Goal: Task Accomplishment & Management: Use online tool/utility

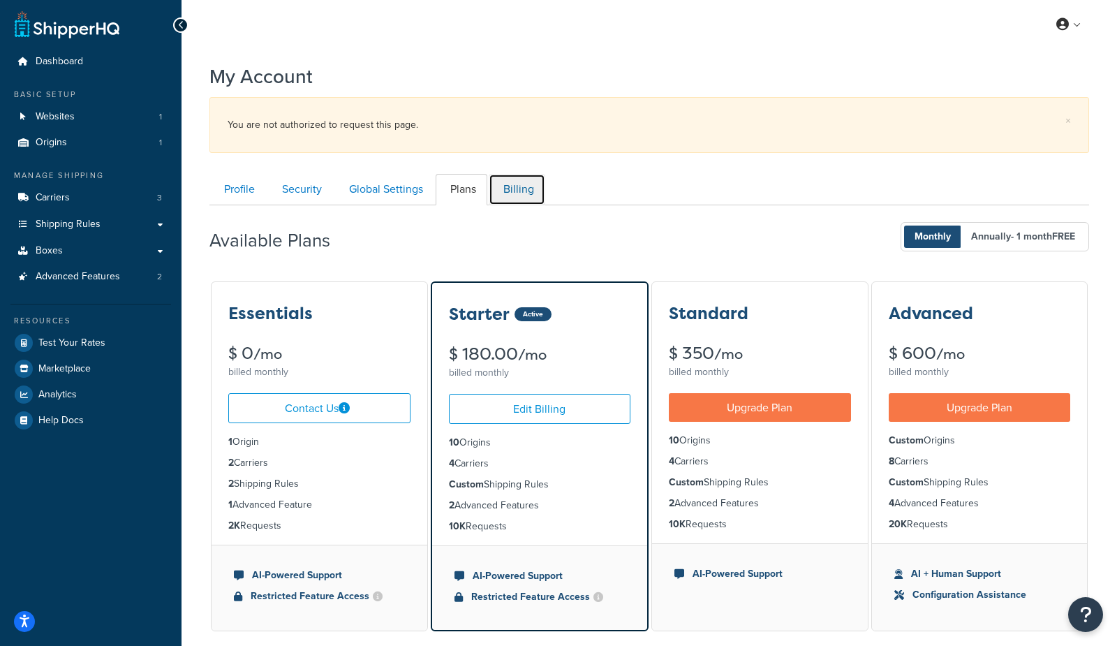
click at [521, 192] on link "Billing" at bounding box center [517, 189] width 57 height 31
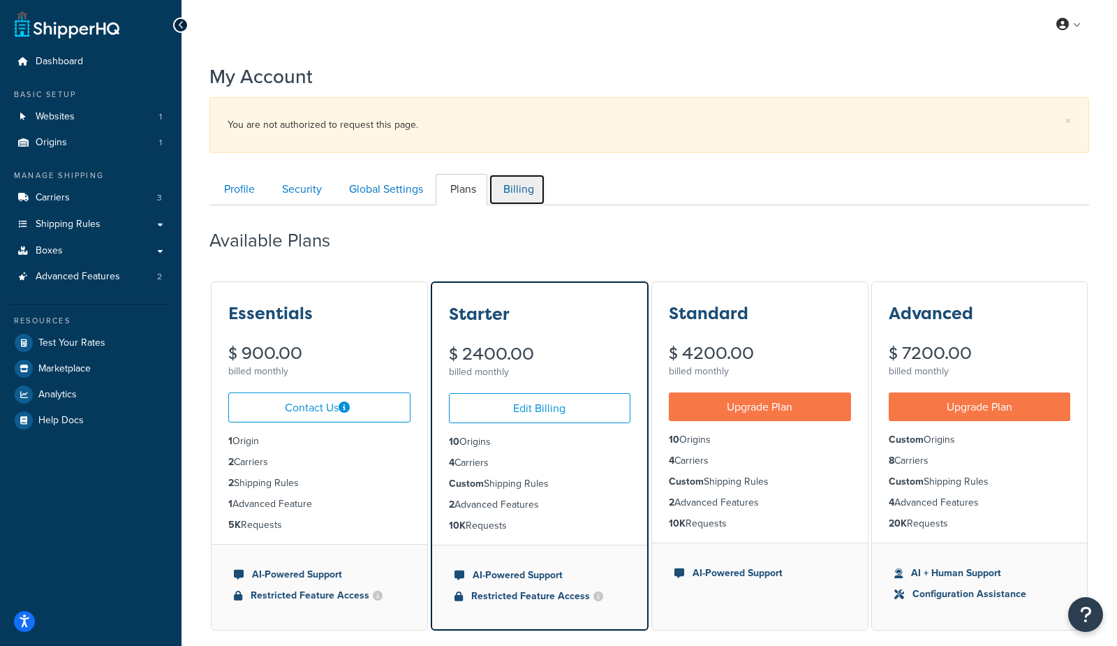
click at [514, 185] on link "Billing" at bounding box center [517, 189] width 57 height 31
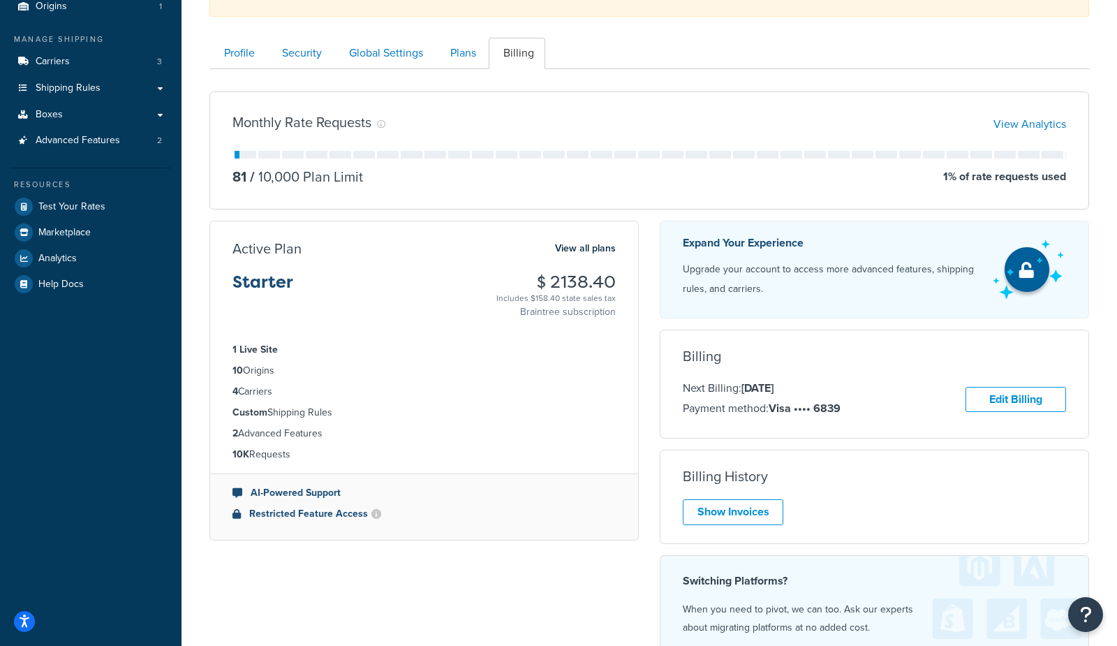
scroll to position [128, 0]
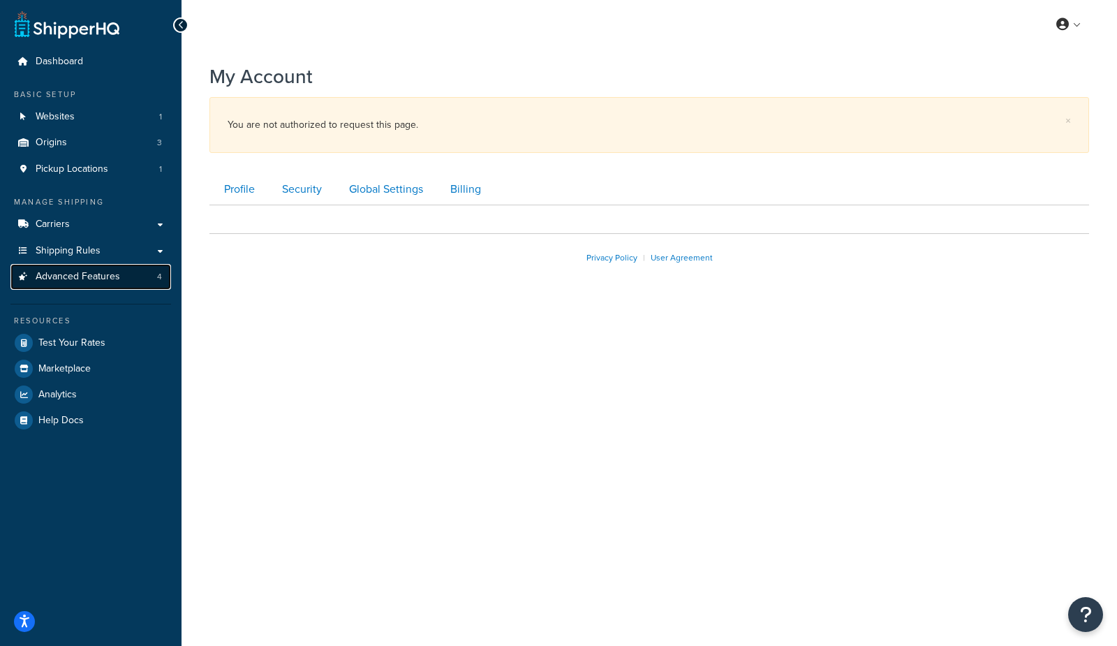
click at [85, 274] on span "Advanced Features" at bounding box center [78, 277] width 85 height 12
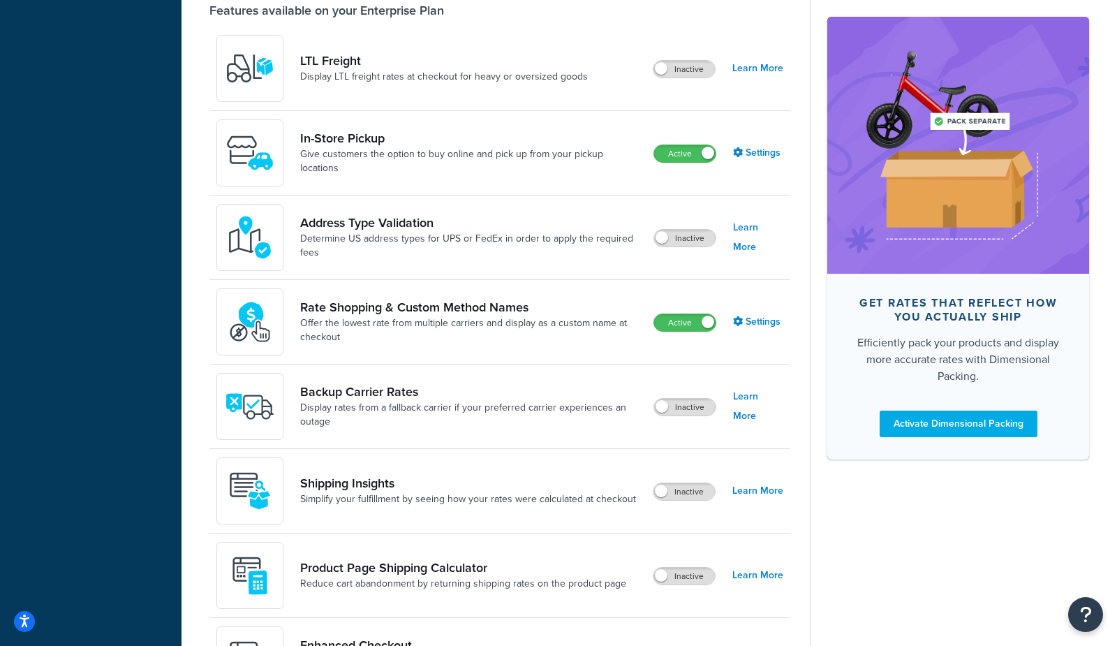
scroll to position [495, 0]
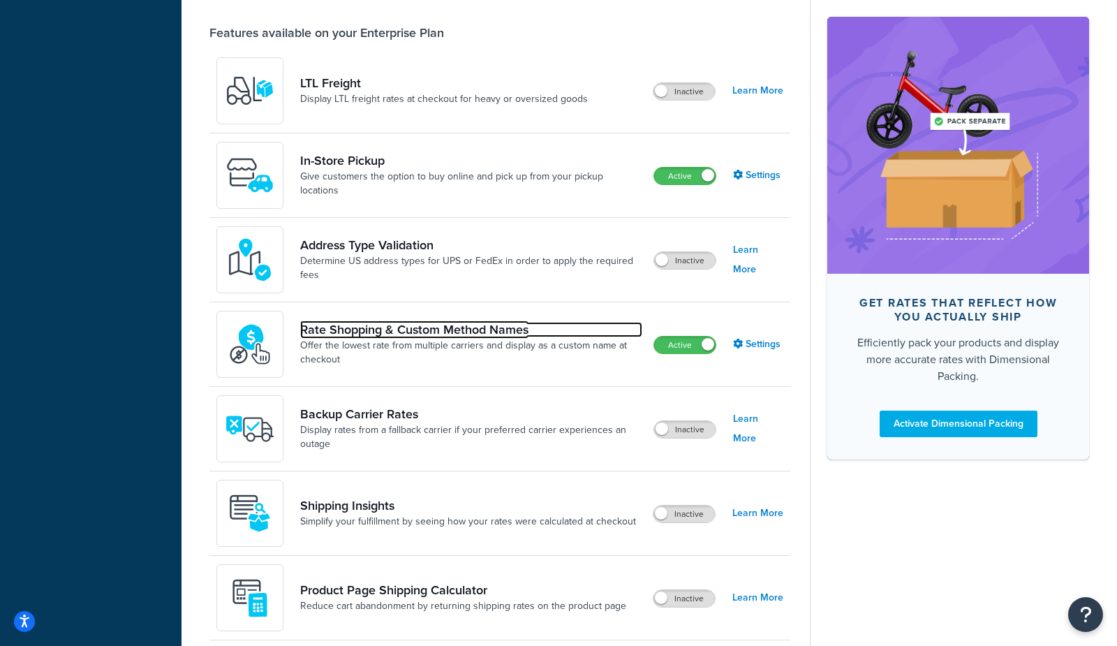
click at [452, 332] on link "Rate Shopping & Custom Method Names" at bounding box center [471, 329] width 342 height 15
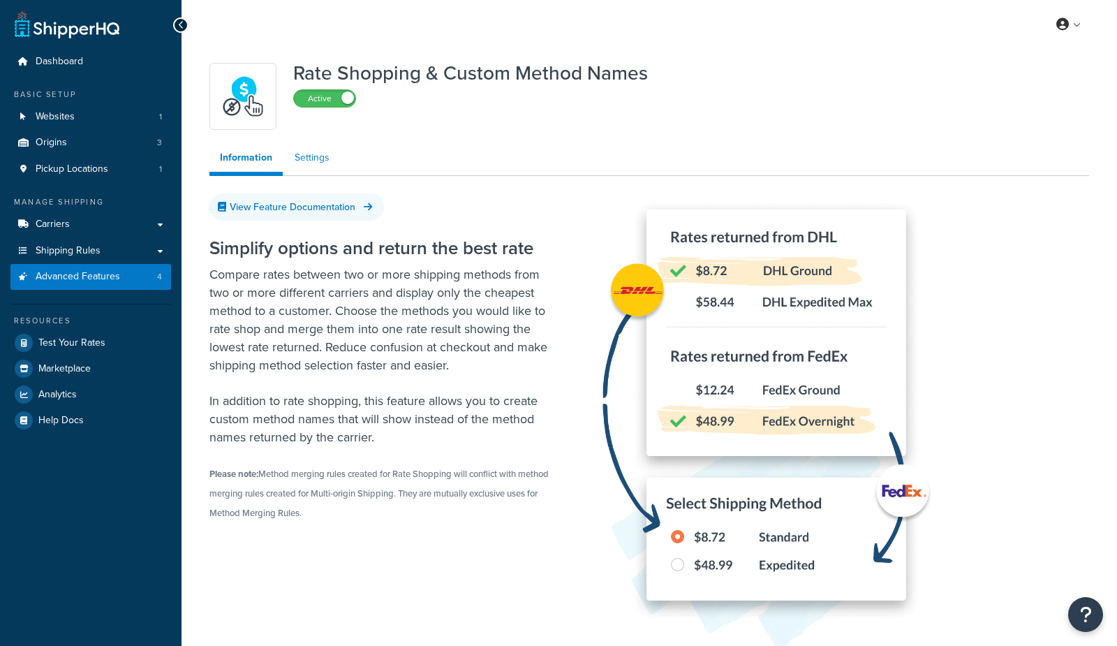
click at [313, 160] on link "Settings" at bounding box center [312, 158] width 56 height 28
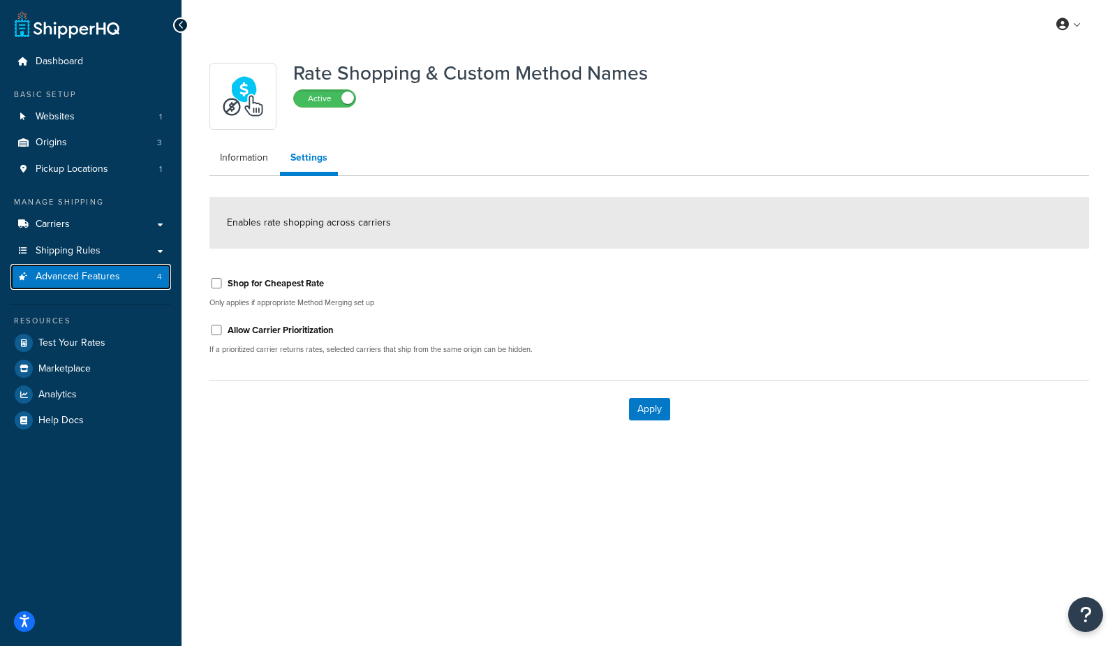
click at [67, 279] on span "Advanced Features" at bounding box center [78, 277] width 85 height 12
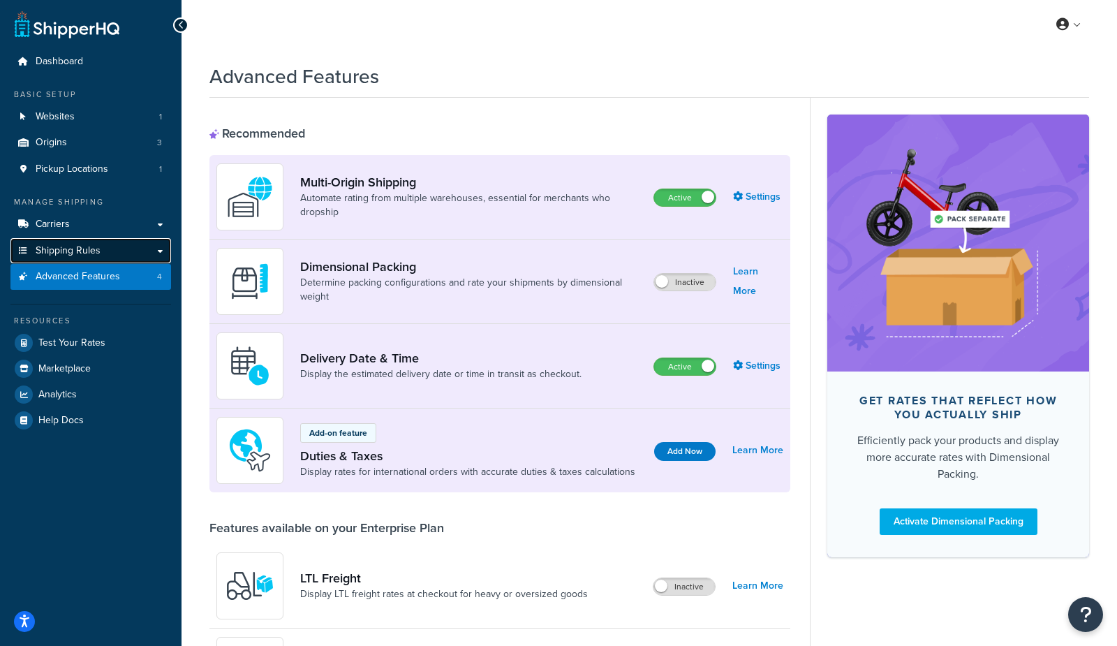
click at [78, 253] on span "Shipping Rules" at bounding box center [68, 251] width 65 height 12
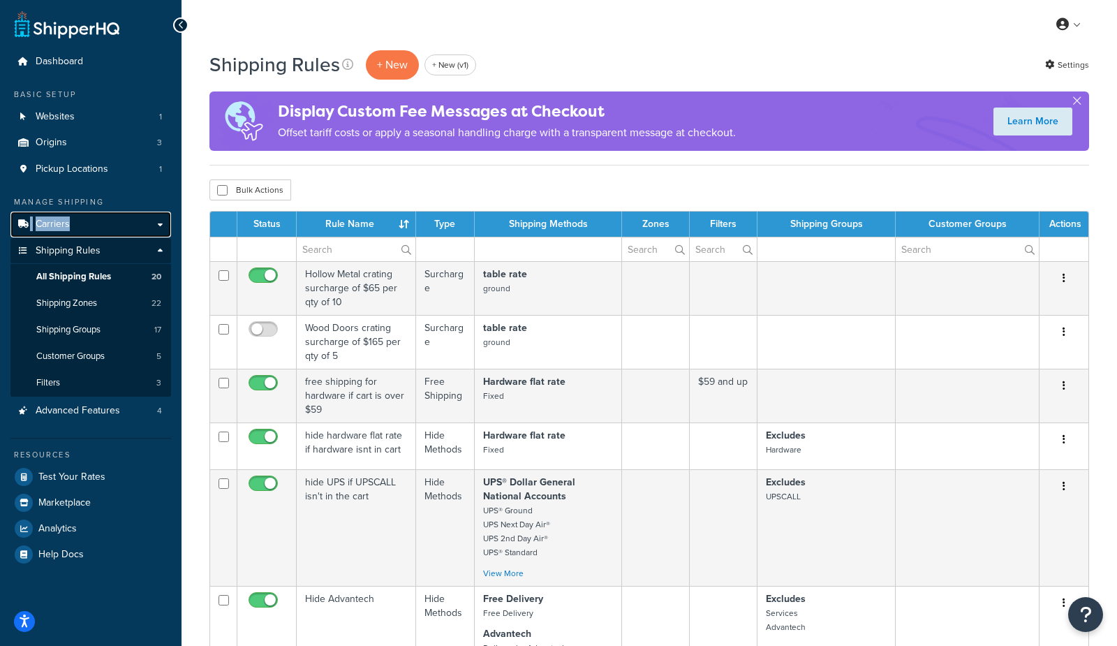
click at [50, 226] on span "Carriers" at bounding box center [53, 225] width 34 height 12
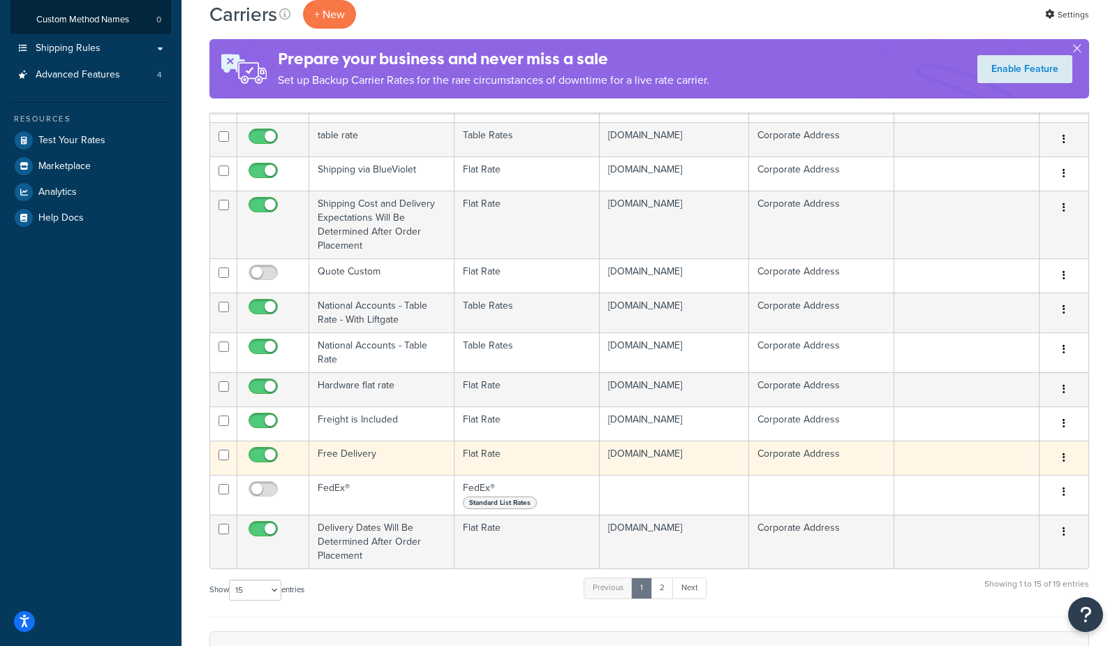
scroll to position [288, 0]
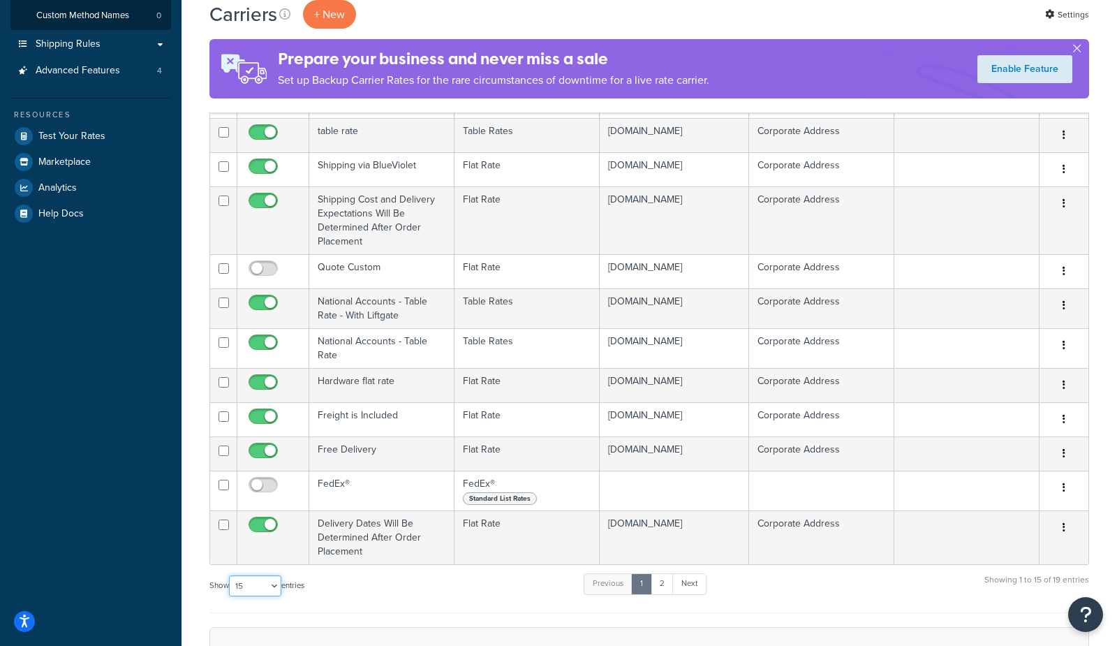
click at [254, 578] on select "10 15 25 50 100" at bounding box center [255, 585] width 52 height 21
select select "25"
click at [230, 596] on select "10 15 25 50 100" at bounding box center [255, 585] width 52 height 21
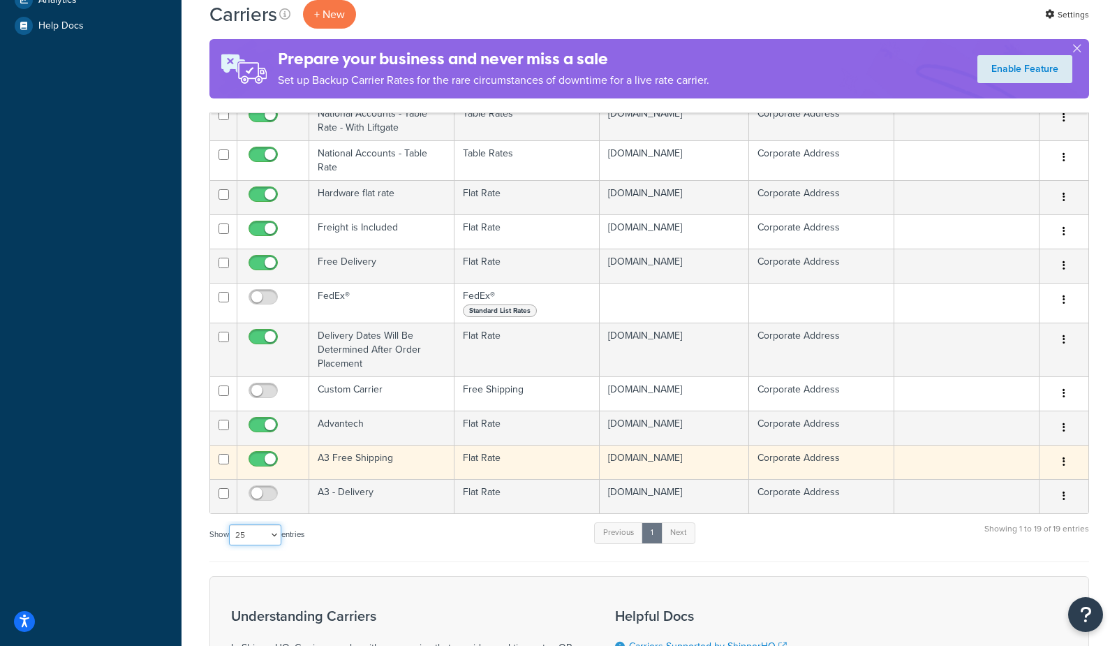
scroll to position [482, 0]
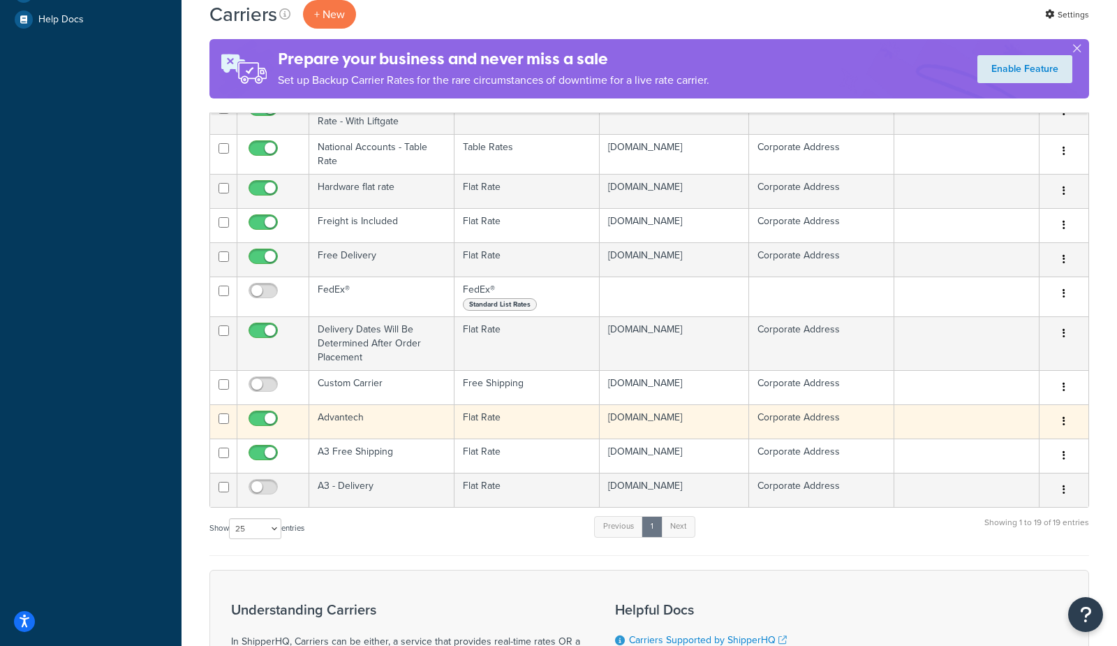
click at [362, 412] on td "Advantech" at bounding box center [381, 421] width 145 height 34
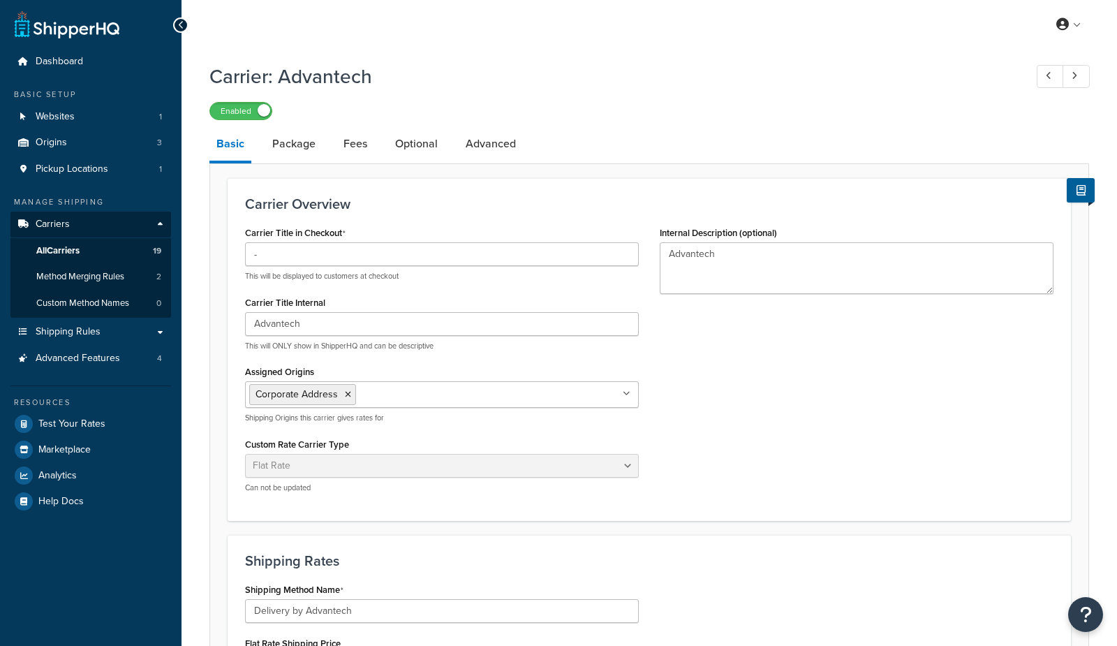
select select "flat"
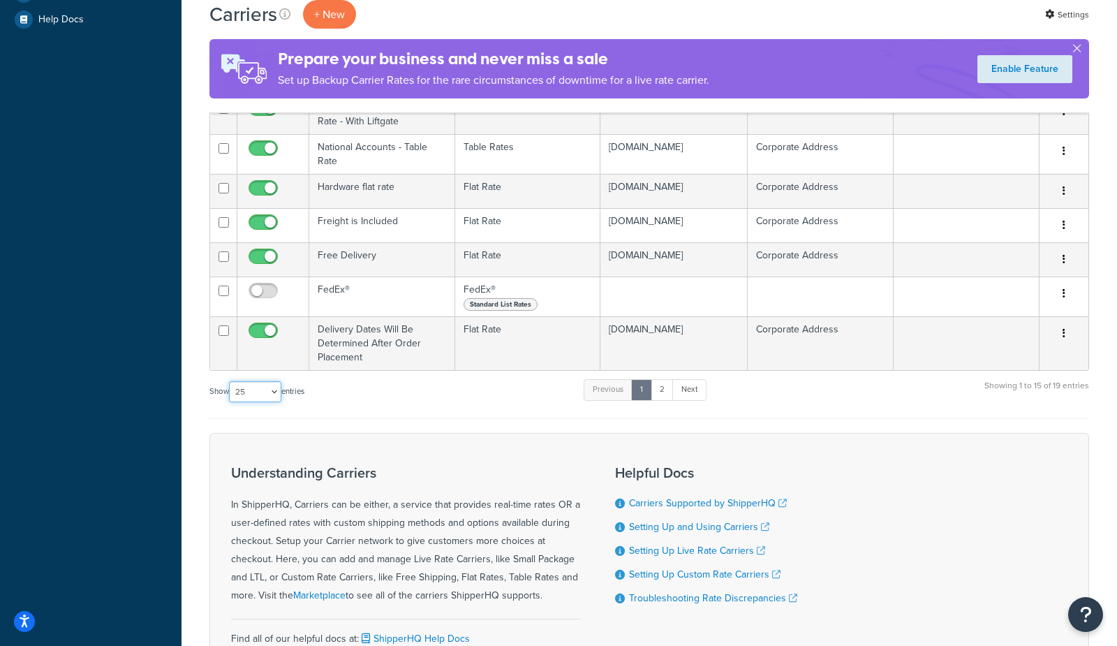
click at [265, 381] on select "10 15 25 50 100" at bounding box center [255, 391] width 52 height 21
select select "100"
click at [230, 402] on select "10 15 25 50 100" at bounding box center [255, 391] width 52 height 21
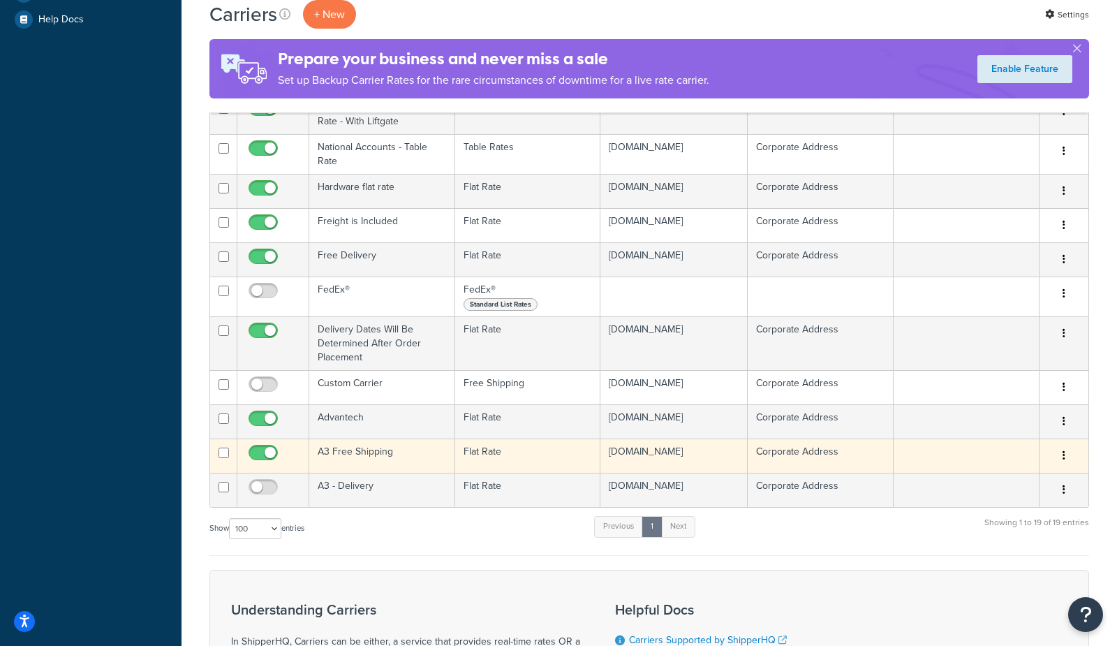
click at [321, 452] on td "A3 Free Shipping" at bounding box center [382, 456] width 146 height 34
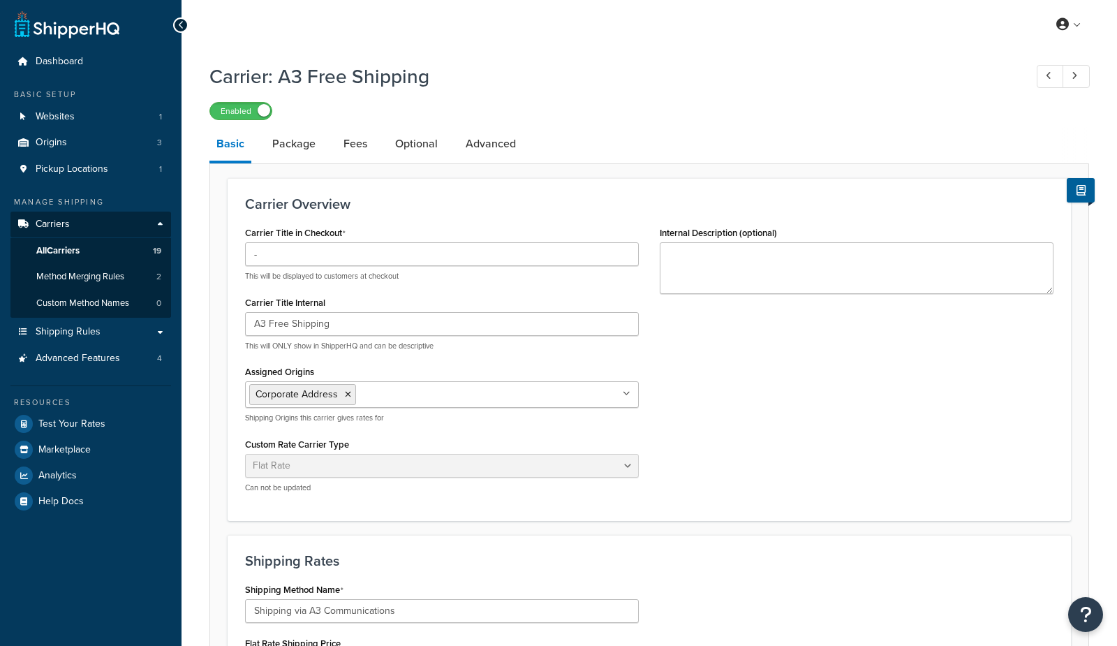
select select "flat"
click at [70, 252] on span "All Carriers" at bounding box center [57, 251] width 43 height 12
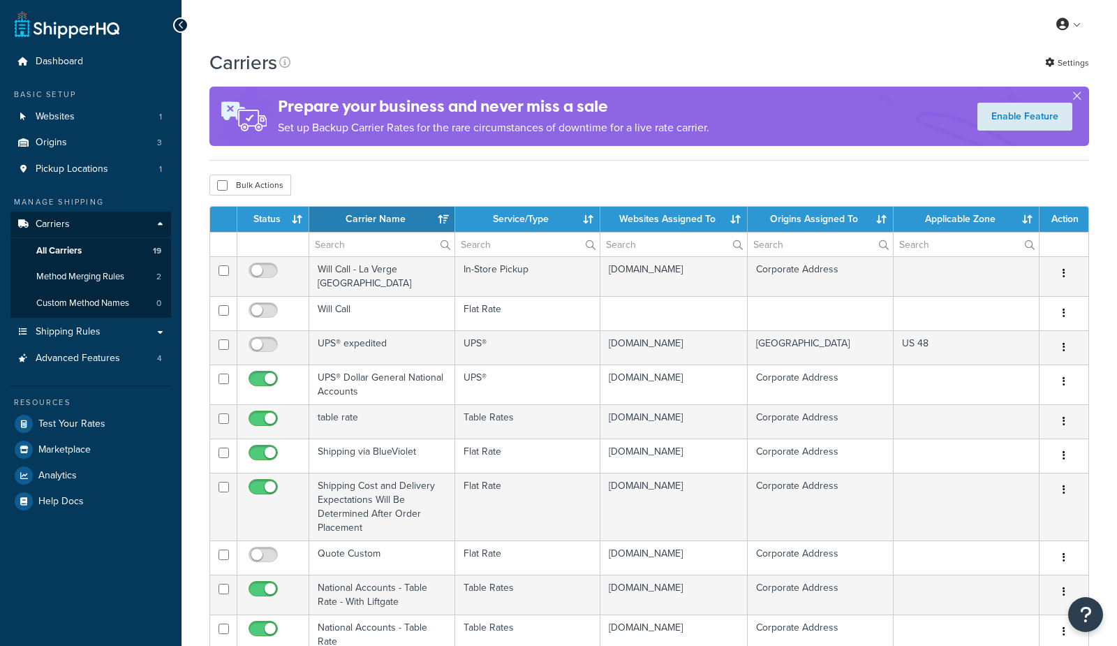
select select "15"
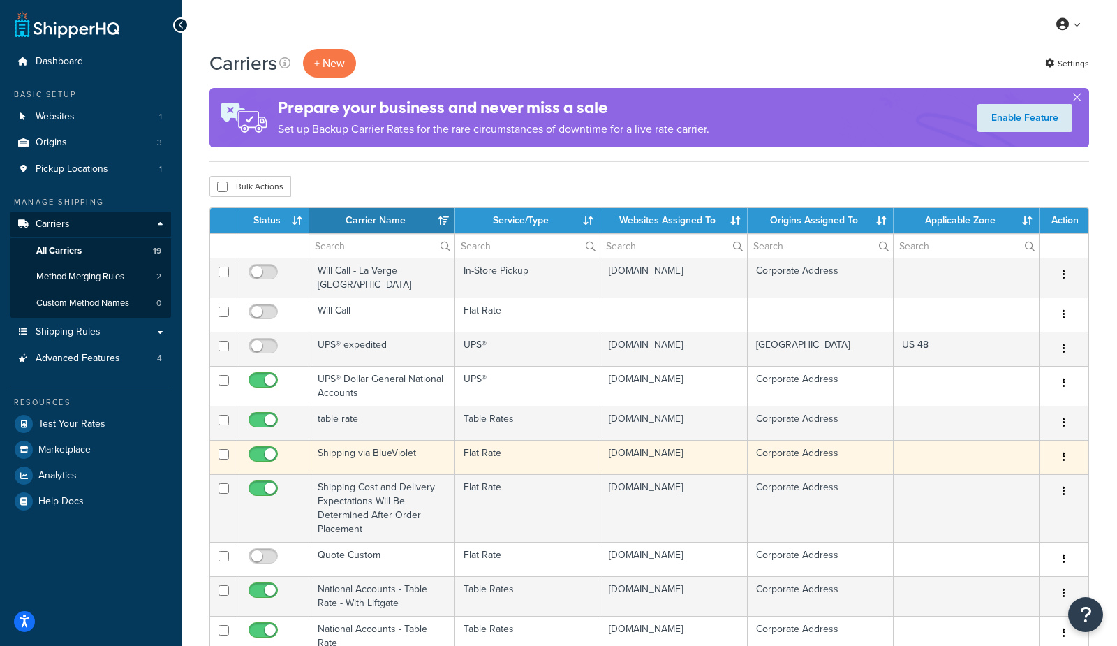
click at [381, 453] on td "Shipping via BlueViolet" at bounding box center [382, 457] width 146 height 34
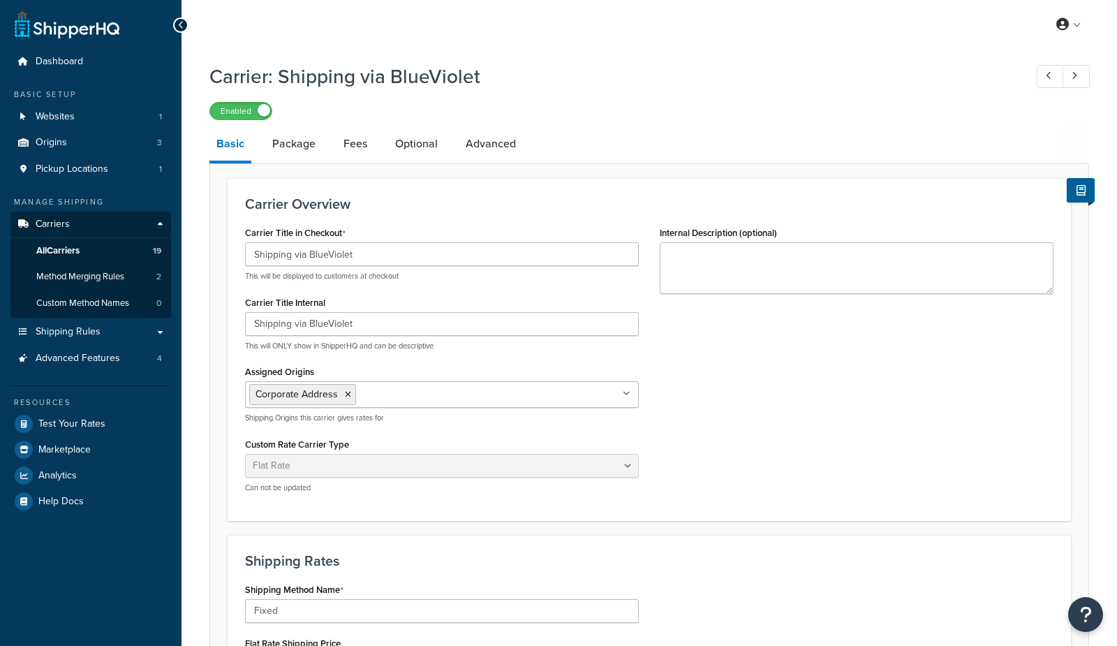
select select "flat"
click at [70, 247] on span "All Carriers" at bounding box center [57, 251] width 43 height 12
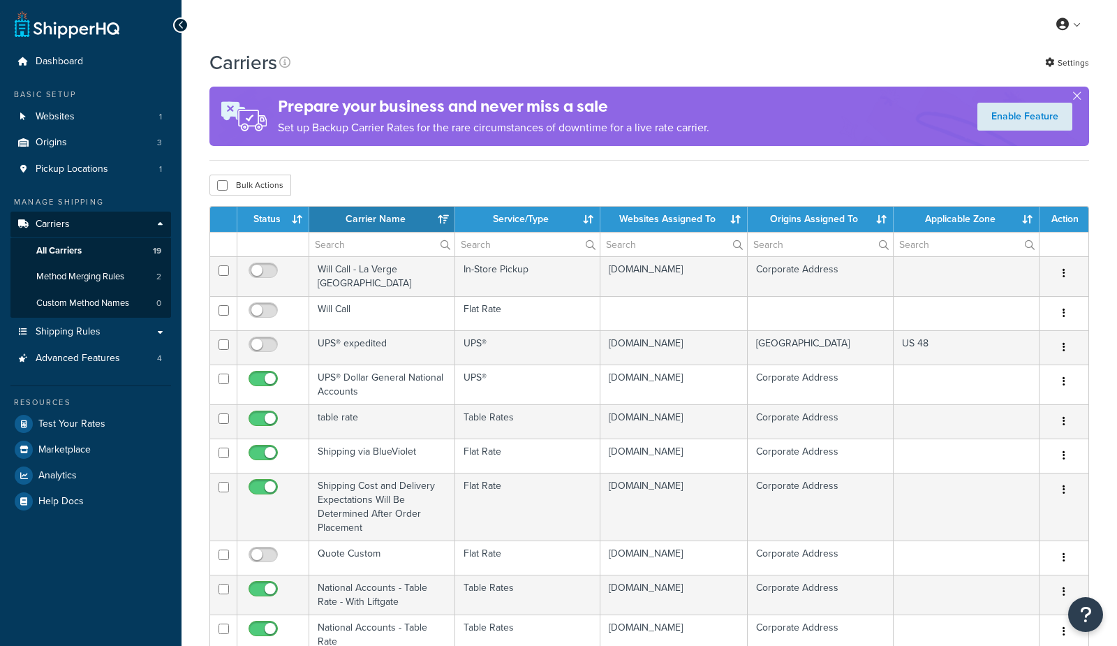
select select "15"
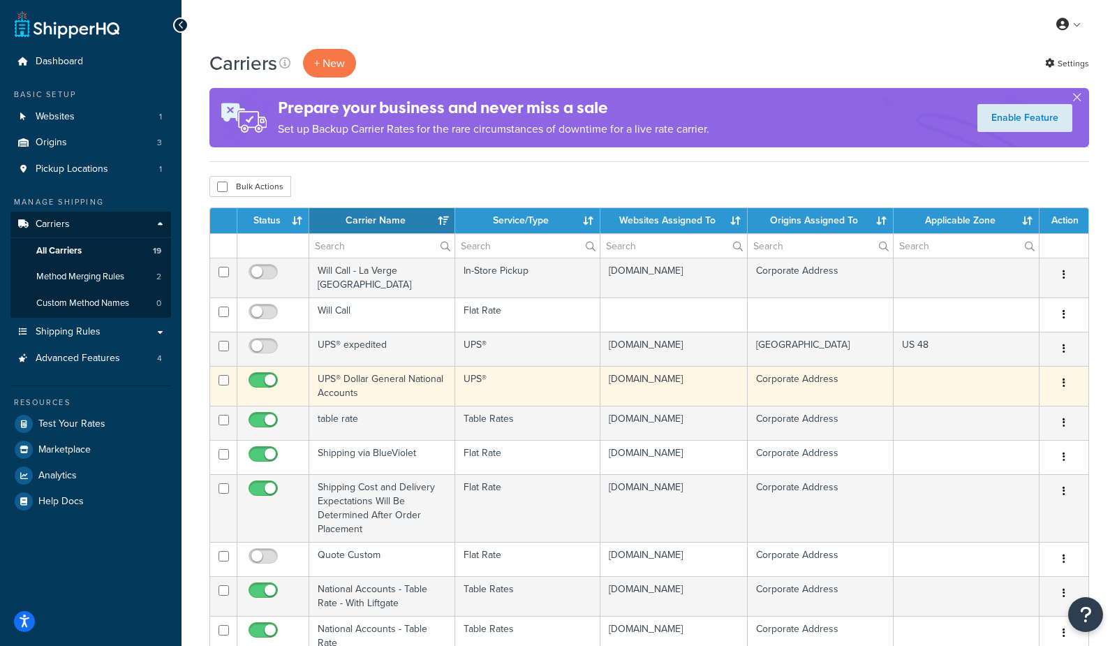
click at [360, 388] on td "UPS® Dollar General National Accounts" at bounding box center [382, 386] width 146 height 40
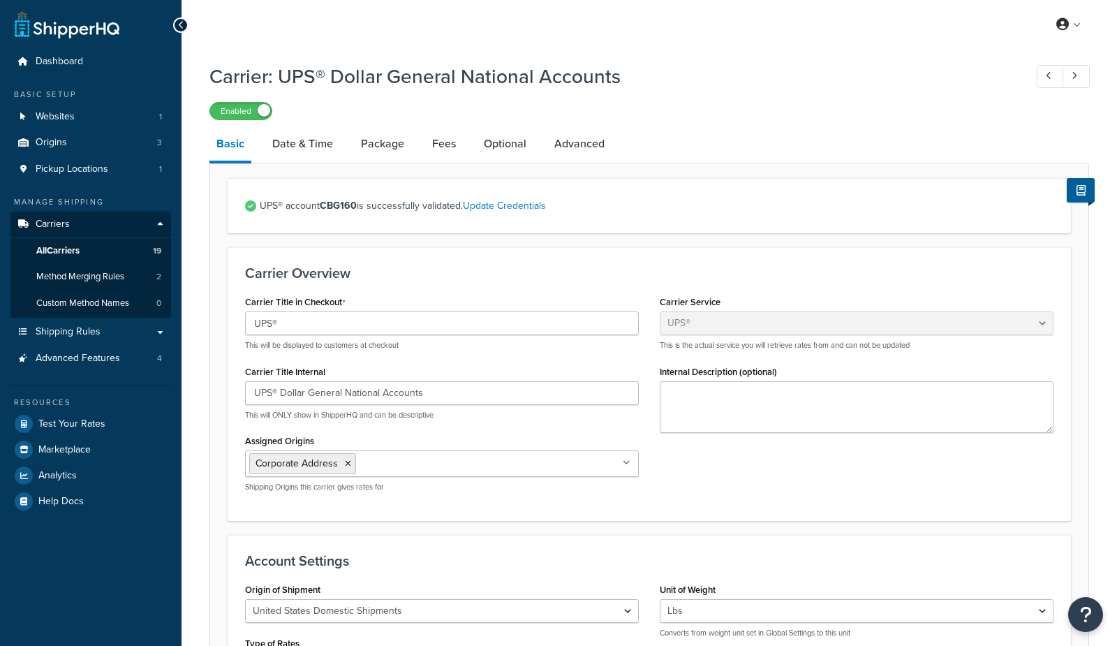
select select "ups"
click at [117, 254] on link "All Carriers 19" at bounding box center [90, 251] width 161 height 26
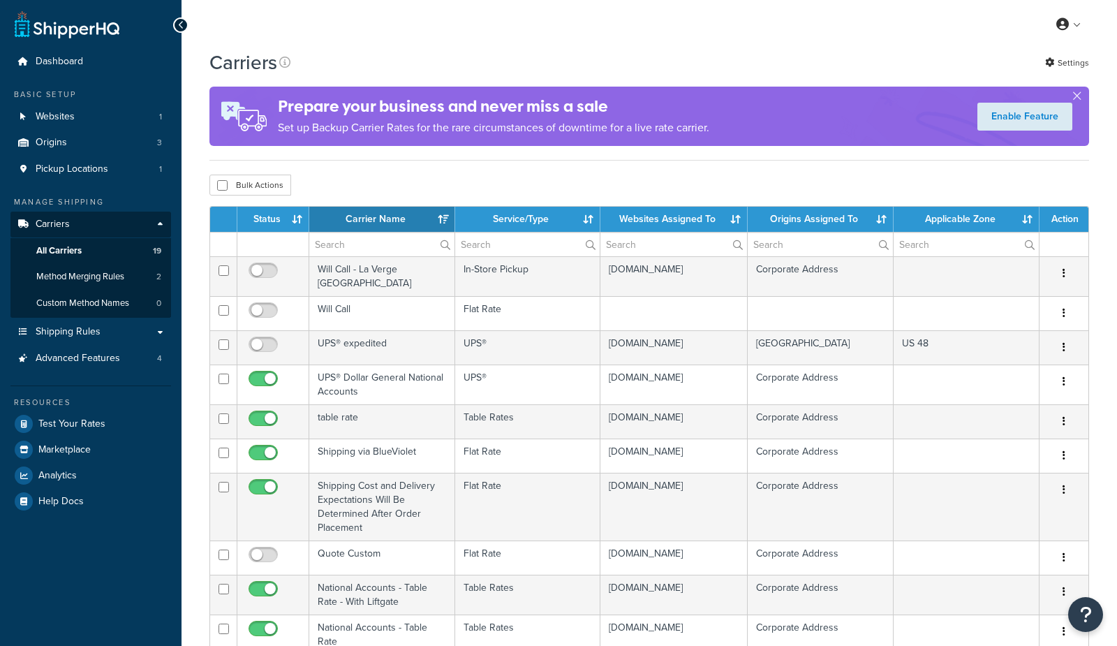
select select "15"
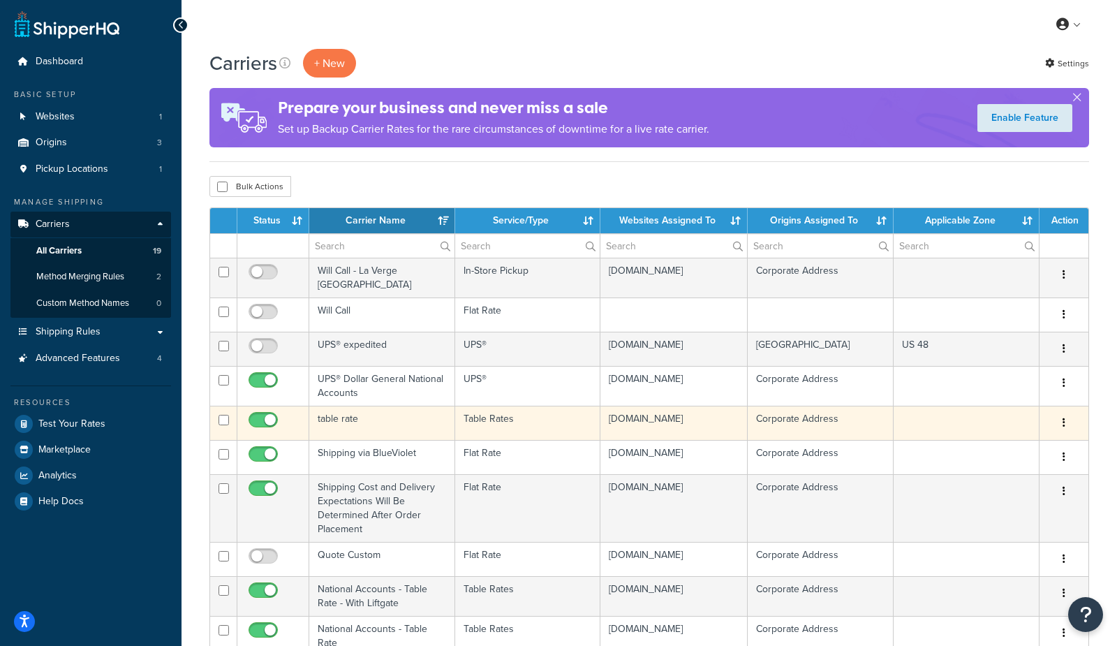
click at [356, 418] on td "table rate" at bounding box center [382, 423] width 146 height 34
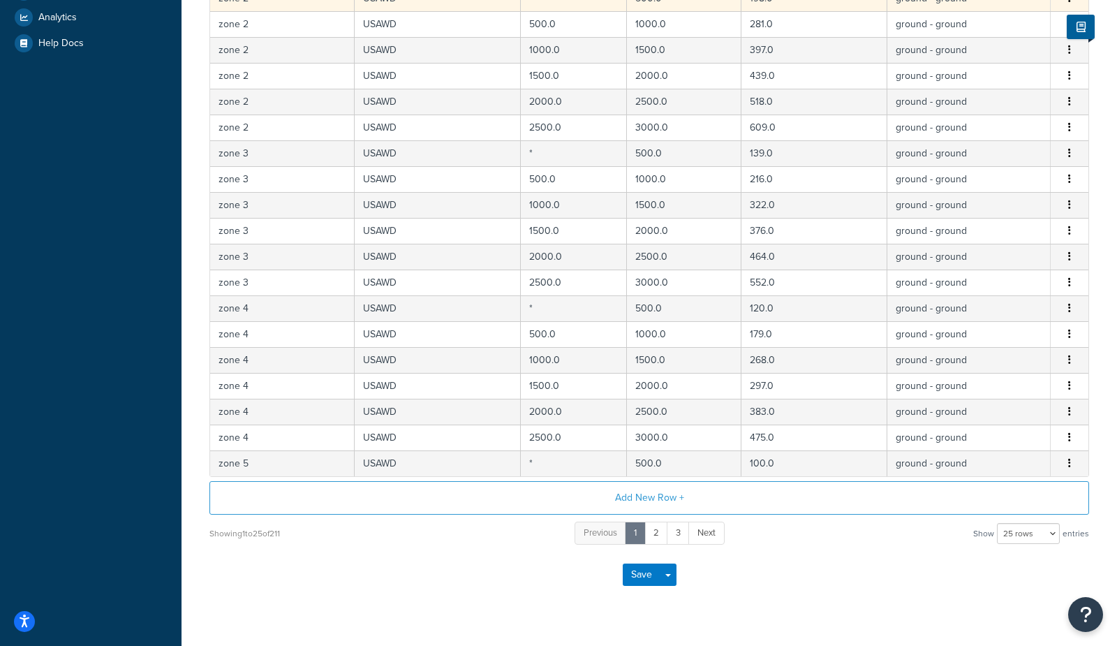
scroll to position [460, 0]
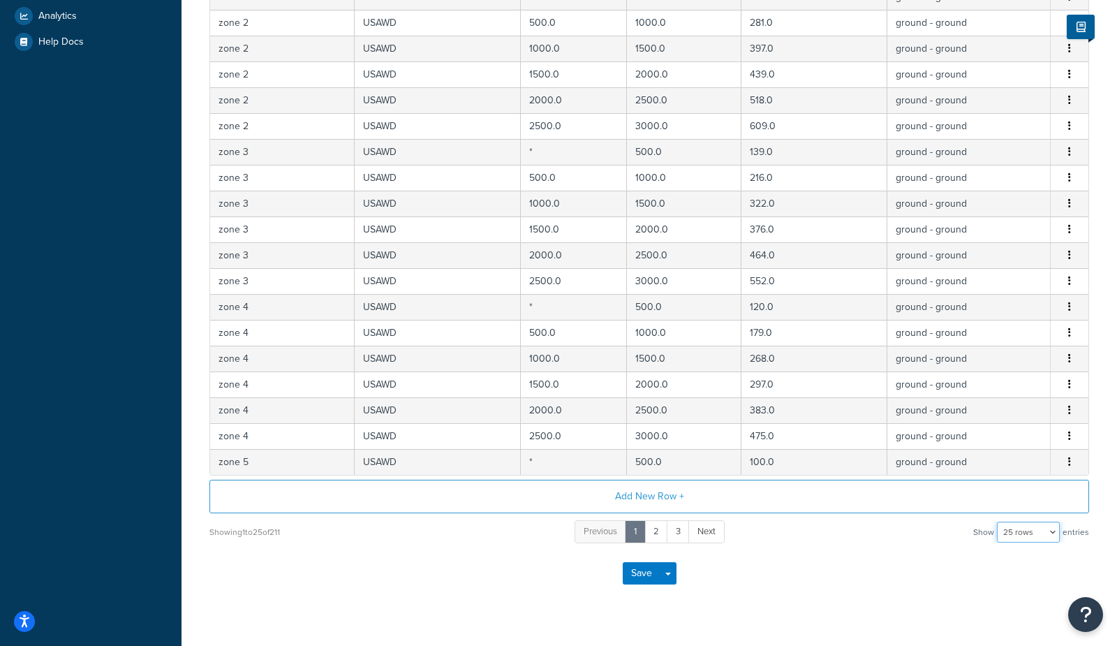
click at [1041, 527] on select "10 rows 15 rows 25 rows 50 rows 100 rows 1000 rows" at bounding box center [1028, 532] width 63 height 21
select select "1000"
click at [999, 522] on select "10 rows 15 rows 25 rows 50 rows 100 rows 1000 rows" at bounding box center [1028, 532] width 63 height 21
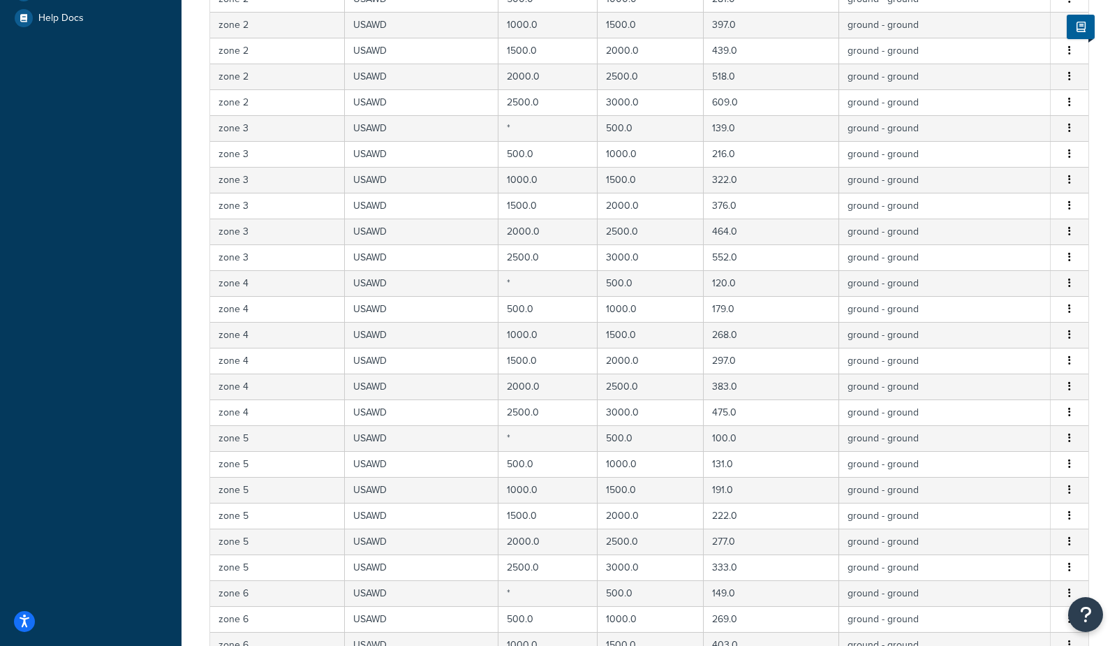
scroll to position [0, 0]
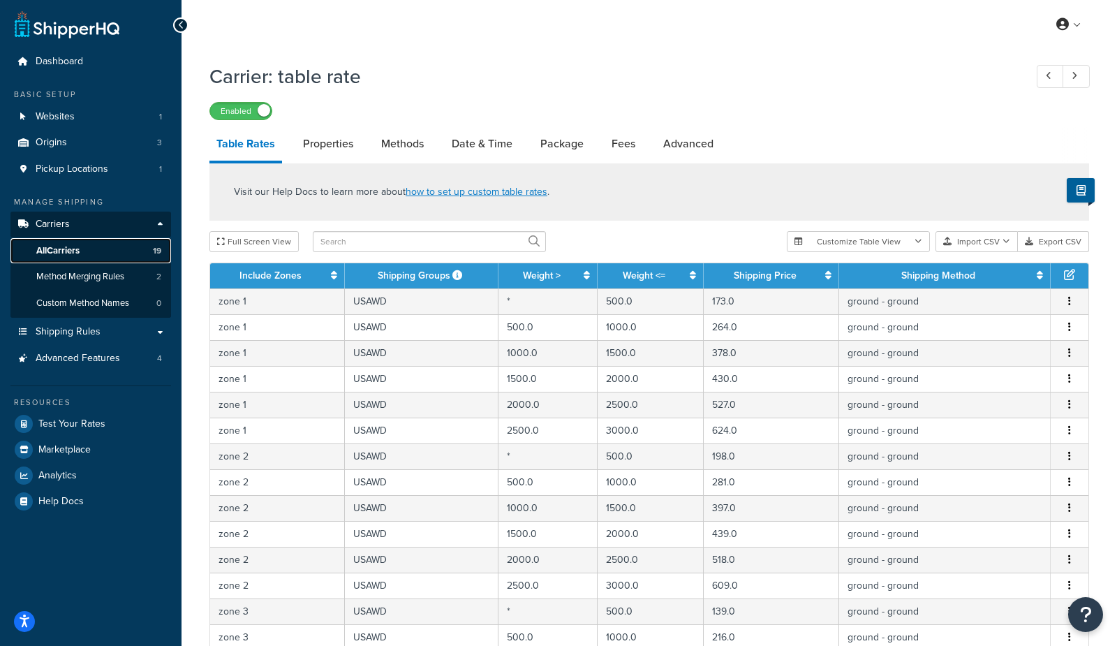
click at [126, 246] on link "All Carriers 19" at bounding box center [90, 251] width 161 height 26
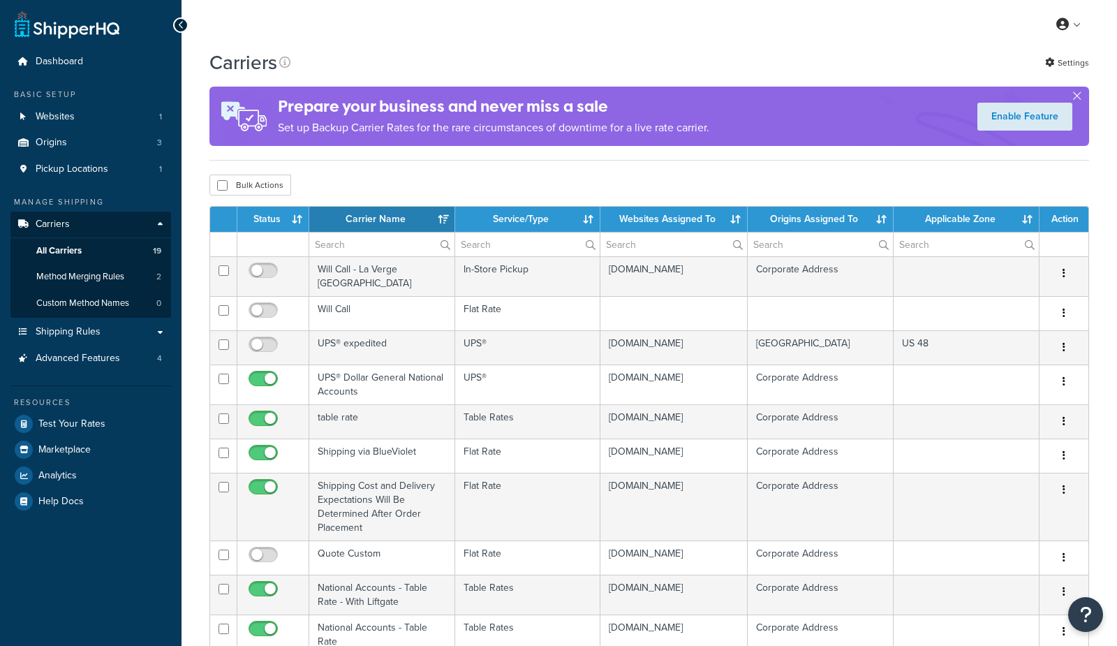
select select "15"
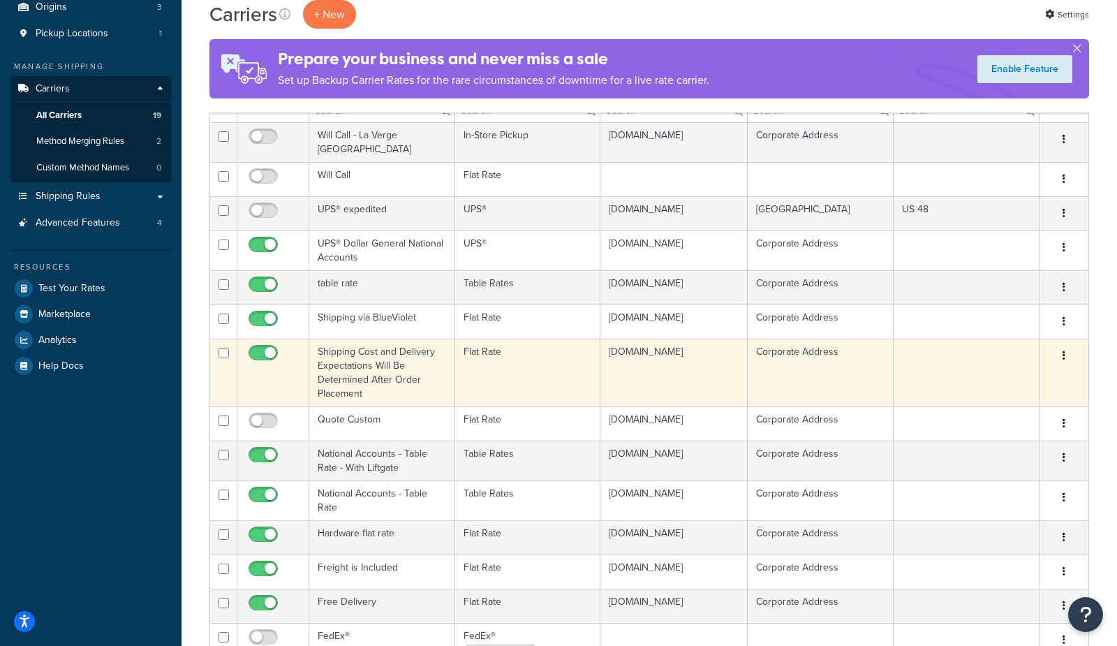
scroll to position [154, 0]
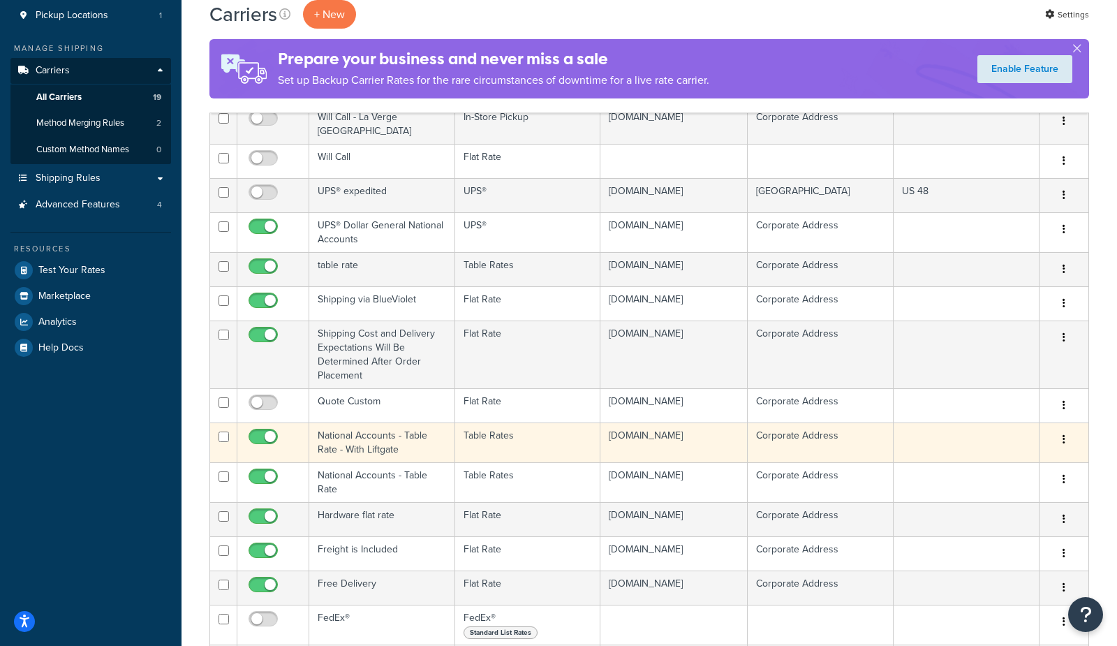
click at [374, 444] on td "National Accounts - Table Rate - With Liftgate" at bounding box center [382, 443] width 146 height 40
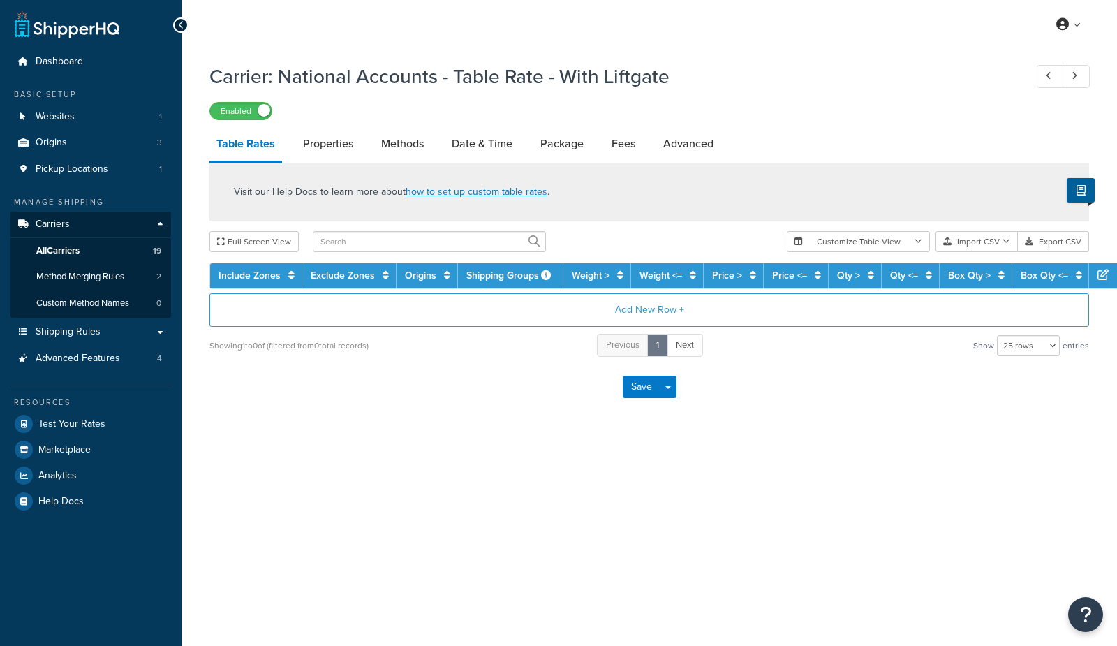
select select "25"
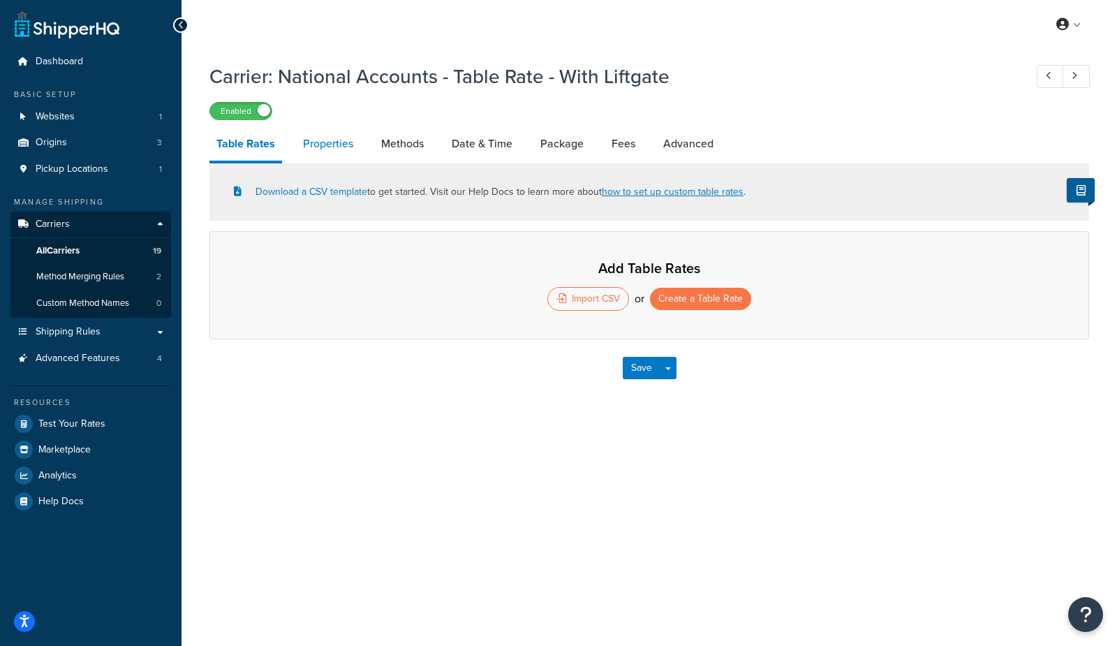
click at [330, 151] on link "Properties" at bounding box center [328, 144] width 64 height 34
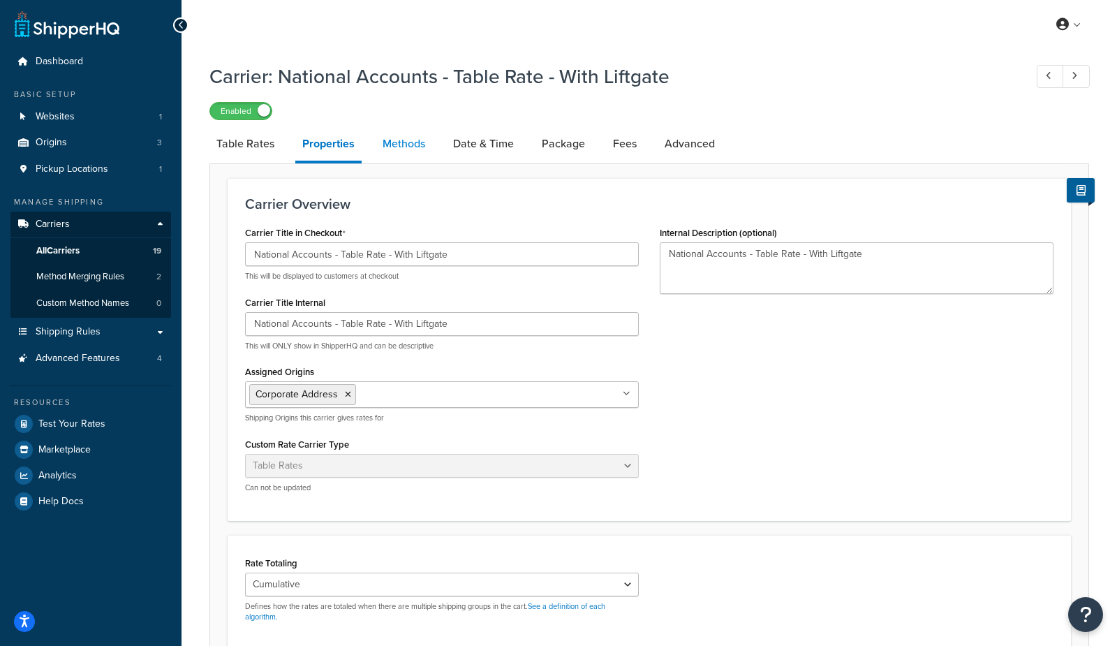
click at [391, 147] on link "Methods" at bounding box center [404, 144] width 57 height 34
select select "25"
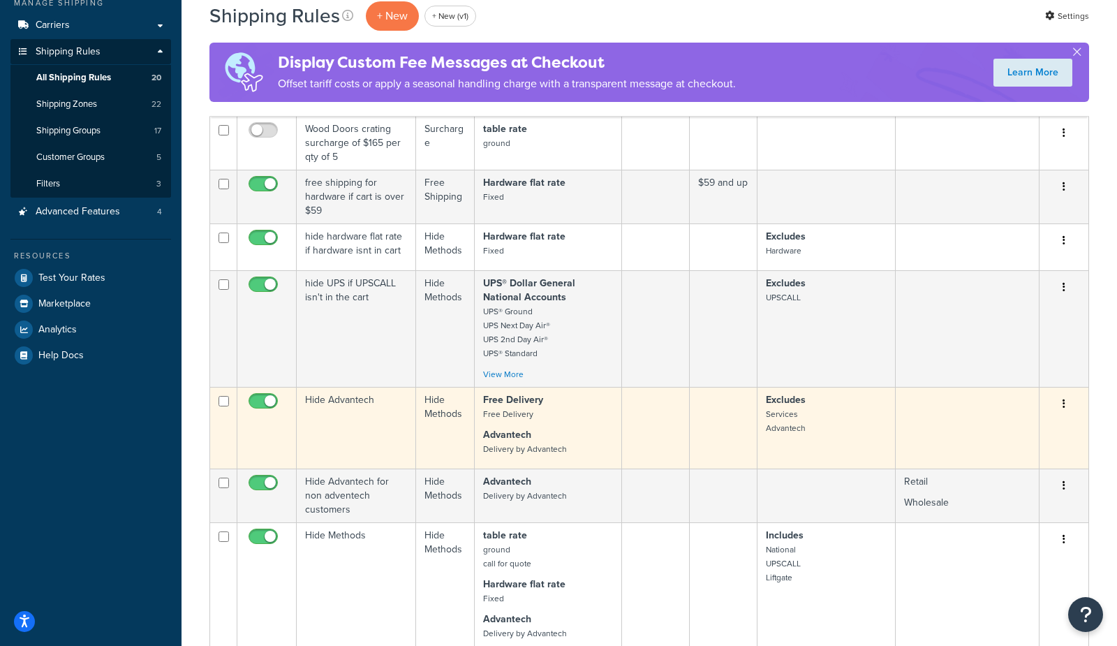
scroll to position [193, 0]
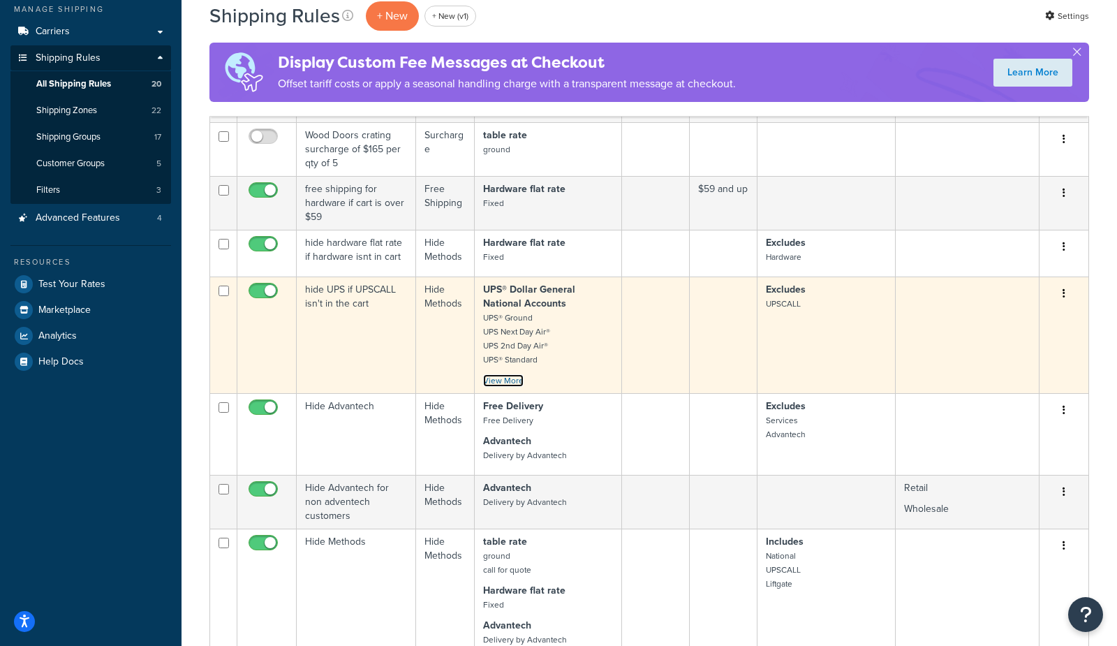
click at [502, 380] on link "View More" at bounding box center [503, 380] width 41 height 13
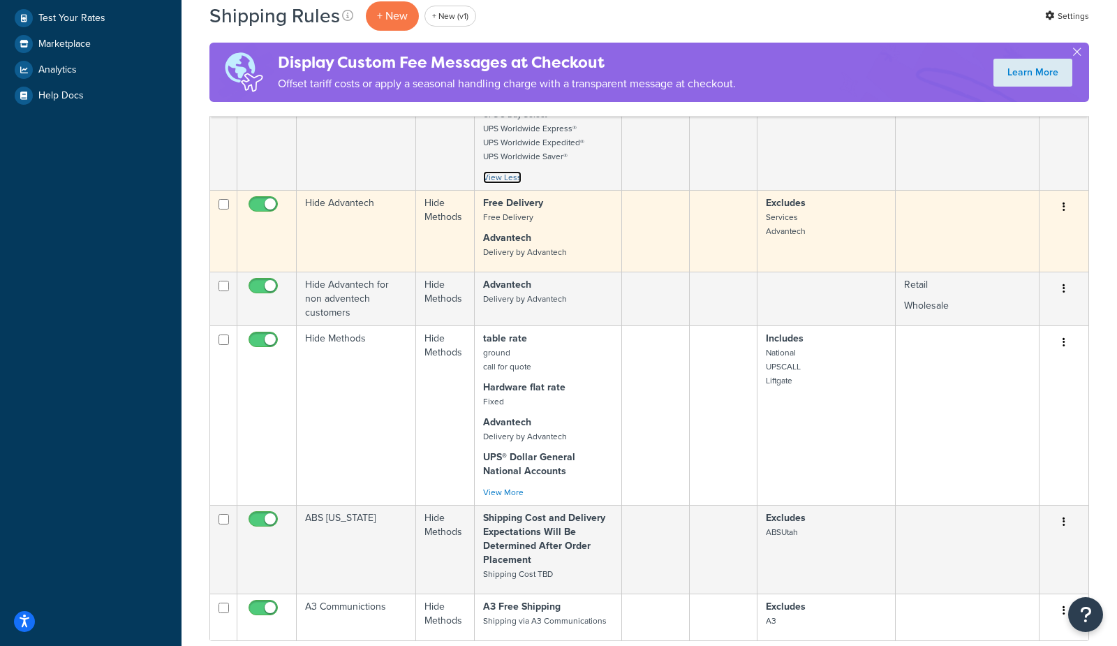
scroll to position [462, 0]
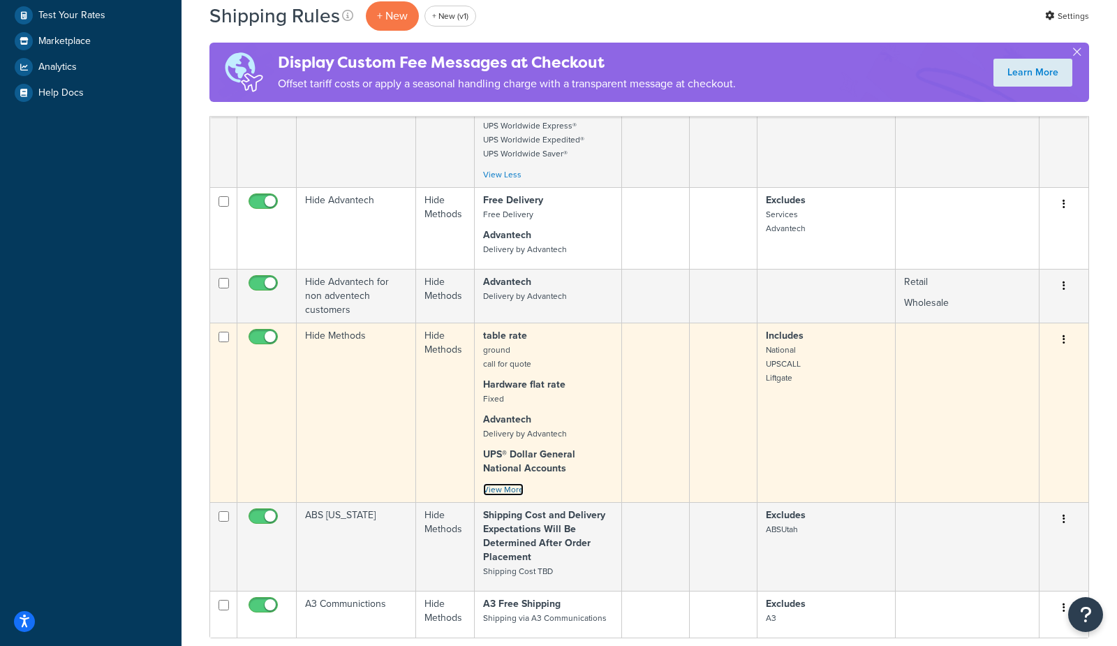
click at [510, 487] on link "View More" at bounding box center [503, 489] width 41 height 13
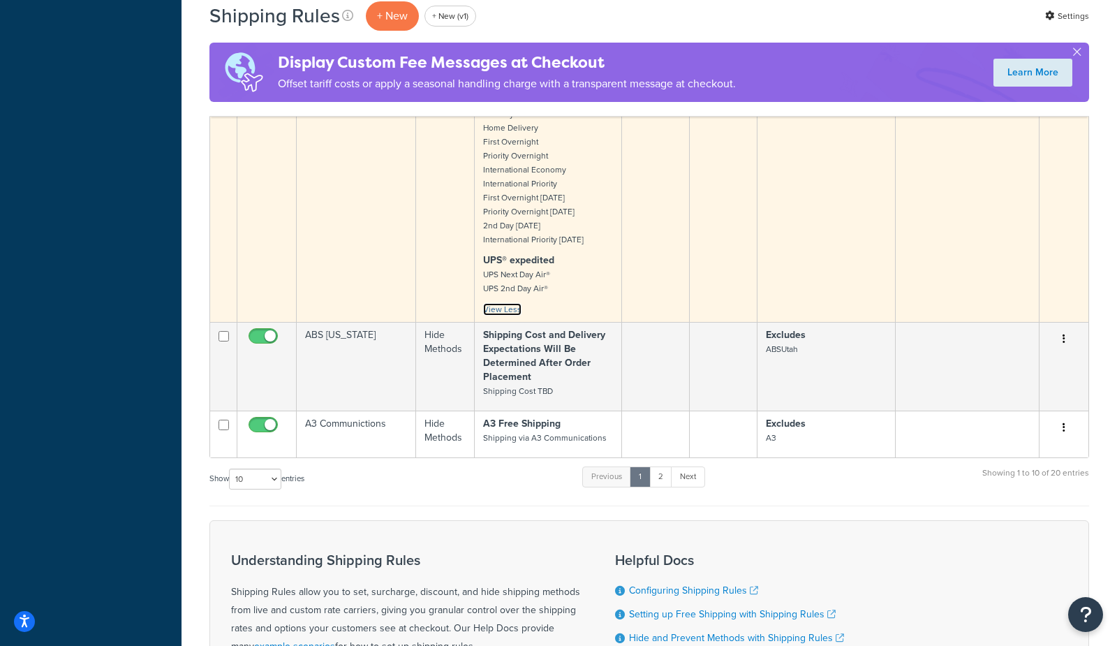
scroll to position [985, 0]
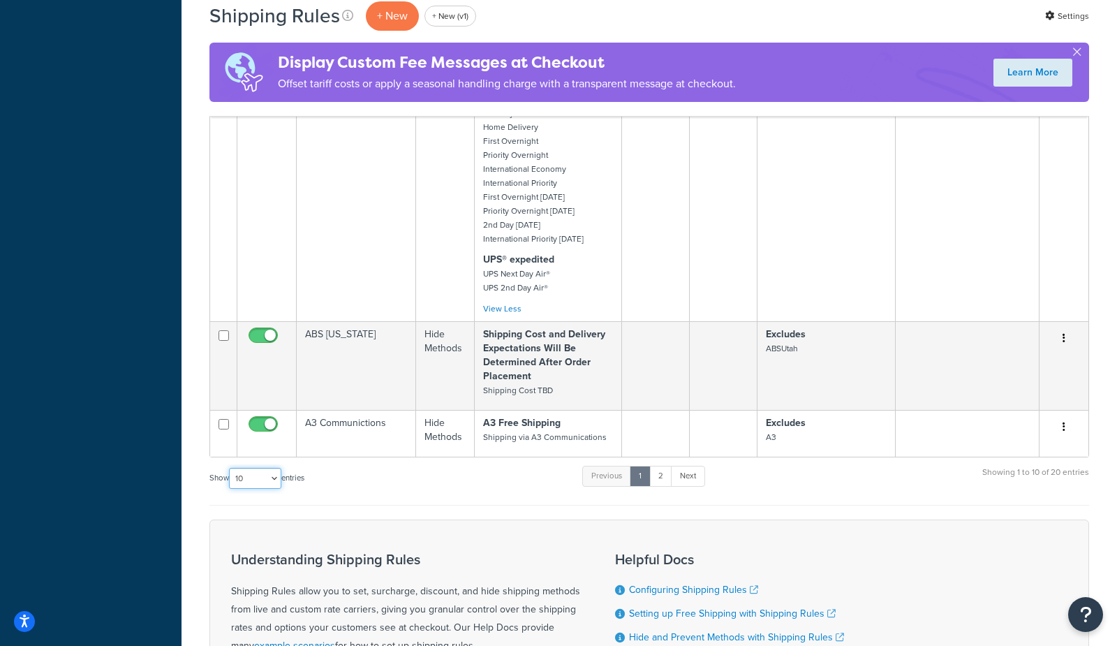
click at [254, 472] on select "10 15 25 50 100 1000" at bounding box center [255, 478] width 52 height 21
select select "50"
click at [230, 468] on select "10 15 25 50 100 1000" at bounding box center [255, 478] width 52 height 21
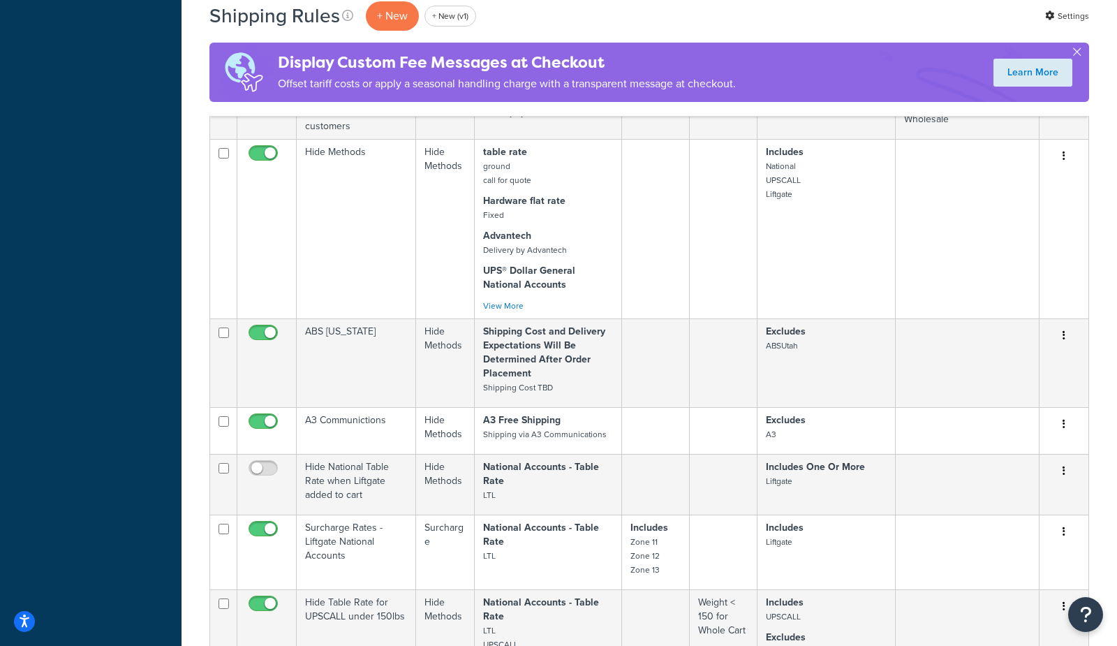
scroll to position [0, 0]
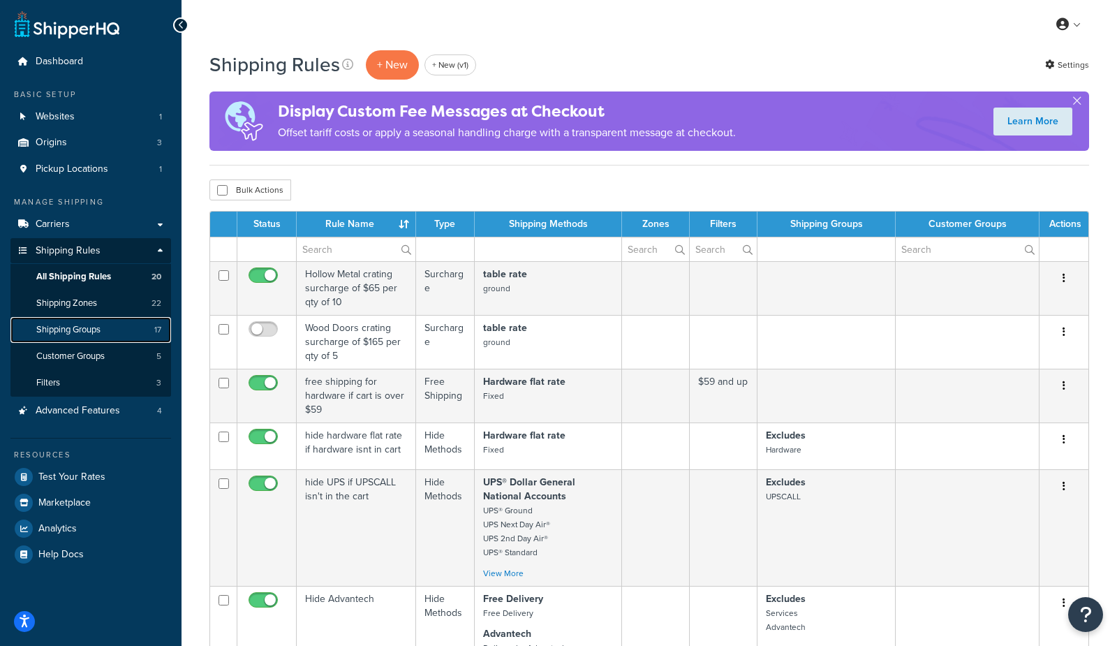
click at [92, 332] on span "Shipping Groups" at bounding box center [68, 330] width 64 height 12
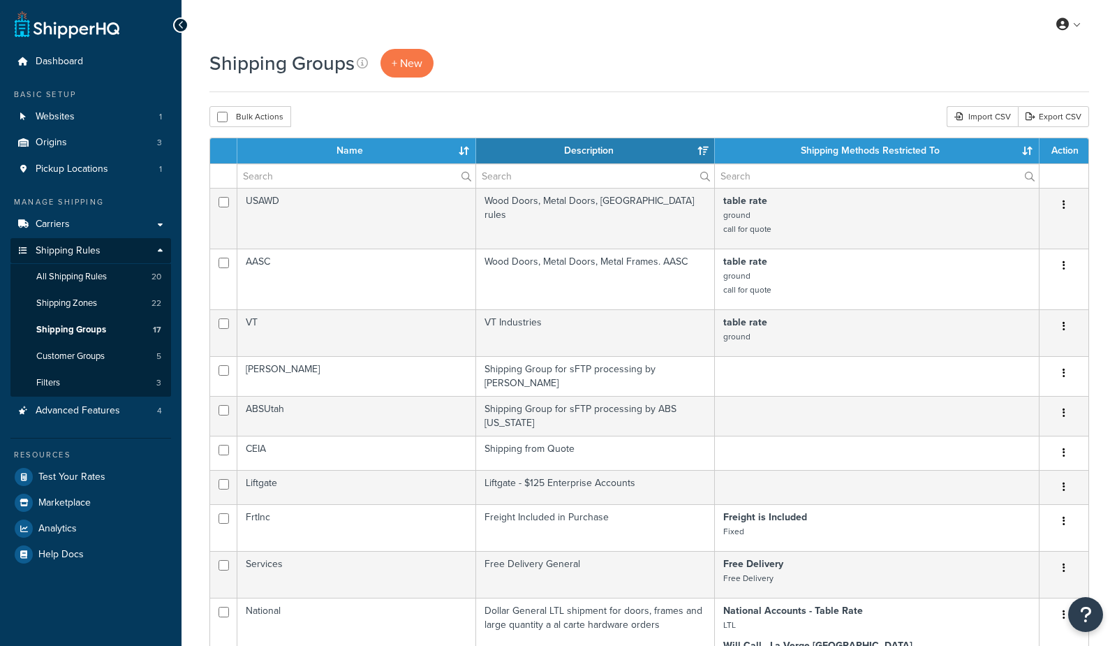
select select "15"
click at [69, 276] on span "All Shipping Rules" at bounding box center [71, 277] width 71 height 12
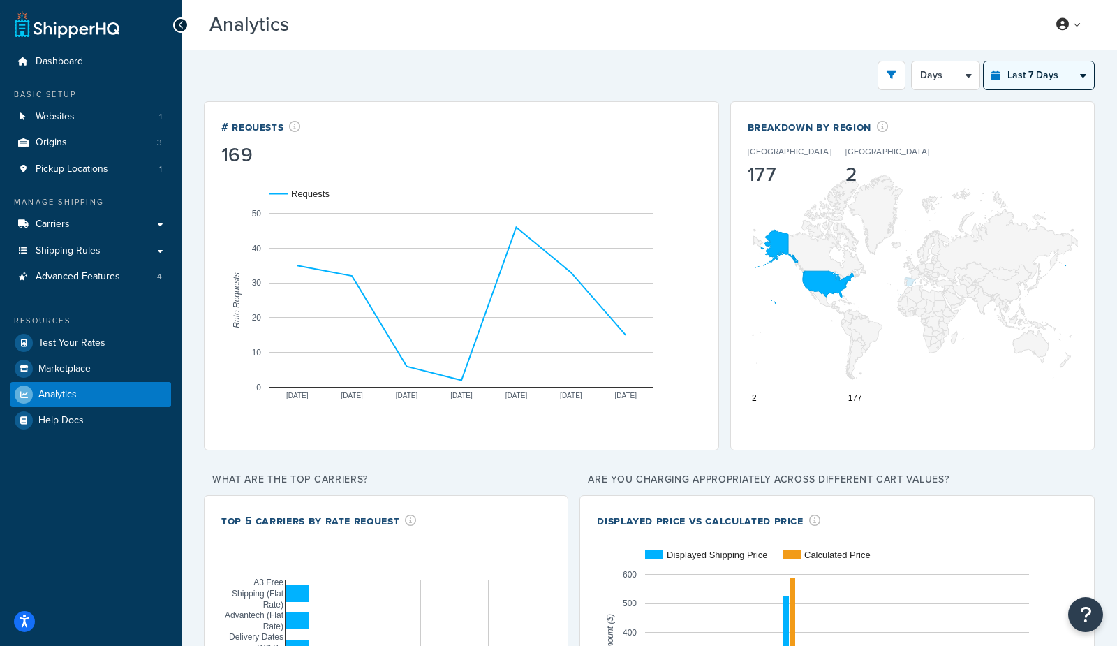
click at [1041, 71] on select "Last 24 Hours Last 7 Days Last 30 Days Last 3 Months Last 6 Months Last 12 Mont…" at bounding box center [1039, 75] width 110 height 28
select select "last_year"
click at [985, 61] on select "Last 24 Hours Last 7 Days Last 30 Days Last 3 Months Last 6 Months Last 12 Mont…" at bounding box center [1039, 75] width 110 height 28
select select "1M"
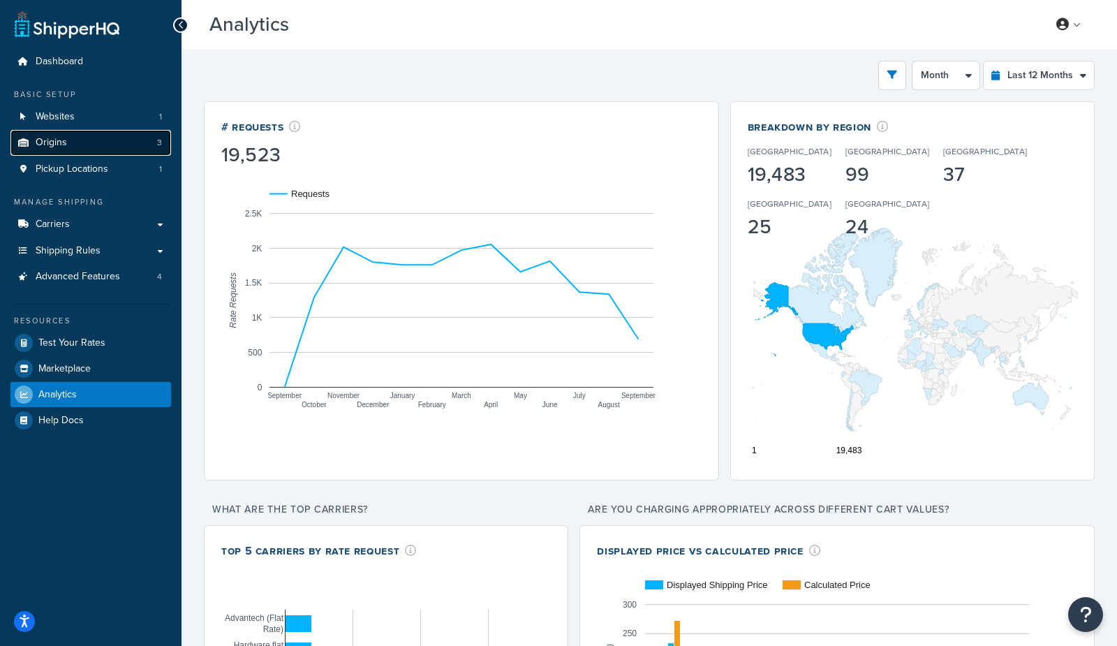
click at [99, 142] on link "Origins 3" at bounding box center [90, 143] width 161 height 26
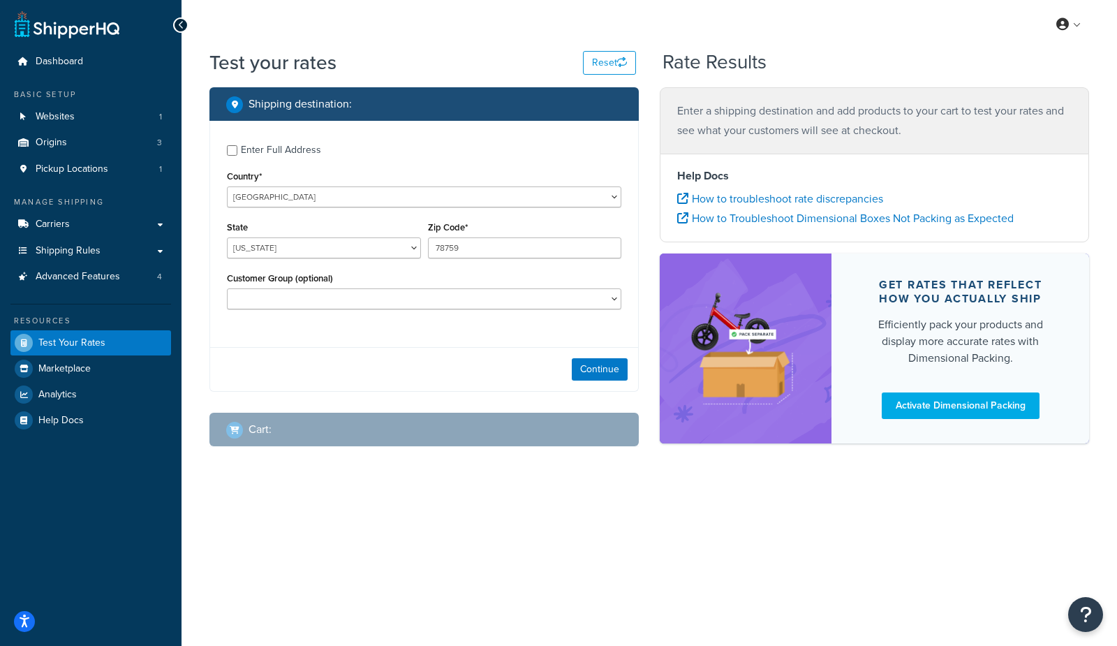
select select "[GEOGRAPHIC_DATA]"
click at [604, 366] on button "Continue" at bounding box center [600, 369] width 56 height 22
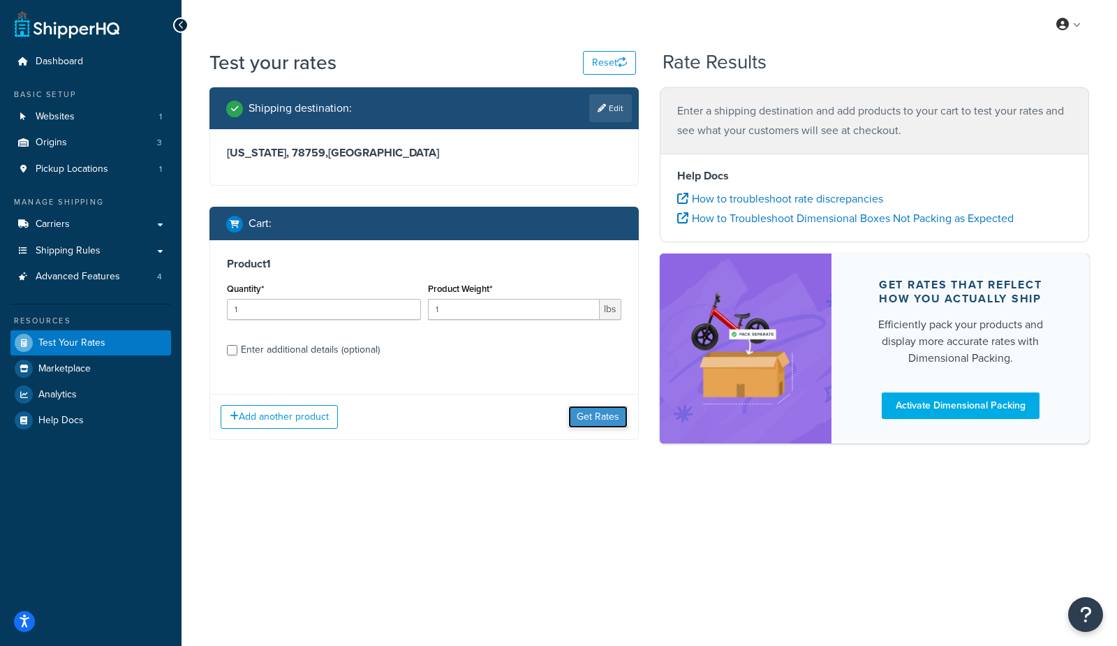
click at [601, 418] on button "Get Rates" at bounding box center [597, 417] width 59 height 22
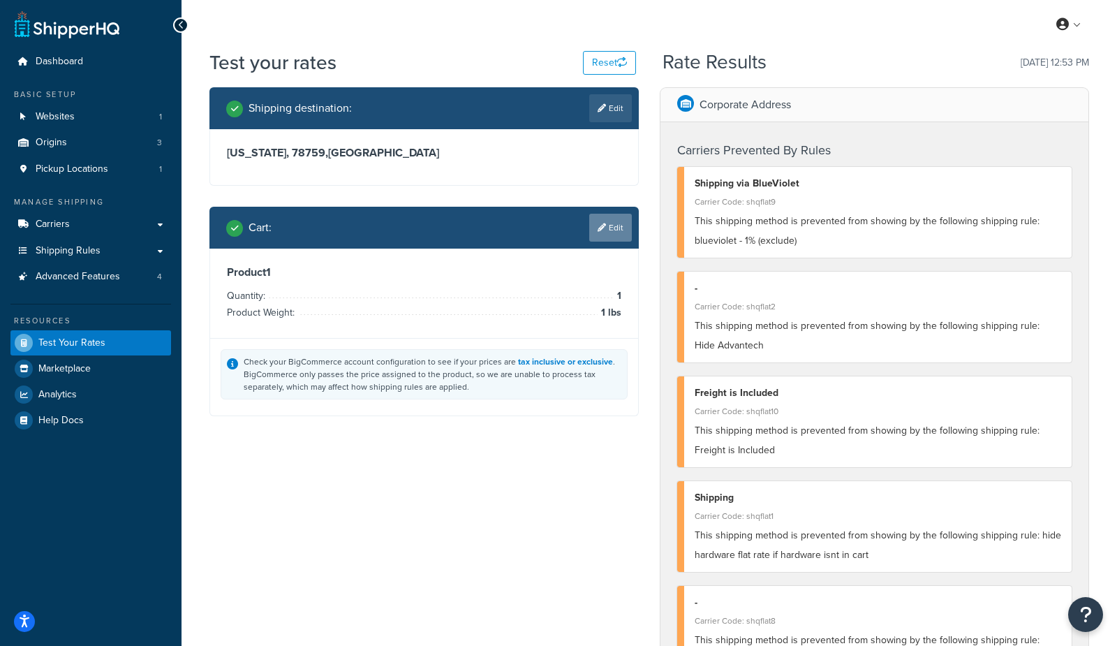
click at [620, 233] on link "Edit" at bounding box center [610, 228] width 43 height 28
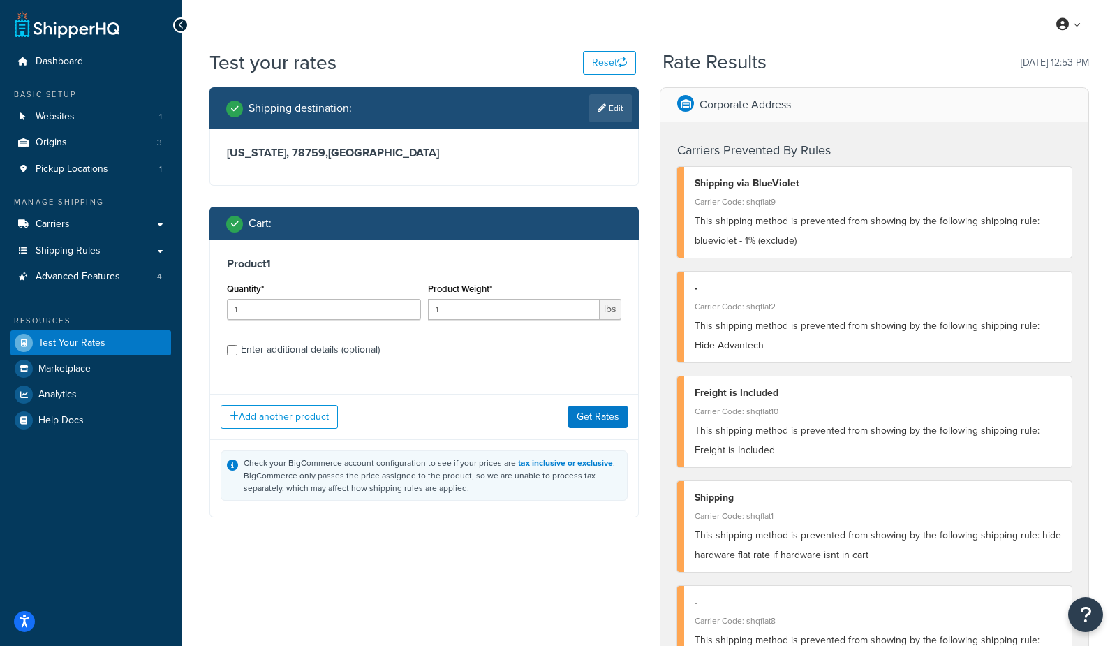
drag, startPoint x: 313, startPoint y: 365, endPoint x: 325, endPoint y: 348, distance: 20.0
click at [322, 352] on div "Product 1 Quantity* 1 Product Weight* 1 lbs Enter additional details (optional)" at bounding box center [424, 311] width 428 height 143
click at [325, 348] on div "Enter additional details (optional)" at bounding box center [310, 350] width 139 height 20
click at [237, 348] on input "Enter additional details (optional)" at bounding box center [232, 350] width 10 height 10
checkbox input "true"
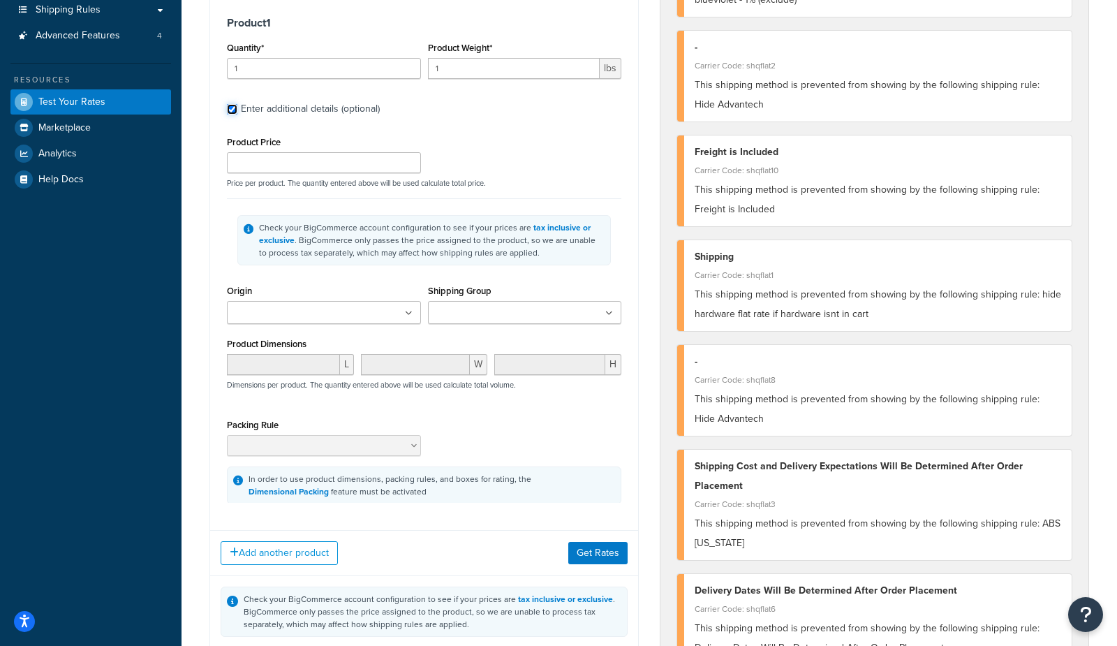
scroll to position [239, 0]
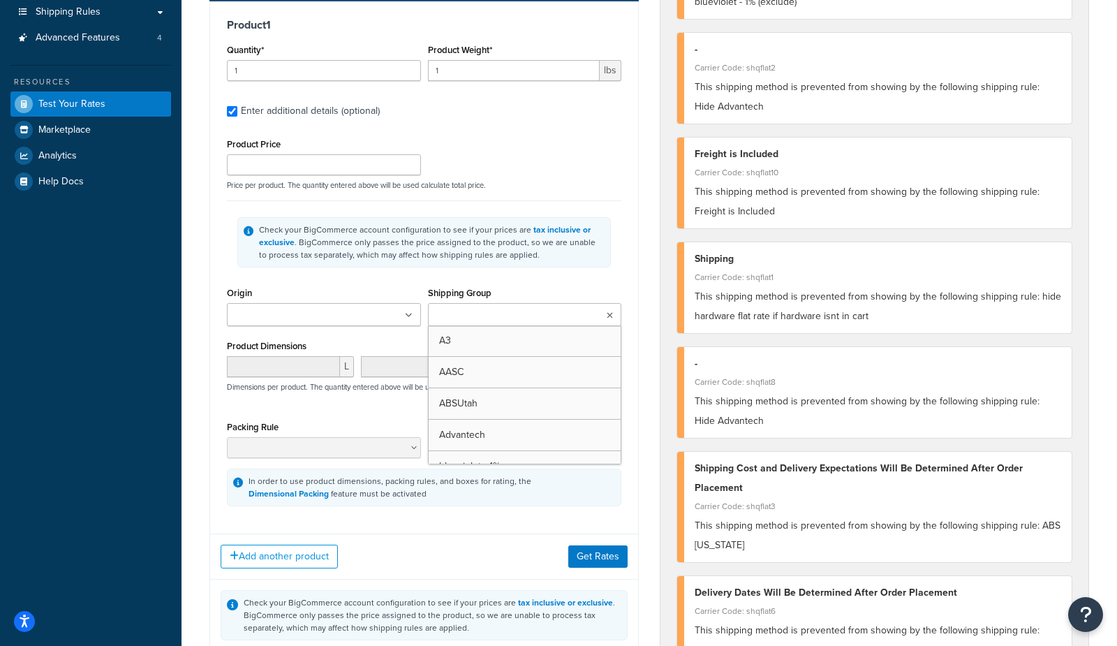
click at [480, 320] on input "Shipping Group" at bounding box center [494, 315] width 124 height 15
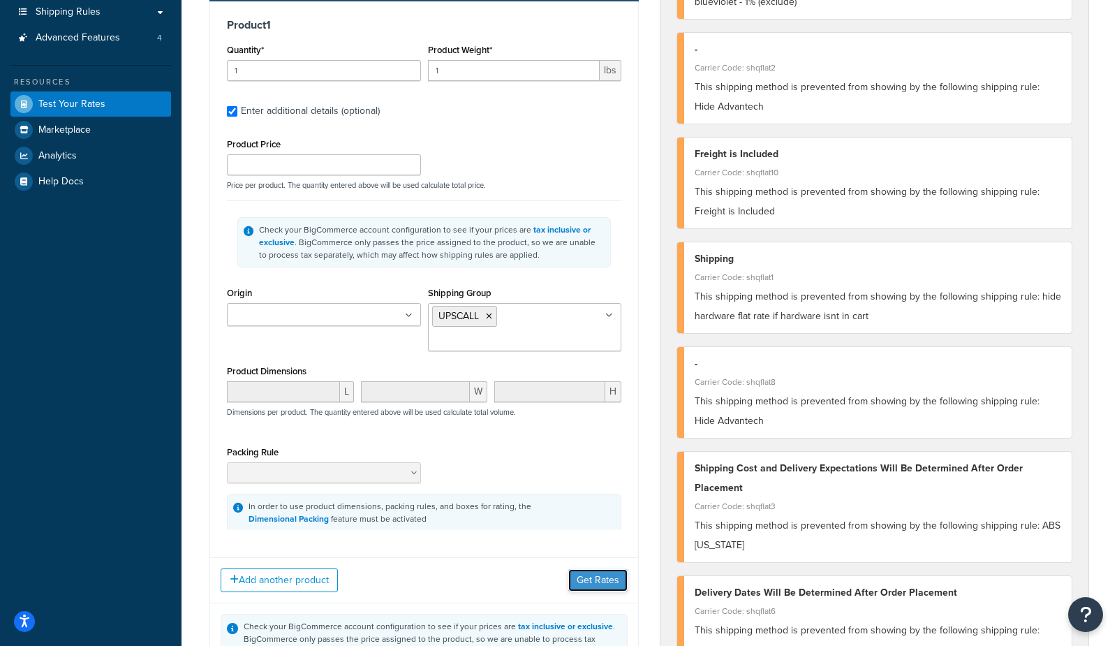
click at [585, 575] on button "Get Rates" at bounding box center [597, 580] width 59 height 22
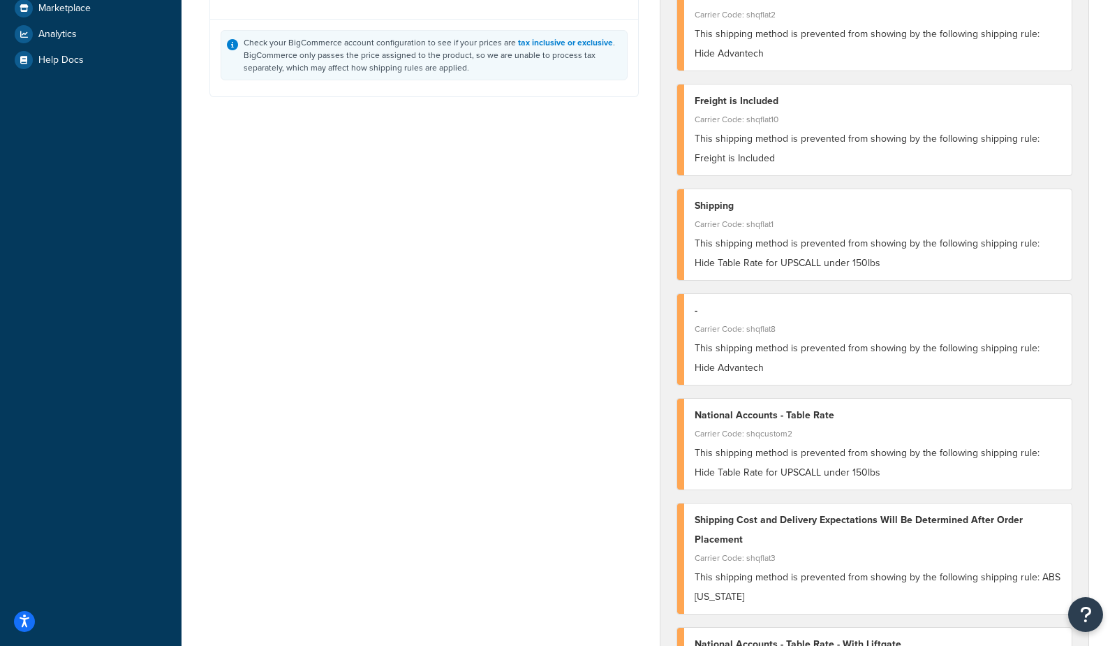
scroll to position [0, 0]
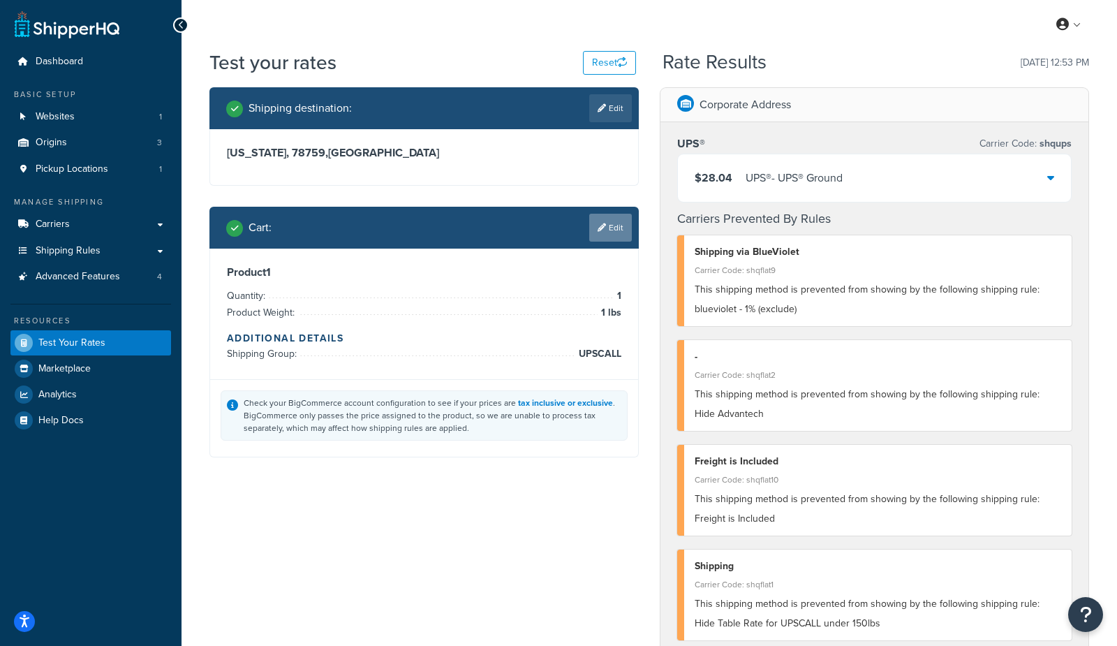
click at [604, 217] on link "Edit" at bounding box center [610, 228] width 43 height 28
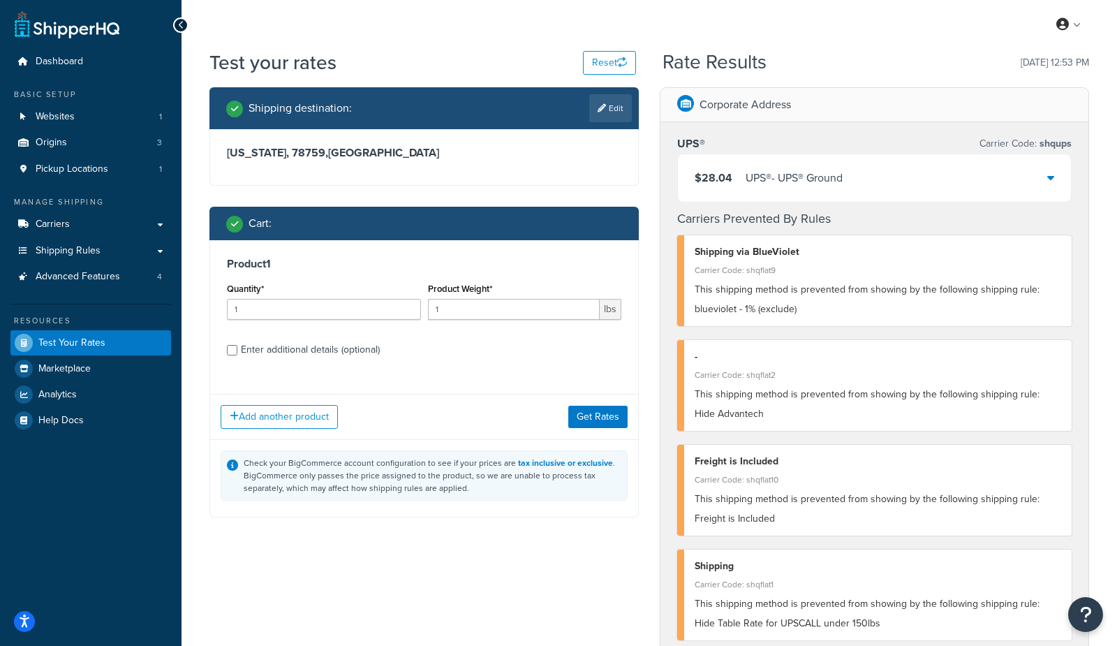
click at [252, 349] on div "Enter additional details (optional)" at bounding box center [310, 350] width 139 height 20
click at [237, 349] on input "Enter additional details (optional)" at bounding box center [232, 350] width 10 height 10
checkbox input "true"
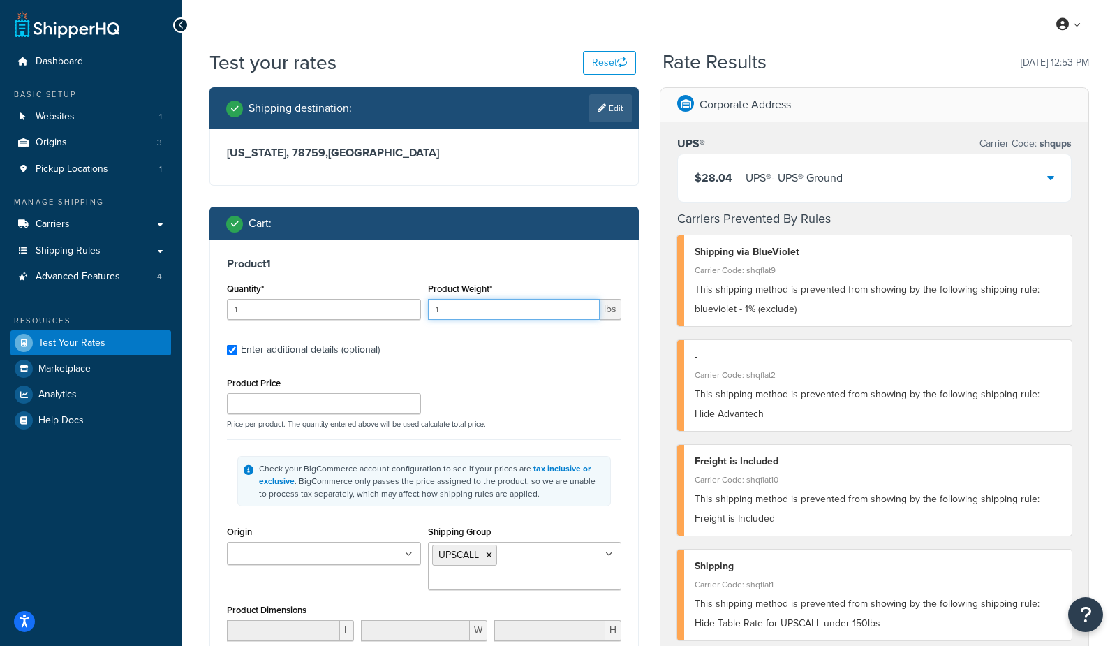
drag, startPoint x: 511, startPoint y: 309, endPoint x: 337, endPoint y: 304, distance: 174.0
click at [337, 304] on div "Quantity* 1 Product Weight* 1 lbs" at bounding box center [424, 304] width 402 height 51
type input "155"
click at [613, 412] on div "Product Price Price per product. The quantity entered above will be used calcul…" at bounding box center [424, 401] width 402 height 55
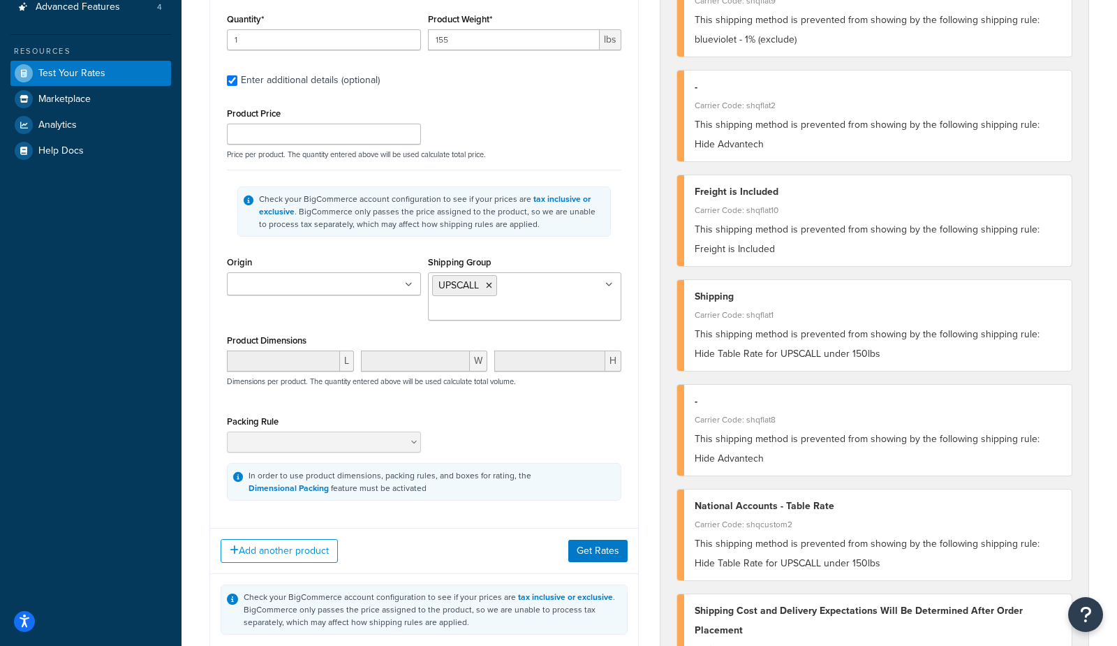
scroll to position [277, 0]
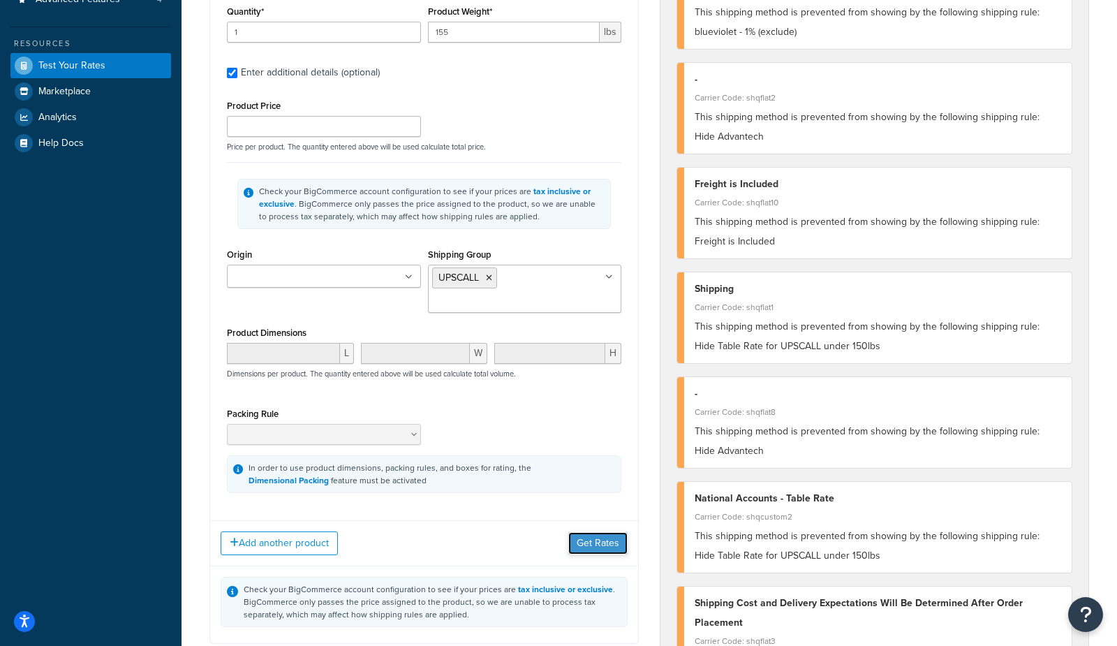
click at [585, 545] on button "Get Rates" at bounding box center [597, 543] width 59 height 22
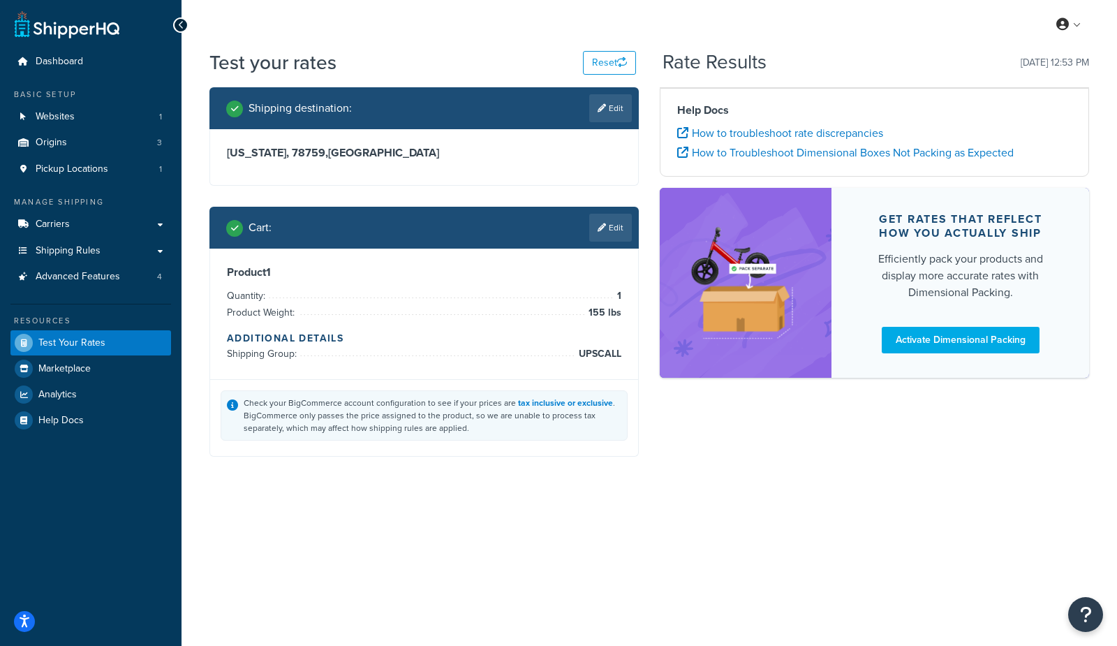
scroll to position [0, 0]
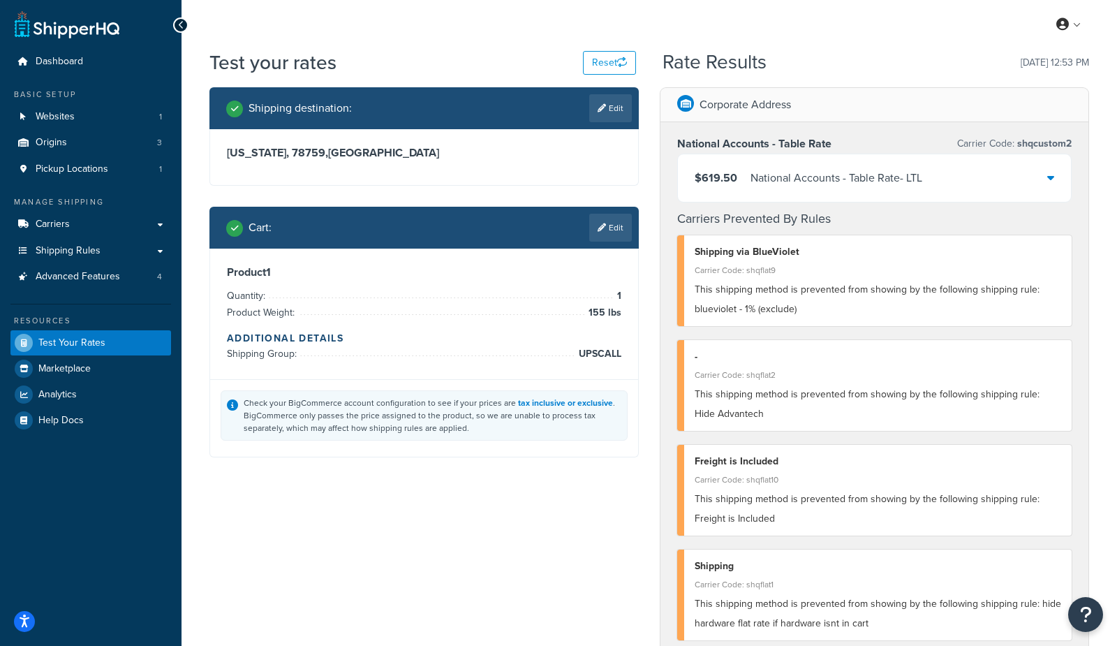
click at [746, 172] on div "$619.50 National Accounts - Table Rate - LTL" at bounding box center [809, 178] width 228 height 20
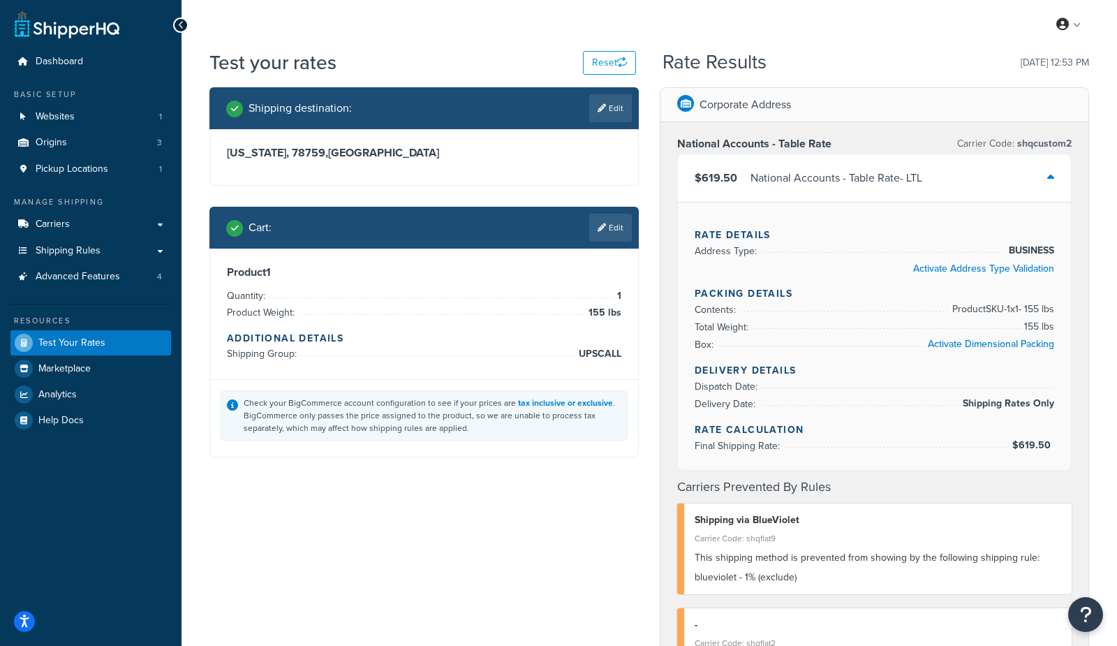
click at [746, 172] on div "$619.50 National Accounts - Table Rate - LTL" at bounding box center [809, 178] width 228 height 20
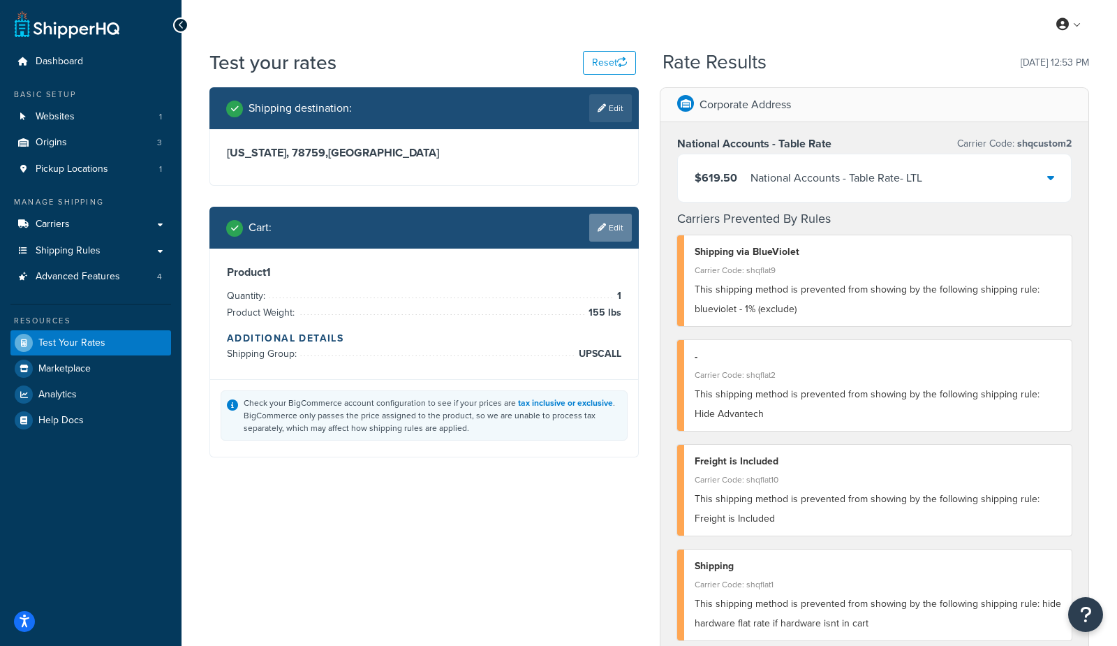
click at [607, 222] on link "Edit" at bounding box center [610, 228] width 43 height 28
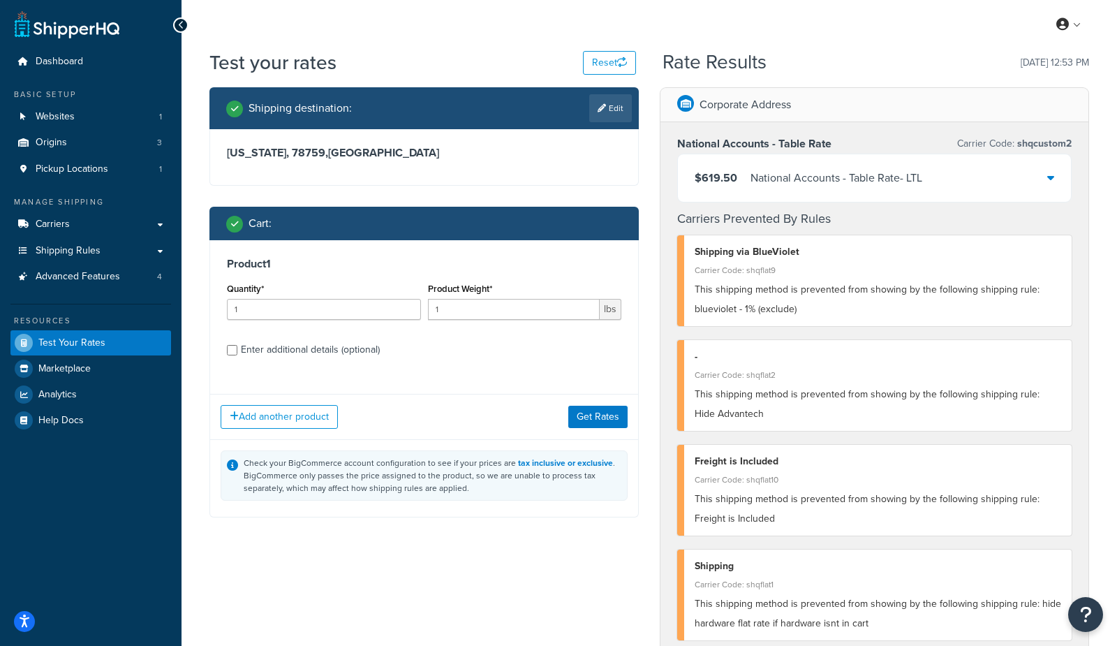
click at [311, 353] on div "Enter additional details (optional)" at bounding box center [310, 350] width 139 height 20
click at [237, 353] on input "Enter additional details (optional)" at bounding box center [232, 350] width 10 height 10
checkbox input "true"
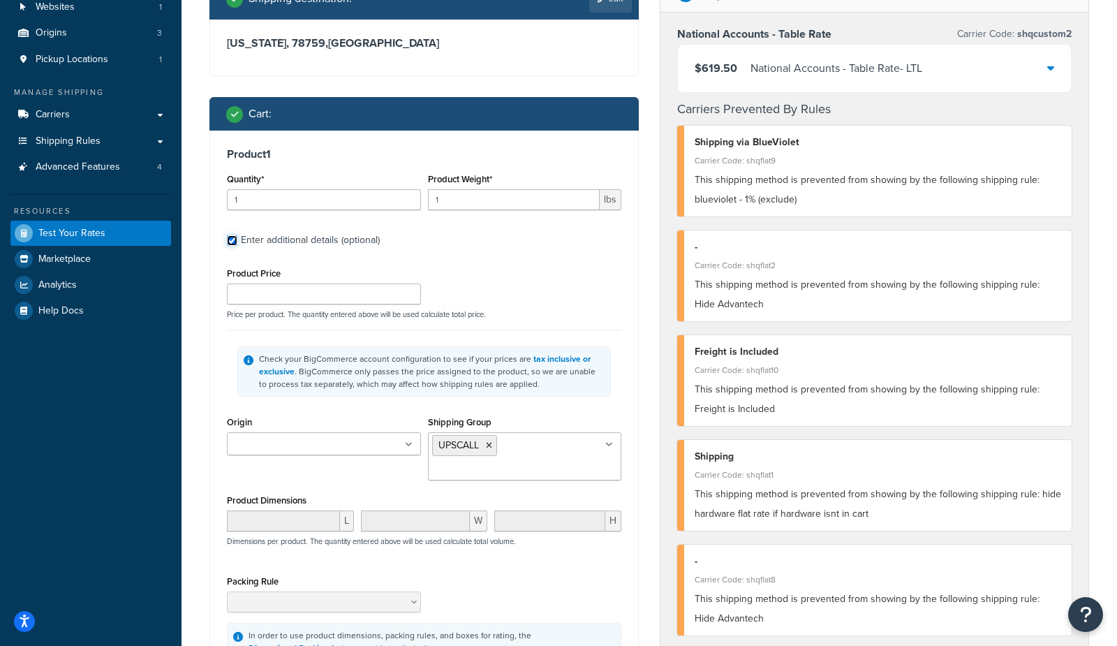
scroll to position [115, 0]
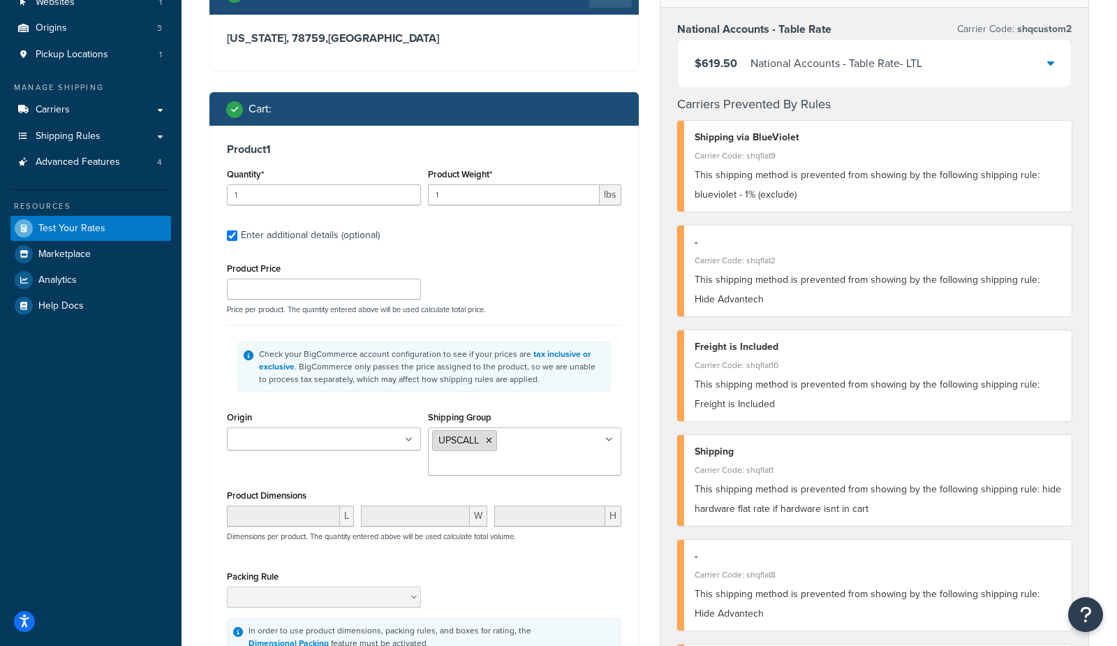
click at [485, 440] on li "UPSCALL" at bounding box center [464, 440] width 65 height 21
click at [487, 436] on icon at bounding box center [489, 440] width 6 height 8
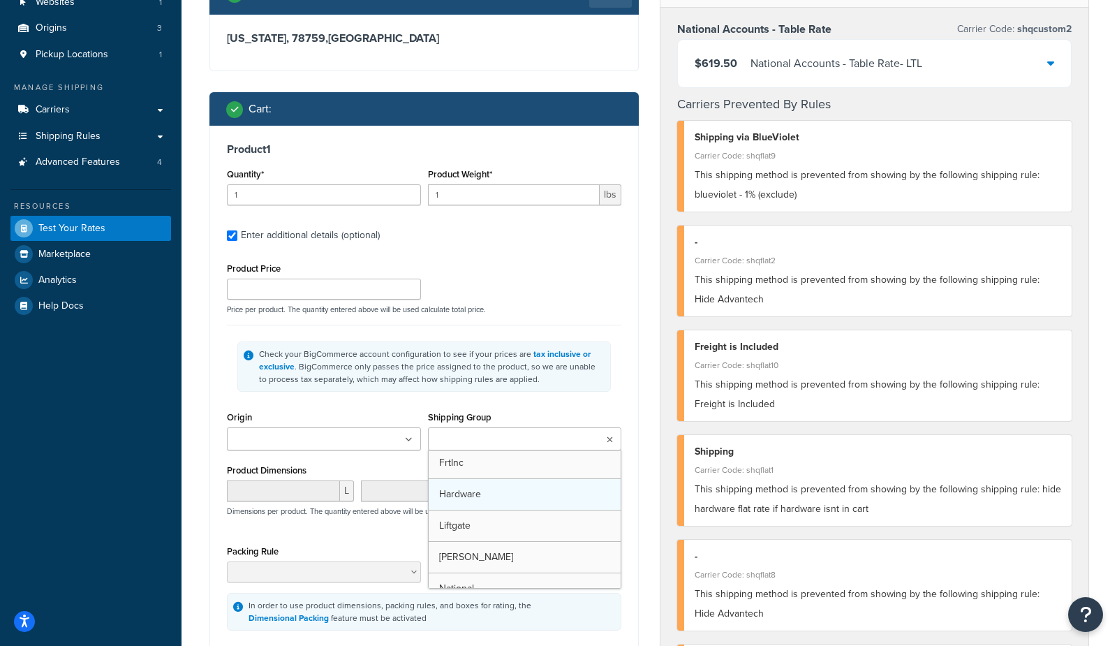
scroll to position [191, 0]
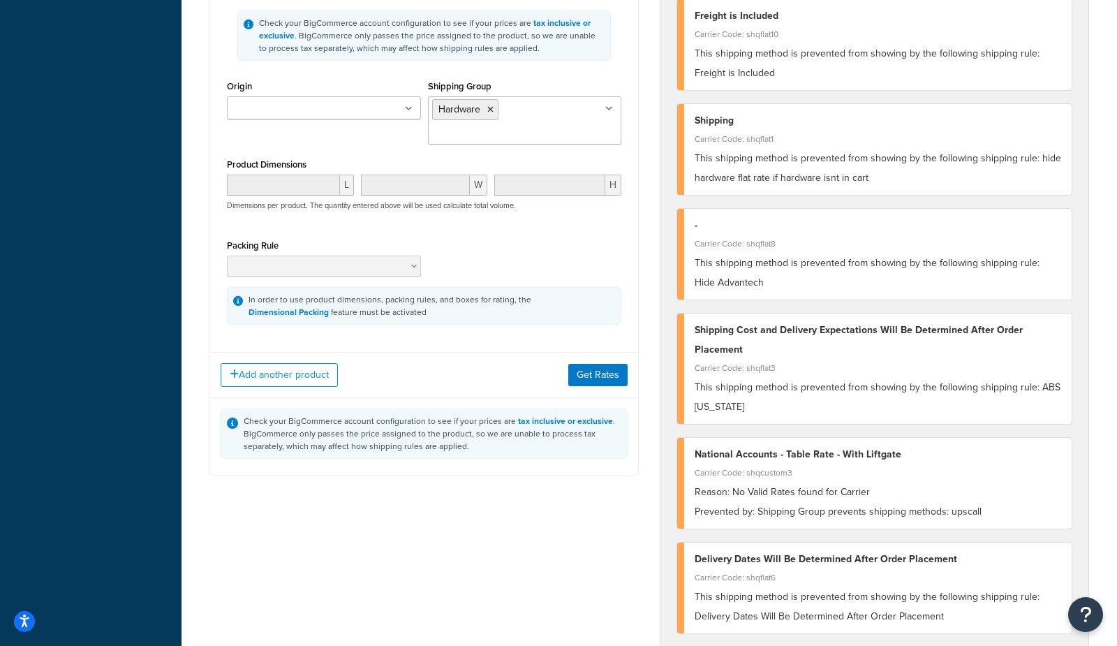
scroll to position [441, 0]
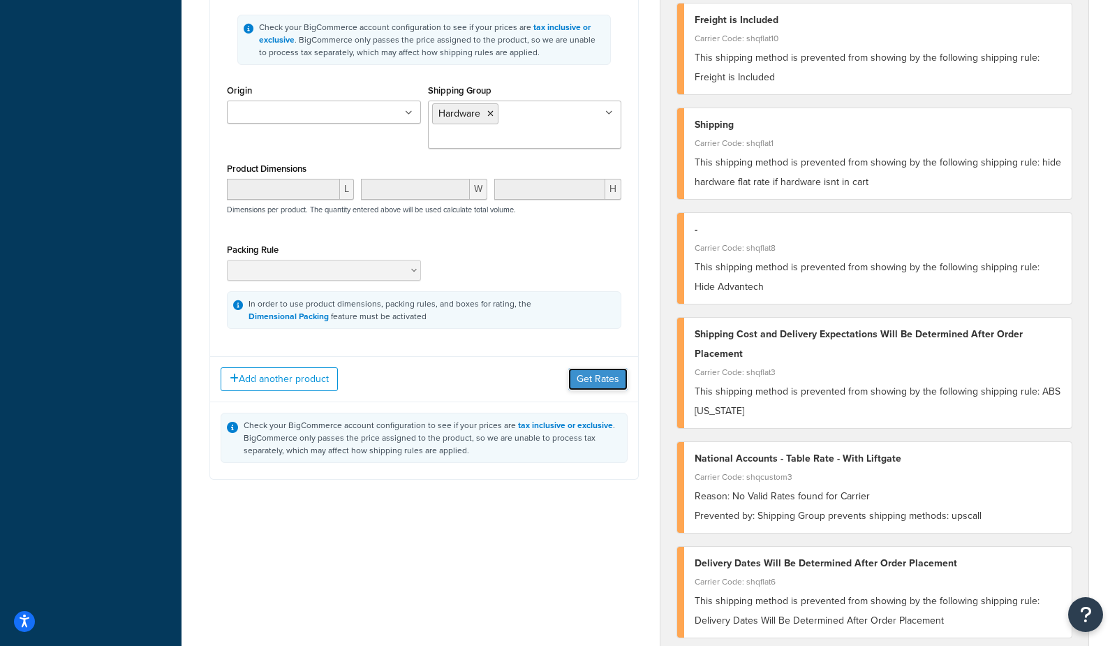
click at [582, 375] on button "Get Rates" at bounding box center [597, 379] width 59 height 22
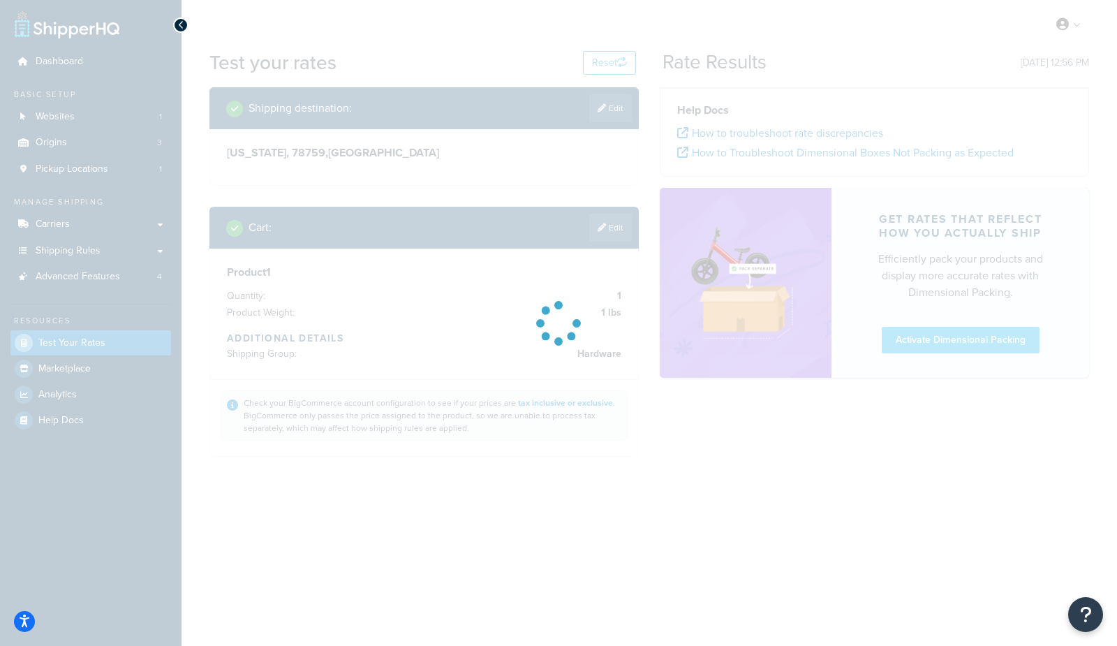
scroll to position [0, 0]
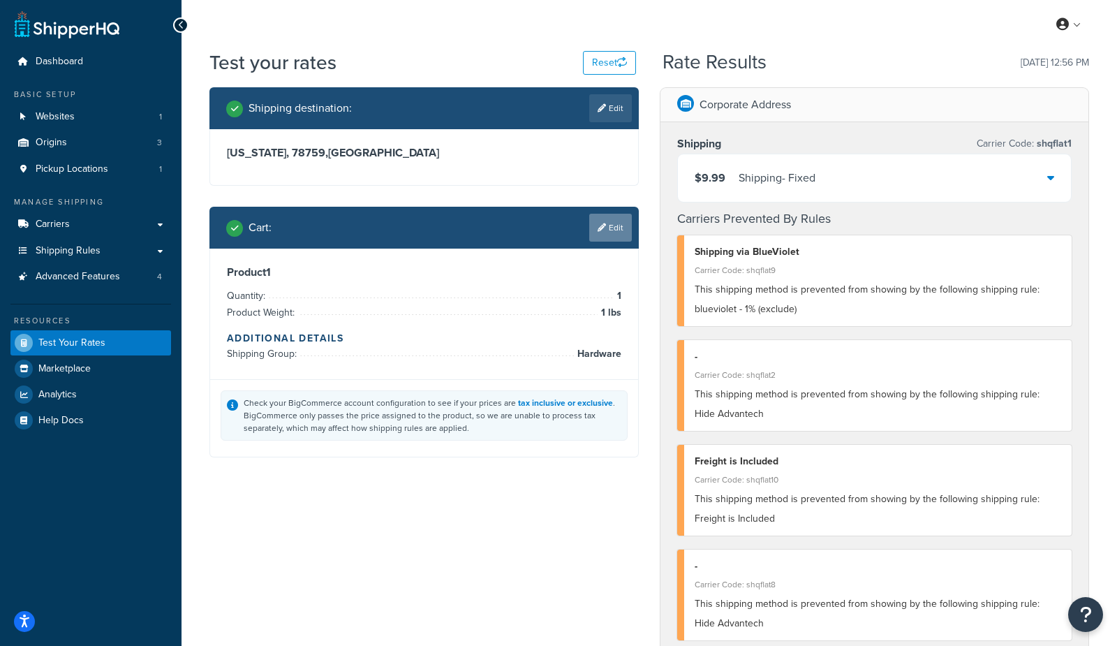
click at [612, 226] on link "Edit" at bounding box center [610, 228] width 43 height 28
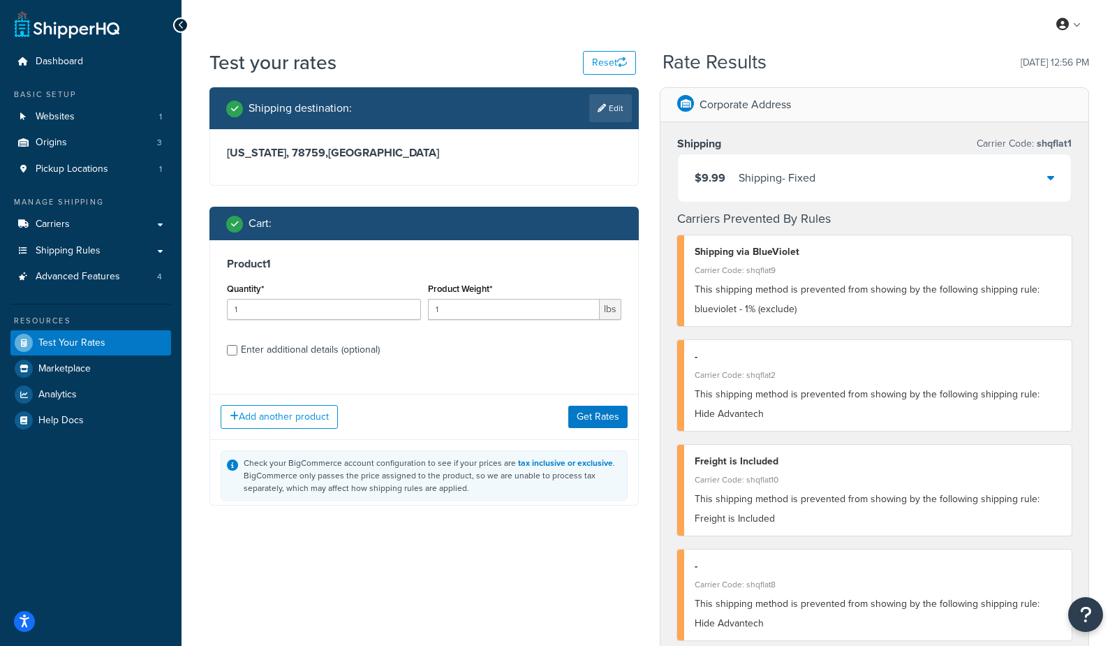
click at [258, 348] on div "Enter additional details (optional)" at bounding box center [310, 350] width 139 height 20
click at [237, 348] on input "Enter additional details (optional)" at bounding box center [232, 350] width 10 height 10
checkbox input "true"
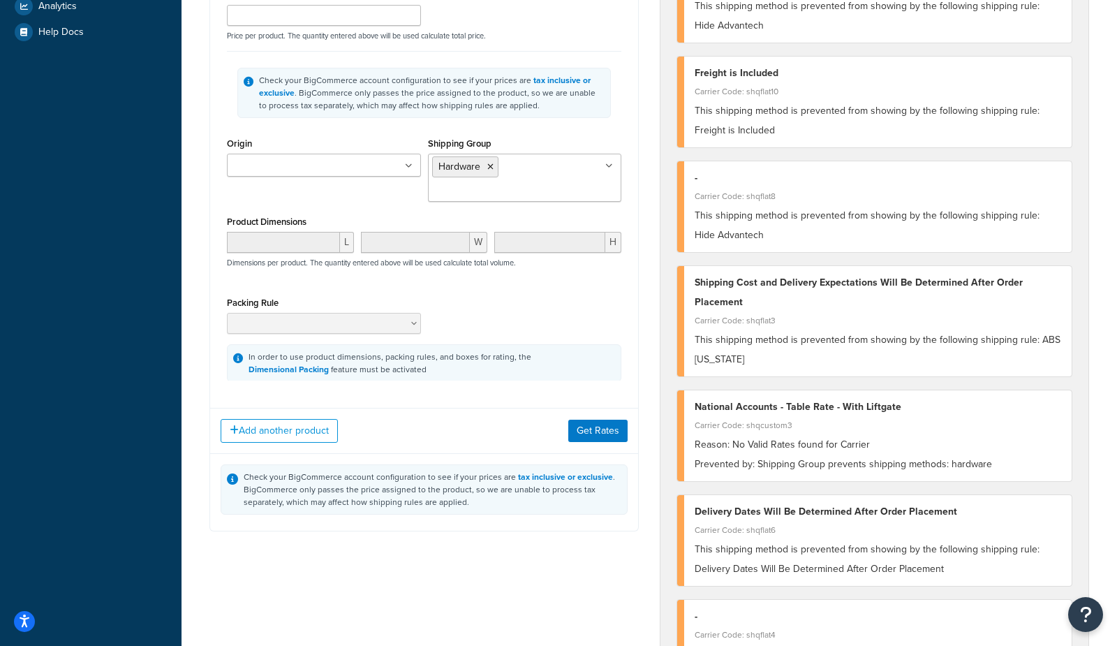
scroll to position [394, 0]
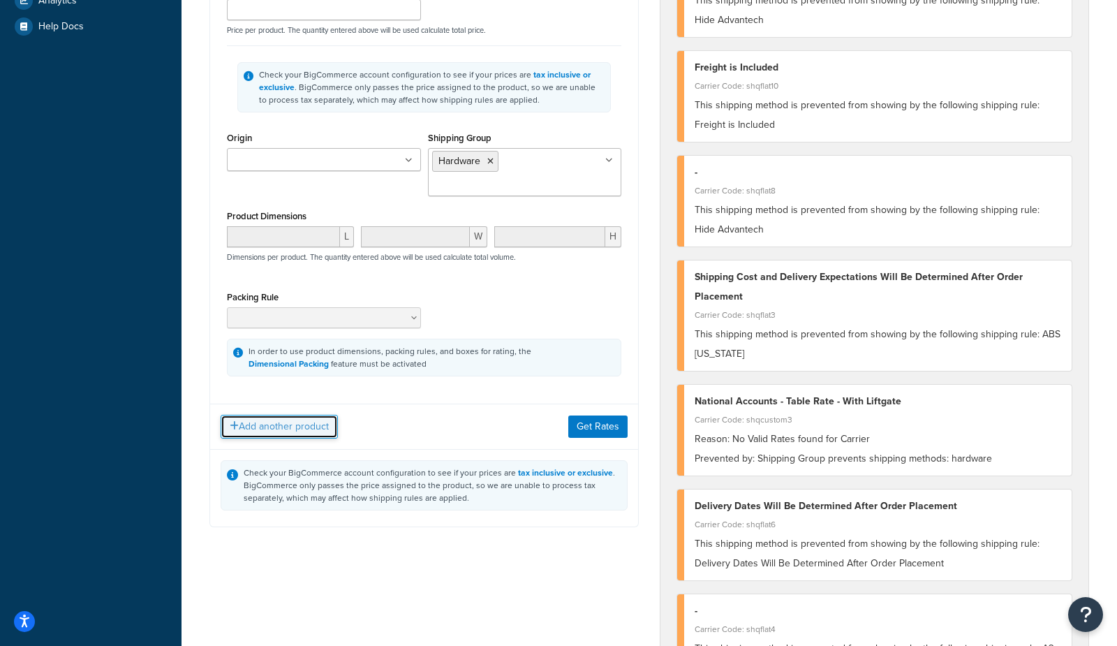
click at [286, 436] on button "Add another product" at bounding box center [279, 427] width 117 height 24
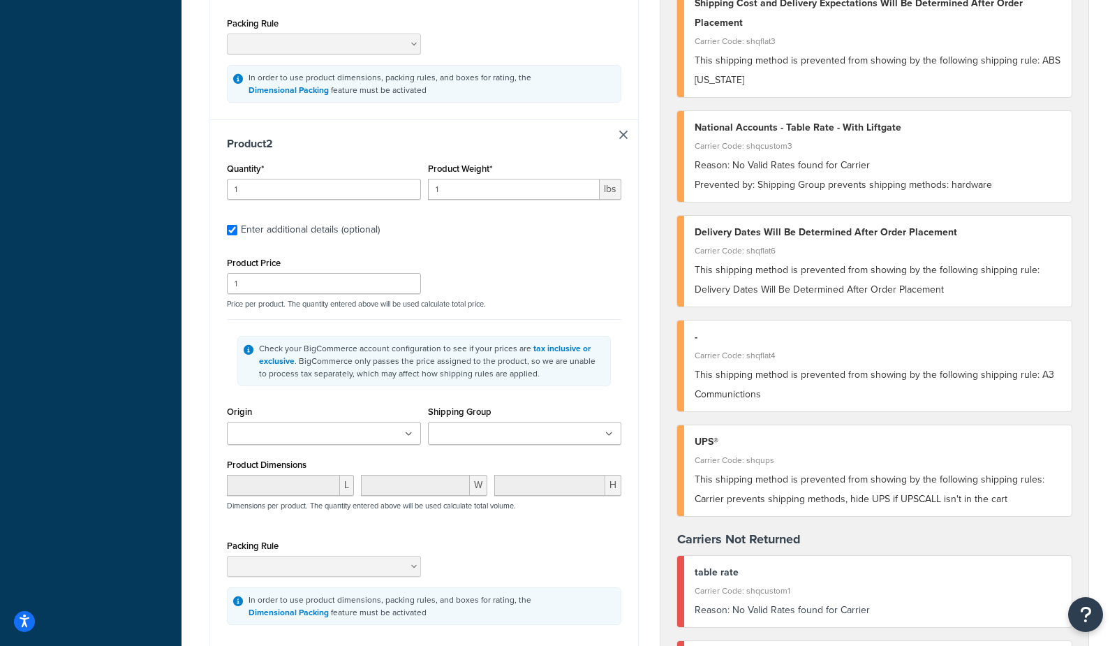
scroll to position [663, 0]
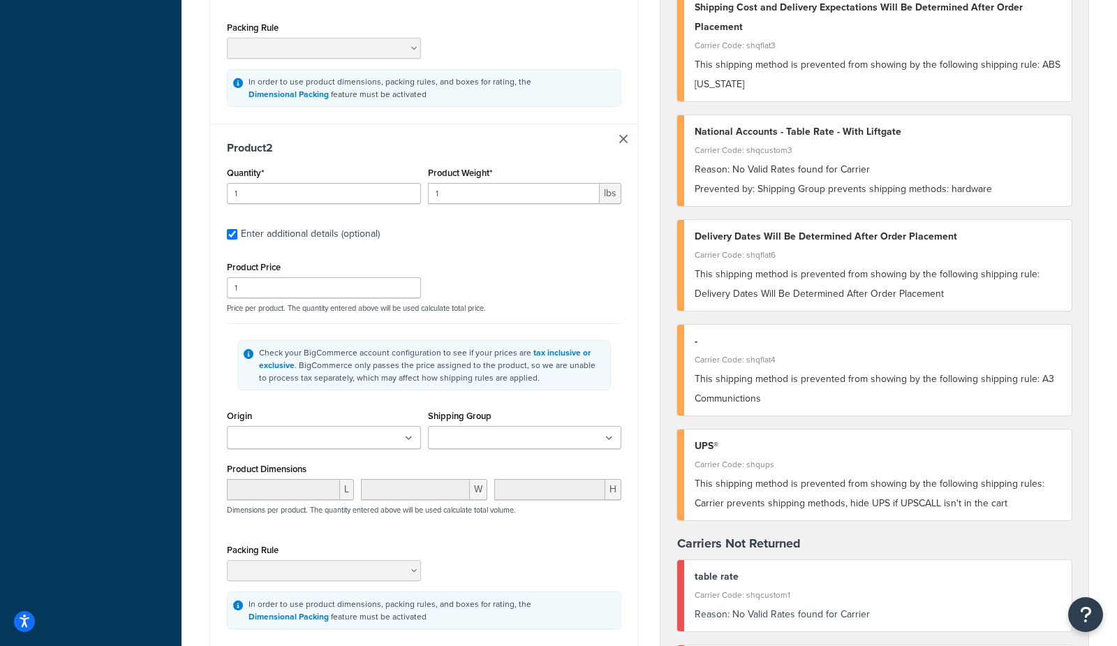
click at [472, 434] on input "Shipping Group" at bounding box center [494, 438] width 124 height 15
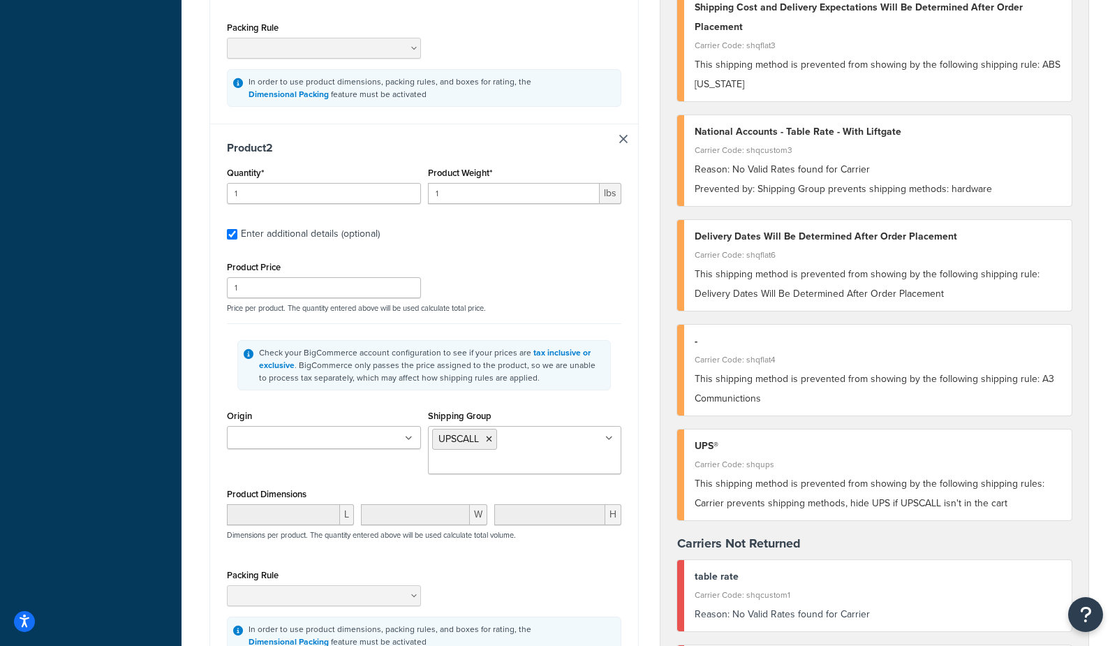
drag, startPoint x: 663, startPoint y: 465, endPoint x: 654, endPoint y: 469, distance: 9.4
click at [662, 465] on div "Shipping Carrier Code: shqflat1 $9.99 Shipping - Fixed Carriers Prevented By Ru…" at bounding box center [875, 101] width 428 height 1284
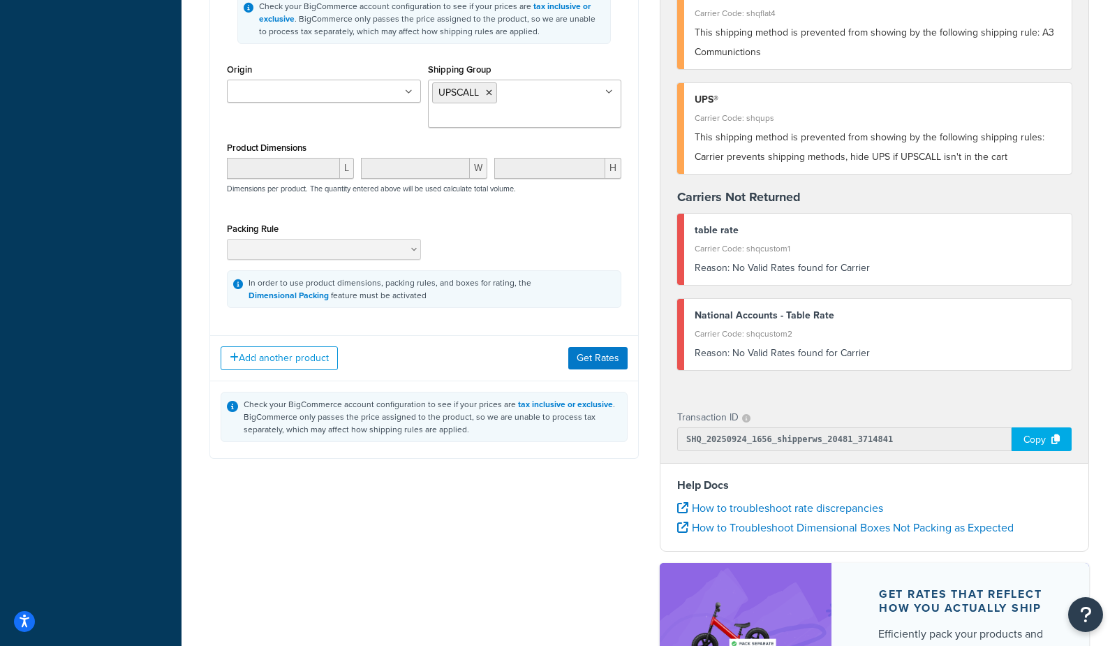
scroll to position [1015, 0]
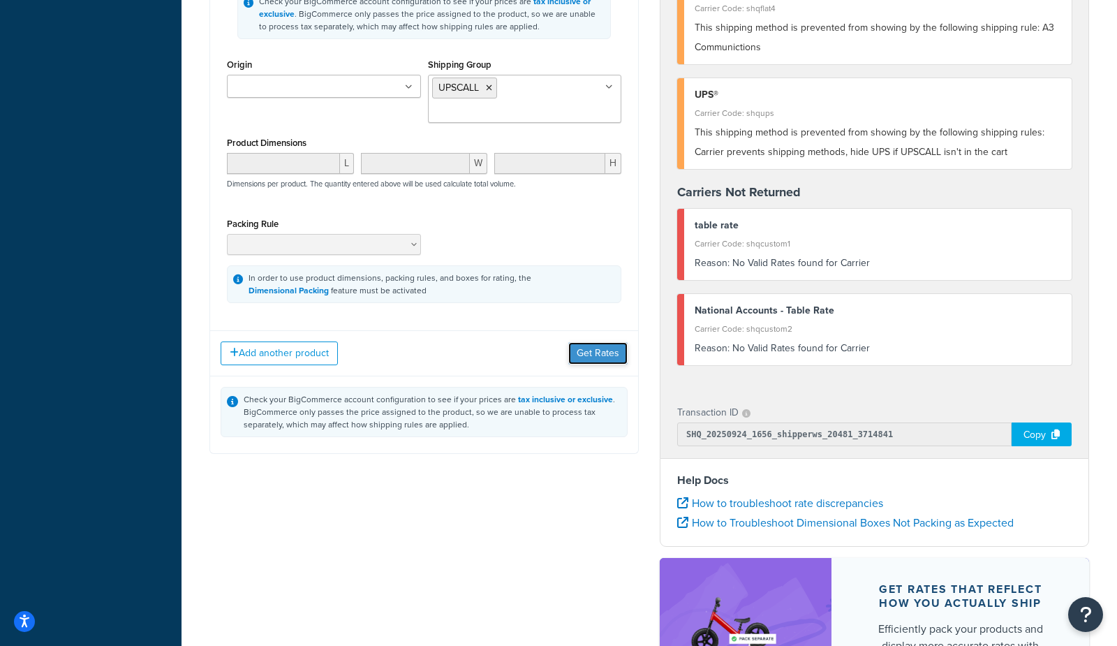
click at [601, 342] on button "Get Rates" at bounding box center [597, 353] width 59 height 22
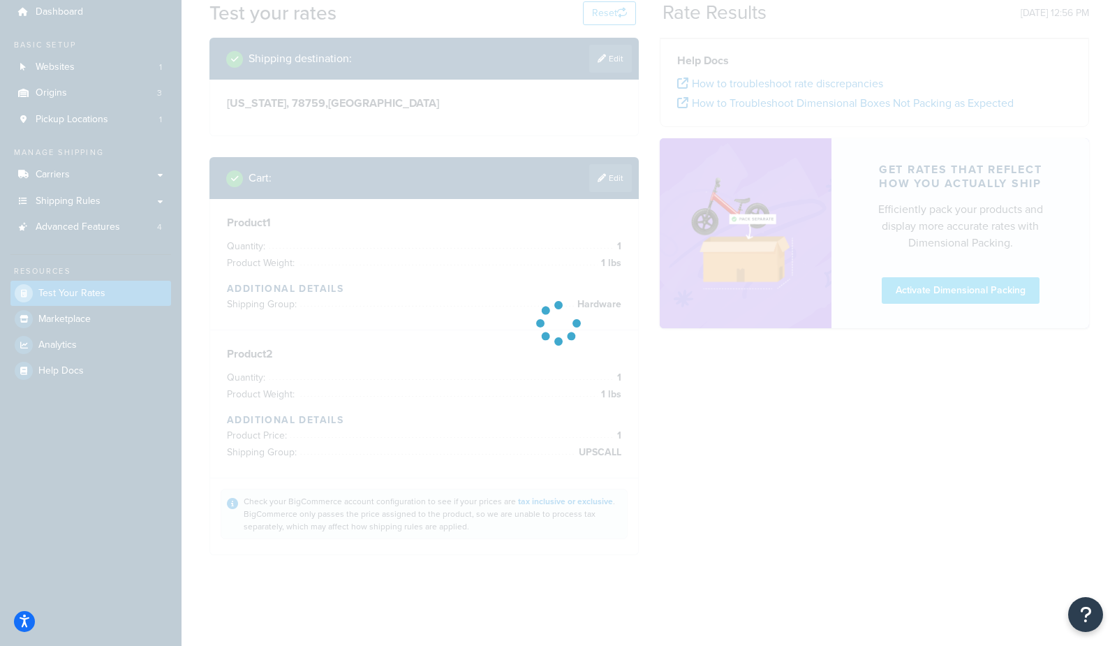
scroll to position [49, 0]
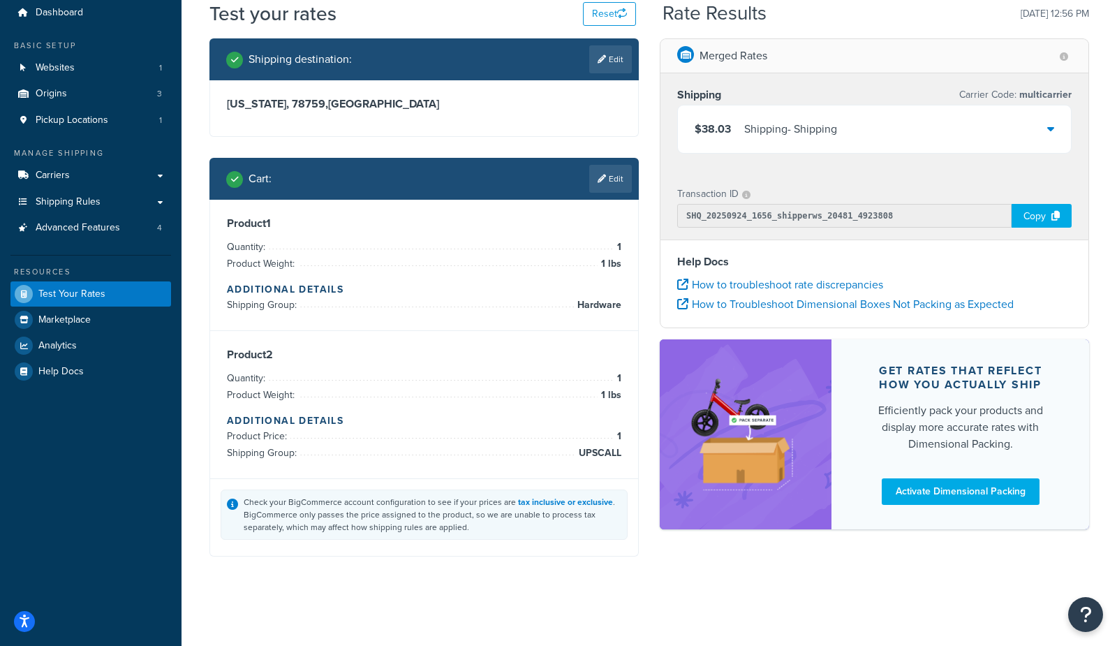
click at [797, 138] on div "$38.03 Shipping - Shipping" at bounding box center [874, 128] width 393 height 47
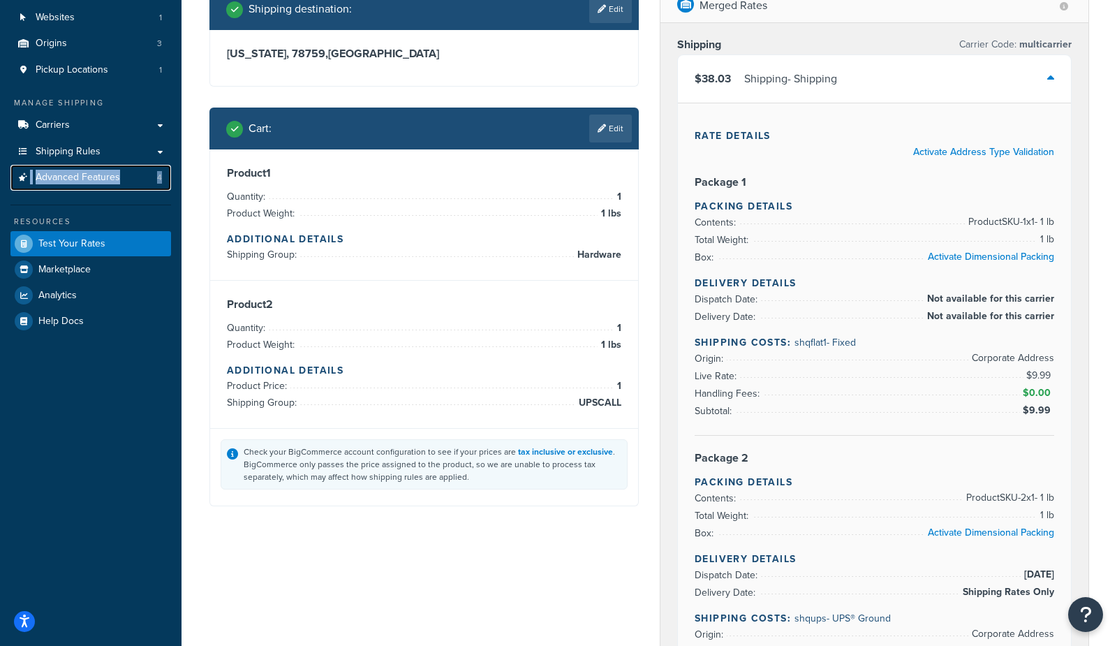
scroll to position [0, 0]
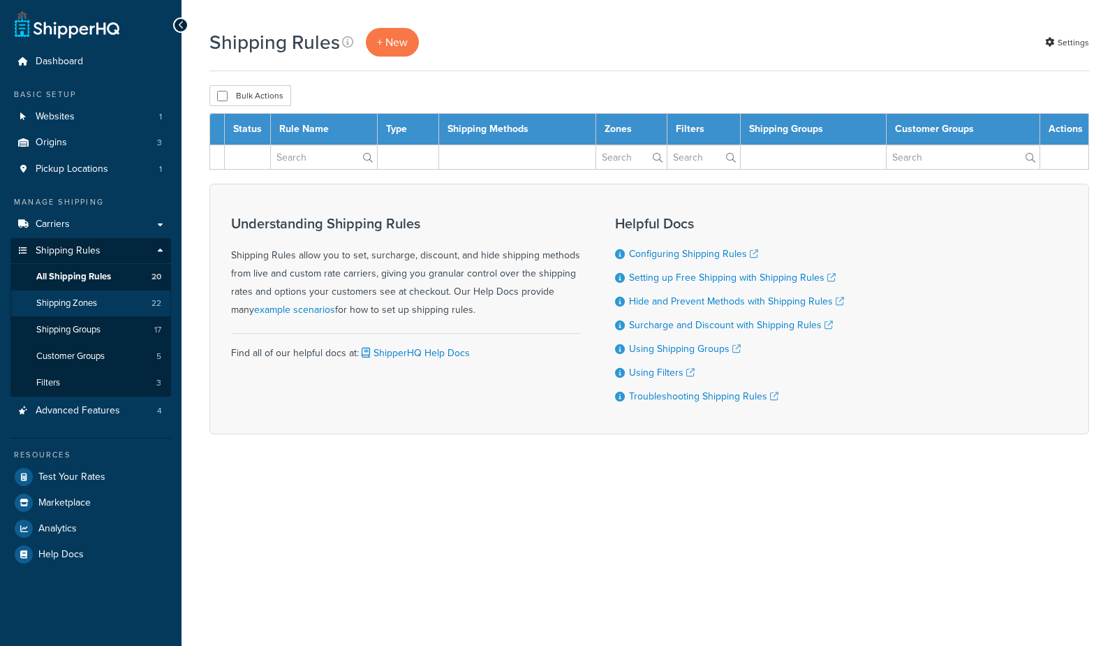
select select "50"
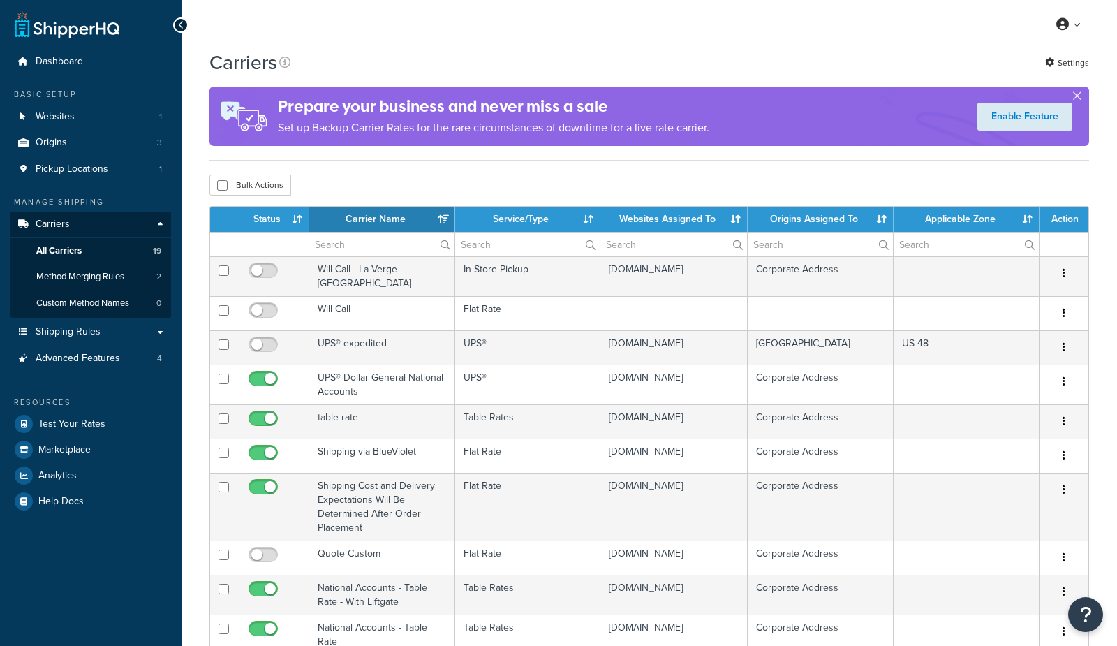
select select "15"
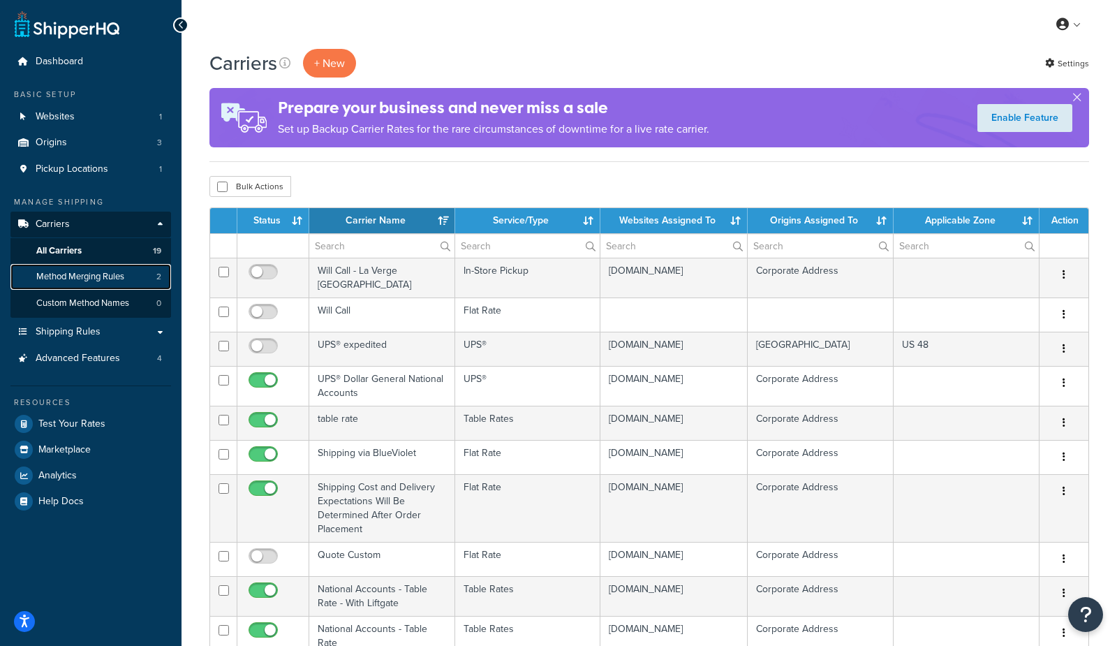
click at [95, 276] on span "Method Merging Rules" at bounding box center [80, 277] width 88 height 12
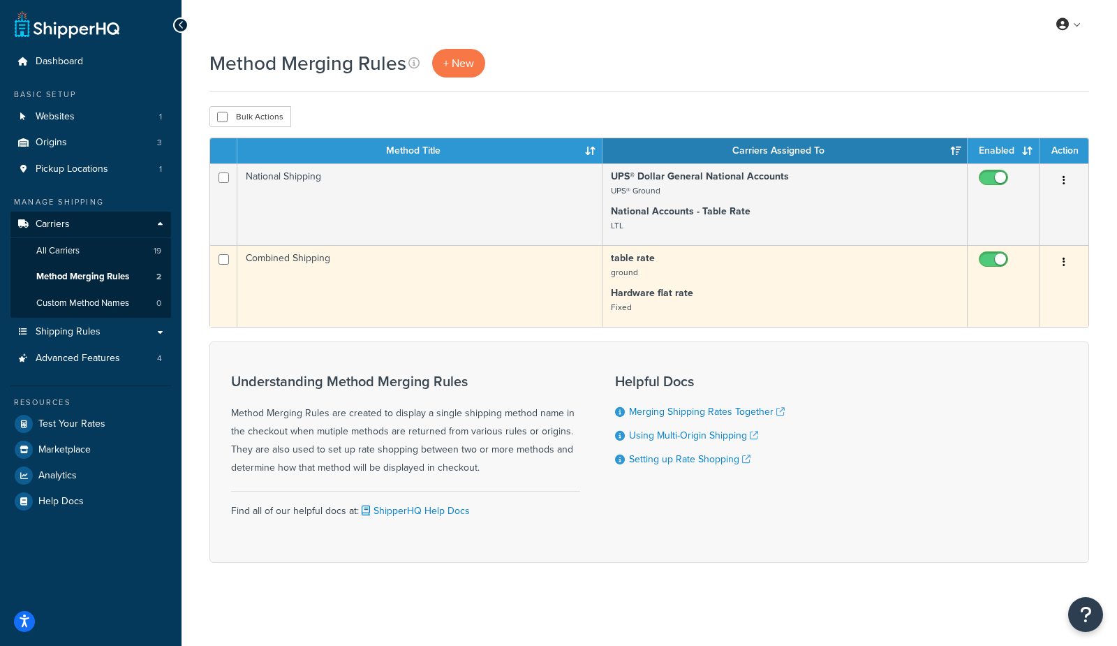
click at [400, 291] on td "Combined Shipping" at bounding box center [419, 286] width 365 height 82
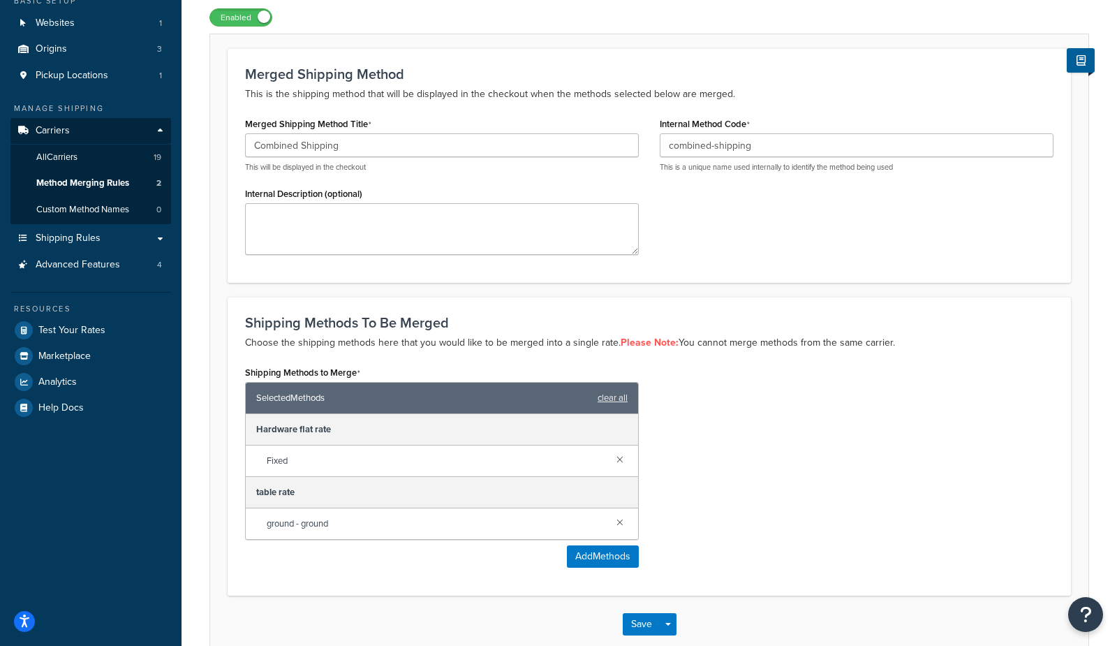
scroll to position [126, 0]
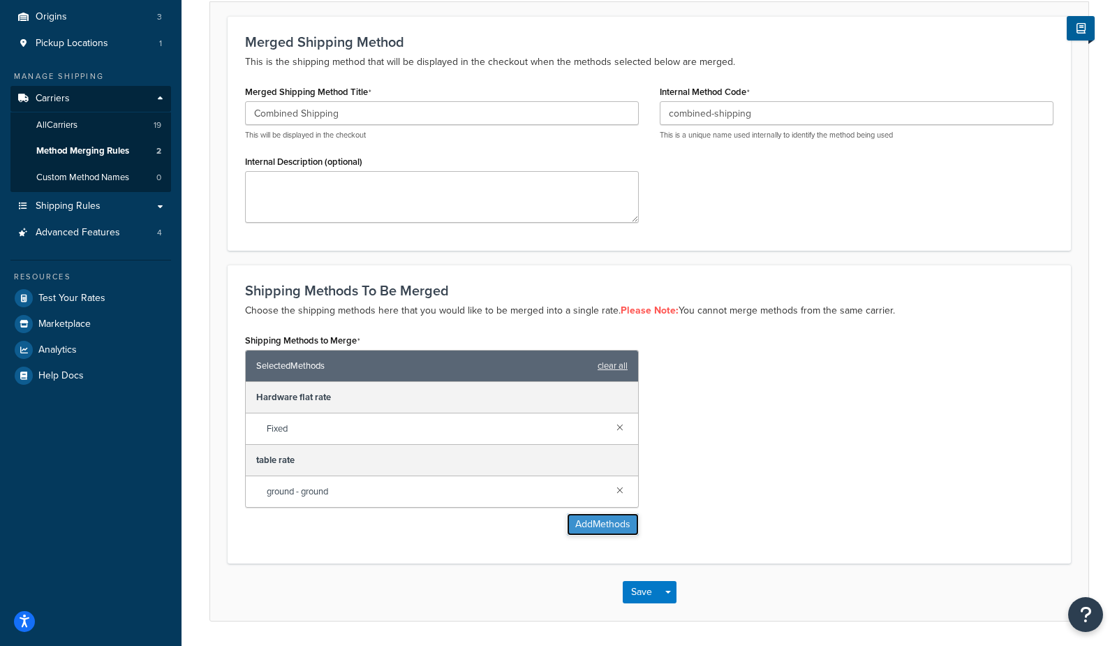
click at [607, 520] on button "Add Methods" at bounding box center [603, 524] width 72 height 22
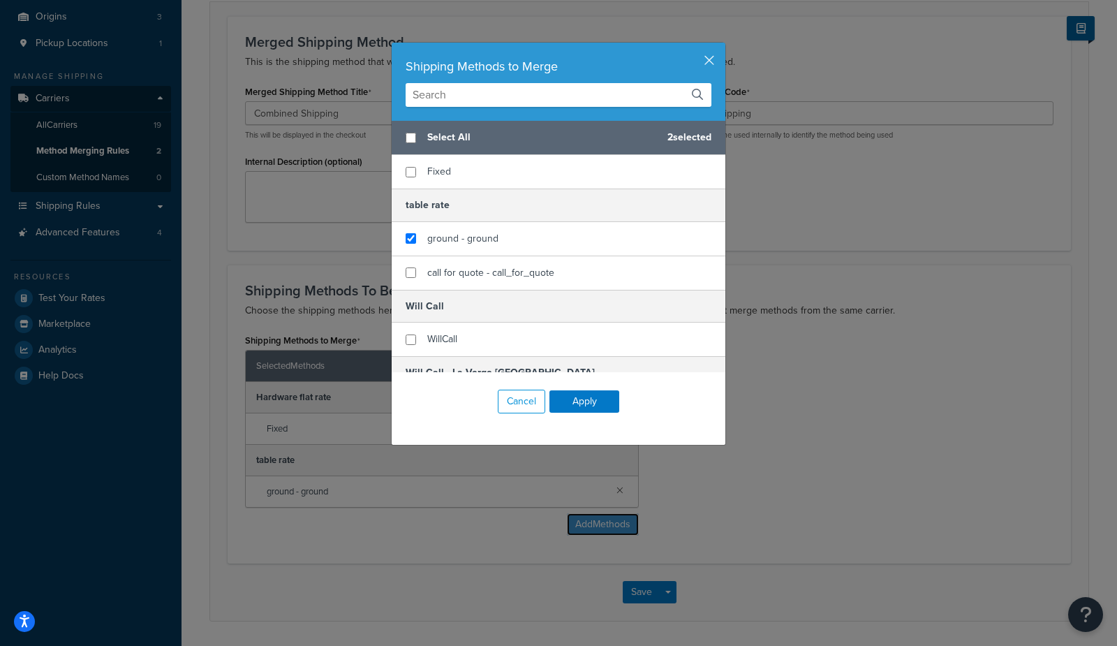
scroll to position [941, 0]
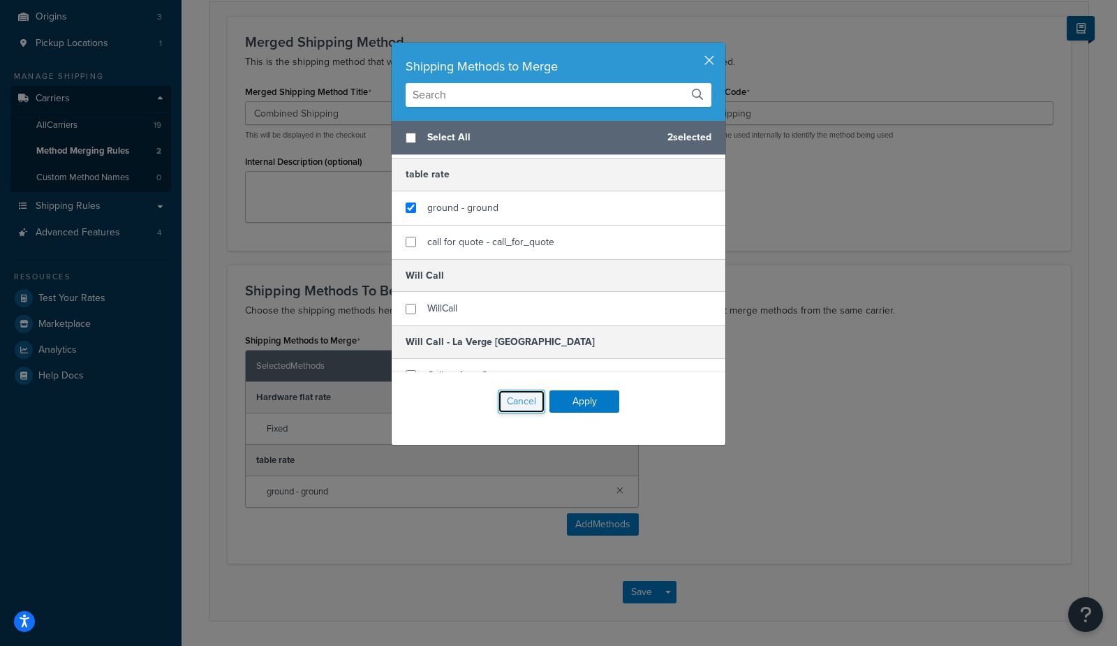
click at [518, 401] on button "Cancel" at bounding box center [521, 402] width 47 height 24
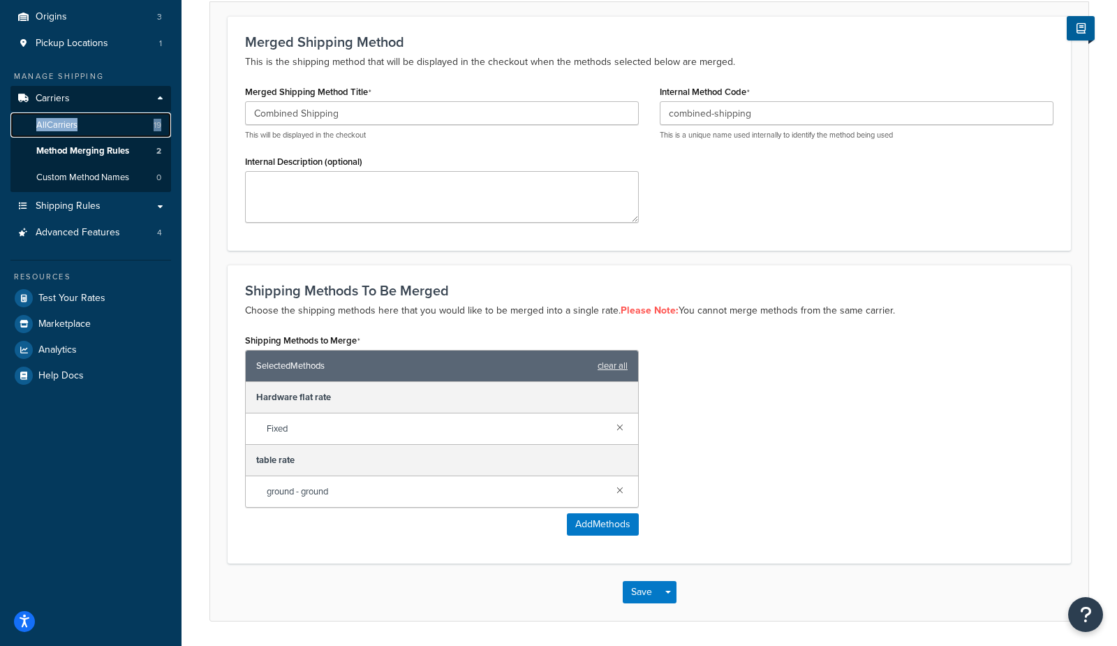
scroll to position [0, 0]
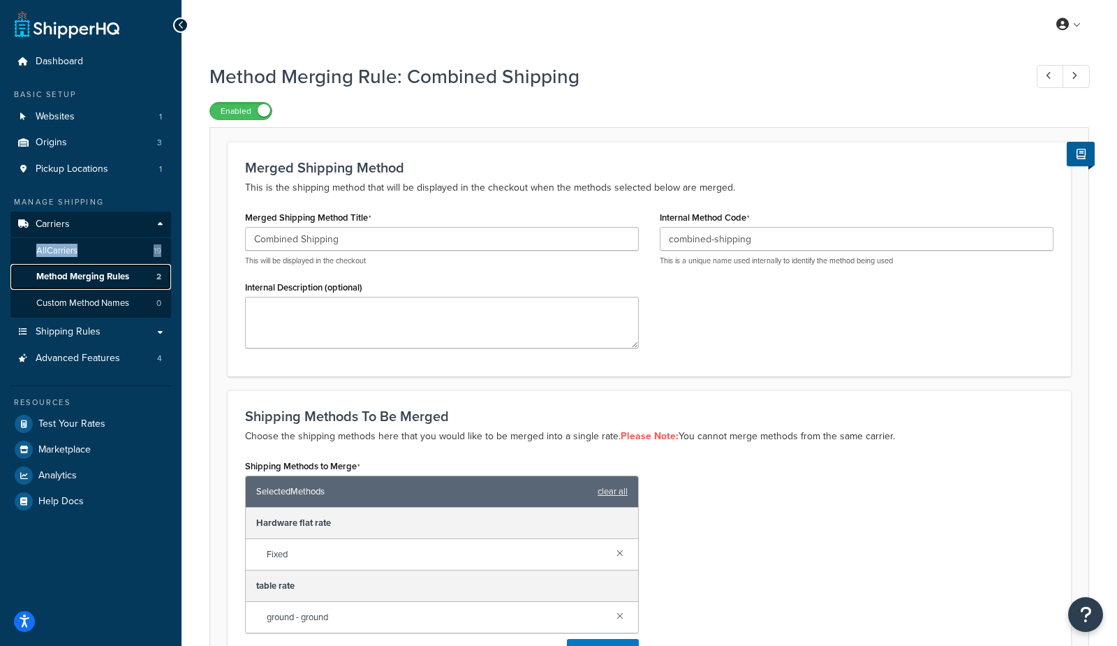
click at [68, 285] on link "Method Merging Rules 2" at bounding box center [90, 277] width 161 height 26
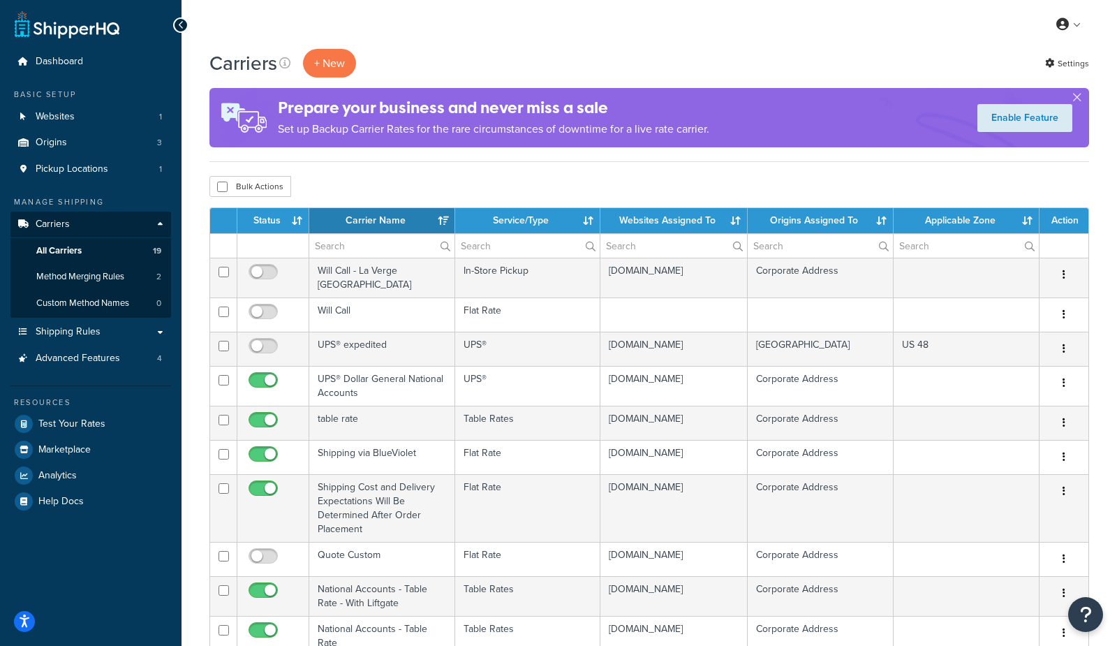
select select "15"
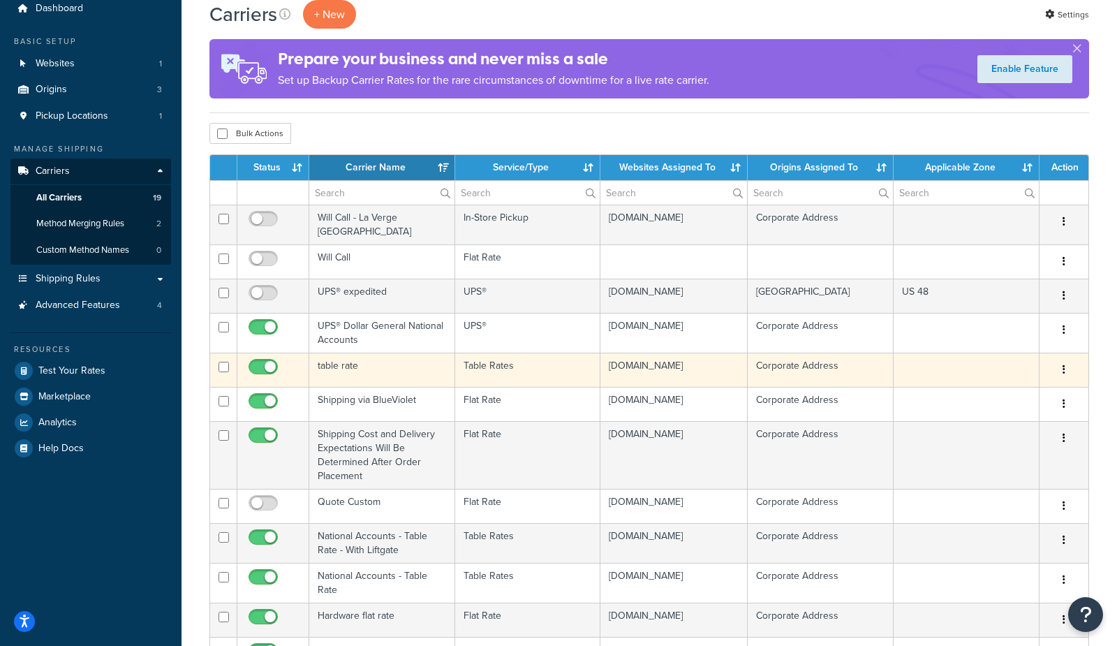
scroll to position [54, 0]
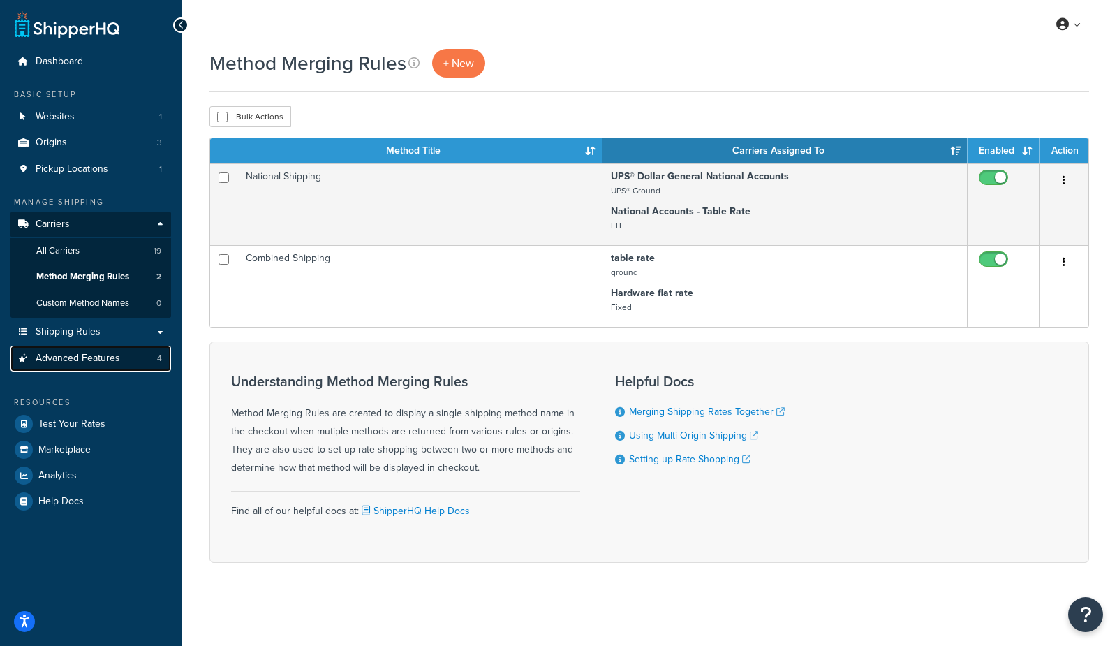
click at [127, 355] on link "Advanced Features 4" at bounding box center [90, 359] width 161 height 26
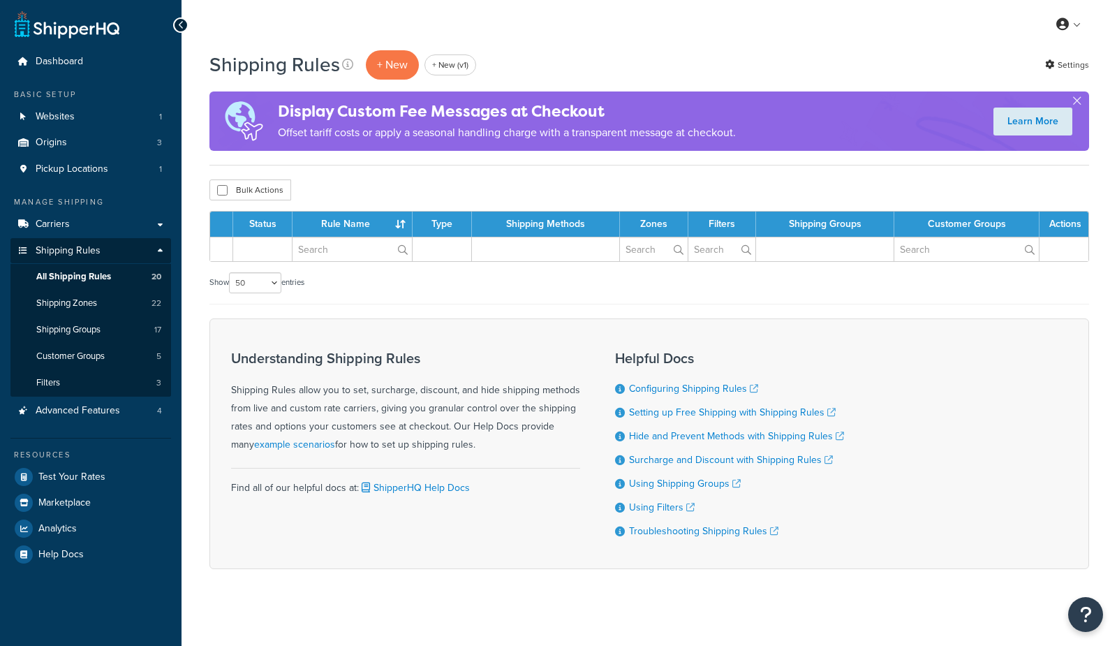
select select "50"
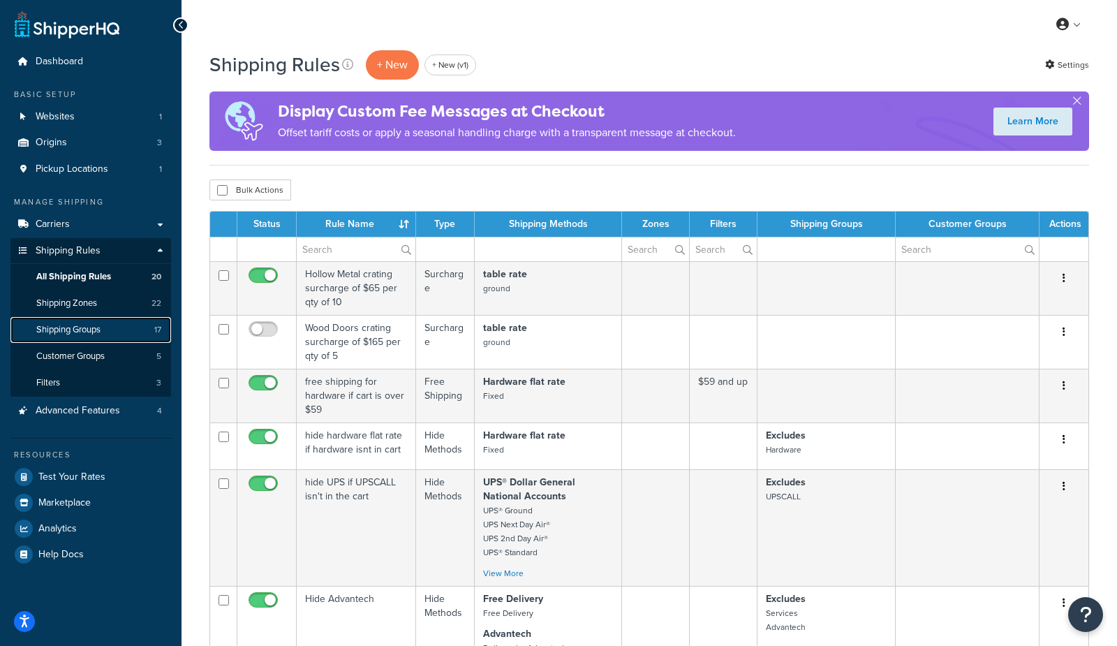
click at [71, 328] on span "Shipping Groups" at bounding box center [68, 330] width 64 height 12
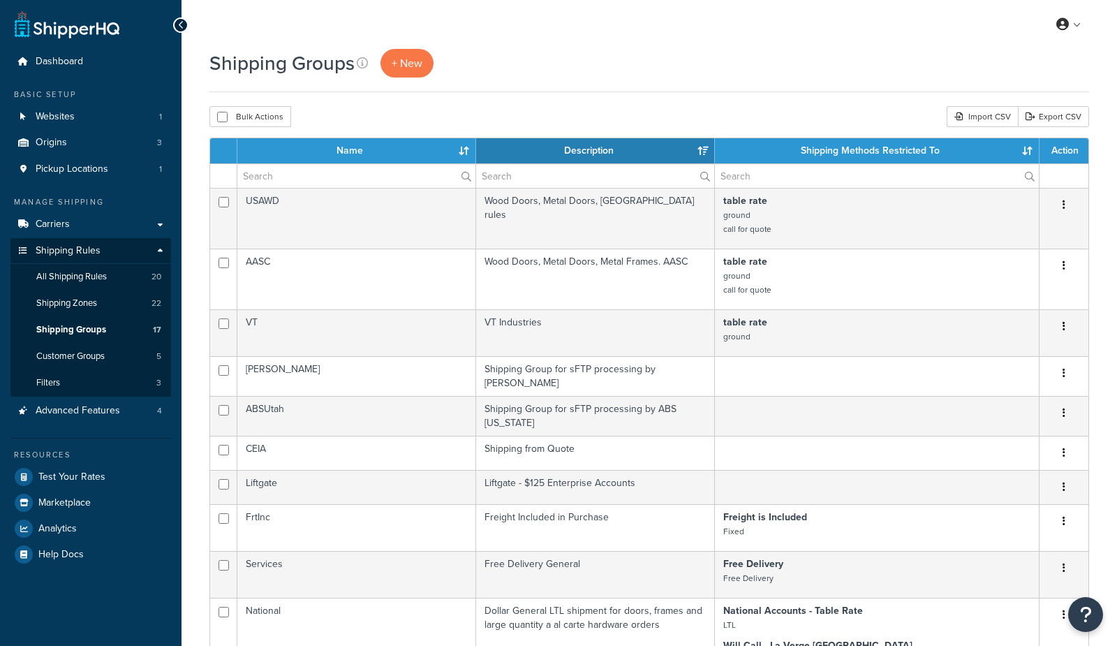
select select "15"
click at [66, 223] on span "Carriers" at bounding box center [53, 225] width 34 height 12
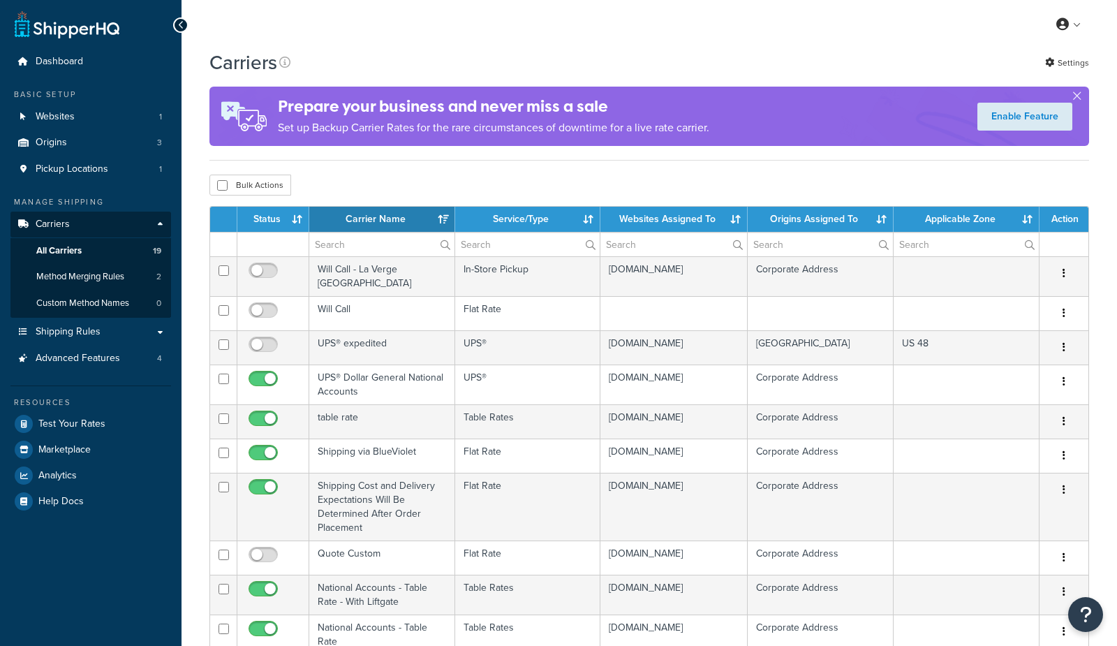
select select "15"
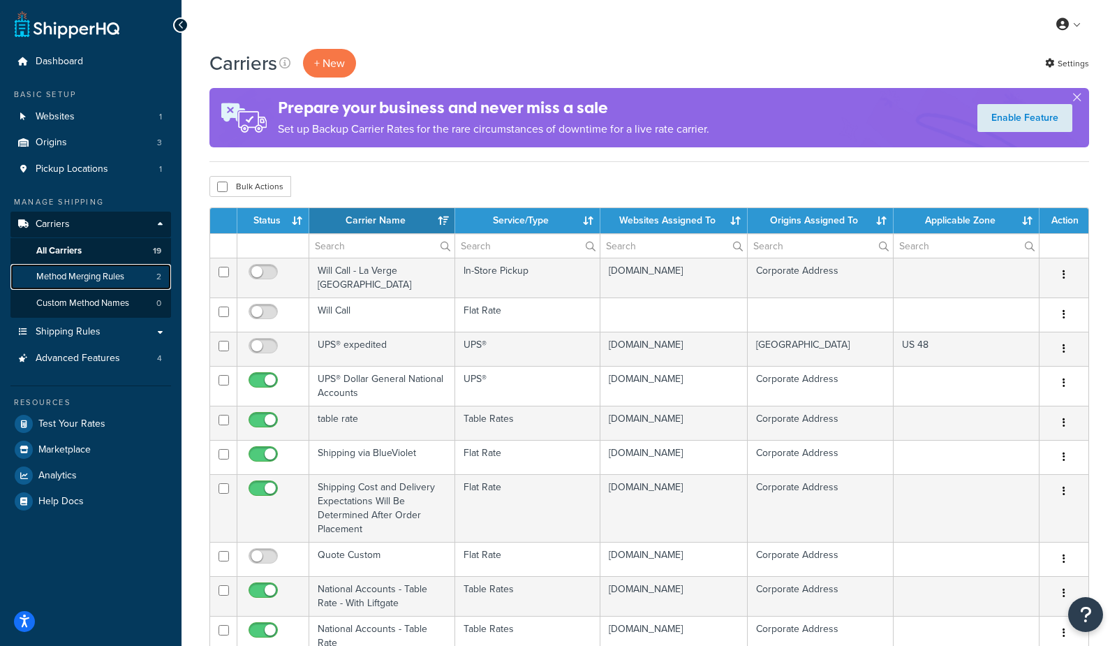
click at [117, 273] on span "Method Merging Rules" at bounding box center [80, 277] width 88 height 12
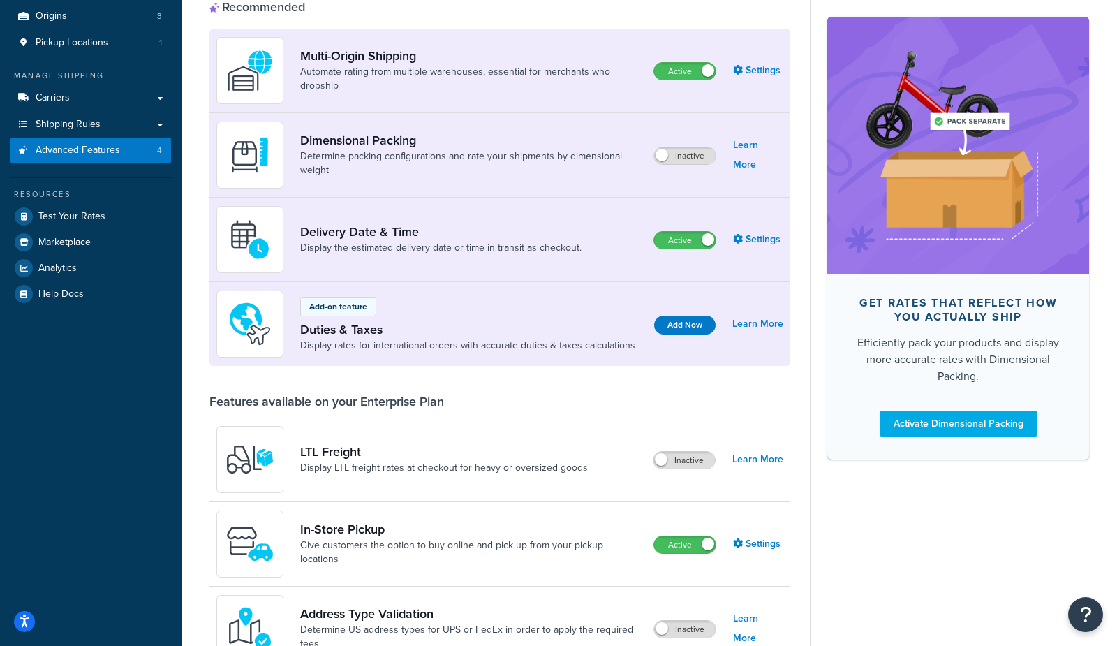
scroll to position [124, 0]
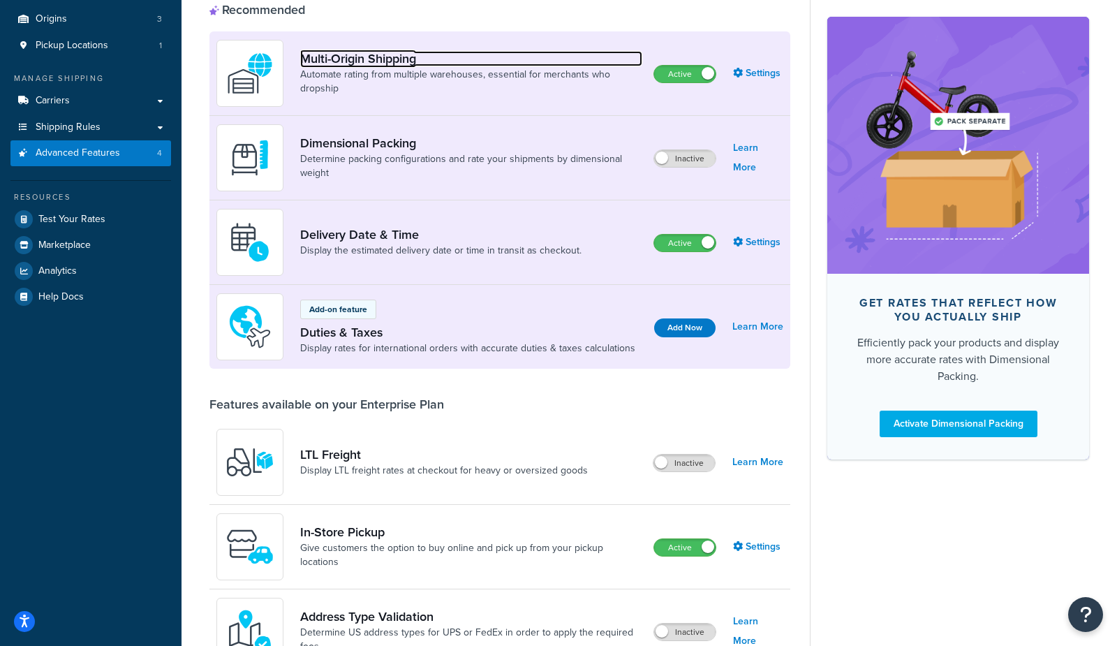
click at [358, 64] on link "Multi-Origin Shipping" at bounding box center [471, 58] width 342 height 15
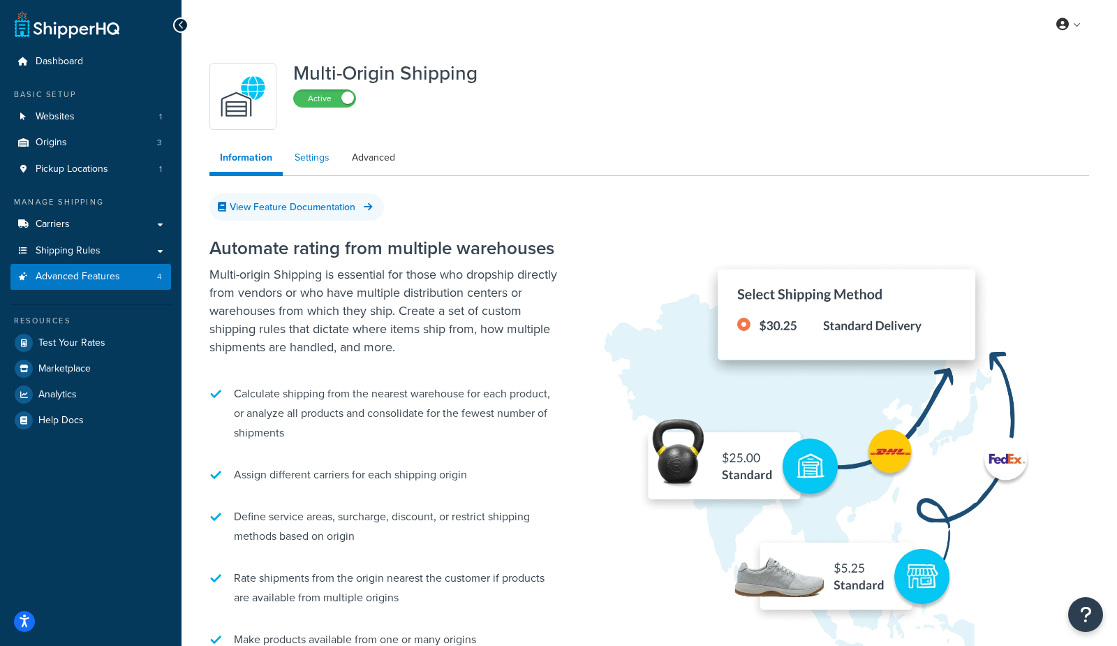
click at [308, 161] on link "Settings" at bounding box center [312, 158] width 56 height 28
select select "false"
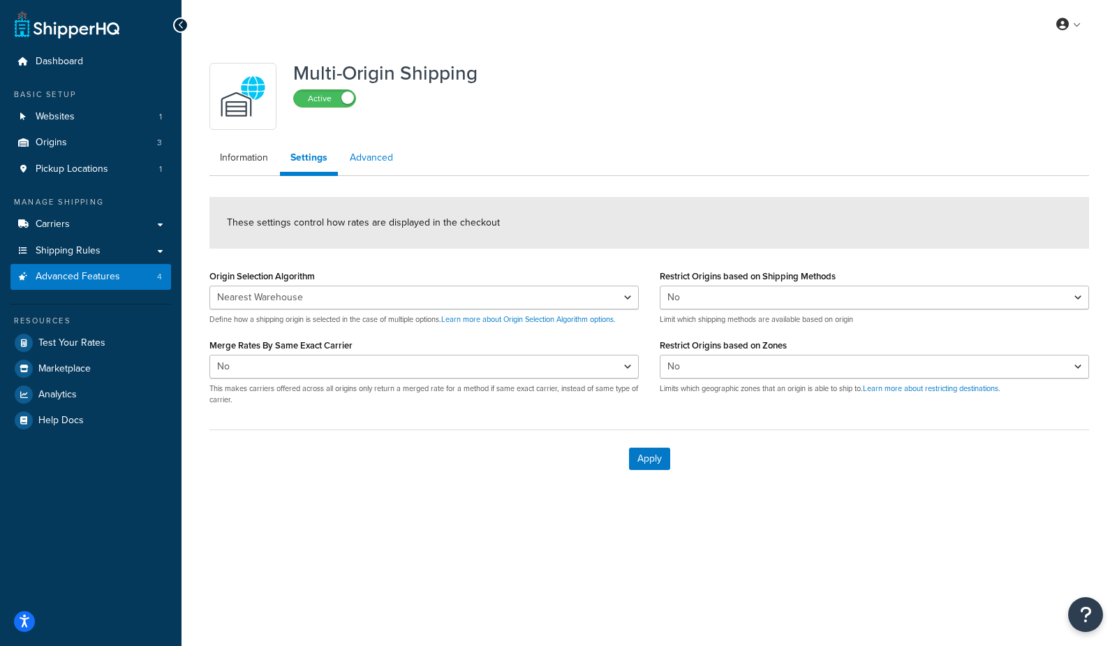
click at [380, 159] on link "Advanced" at bounding box center [371, 158] width 64 height 28
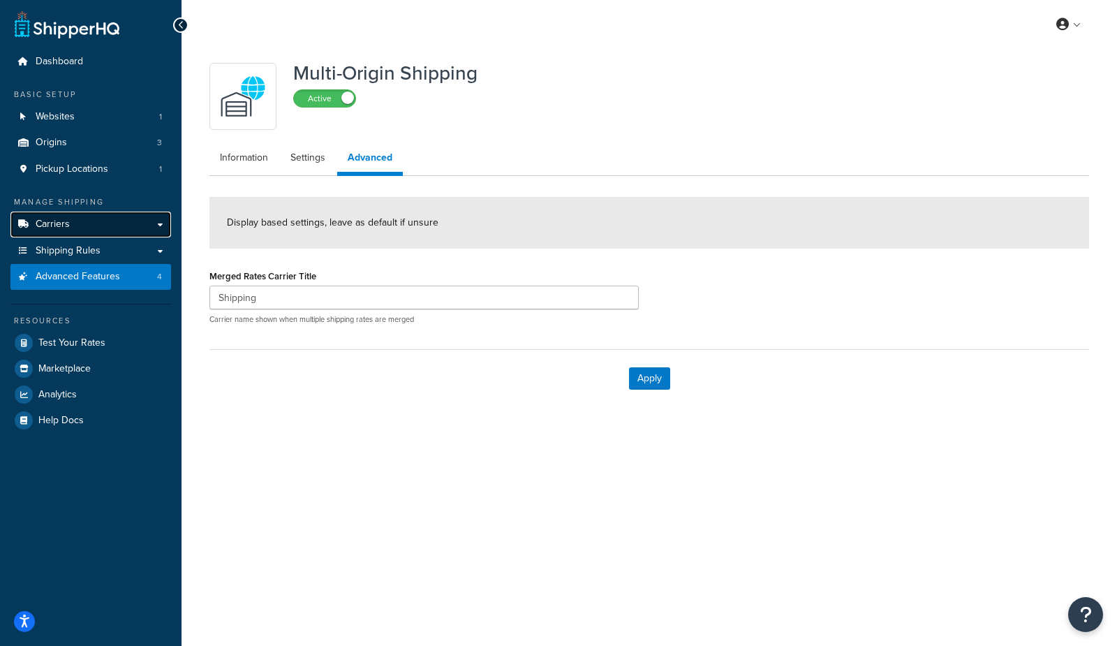
click at [52, 227] on span "Carriers" at bounding box center [53, 225] width 34 height 12
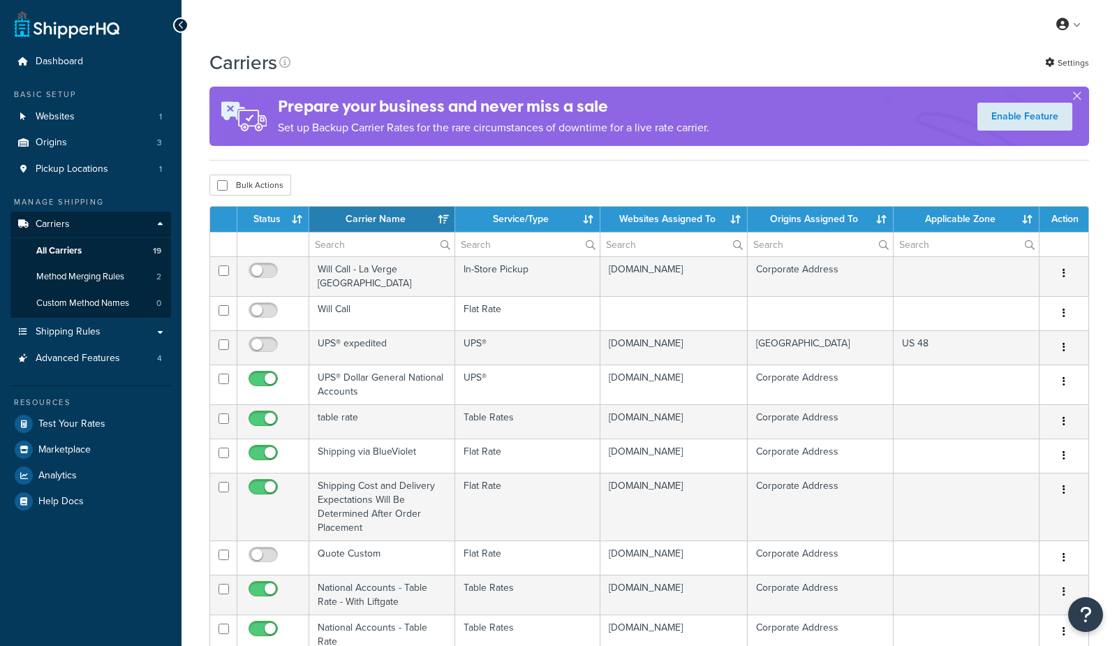
select select "15"
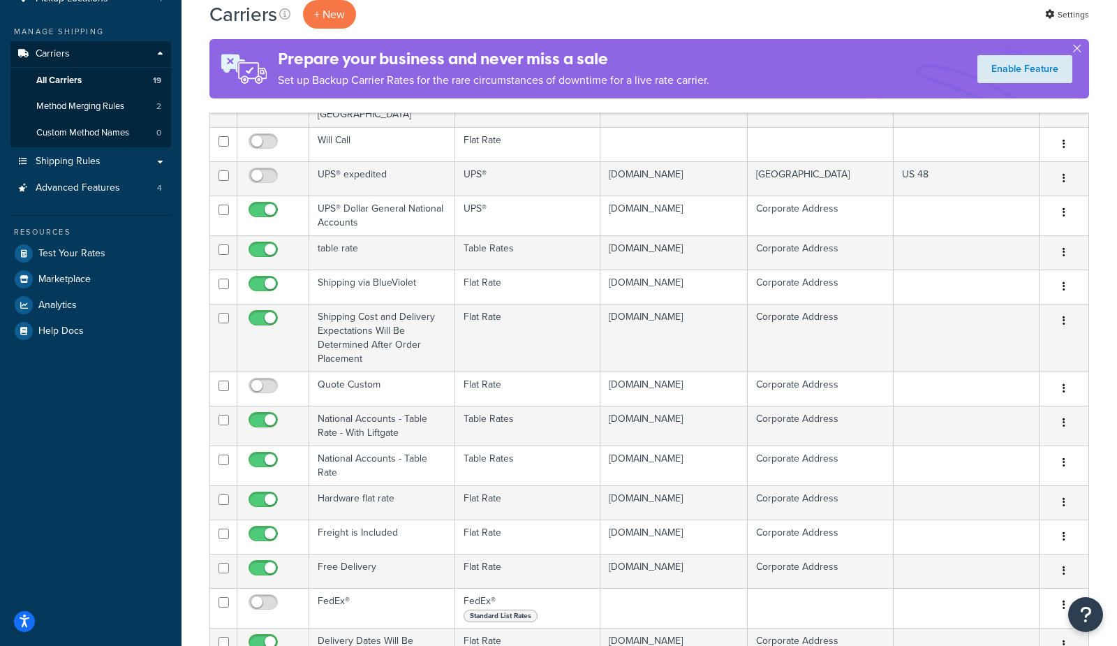
scroll to position [165, 0]
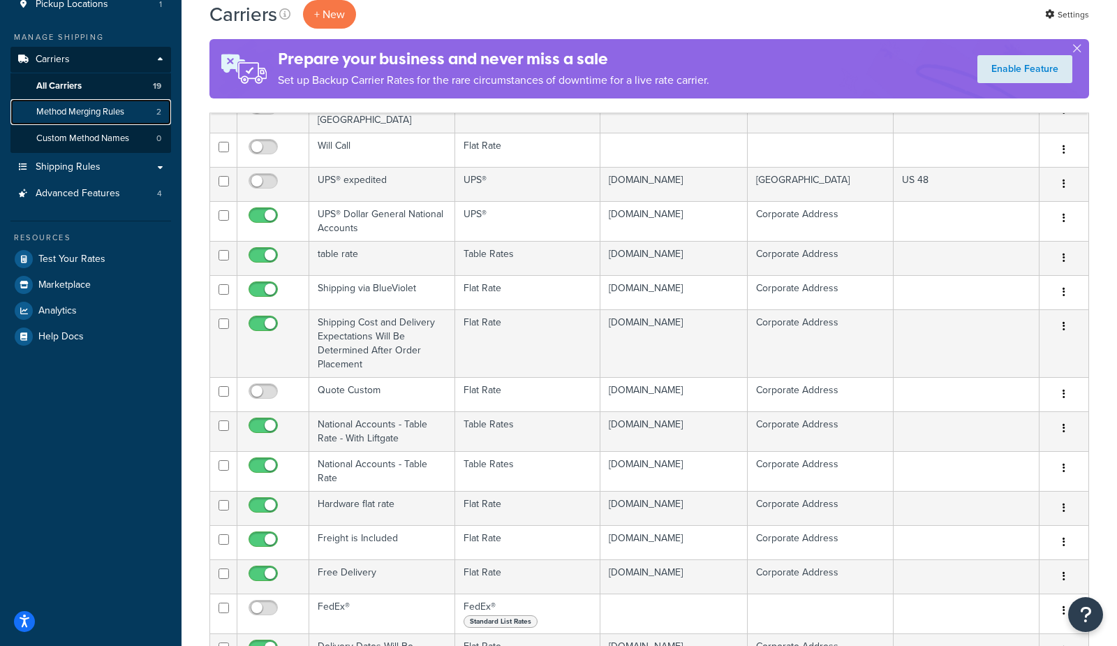
click at [68, 106] on span "Method Merging Rules" at bounding box center [80, 112] width 88 height 12
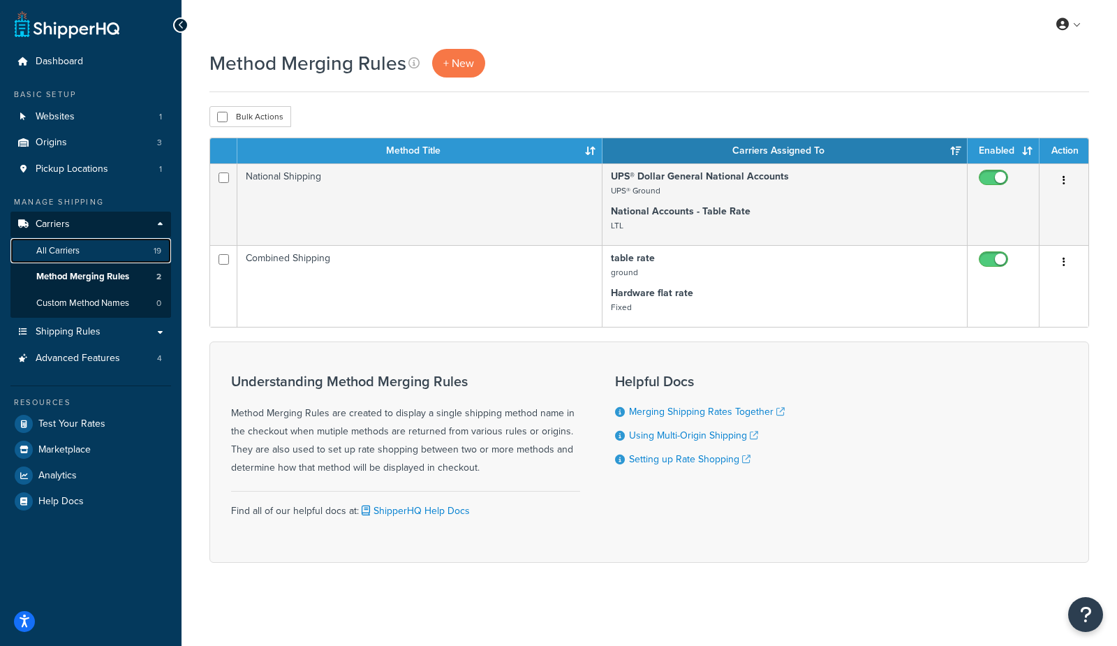
click at [66, 256] on span "All Carriers" at bounding box center [57, 251] width 43 height 12
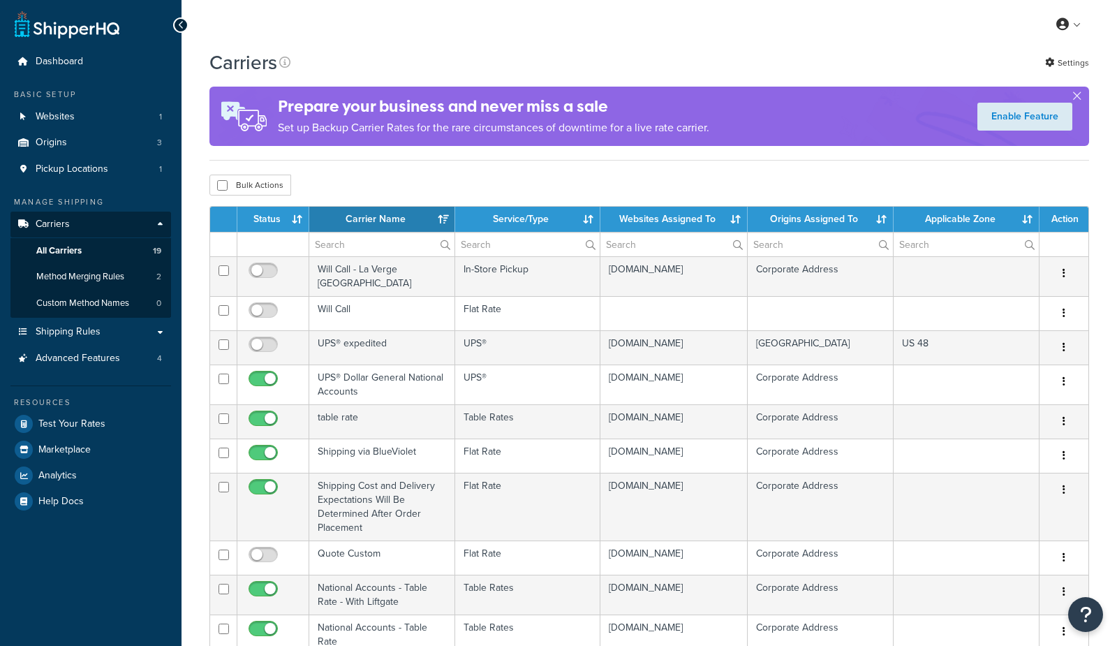
select select "15"
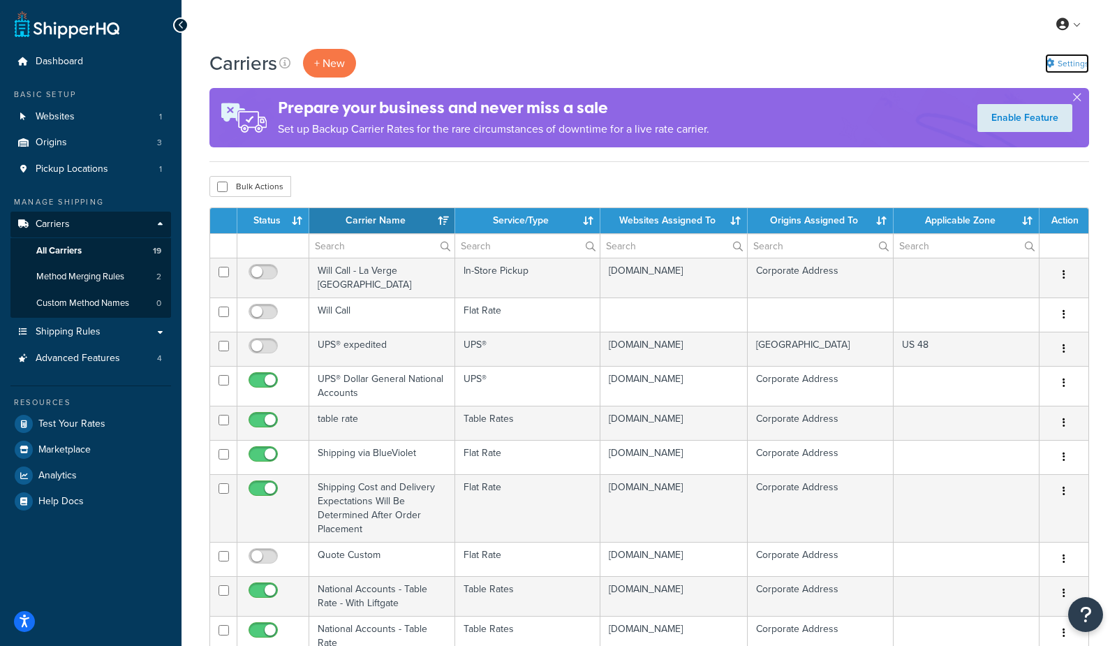
click at [1056, 57] on link "Settings" at bounding box center [1067, 64] width 44 height 20
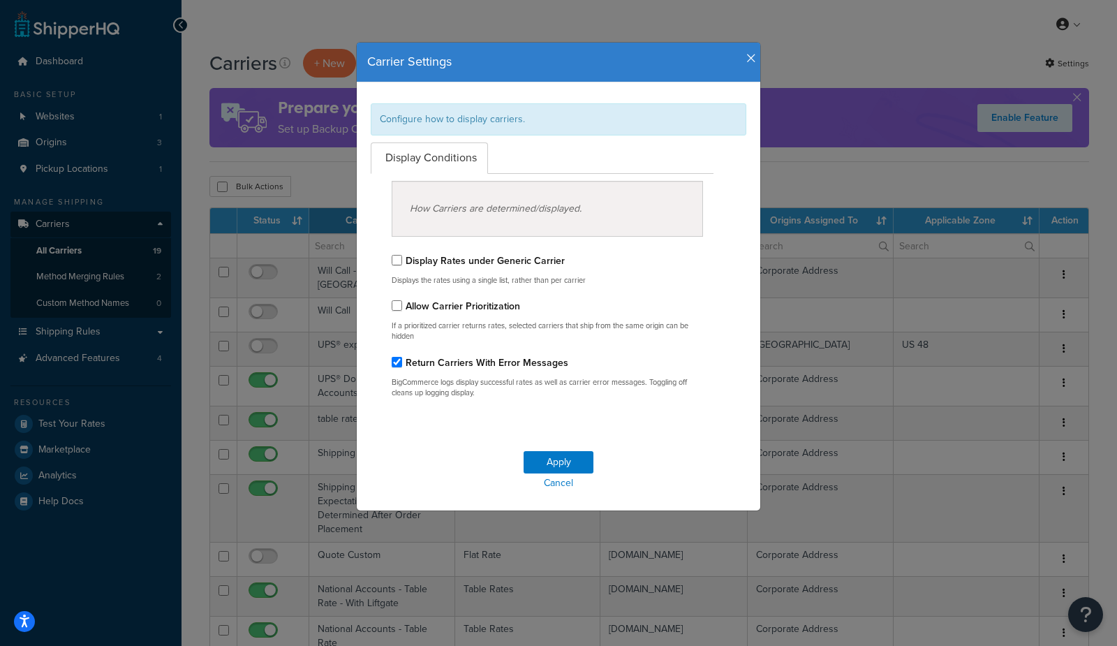
click at [746, 53] on h4 "Carrier Settings" at bounding box center [558, 62] width 383 height 18
click at [749, 54] on icon "button" at bounding box center [752, 58] width 10 height 13
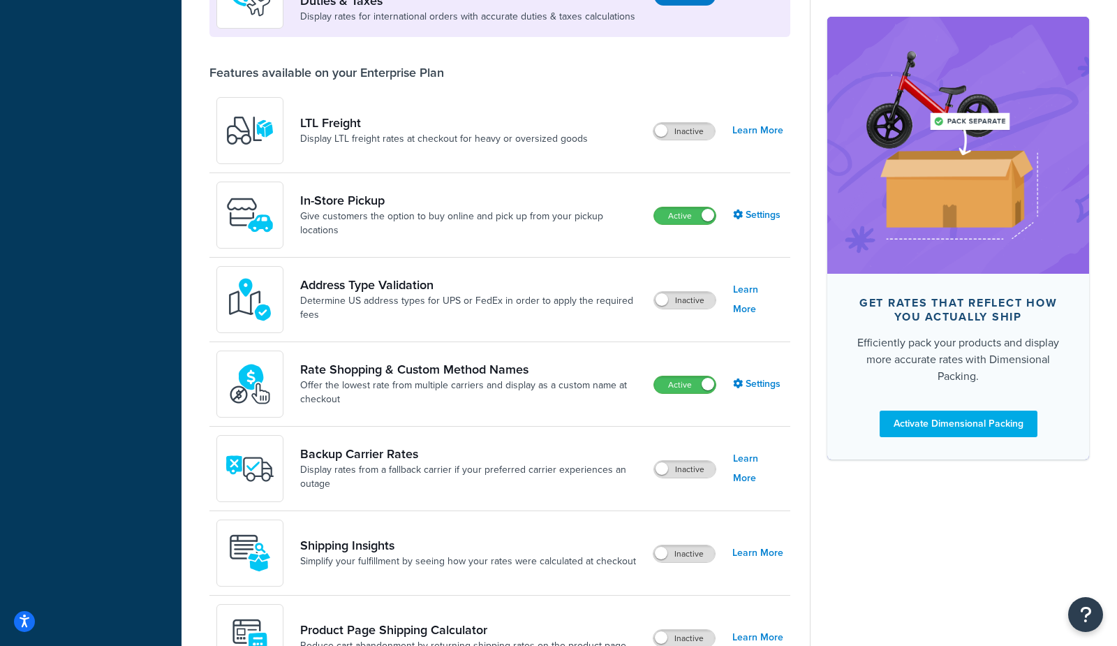
scroll to position [456, 0]
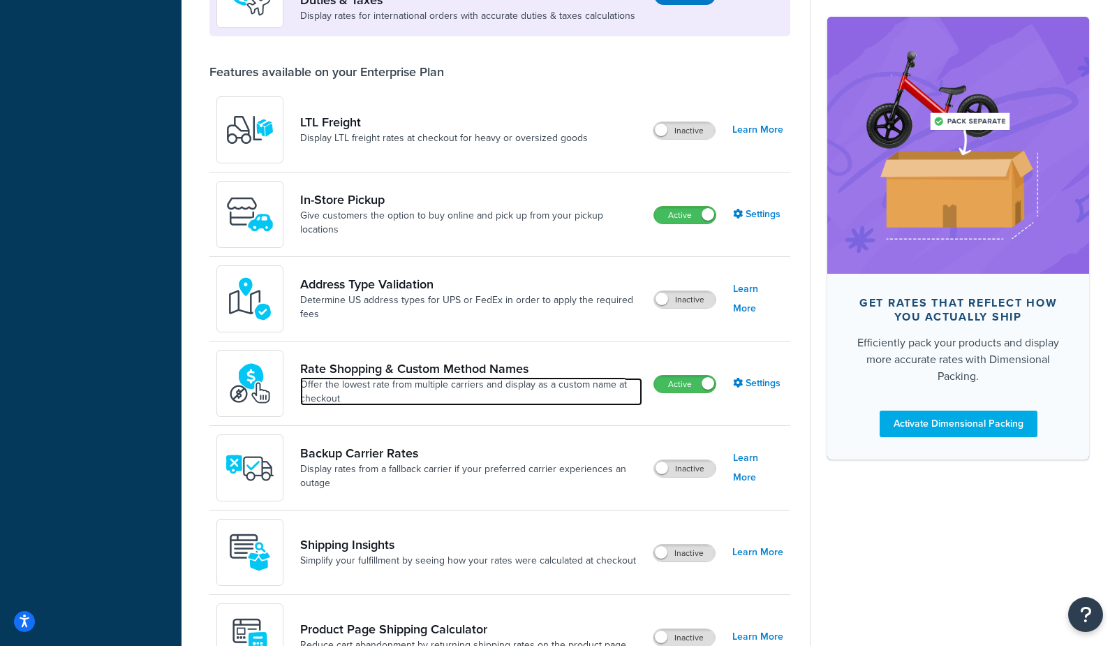
click at [464, 380] on link "Offer the lowest rate from multiple carriers and display as a custom name at ch…" at bounding box center [471, 392] width 342 height 28
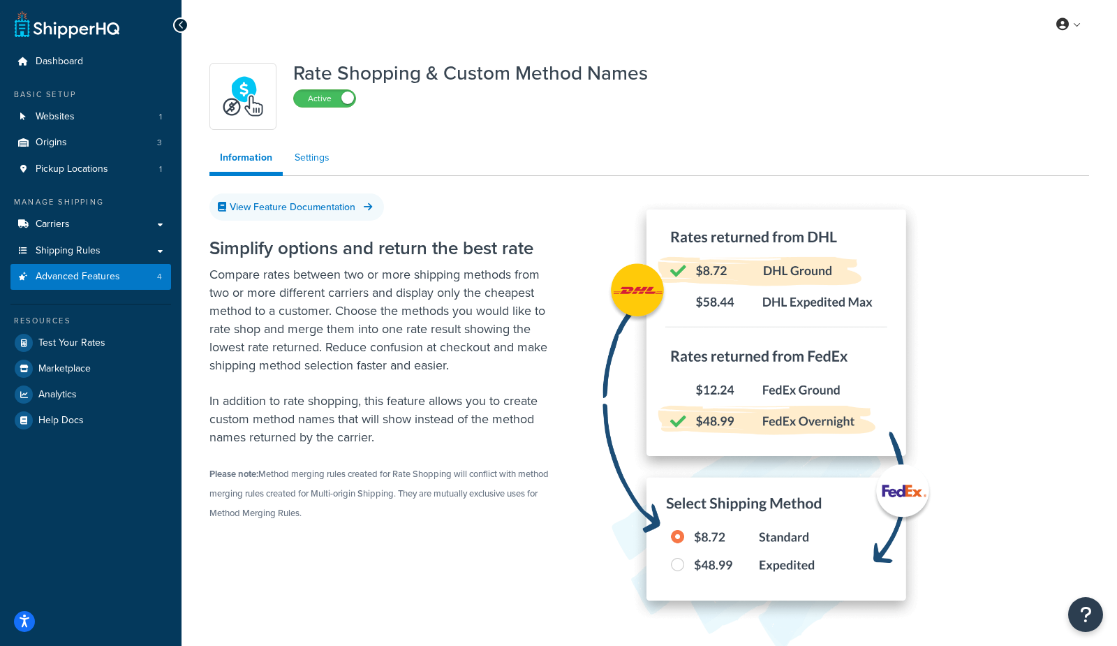
click at [311, 152] on link "Settings" at bounding box center [312, 158] width 56 height 28
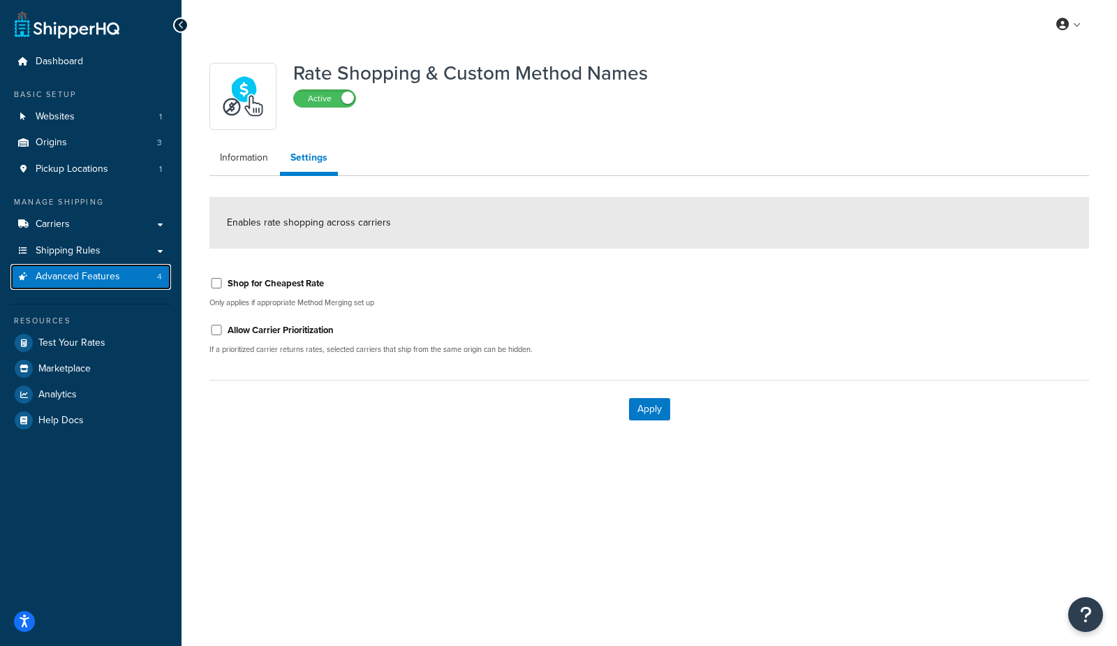
click at [68, 279] on span "Advanced Features" at bounding box center [78, 277] width 85 height 12
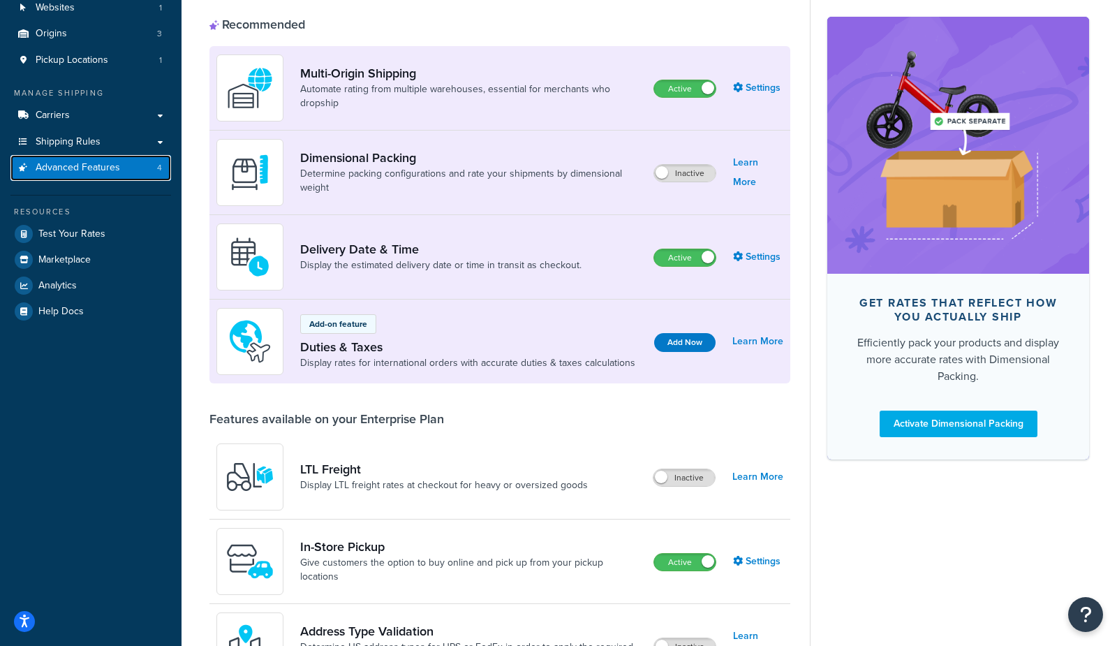
scroll to position [104, 0]
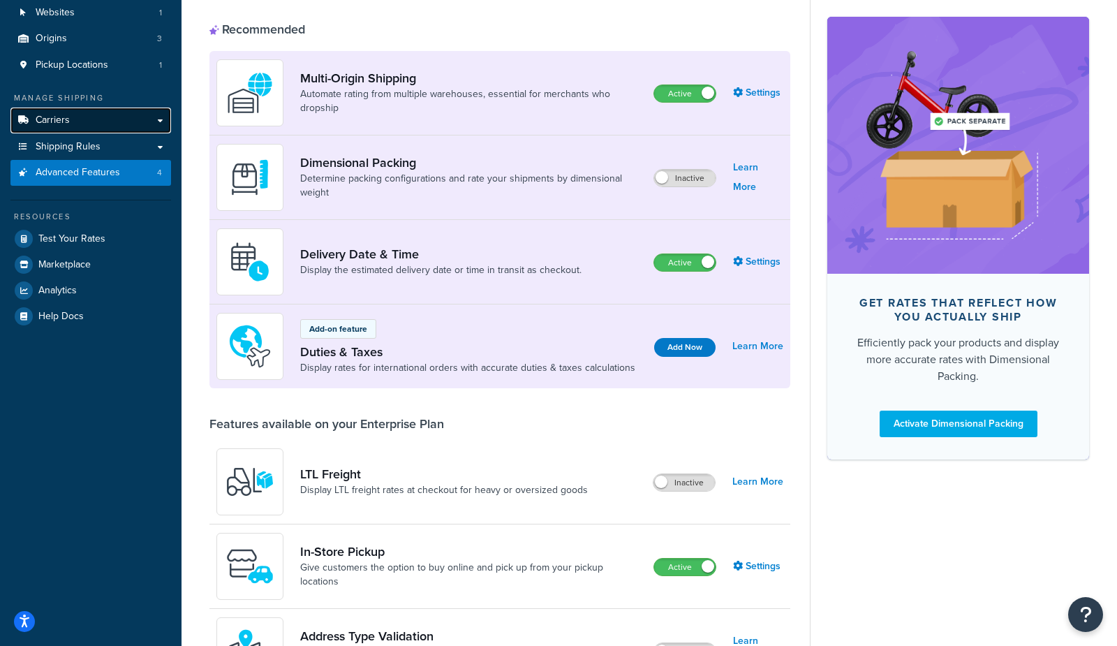
click at [37, 115] on span "Carriers" at bounding box center [53, 121] width 34 height 12
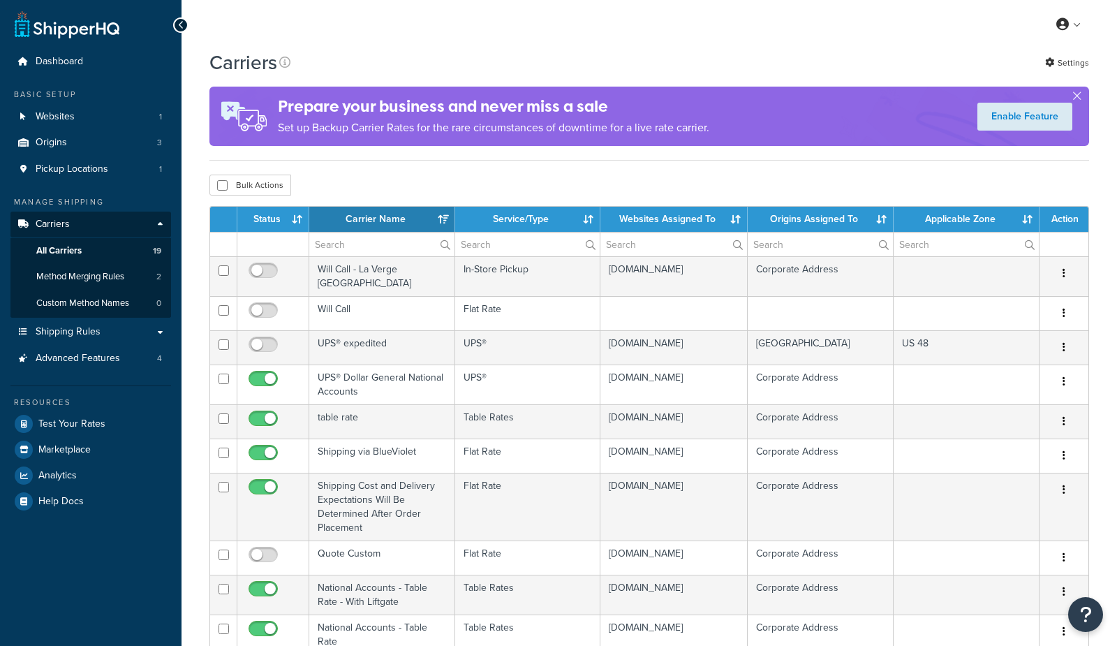
select select "15"
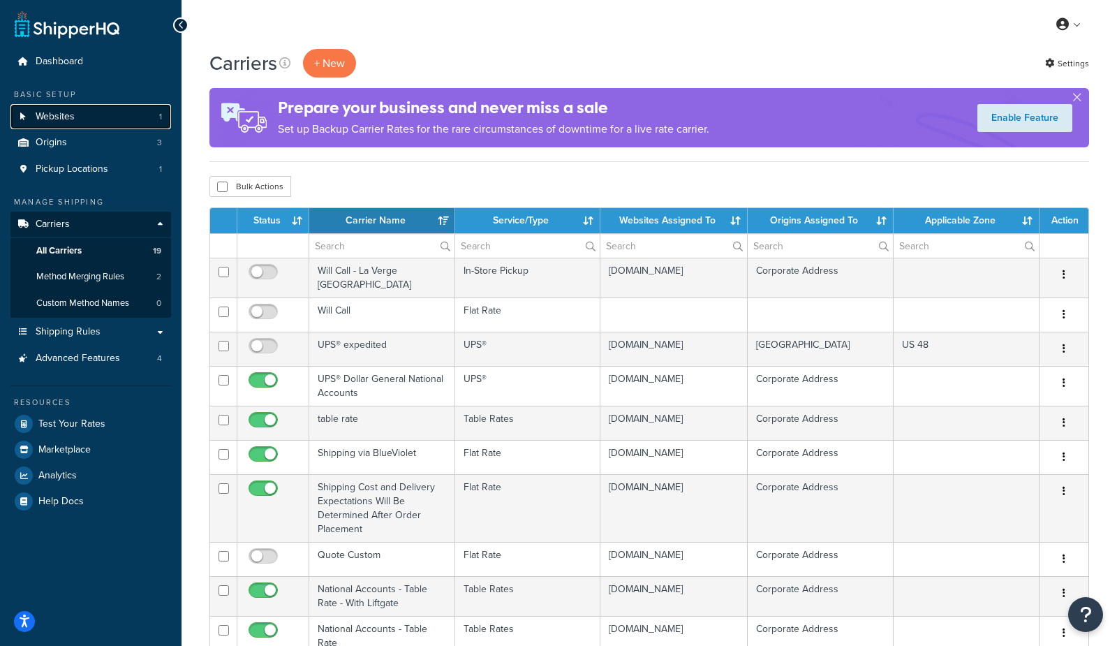
click at [56, 116] on span "Websites" at bounding box center [55, 117] width 39 height 12
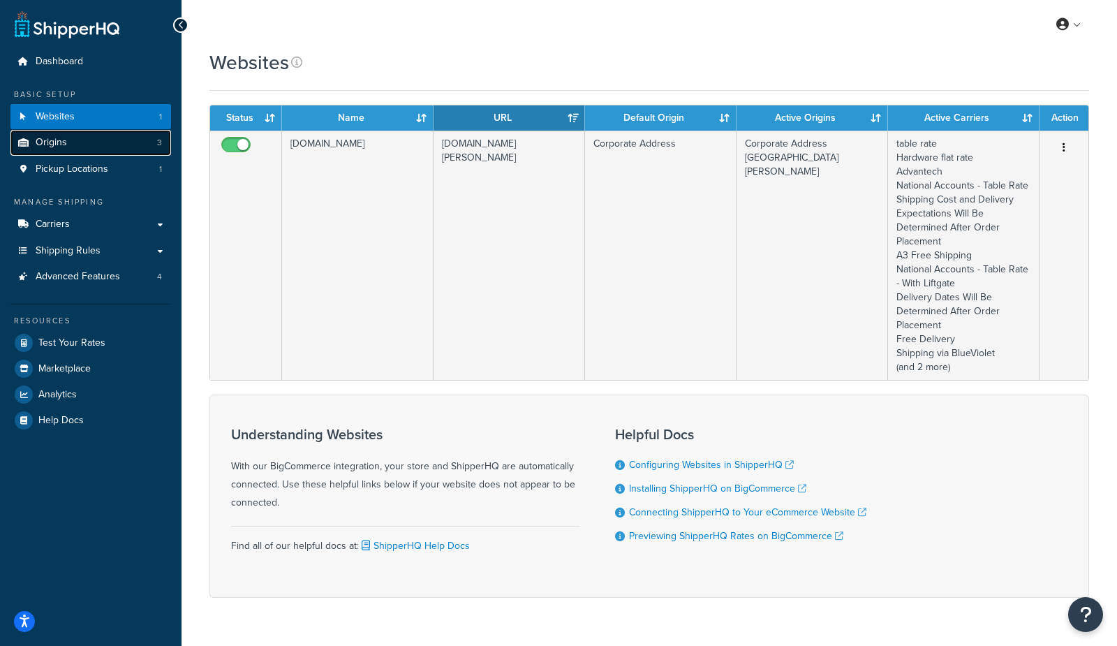
click at [115, 149] on link "Origins 3" at bounding box center [90, 143] width 161 height 26
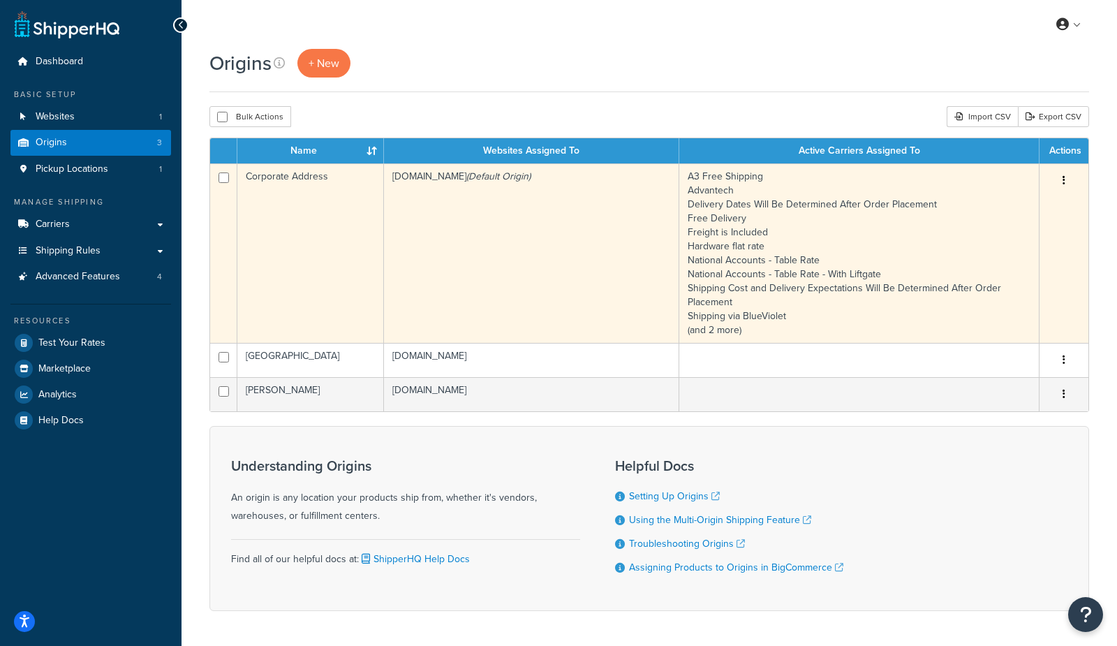
click at [325, 252] on td "Corporate Address" at bounding box center [310, 252] width 147 height 179
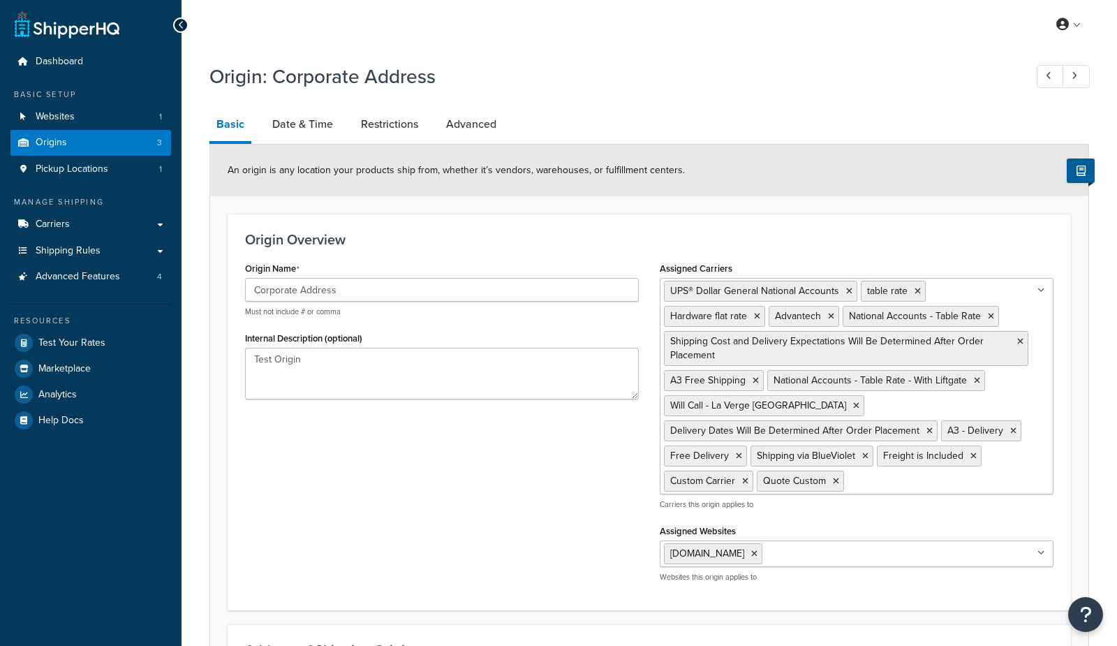
select select "33"
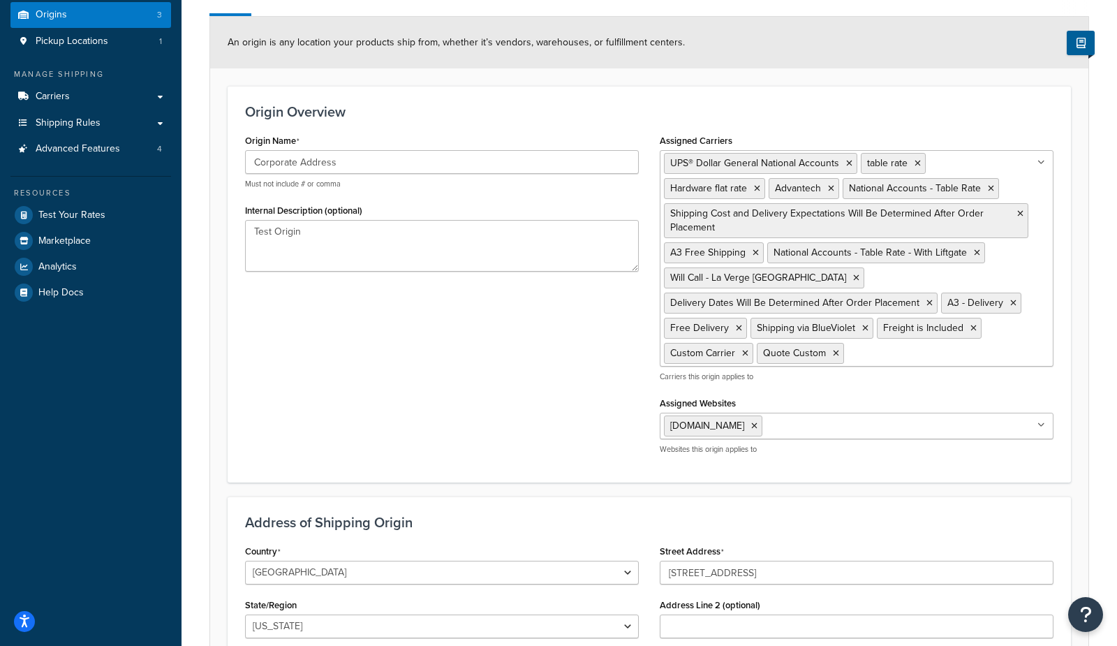
scroll to position [105, 0]
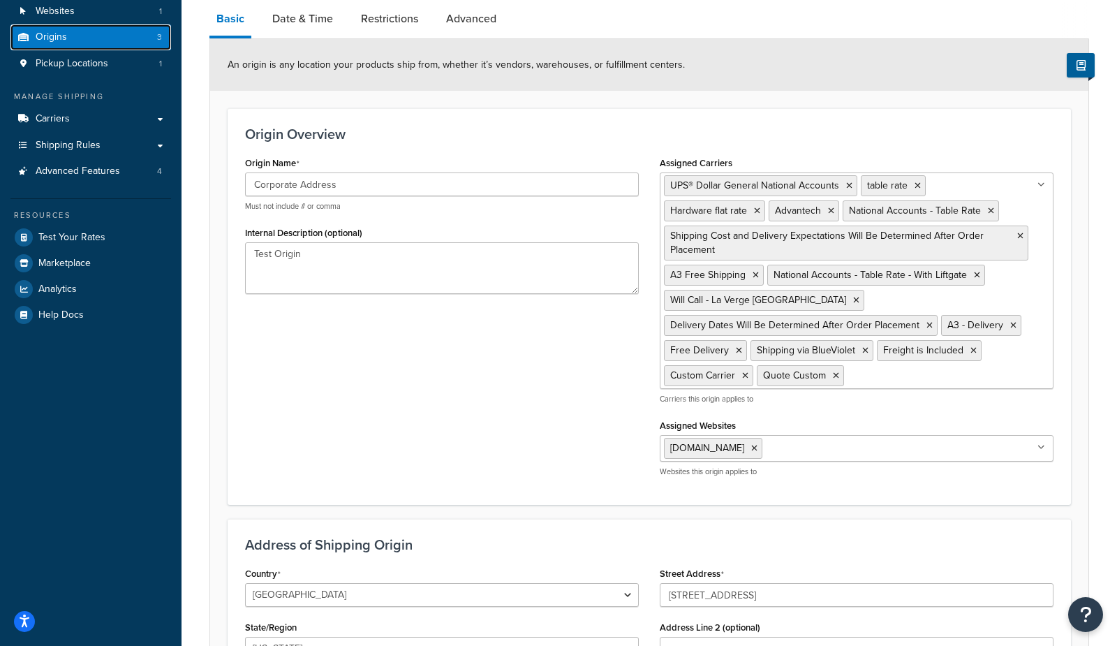
click at [108, 35] on link "Origins 3" at bounding box center [90, 37] width 161 height 26
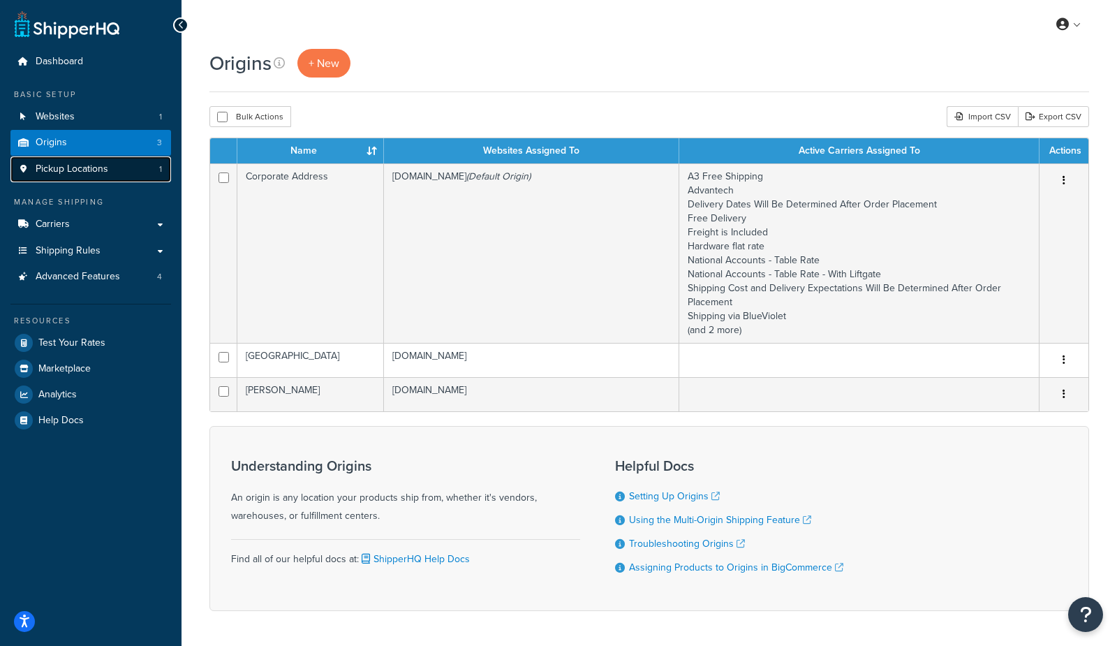
click at [107, 168] on span "Pickup Locations" at bounding box center [72, 169] width 73 height 12
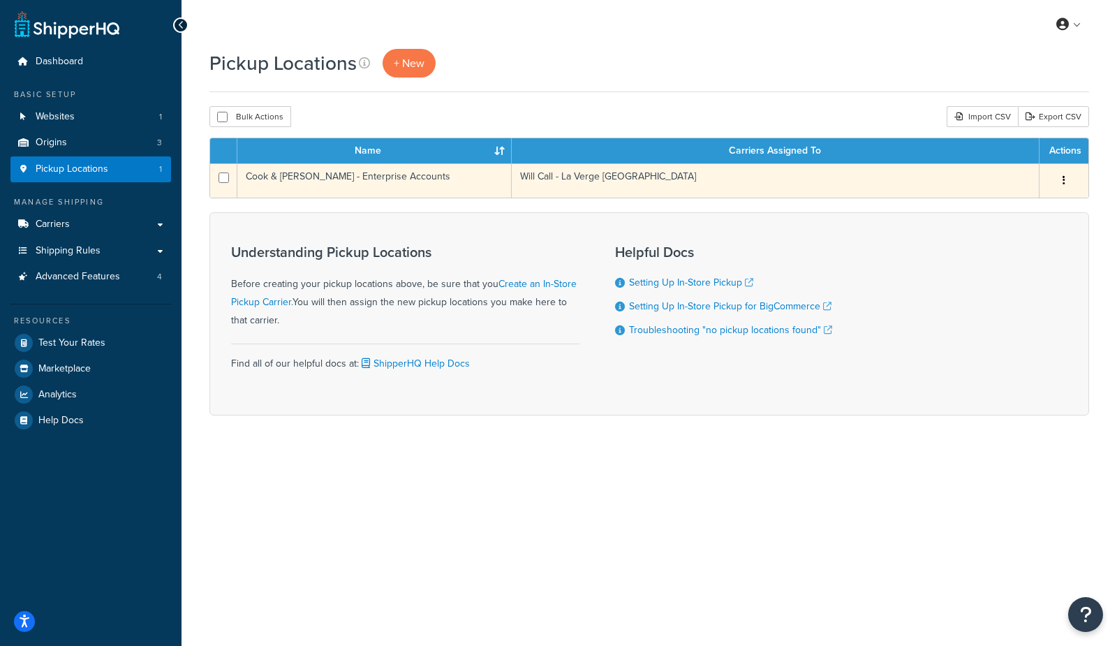
click at [358, 182] on td "Cook & [PERSON_NAME] - Enterprise Accounts" at bounding box center [374, 180] width 274 height 34
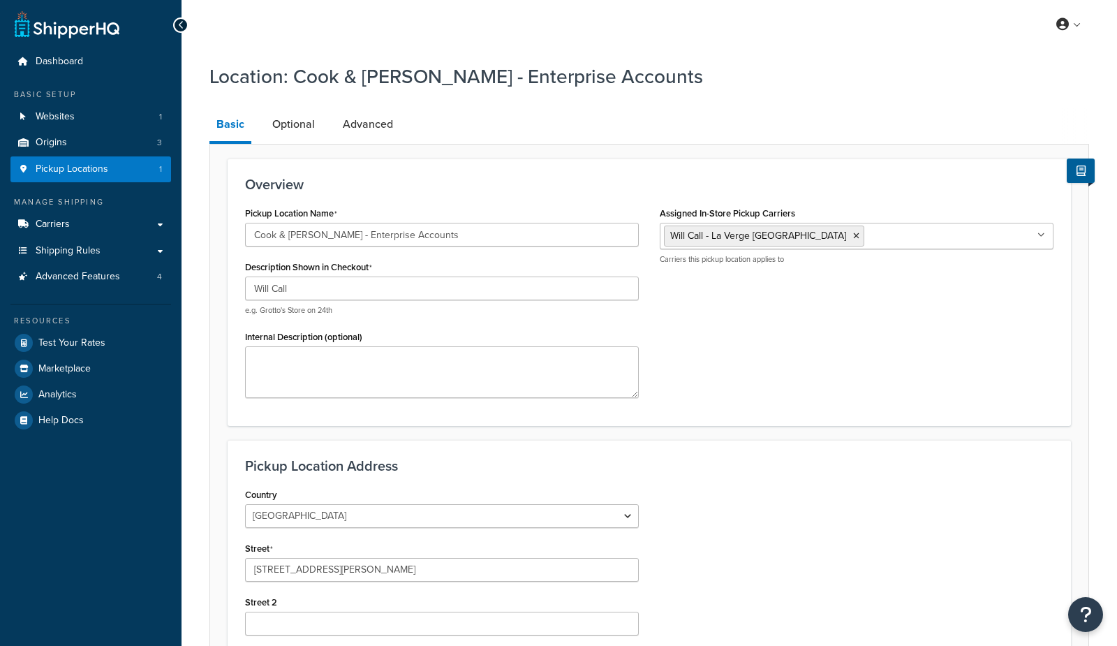
select select "42"
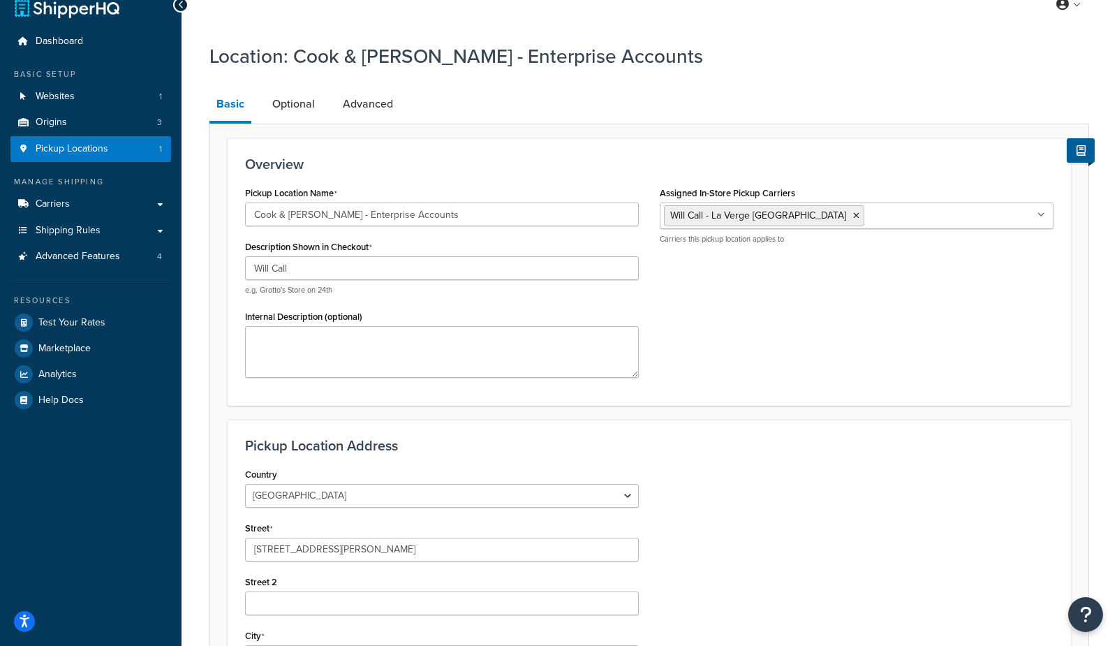
scroll to position [14, 0]
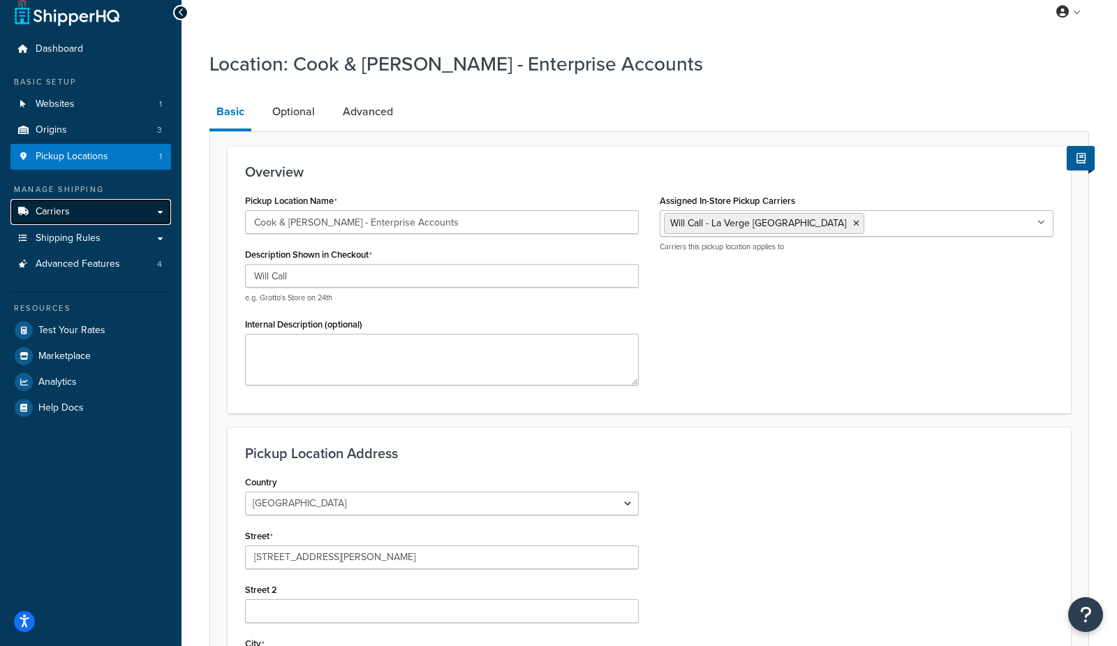
click at [50, 212] on span "Carriers" at bounding box center [53, 212] width 34 height 12
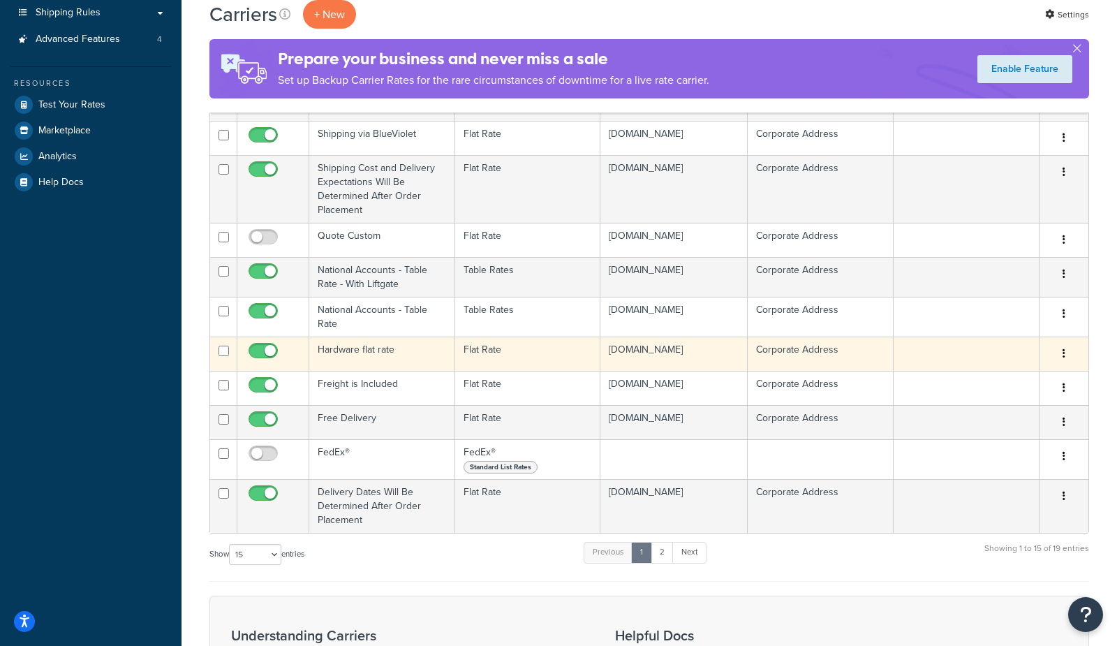
scroll to position [323, 0]
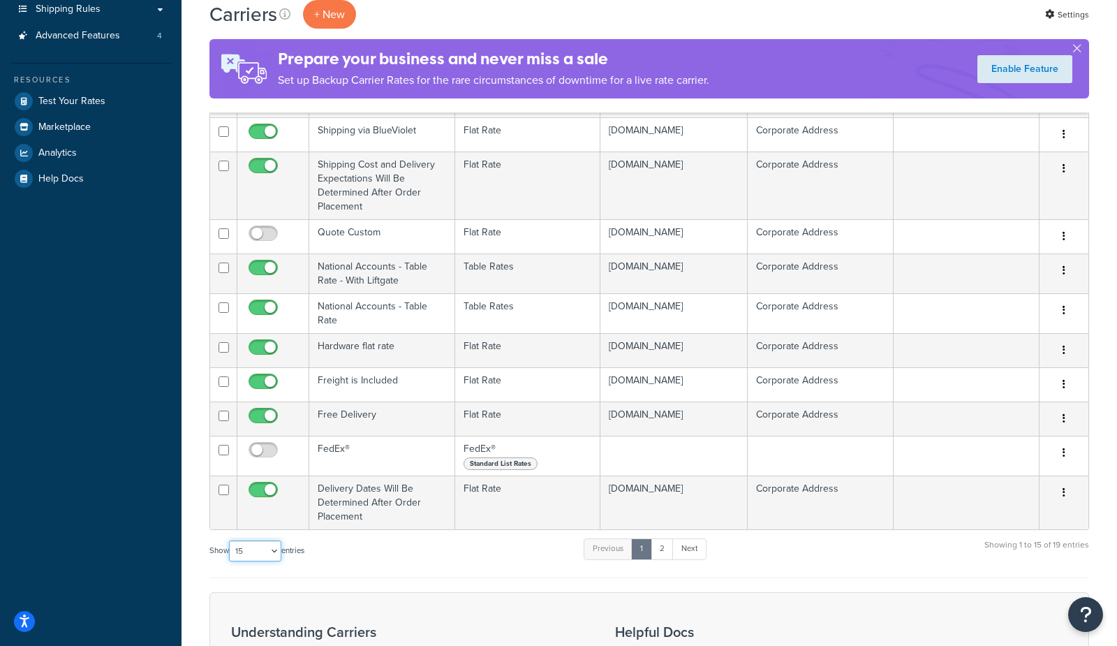
click at [250, 547] on select "10 15 25 50 100" at bounding box center [255, 551] width 52 height 21
select select "25"
click at [230, 561] on select "10 15 25 50 100" at bounding box center [255, 551] width 52 height 21
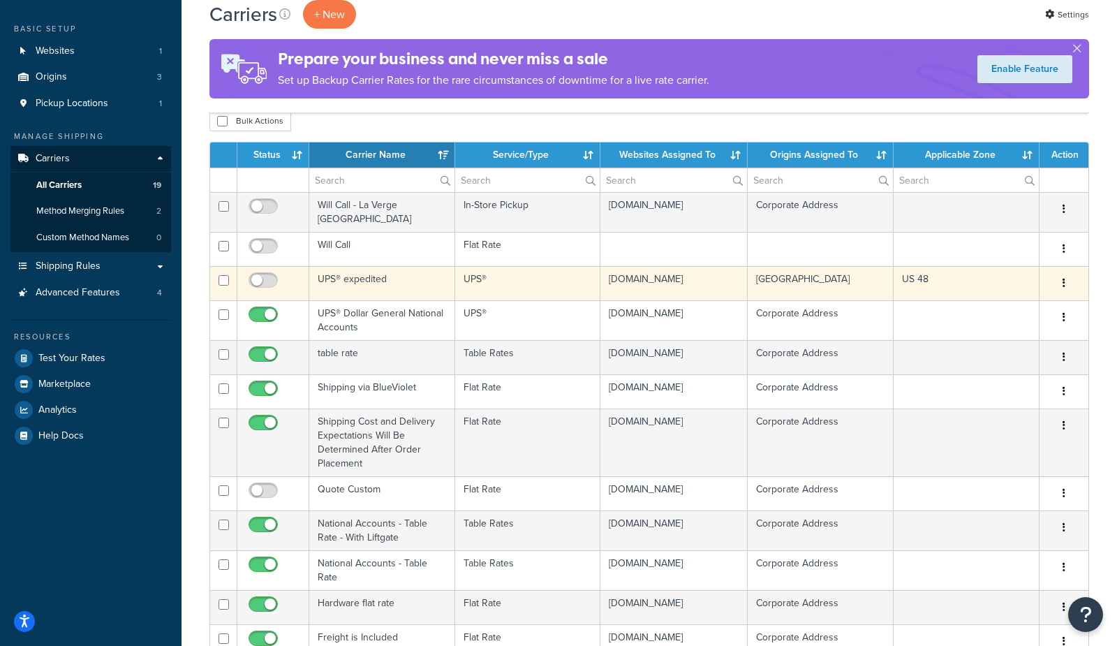
scroll to position [0, 0]
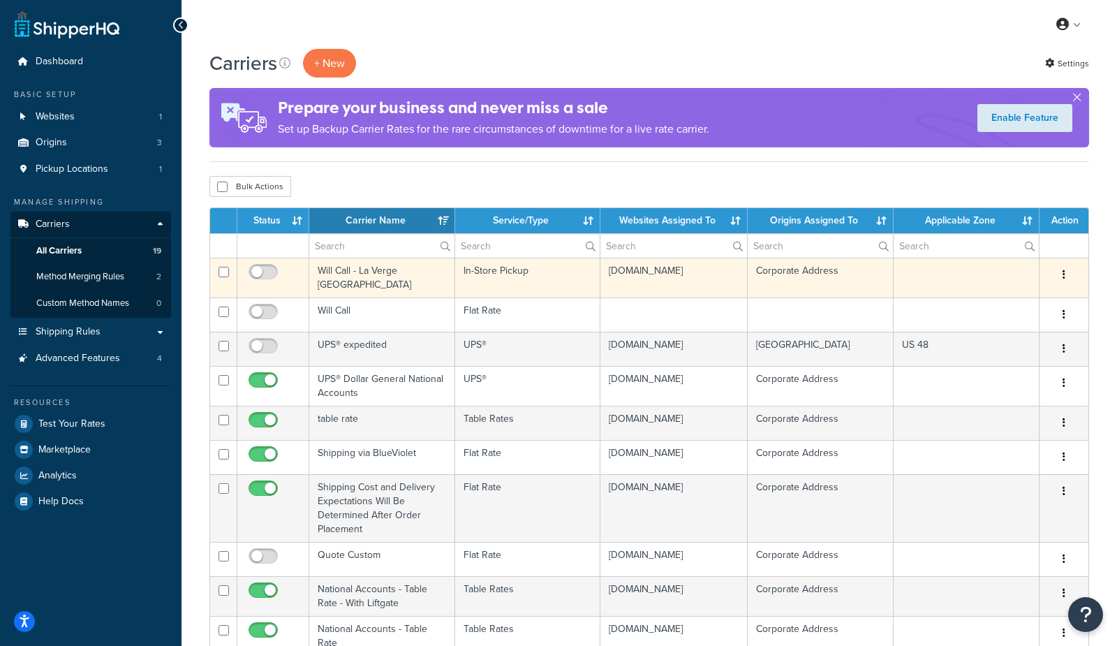
click at [357, 274] on td "Will Call - La Verge [GEOGRAPHIC_DATA]" at bounding box center [382, 278] width 146 height 40
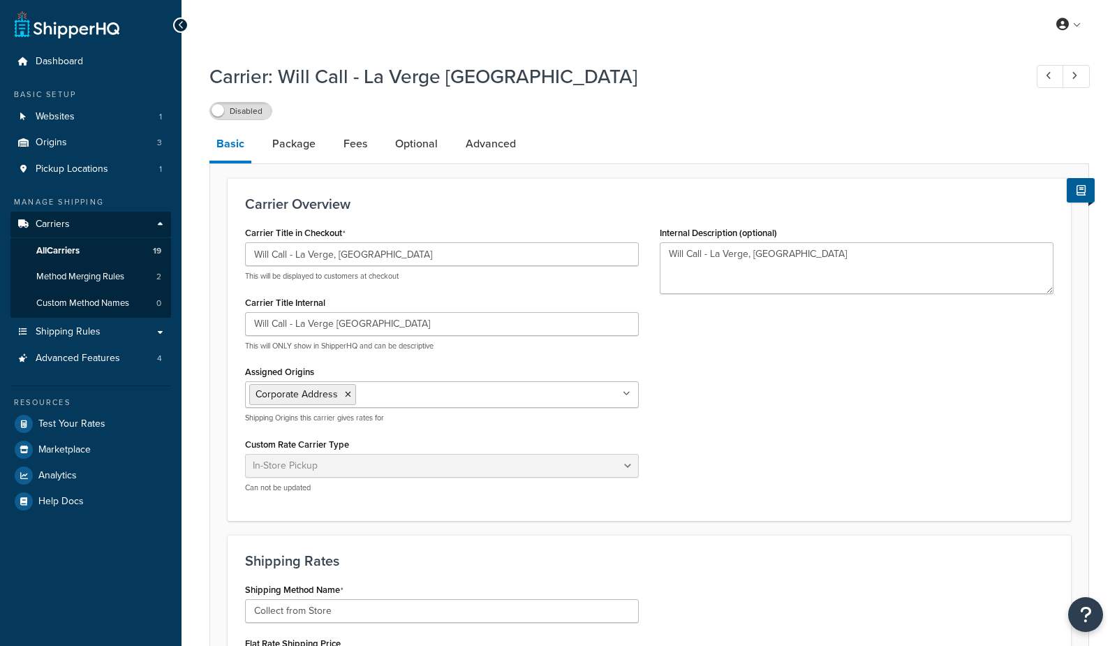
select select "pickup"
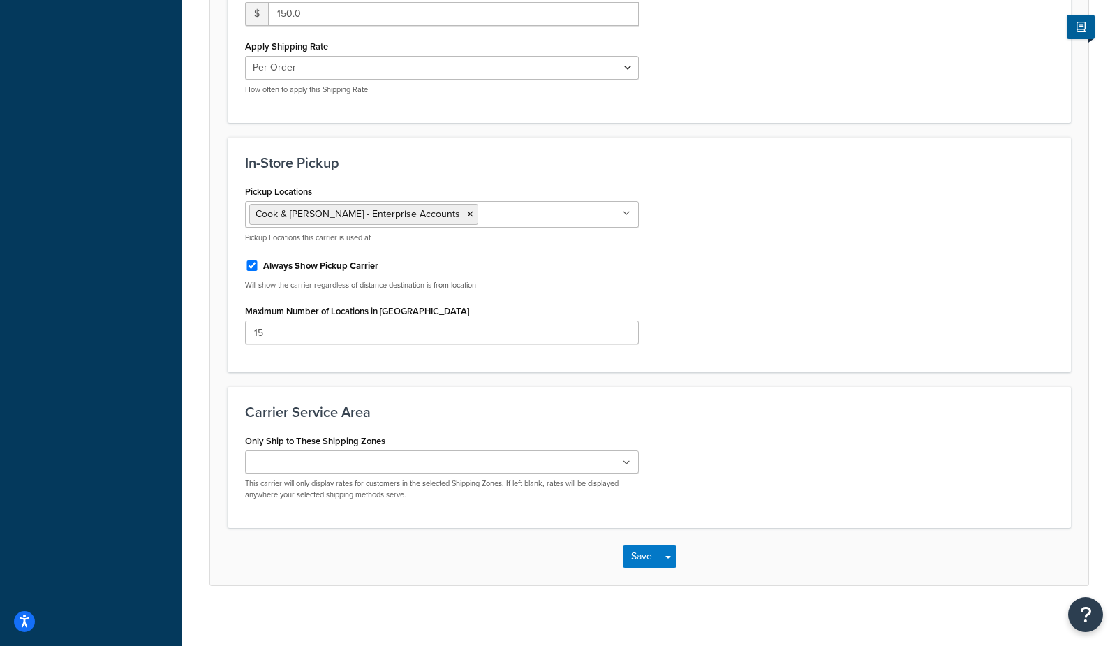
scroll to position [656, 0]
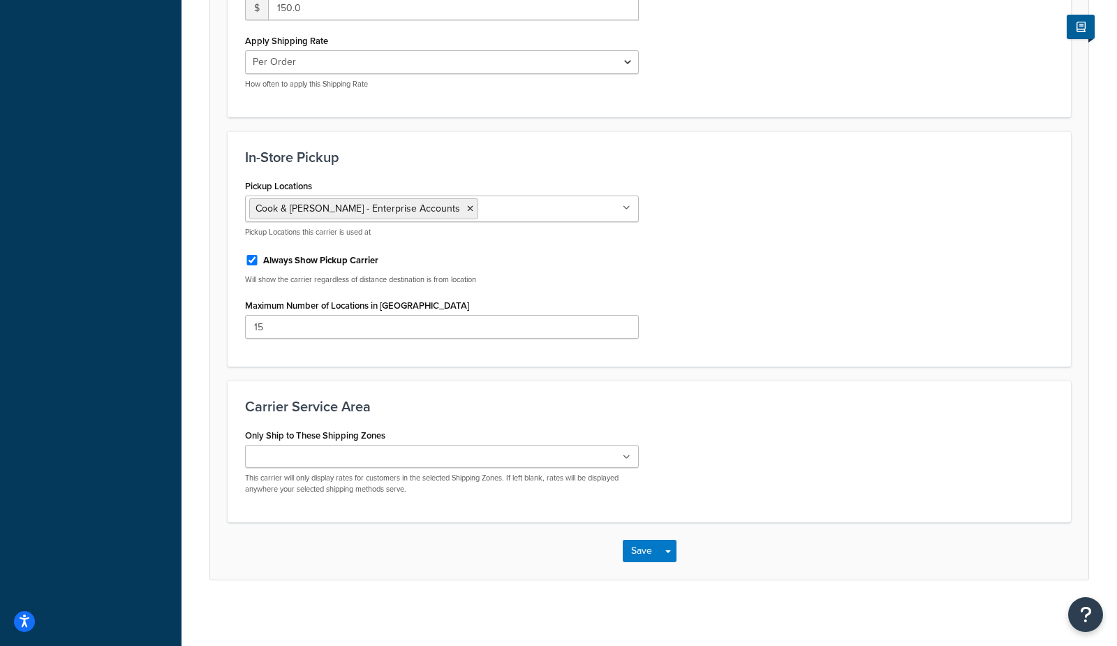
click at [330, 258] on label "Always Show Pickup Carrier" at bounding box center [320, 260] width 115 height 13
click at [259, 258] on input "Always Show Pickup Carrier" at bounding box center [252, 260] width 14 height 10
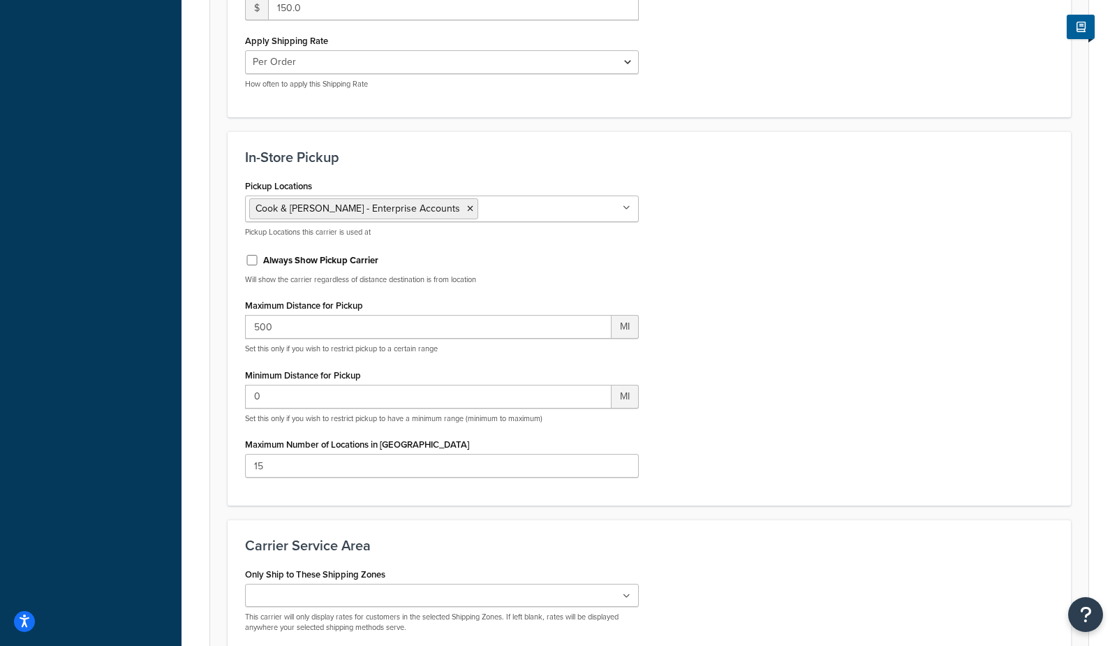
click at [330, 258] on label "Always Show Pickup Carrier" at bounding box center [320, 260] width 115 height 13
click at [259, 258] on input "Always Show Pickup Carrier" at bounding box center [252, 260] width 14 height 10
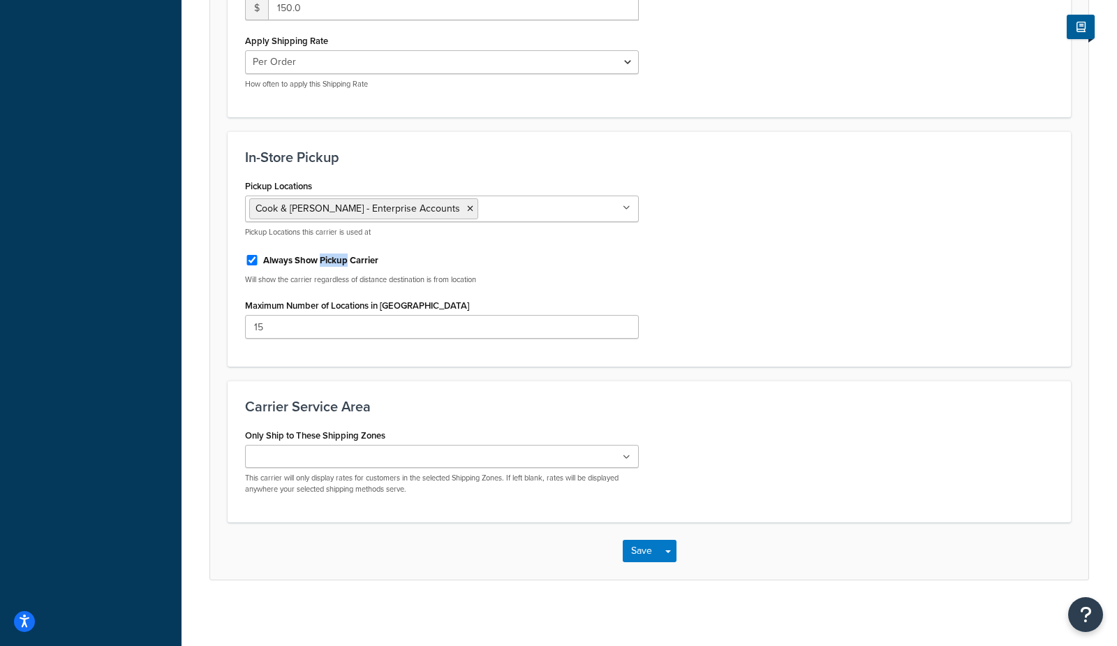
click at [330, 258] on label "Always Show Pickup Carrier" at bounding box center [320, 260] width 115 height 13
click at [259, 258] on input "Always Show Pickup Carrier" at bounding box center [252, 260] width 14 height 10
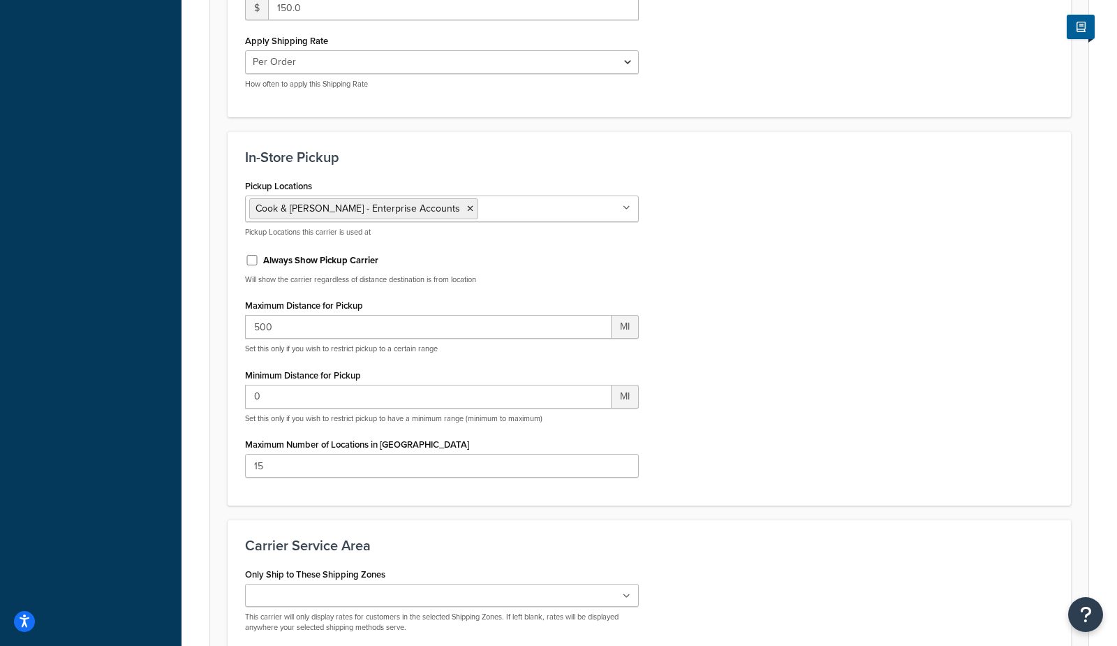
click at [273, 254] on label "Always Show Pickup Carrier" at bounding box center [320, 260] width 115 height 13
click at [259, 255] on input "Always Show Pickup Carrier" at bounding box center [252, 260] width 14 height 10
checkbox input "true"
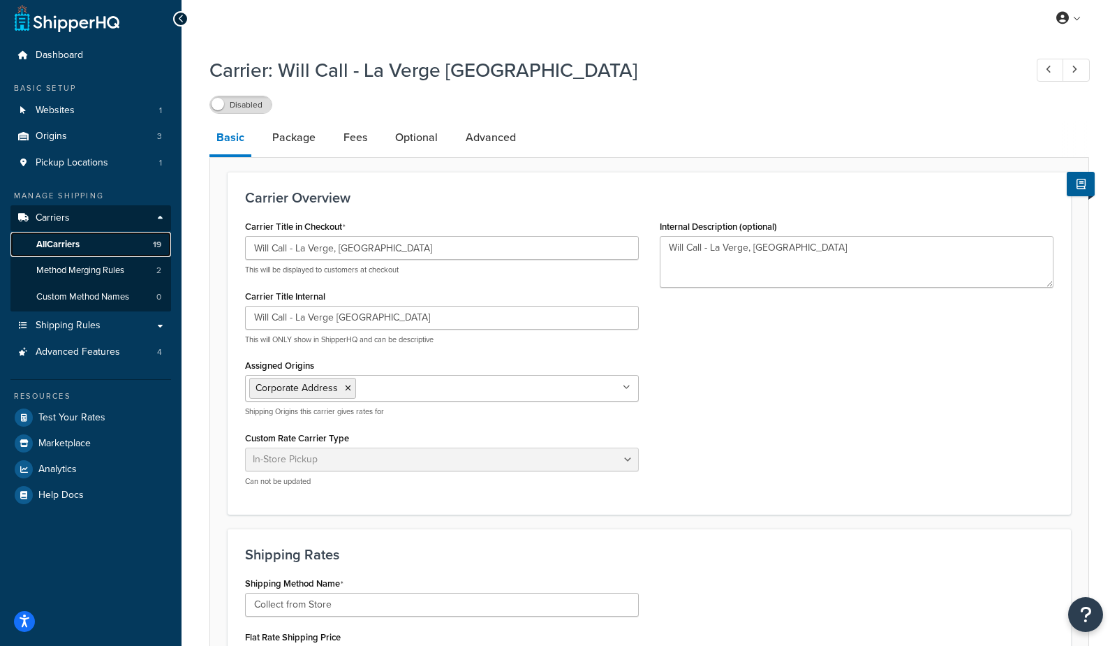
scroll to position [8, 0]
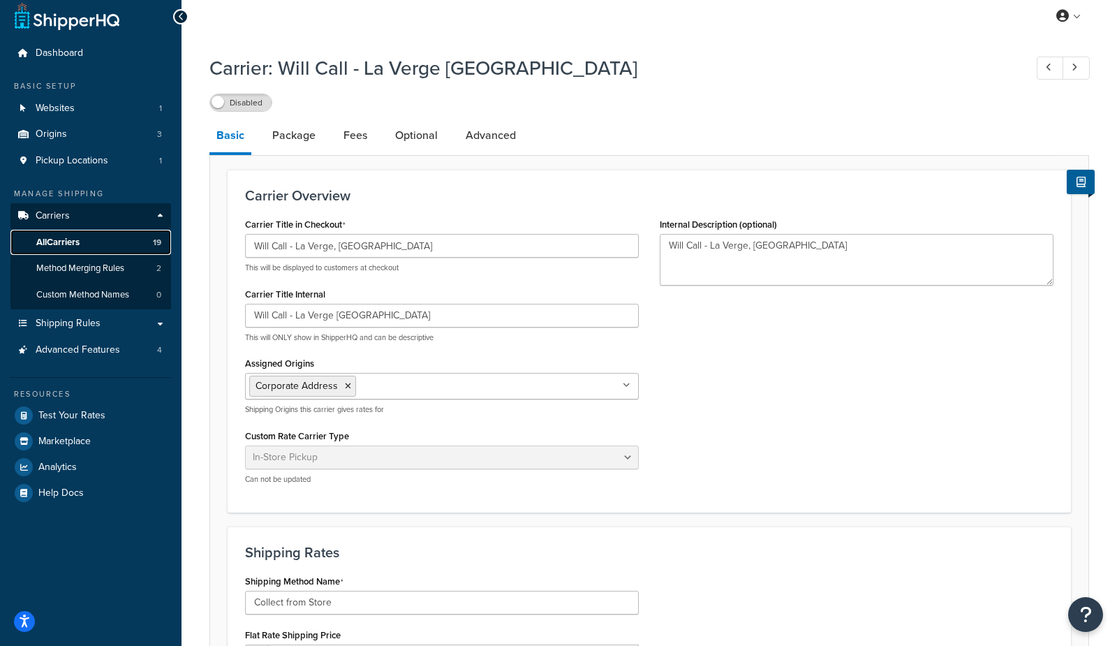
click at [102, 251] on link "All Carriers 19" at bounding box center [90, 243] width 161 height 26
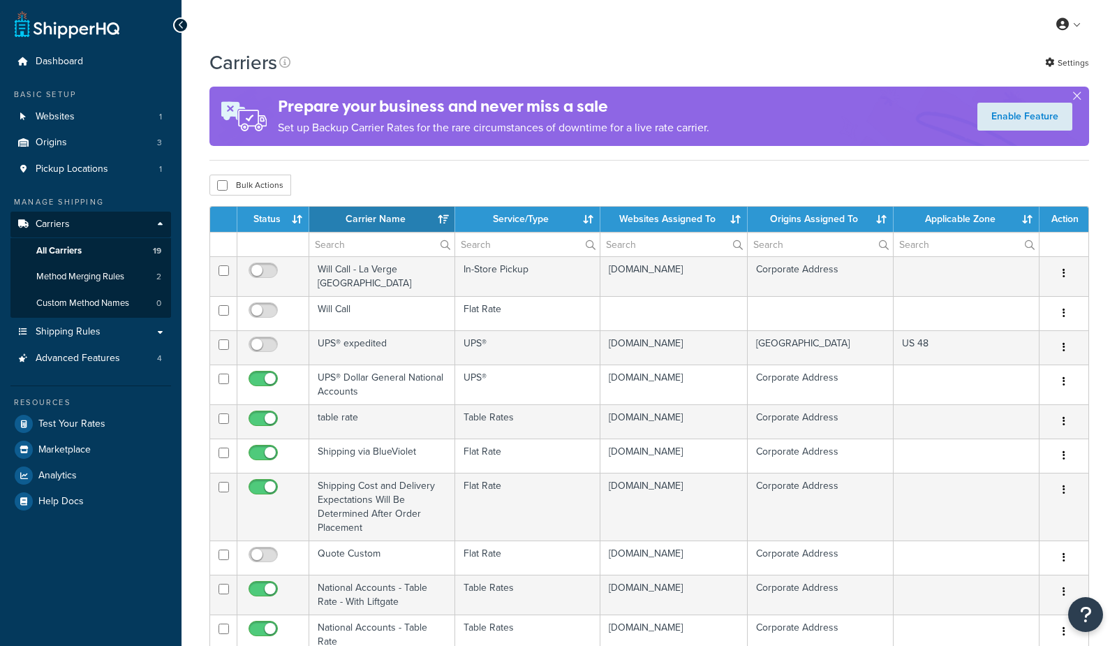
select select "15"
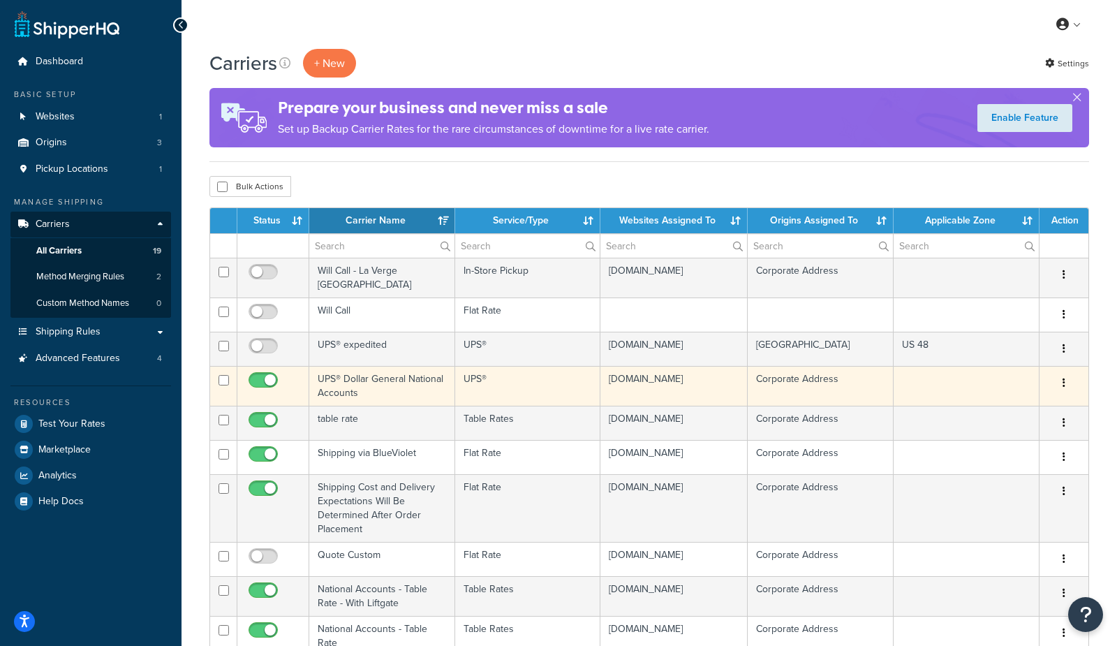
drag, startPoint x: 425, startPoint y: 381, endPoint x: 413, endPoint y: 373, distance: 14.0
click at [422, 381] on td "UPS® Dollar General National Accounts" at bounding box center [382, 386] width 146 height 40
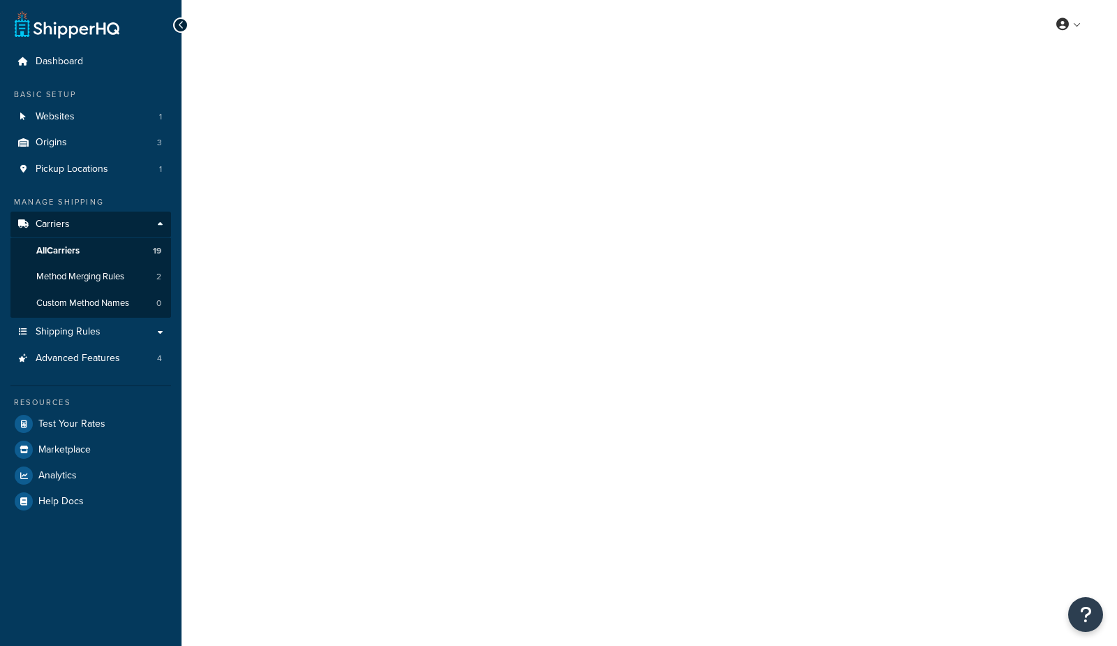
select select "ups"
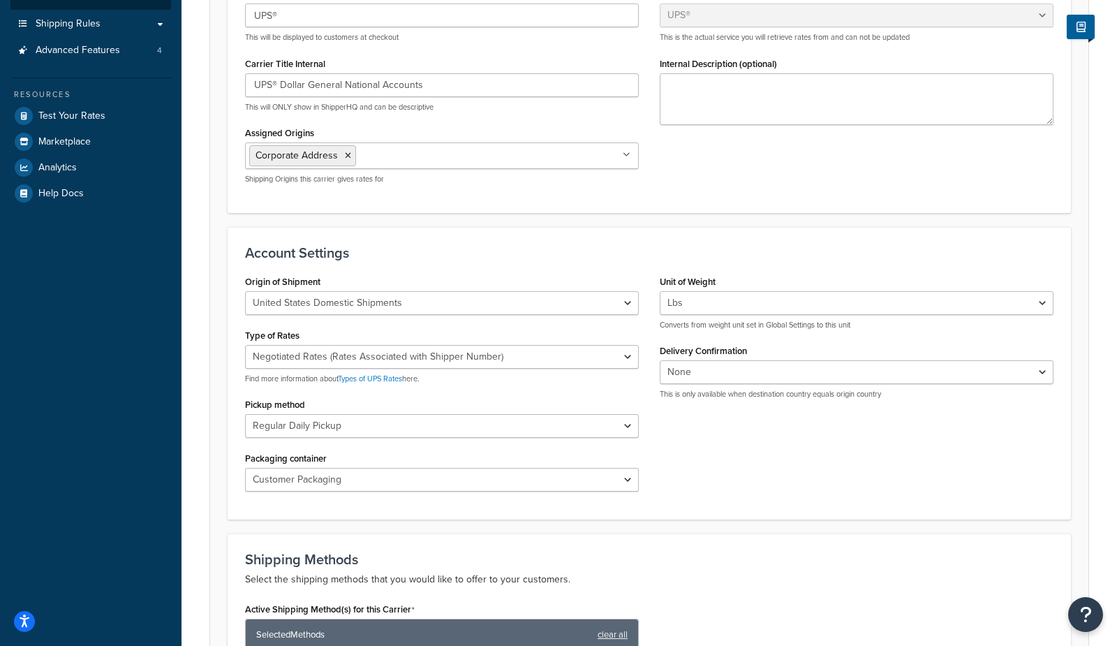
scroll to position [323, 0]
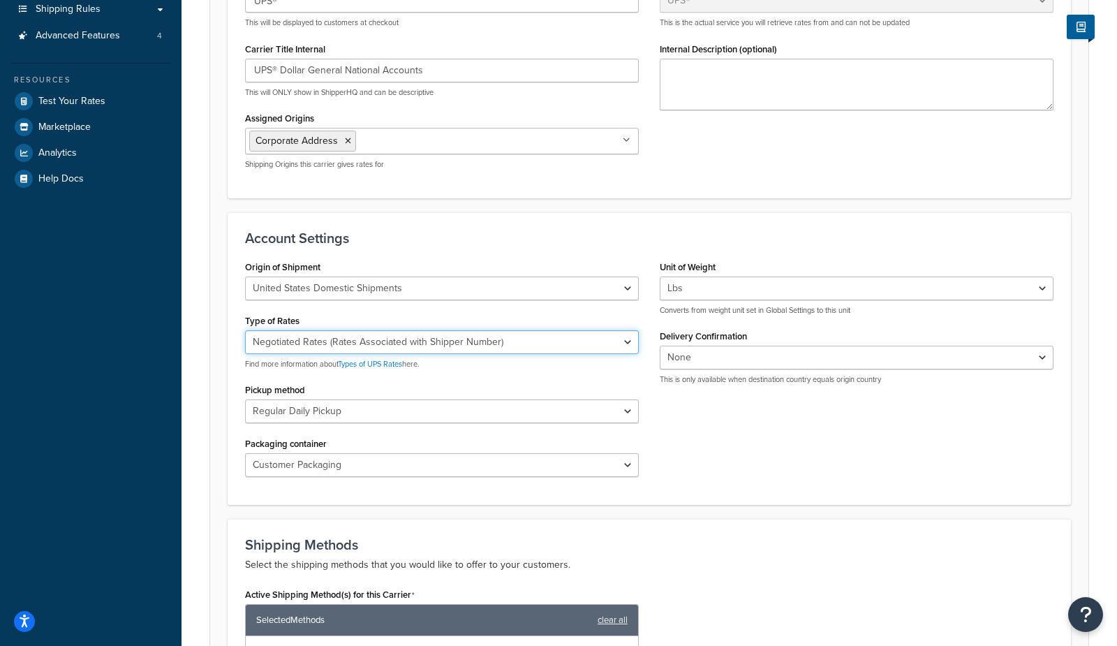
click at [288, 341] on select "Negotiated Rates (Rates Associated with Shipper Number) Daily Rates Retail Rate…" at bounding box center [442, 342] width 394 height 24
click at [245, 330] on select "Negotiated Rates (Rates Associated with Shipper Number) Daily Rates Retail Rate…" at bounding box center [442, 342] width 394 height 24
click at [288, 344] on select "Negotiated Rates (Rates Associated with Shipper Number) Daily Rates Retail Rate…" at bounding box center [442, 342] width 394 height 24
select select "00"
click at [245, 330] on select "Negotiated Rates (Rates Associated with Shipper Number) Daily Rates Retail Rate…" at bounding box center [442, 342] width 394 height 24
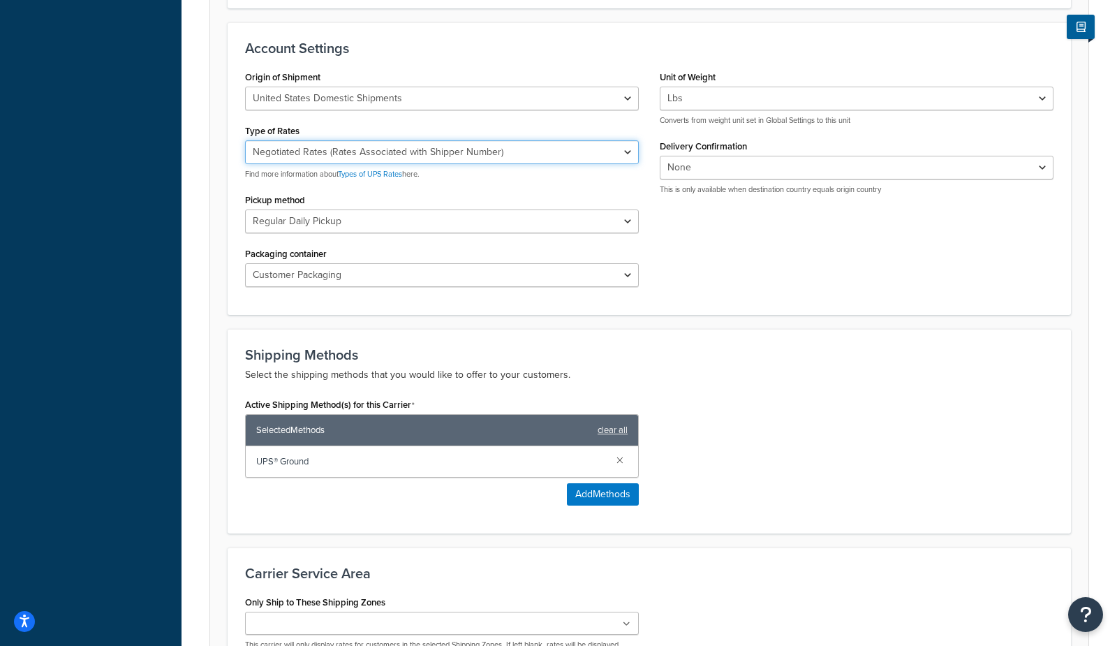
scroll to position [514, 0]
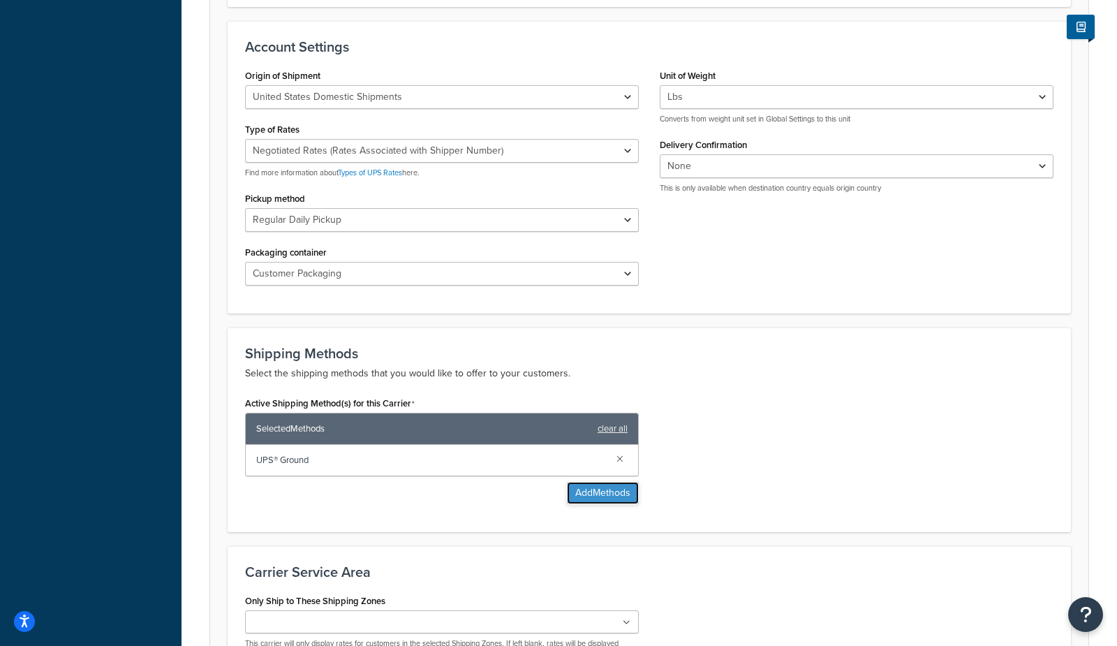
click at [599, 484] on button "Add Methods" at bounding box center [603, 493] width 72 height 22
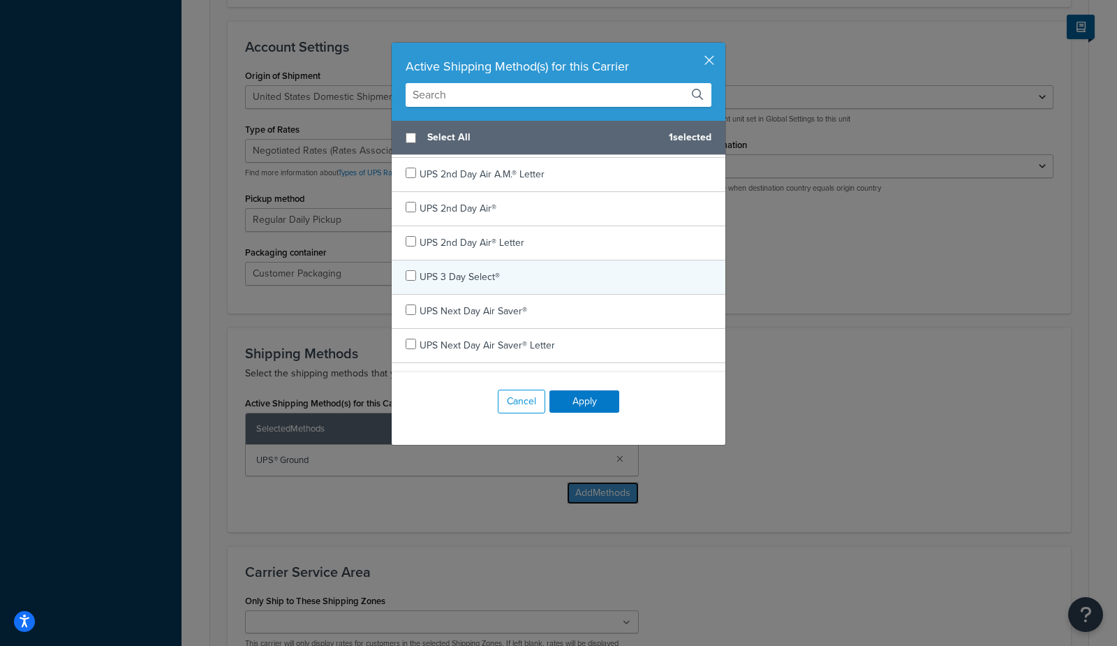
scroll to position [39, 0]
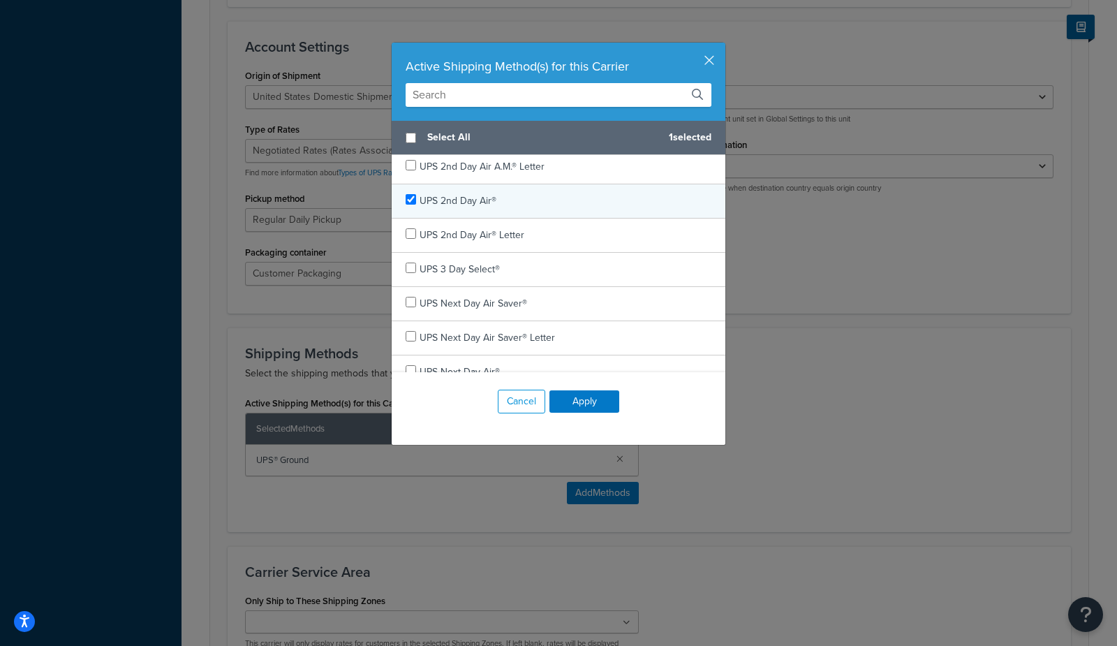
click at [459, 198] on span "UPS 2nd Day Air®" at bounding box center [458, 200] width 77 height 15
checkbox input "false"
click at [459, 202] on span "UPS 2nd Day Air®" at bounding box center [458, 200] width 77 height 15
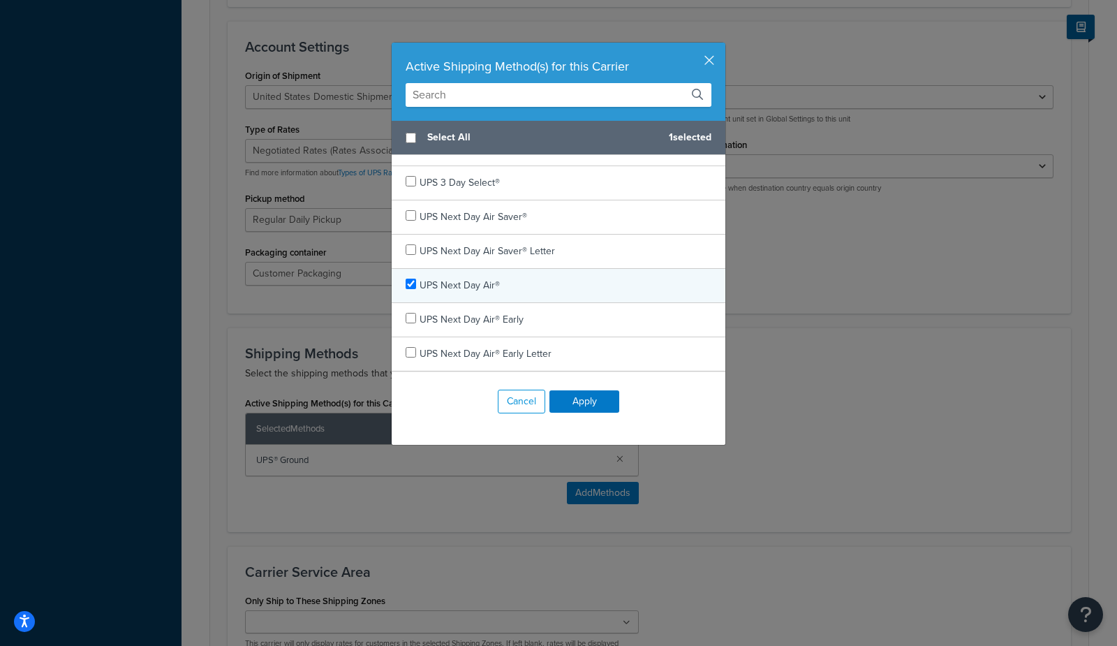
checkbox input "true"
click at [478, 285] on span "UPS Next Day Air®" at bounding box center [460, 285] width 80 height 15
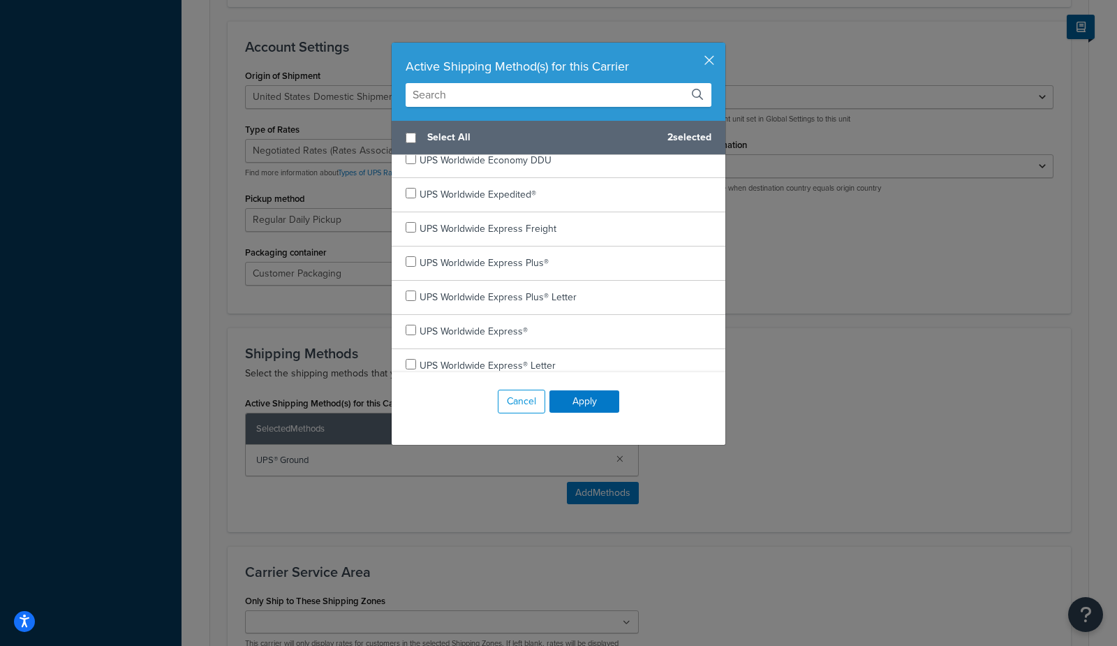
scroll to position [638, 0]
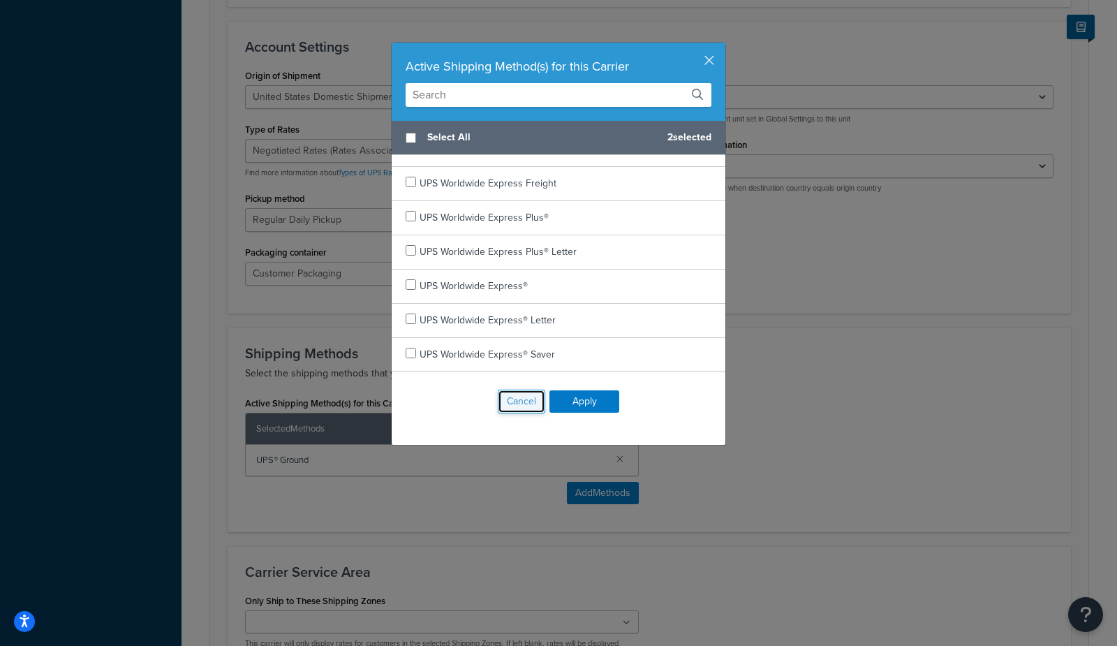
click at [519, 409] on button "Cancel" at bounding box center [521, 402] width 47 height 24
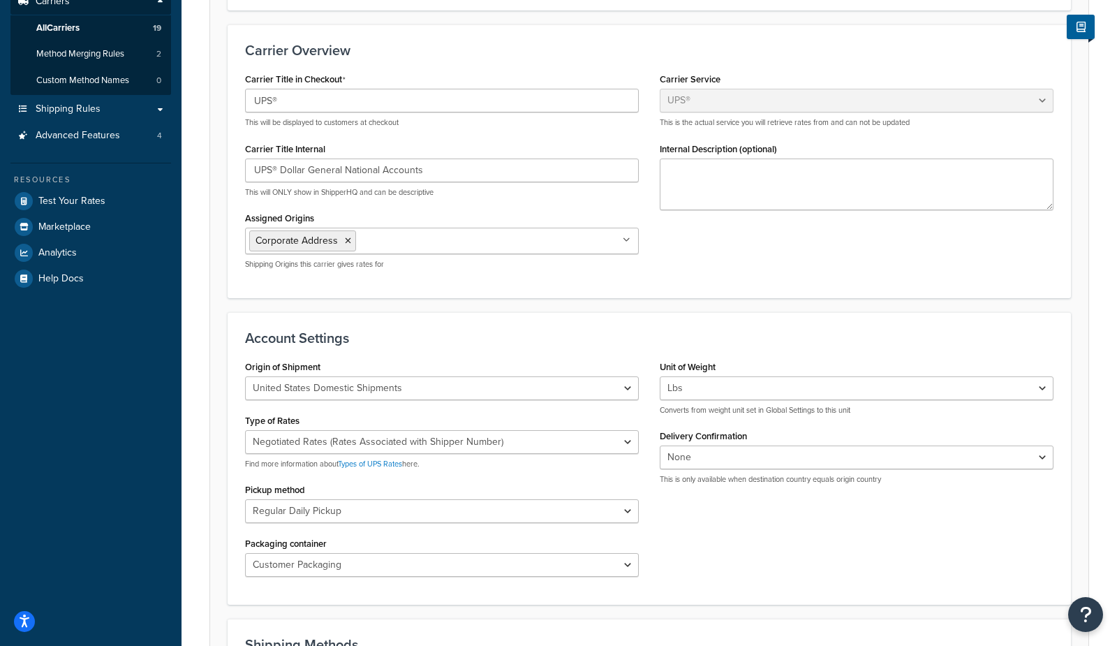
scroll to position [0, 0]
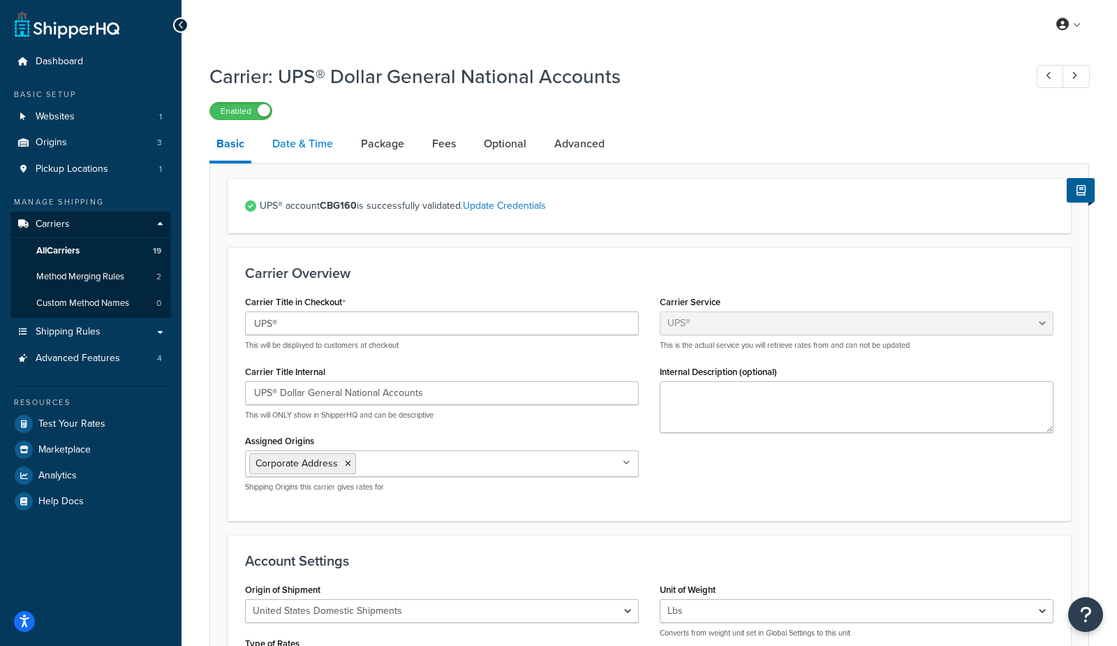
click at [302, 141] on link "Date & Time" at bounding box center [302, 144] width 75 height 34
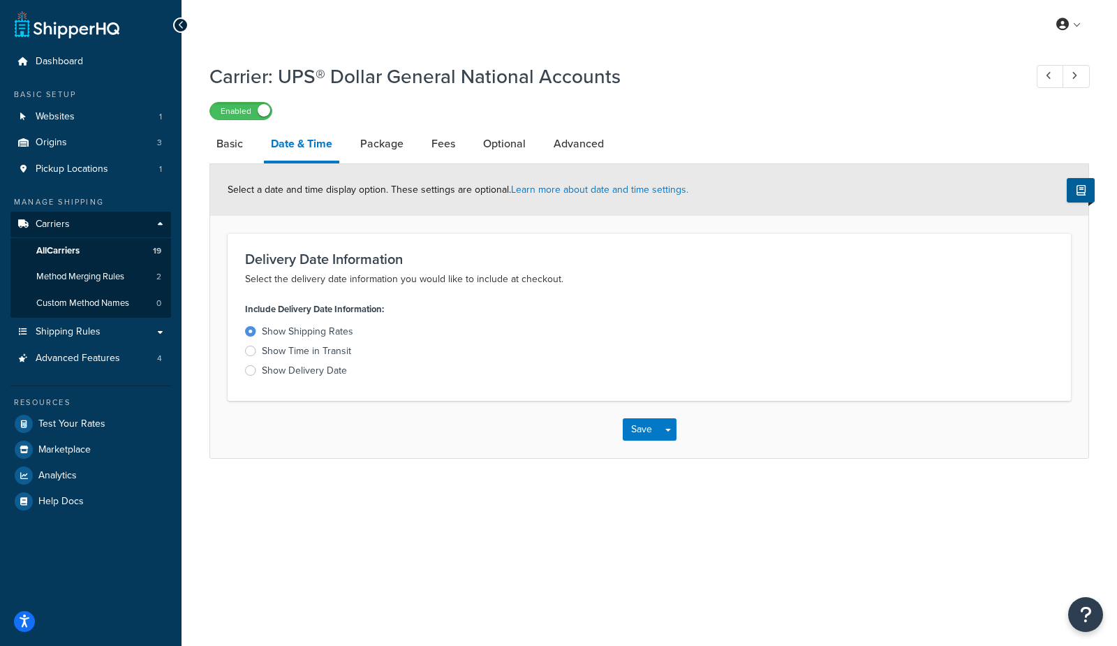
click at [325, 369] on div "Show Delivery Date" at bounding box center [304, 371] width 85 height 14
click at [0, 0] on input "Show Delivery Date" at bounding box center [0, 0] width 0 height 0
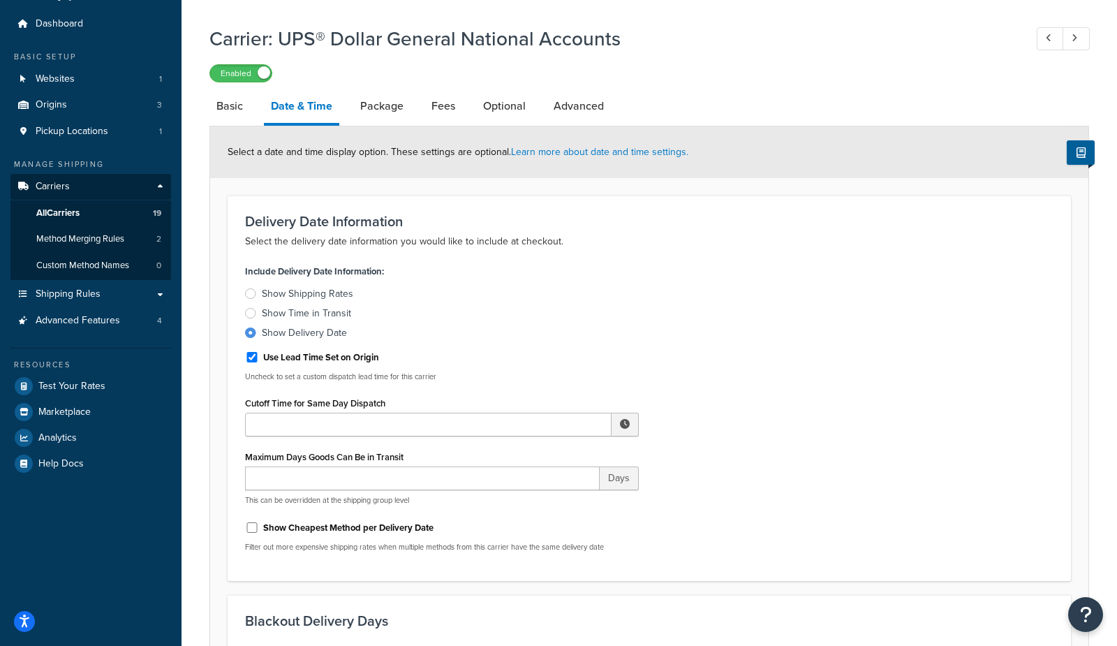
scroll to position [71, 0]
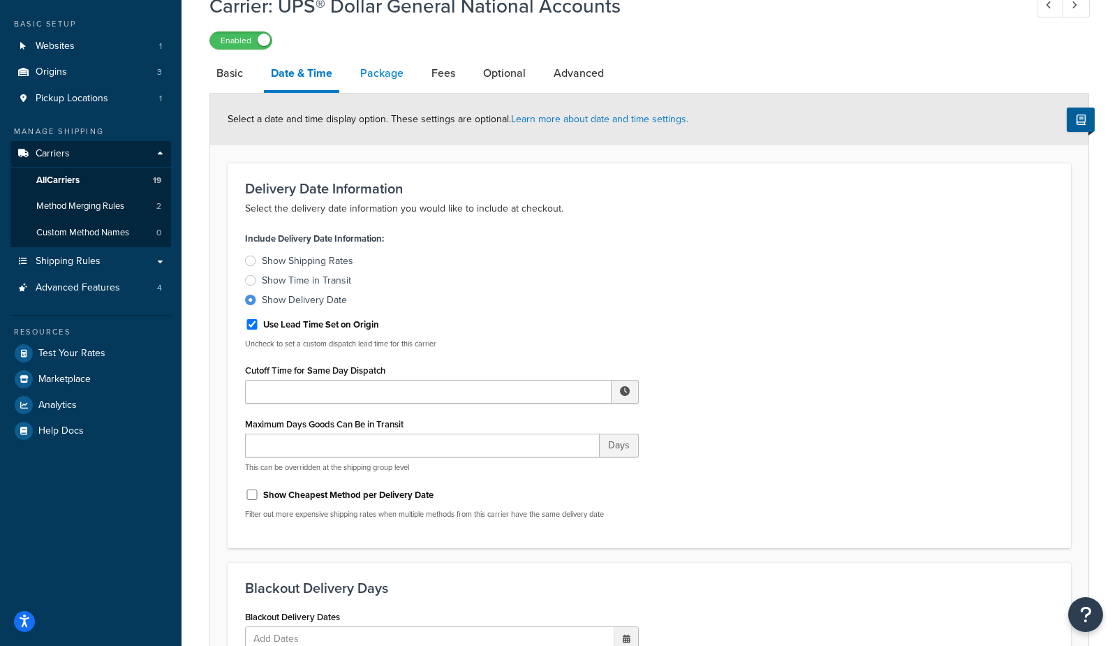
click at [380, 74] on link "Package" at bounding box center [381, 74] width 57 height 34
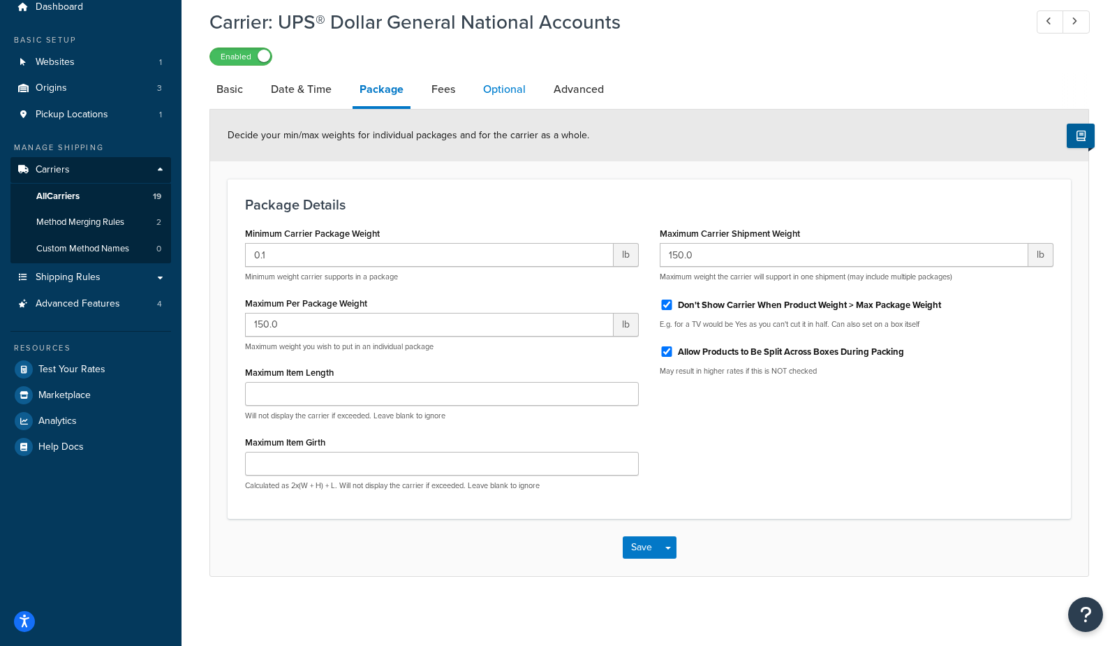
click at [506, 93] on link "Optional" at bounding box center [504, 90] width 57 height 34
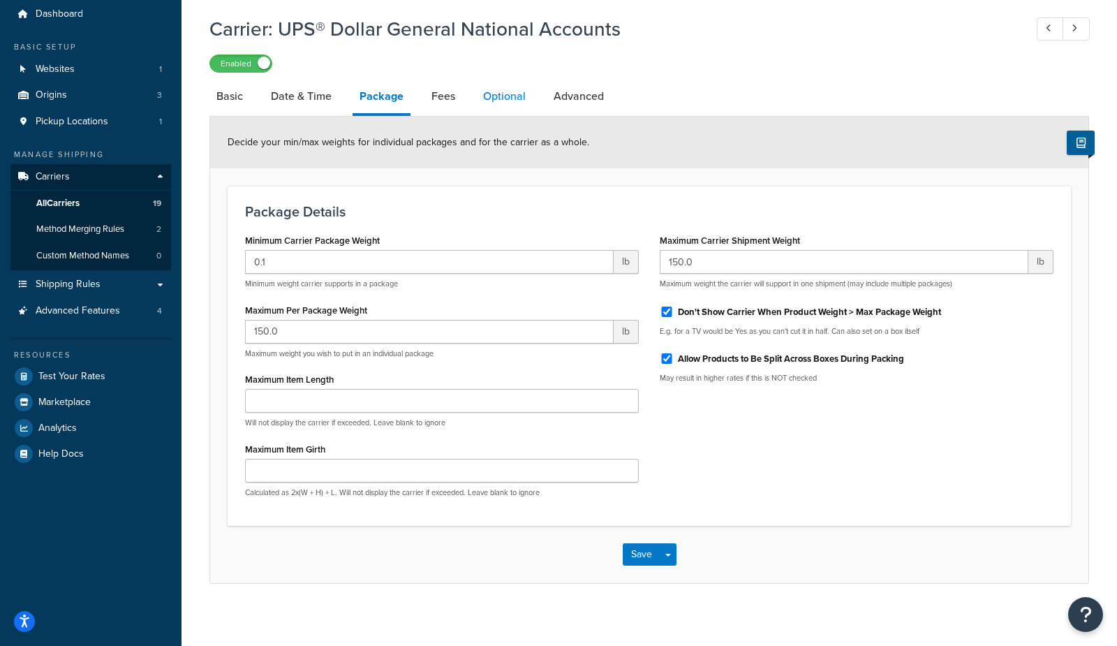
select select "business"
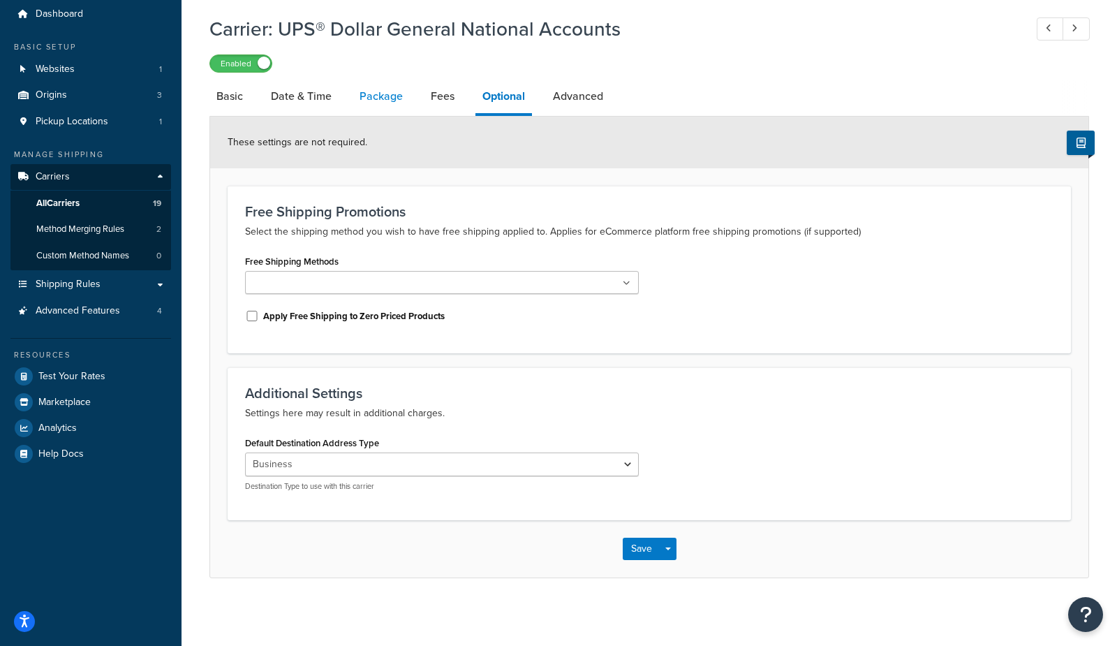
click at [373, 101] on link "Package" at bounding box center [381, 97] width 57 height 34
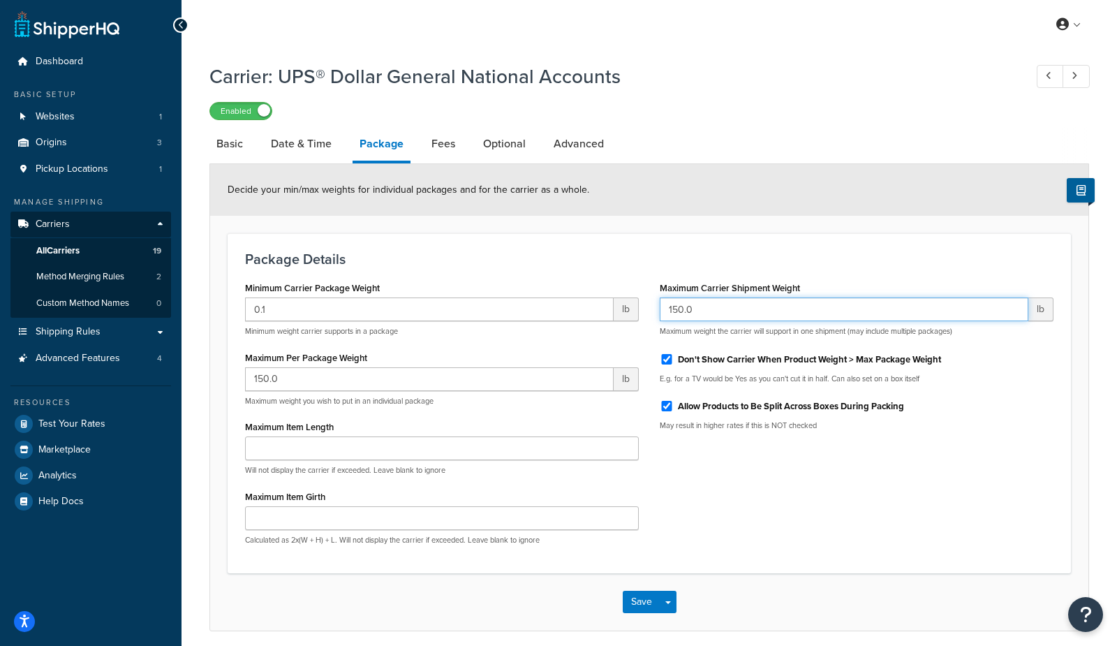
click at [703, 310] on input "150.0" at bounding box center [844, 309] width 369 height 24
click at [68, 251] on span "All Carriers" at bounding box center [57, 251] width 43 height 12
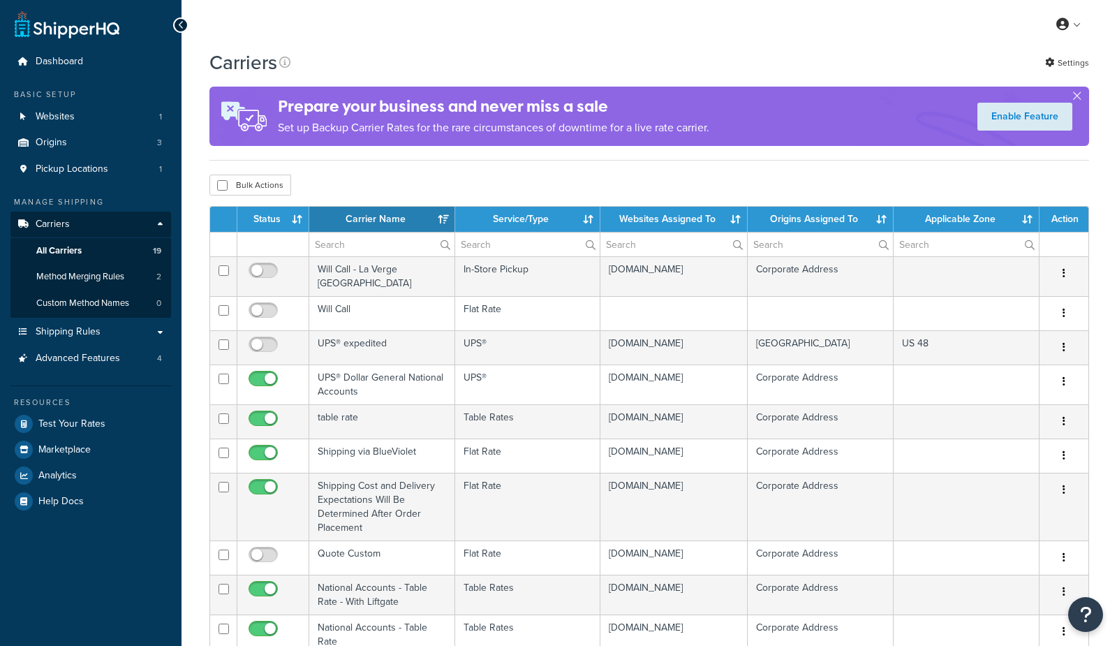
select select "15"
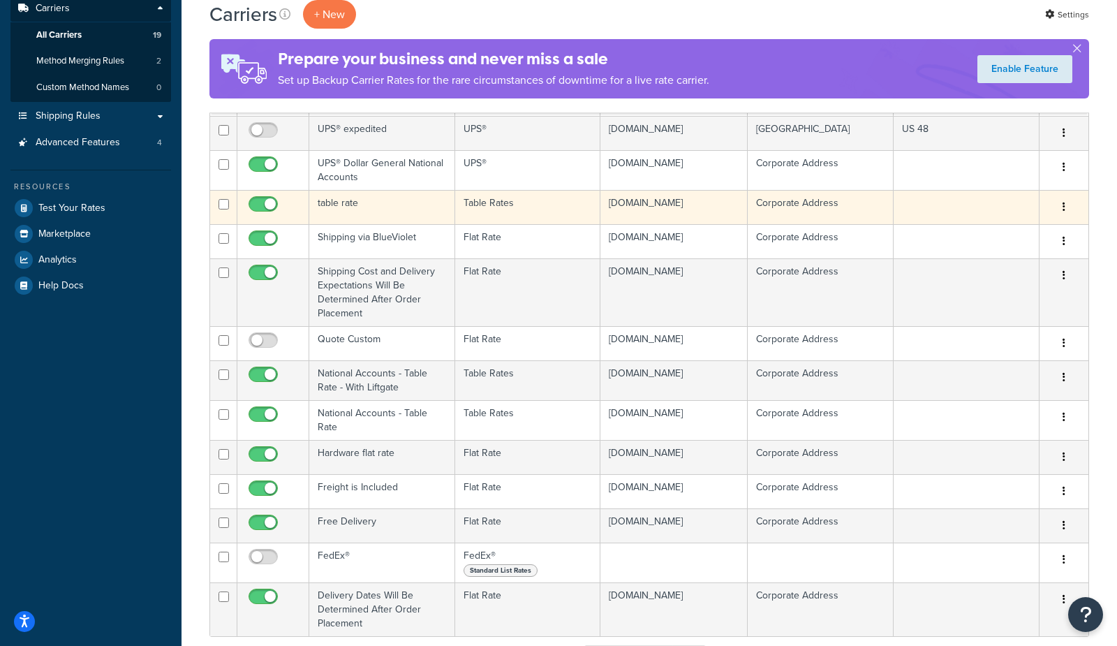
scroll to position [224, 0]
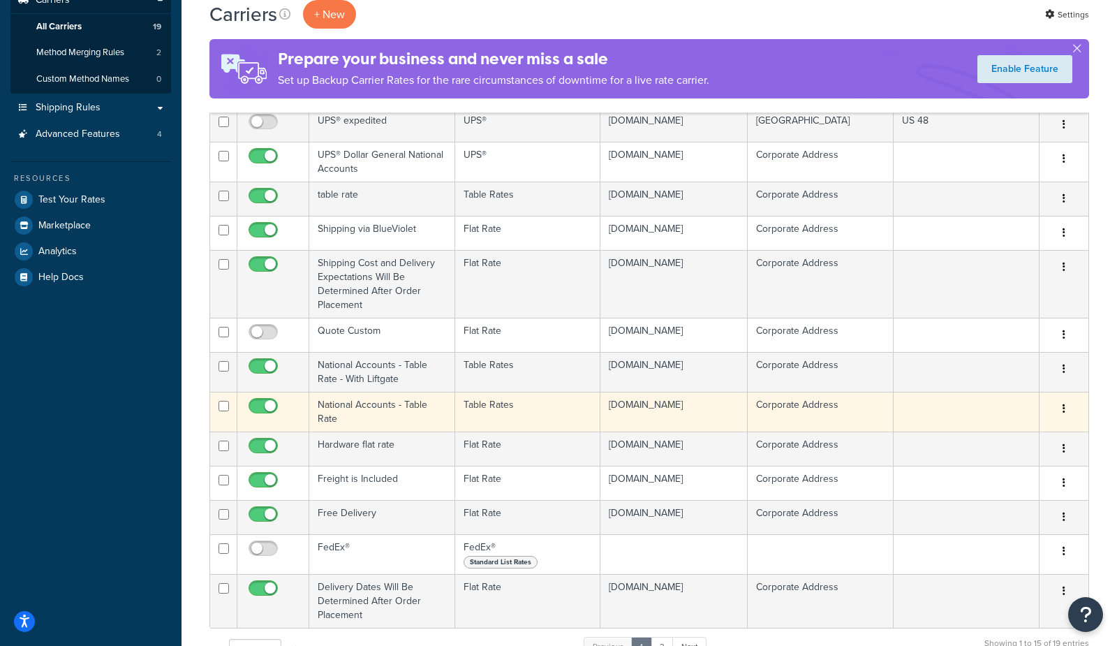
click at [358, 409] on td "National Accounts - Table Rate" at bounding box center [382, 412] width 146 height 40
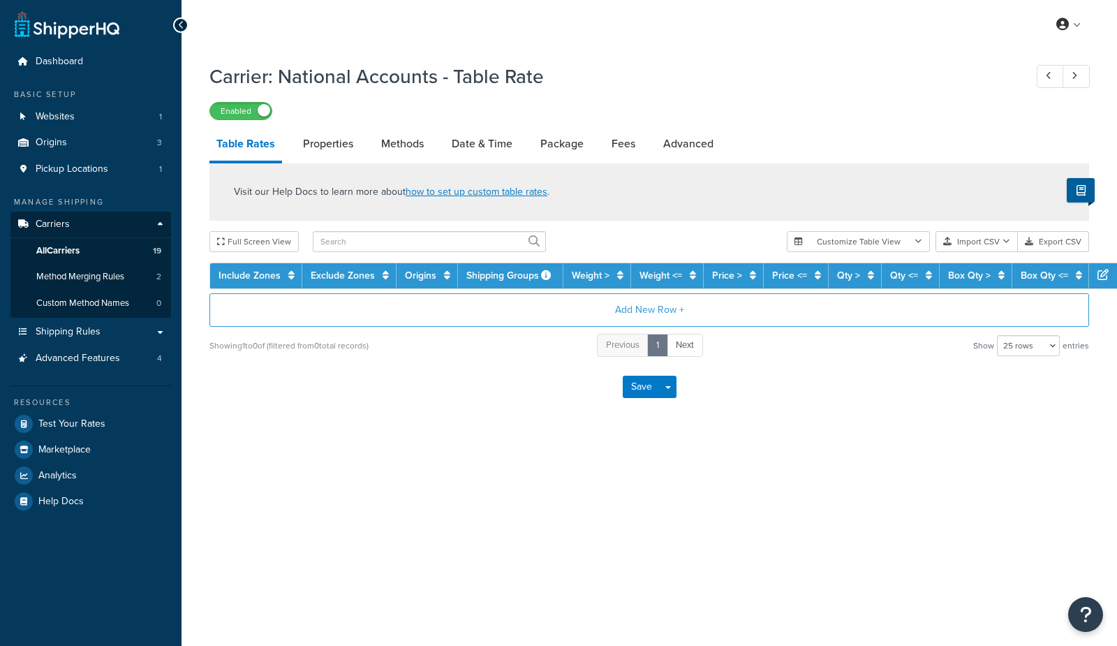
select select "25"
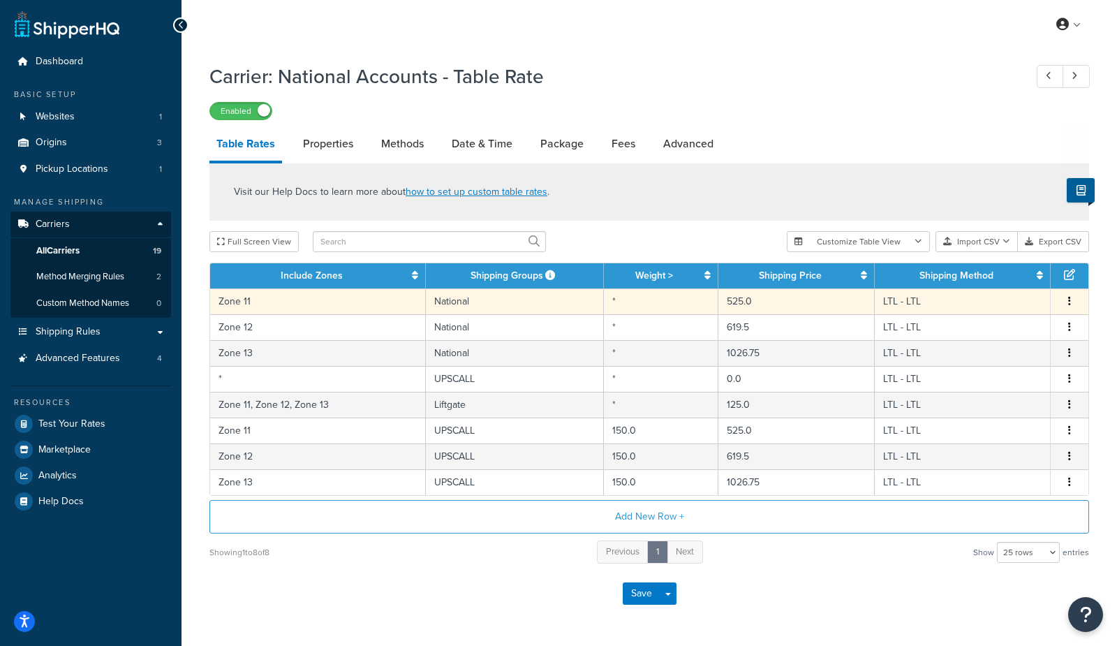
click at [575, 303] on td "National" at bounding box center [515, 301] width 178 height 26
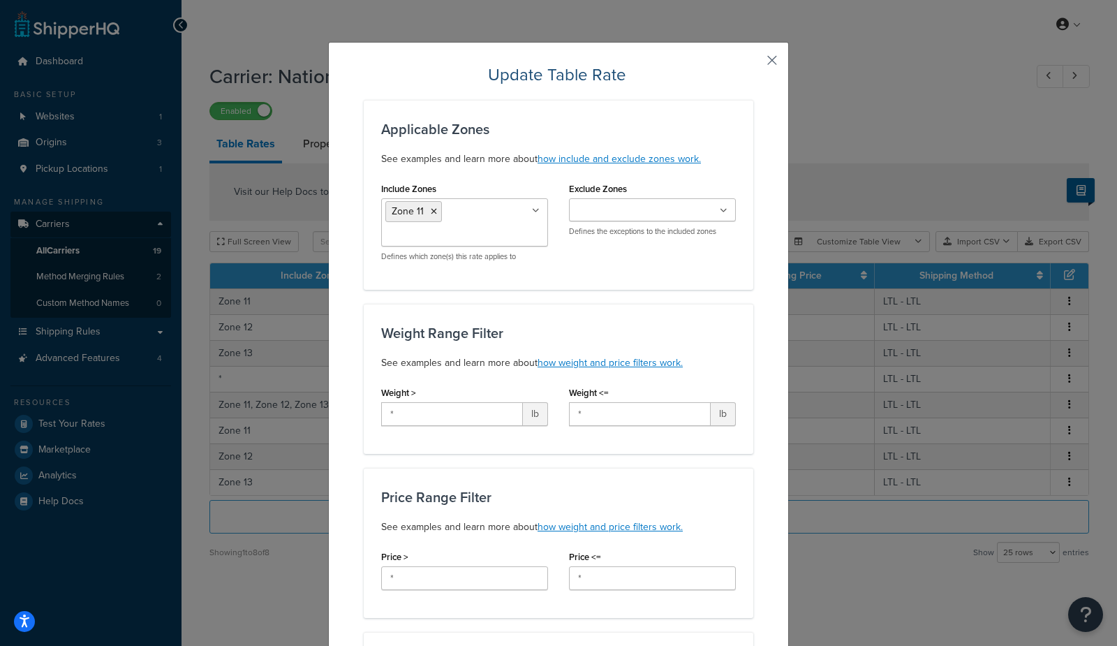
click at [754, 64] on button "button" at bounding box center [751, 65] width 3 height 3
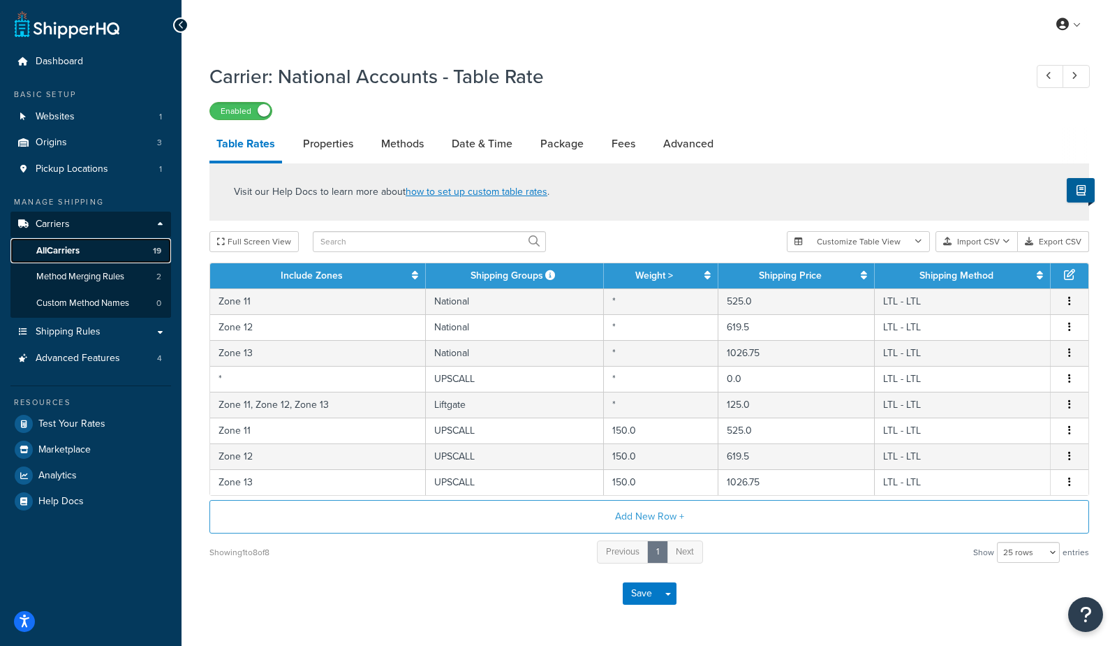
click at [50, 251] on span "All Carriers" at bounding box center [57, 251] width 43 height 12
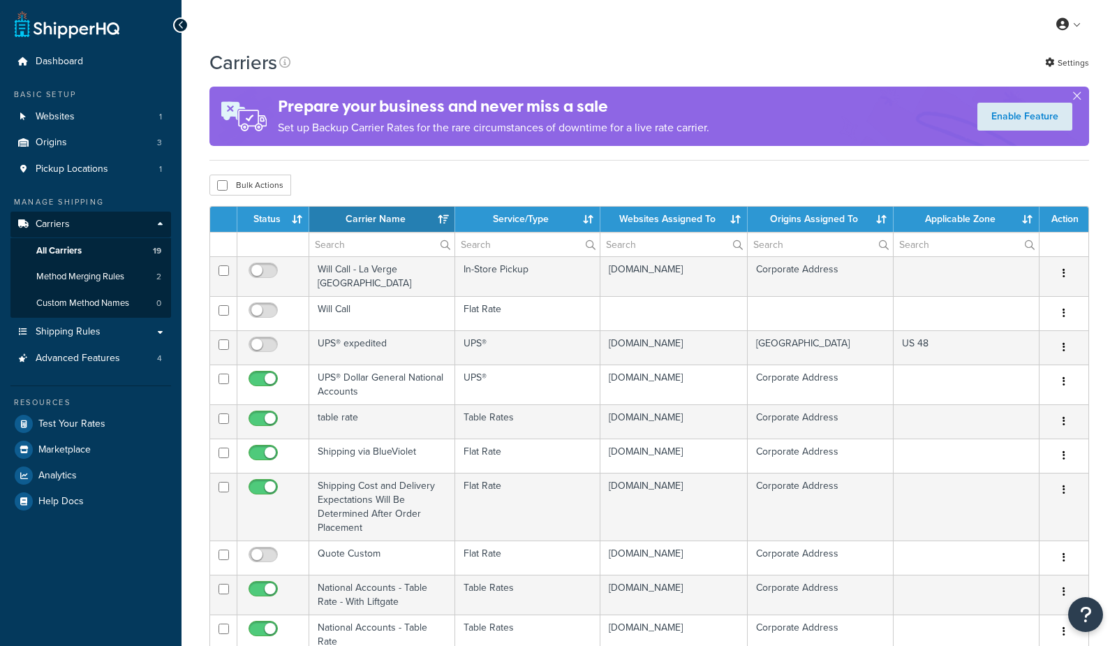
select select "15"
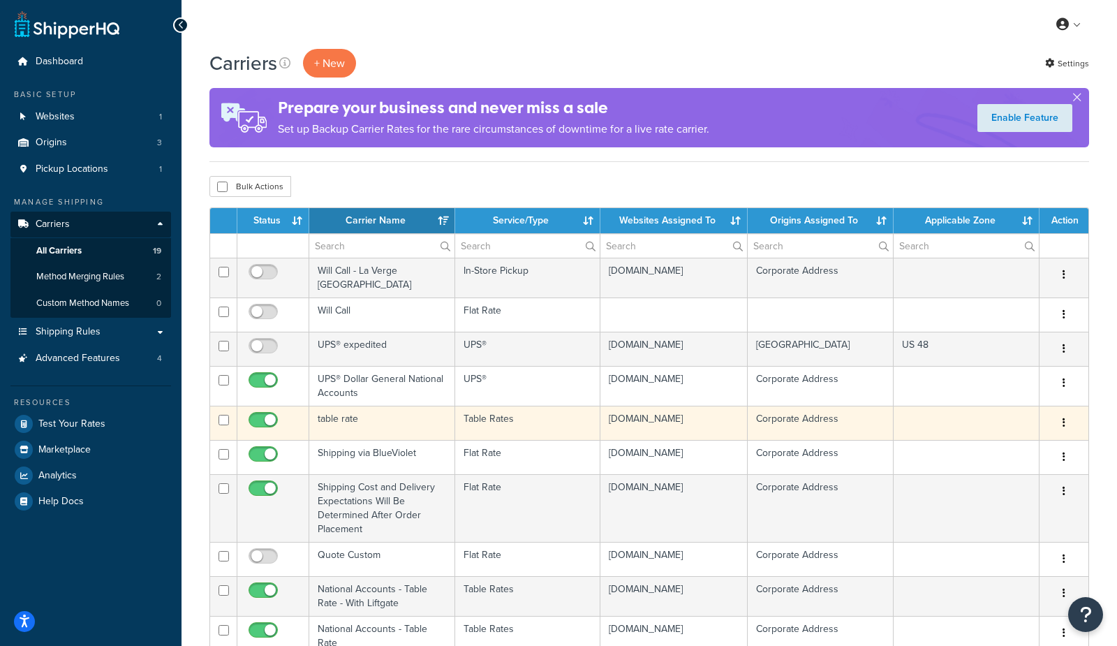
click at [375, 423] on td "table rate" at bounding box center [382, 423] width 146 height 34
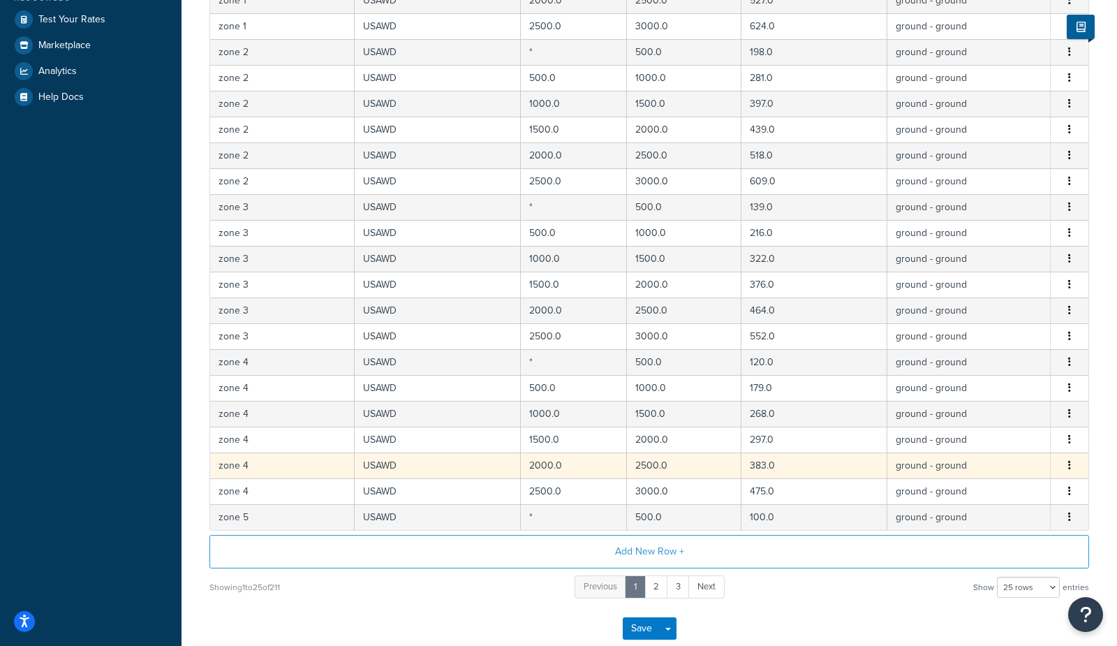
scroll to position [478, 0]
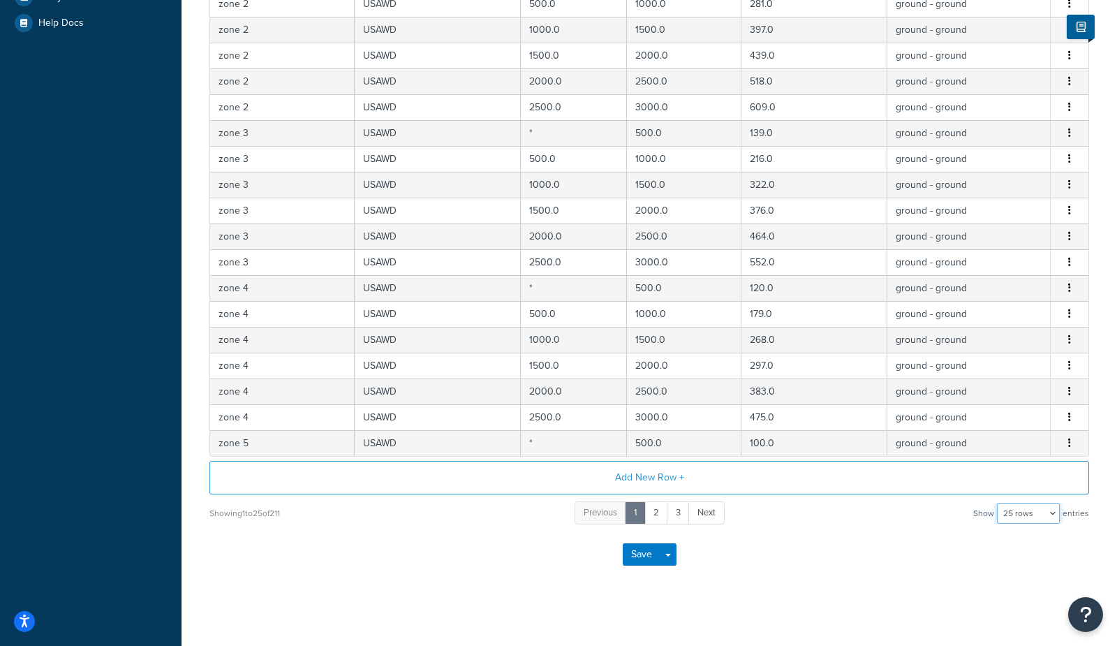
click at [1018, 510] on select "10 rows 15 rows 25 rows 50 rows 100 rows 1000 rows" at bounding box center [1028, 513] width 63 height 21
select select "1000"
click at [999, 503] on select "10 rows 15 rows 25 rows 50 rows 100 rows 1000 rows" at bounding box center [1028, 513] width 63 height 21
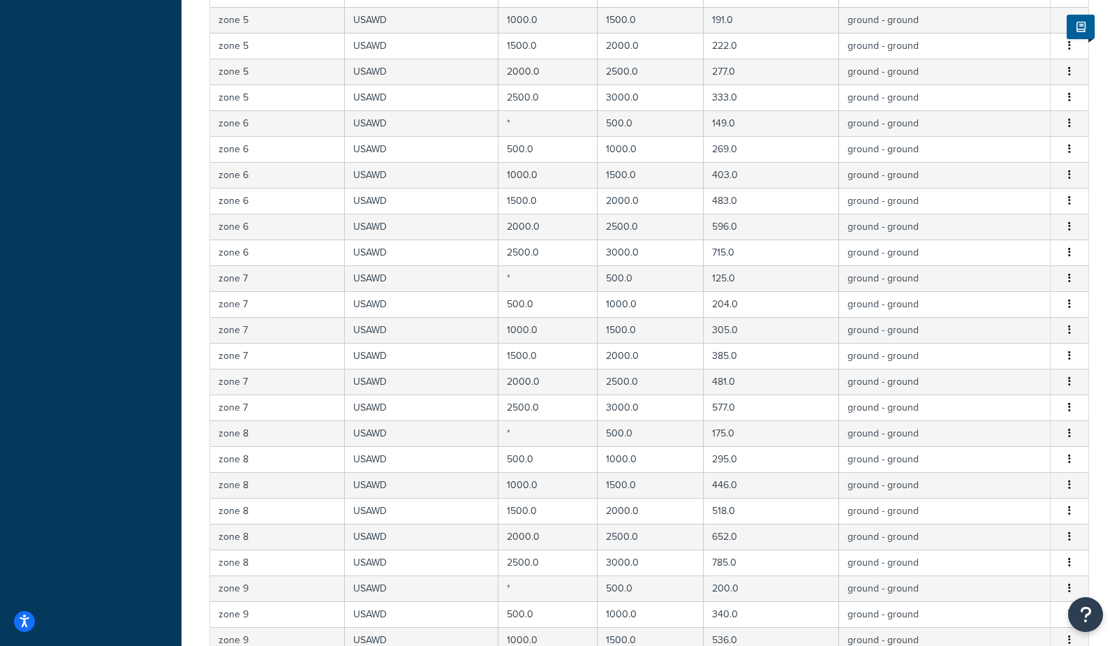
scroll to position [0, 0]
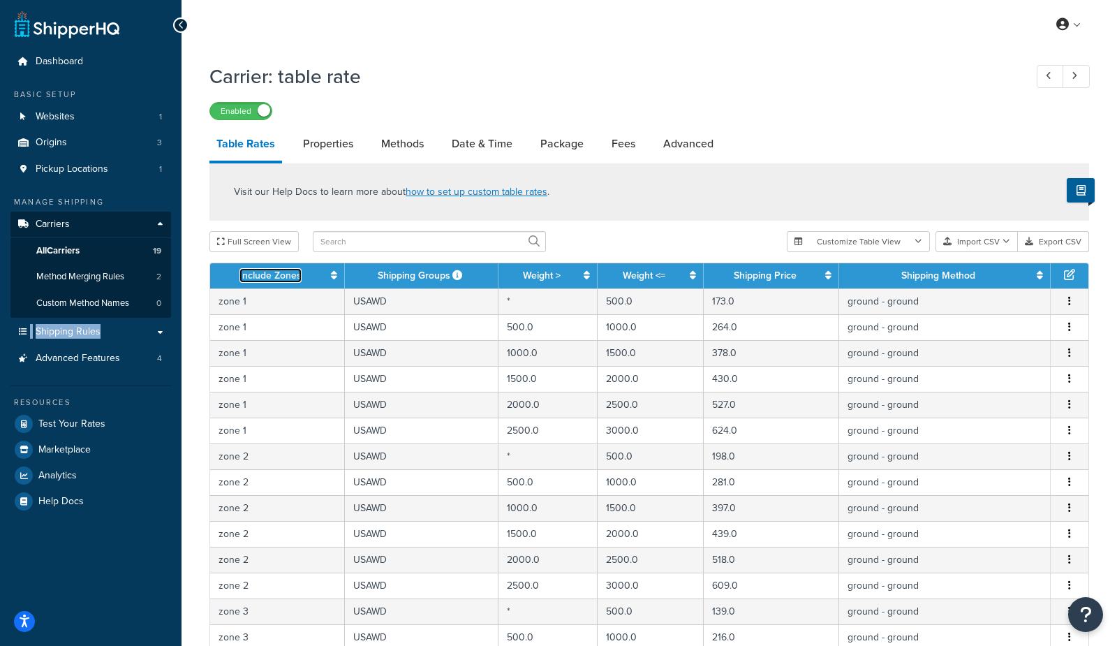
click at [283, 272] on link "Include Zones" at bounding box center [271, 275] width 62 height 15
click at [284, 274] on link "Include Zones" at bounding box center [271, 275] width 62 height 15
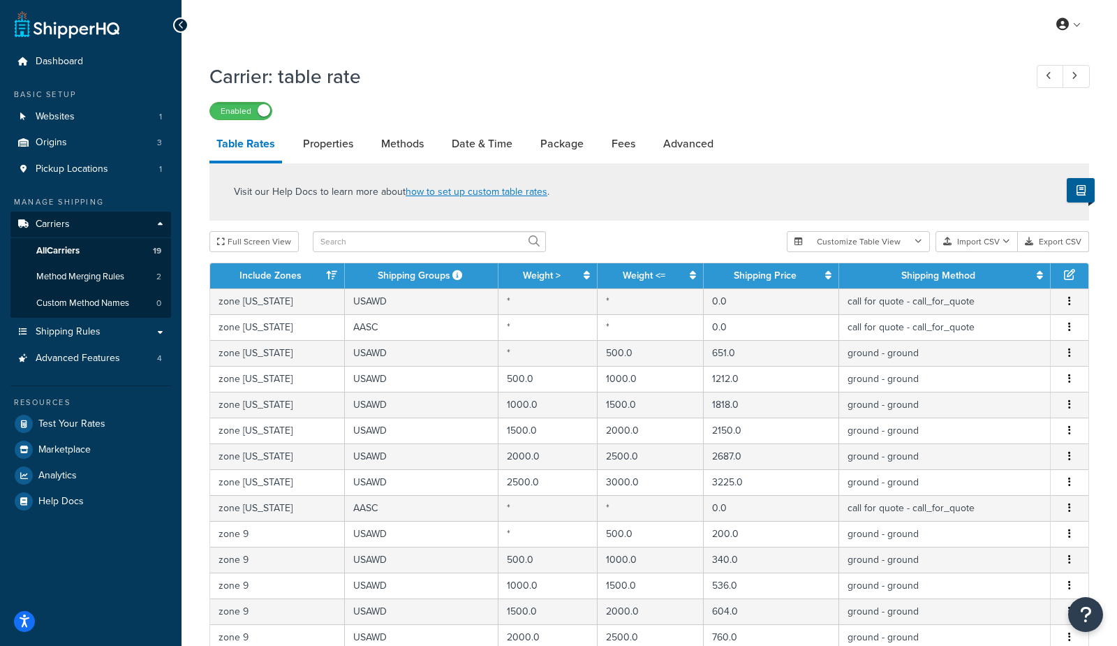
click at [302, 274] on th "Include Zones" at bounding box center [277, 275] width 135 height 25
click at [326, 276] on icon at bounding box center [331, 275] width 11 height 10
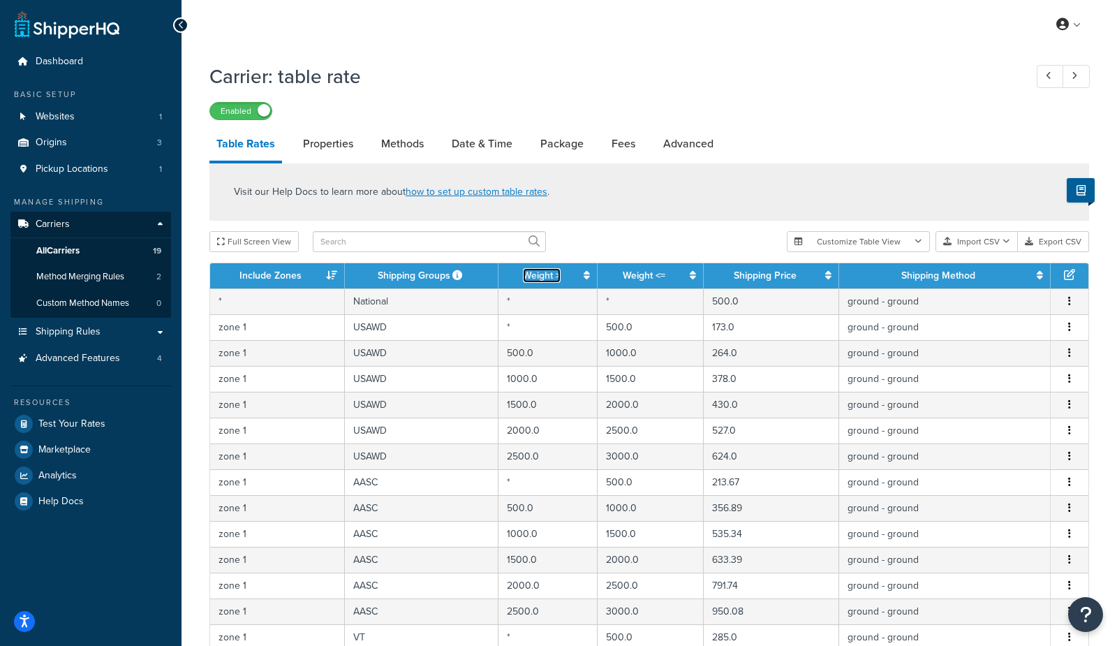
click at [554, 276] on link "Weight >" at bounding box center [542, 275] width 38 height 15
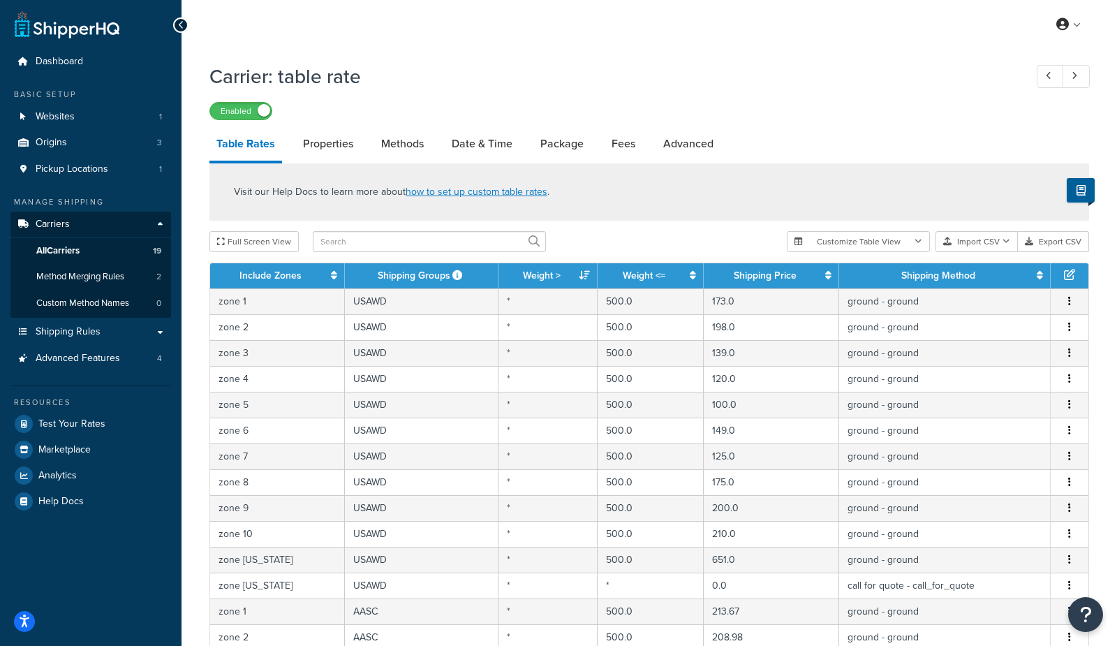
click at [571, 279] on th "Weight >" at bounding box center [548, 275] width 99 height 25
click at [582, 276] on icon at bounding box center [584, 275] width 11 height 10
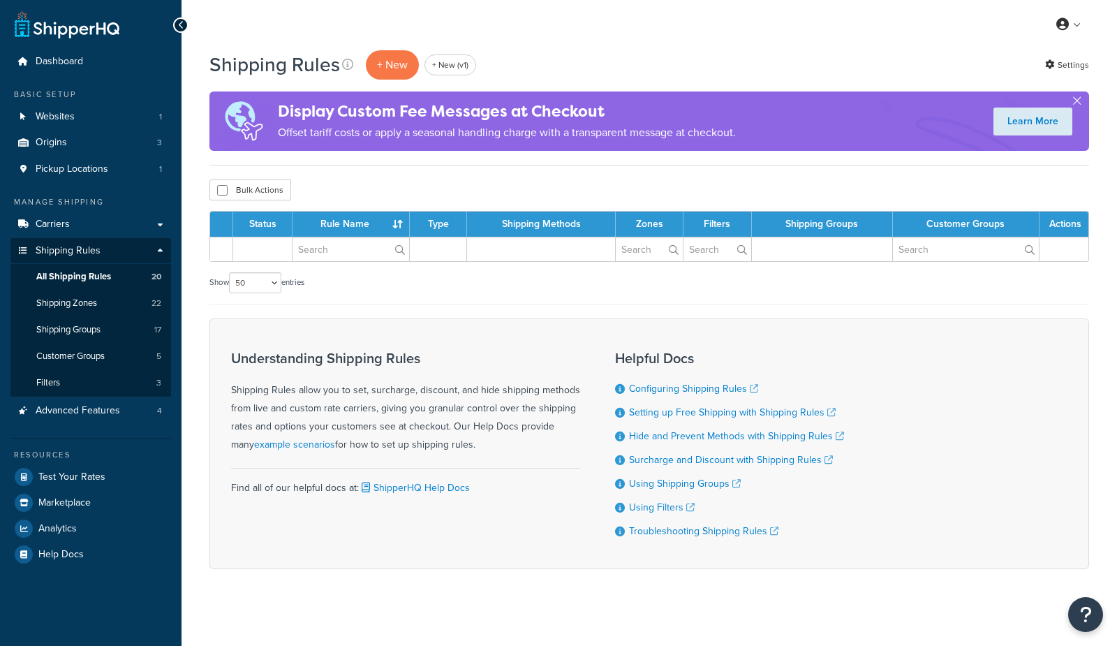
select select "50"
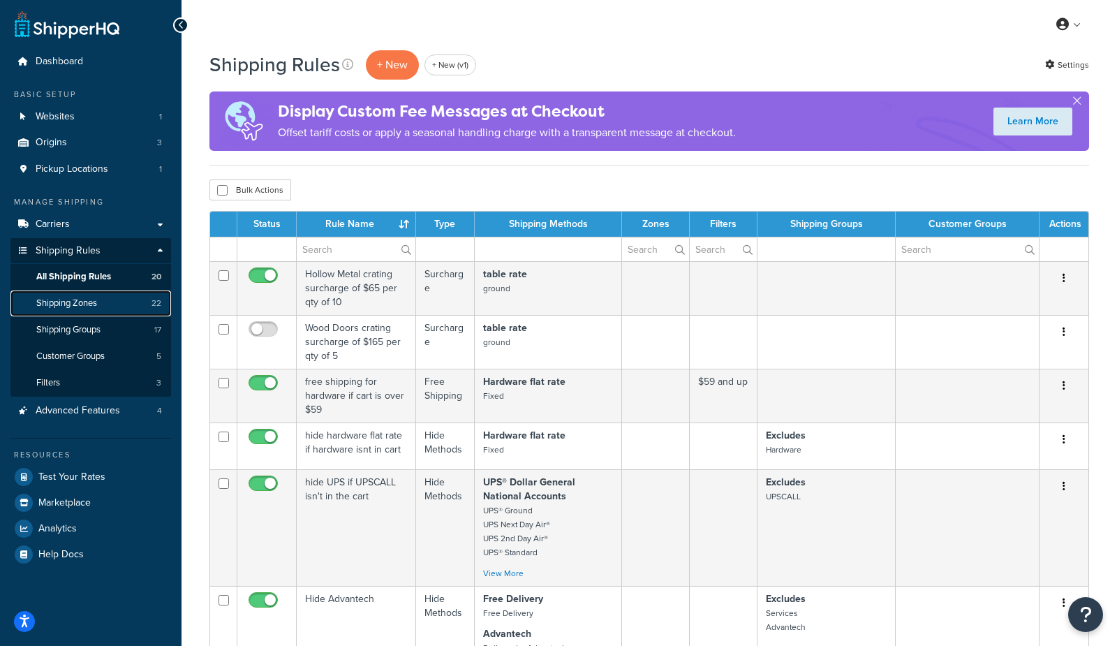
click at [73, 303] on span "Shipping Zones" at bounding box center [66, 303] width 61 height 12
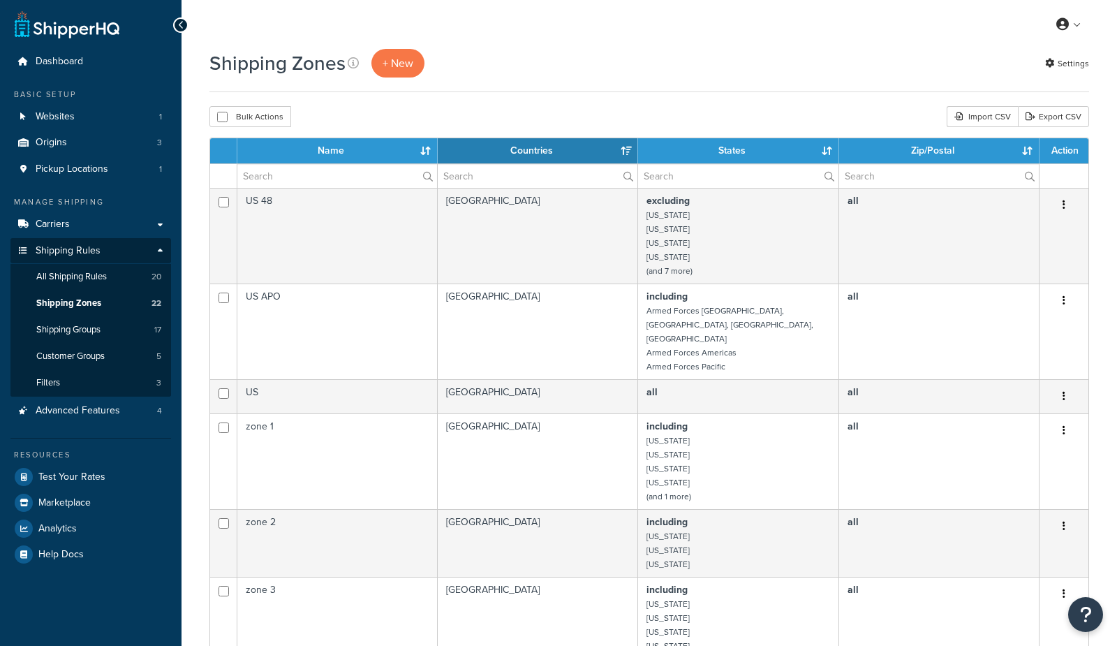
select select "15"
click at [515, 76] on div "Shipping Zones + New Settings" at bounding box center [650, 63] width 880 height 29
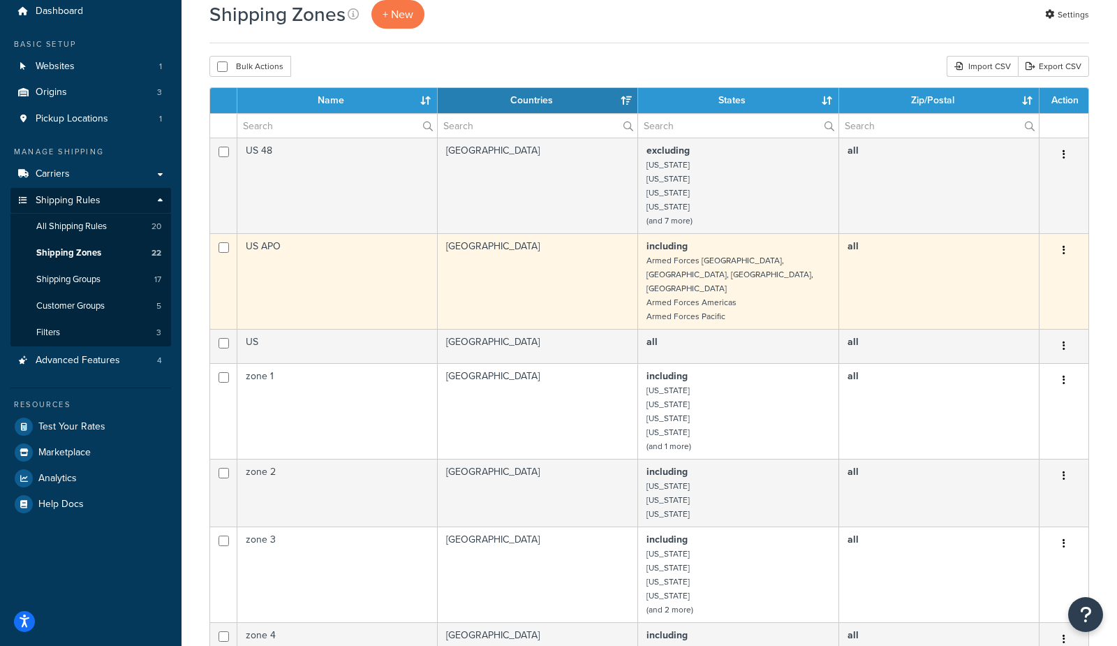
scroll to position [59, 0]
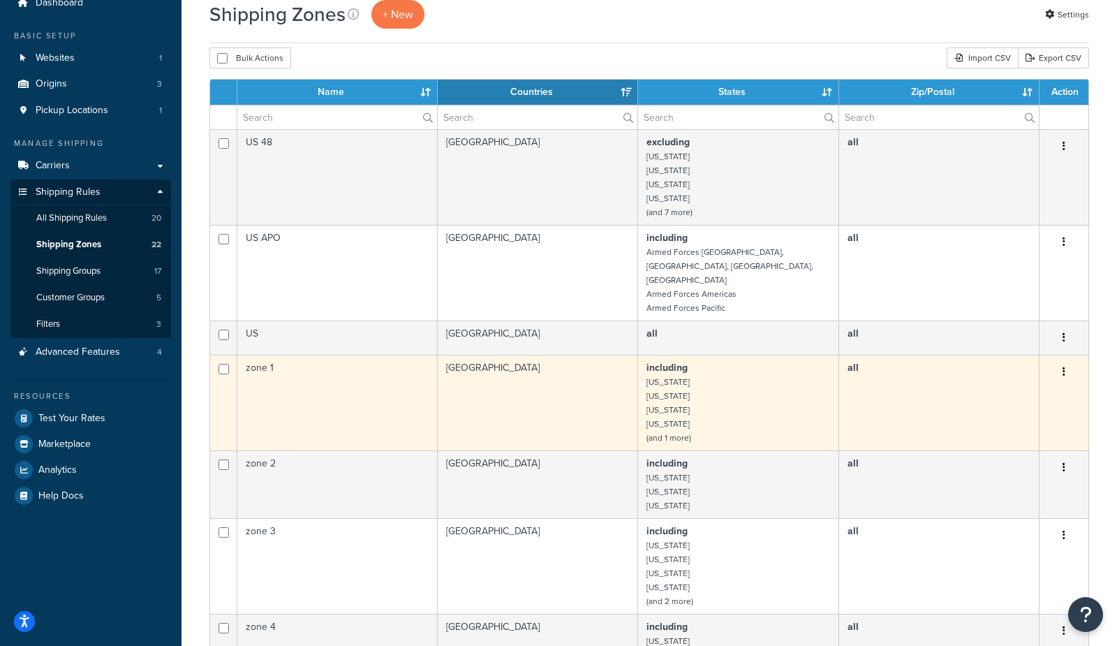
click at [304, 372] on td "zone 1" at bounding box center [337, 403] width 200 height 96
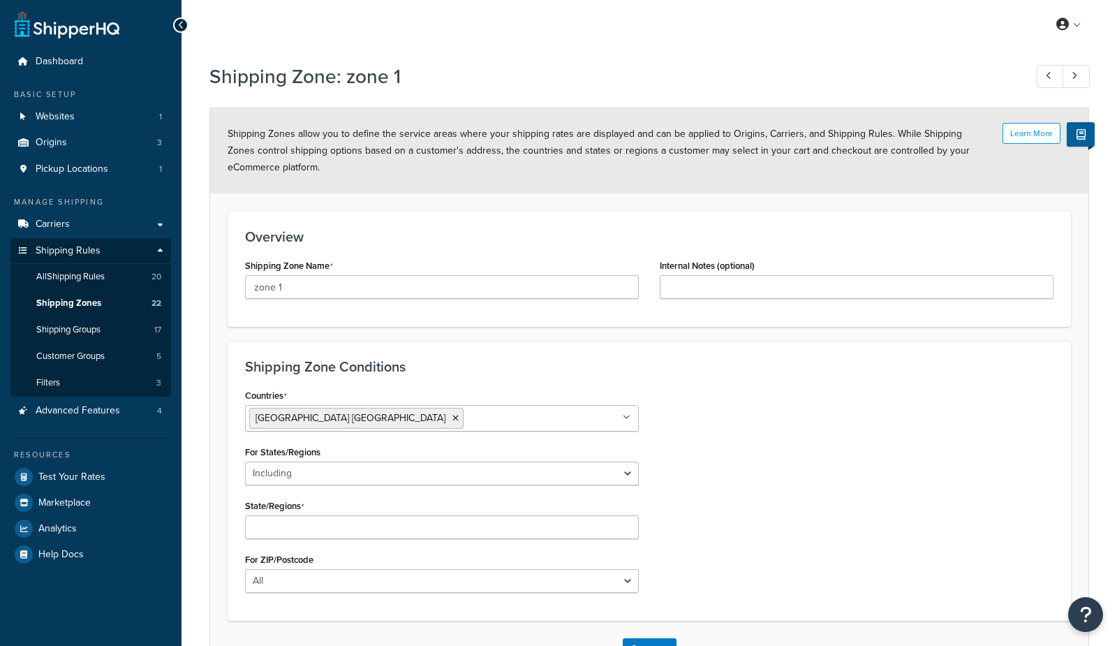
select select "including"
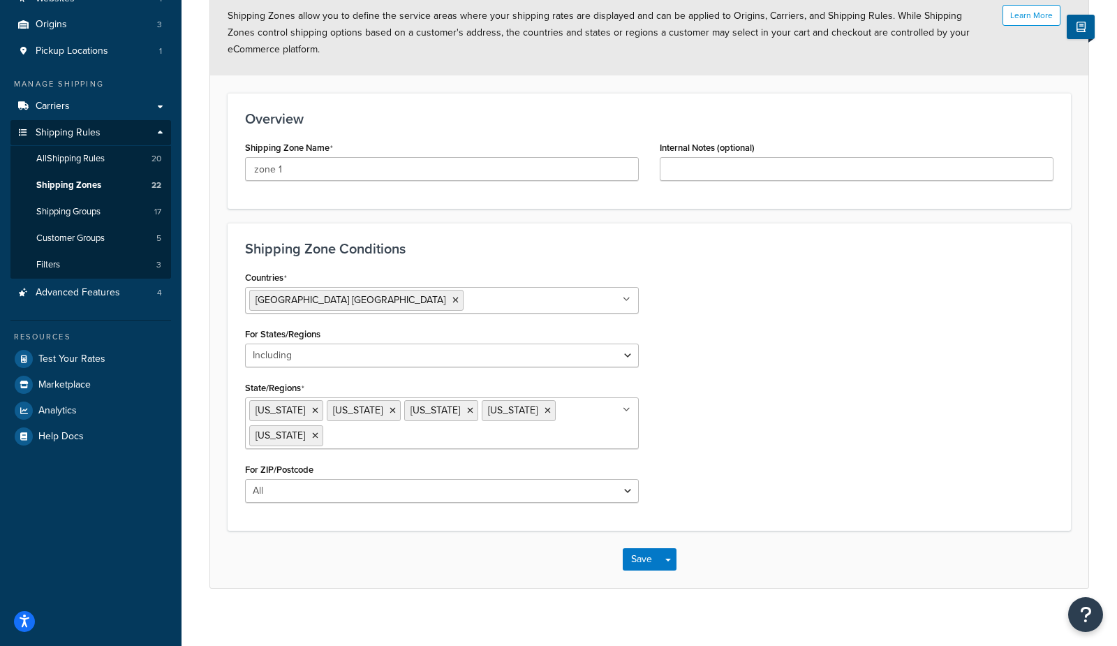
scroll to position [127, 0]
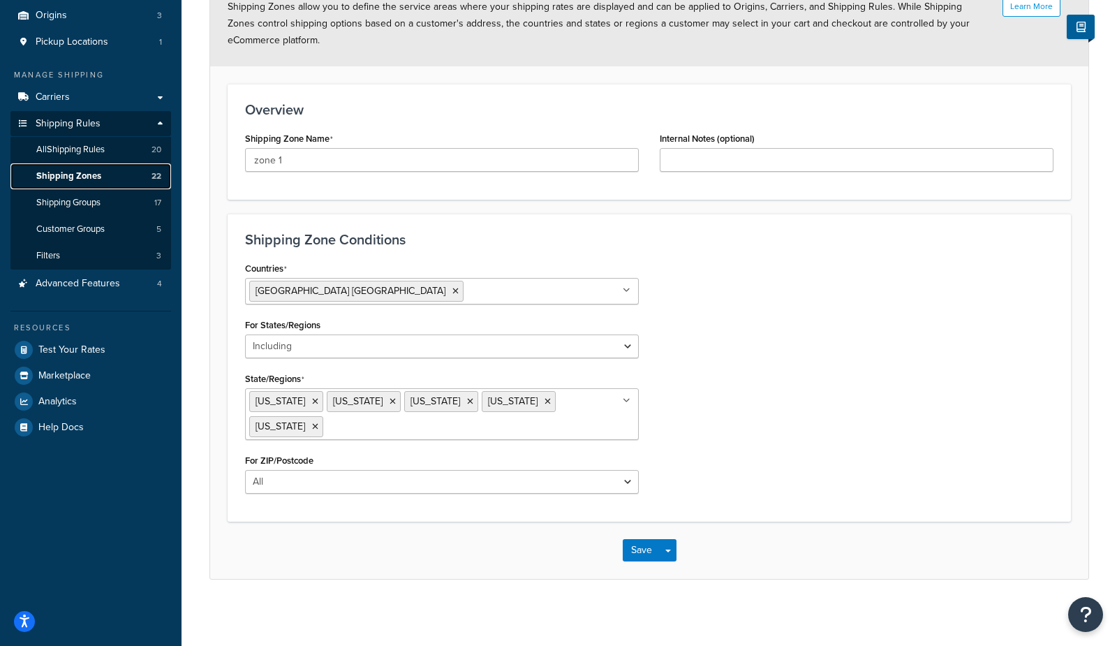
click at [127, 175] on link "Shipping Zones 22" at bounding box center [90, 176] width 161 height 26
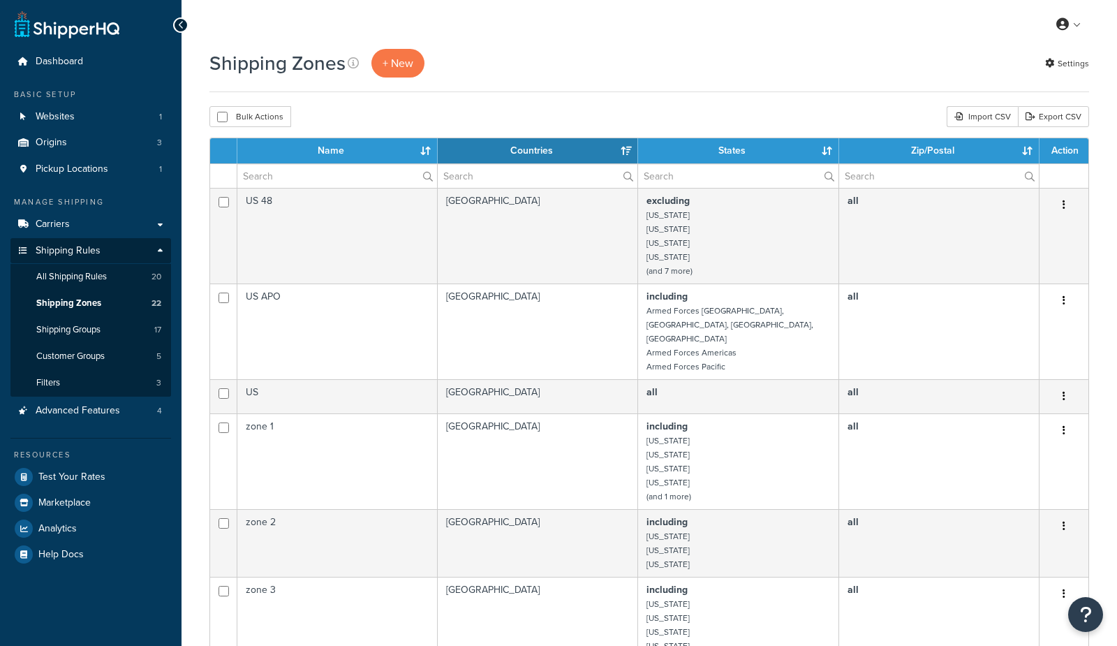
select select "15"
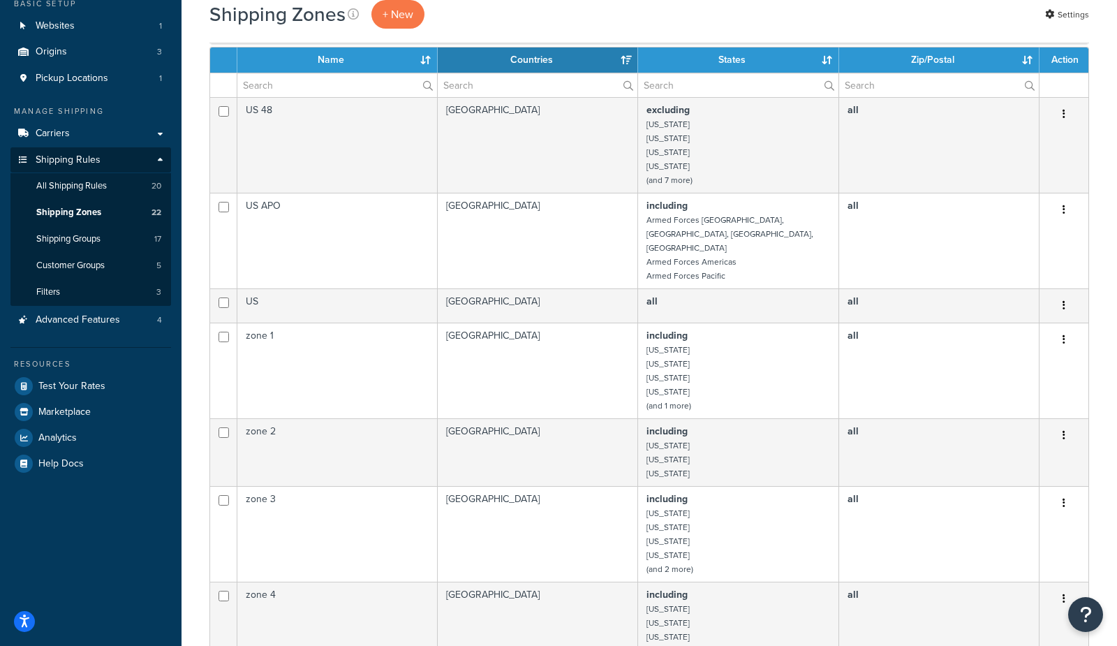
scroll to position [85, 0]
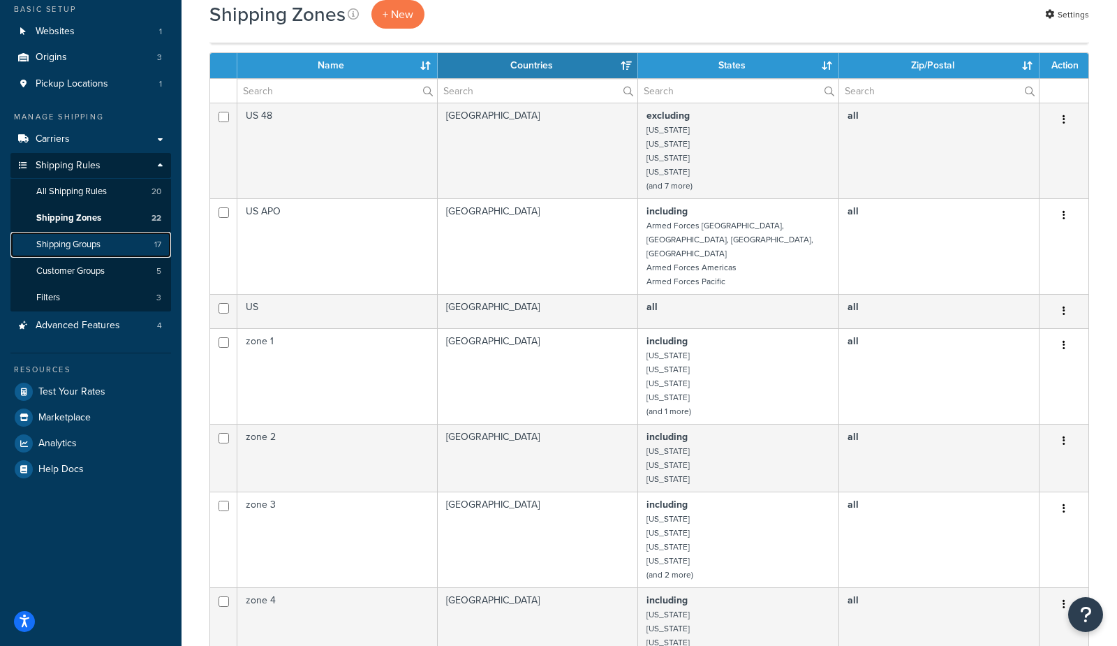
click at [66, 246] on span "Shipping Groups" at bounding box center [68, 245] width 64 height 12
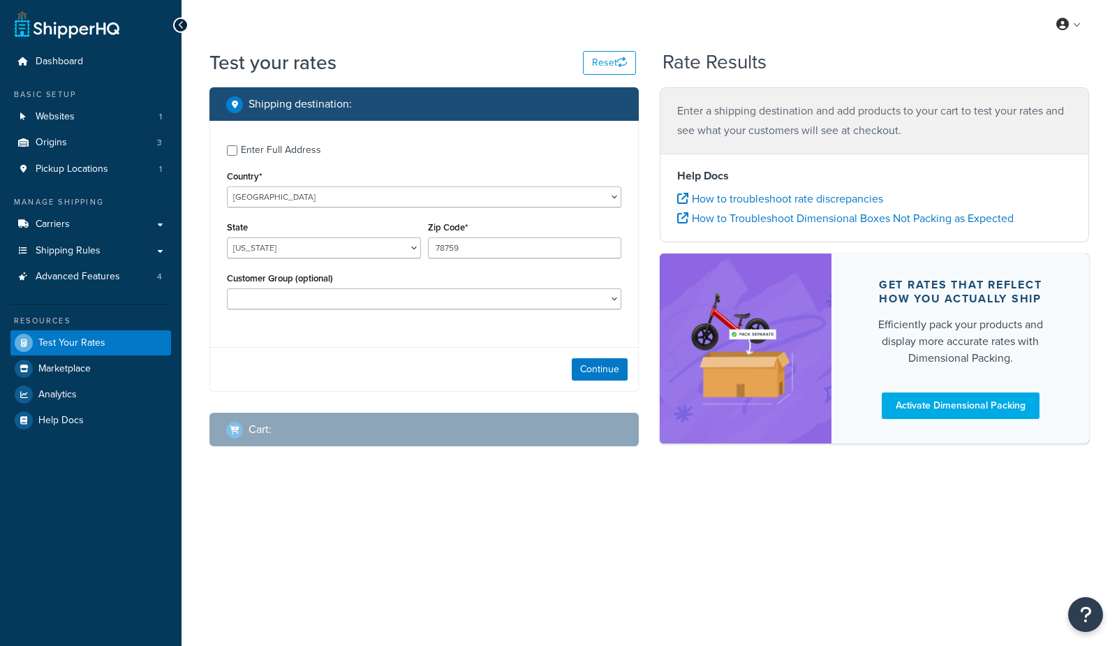
select select "[GEOGRAPHIC_DATA]"
click at [593, 369] on button "Continue" at bounding box center [600, 369] width 56 height 22
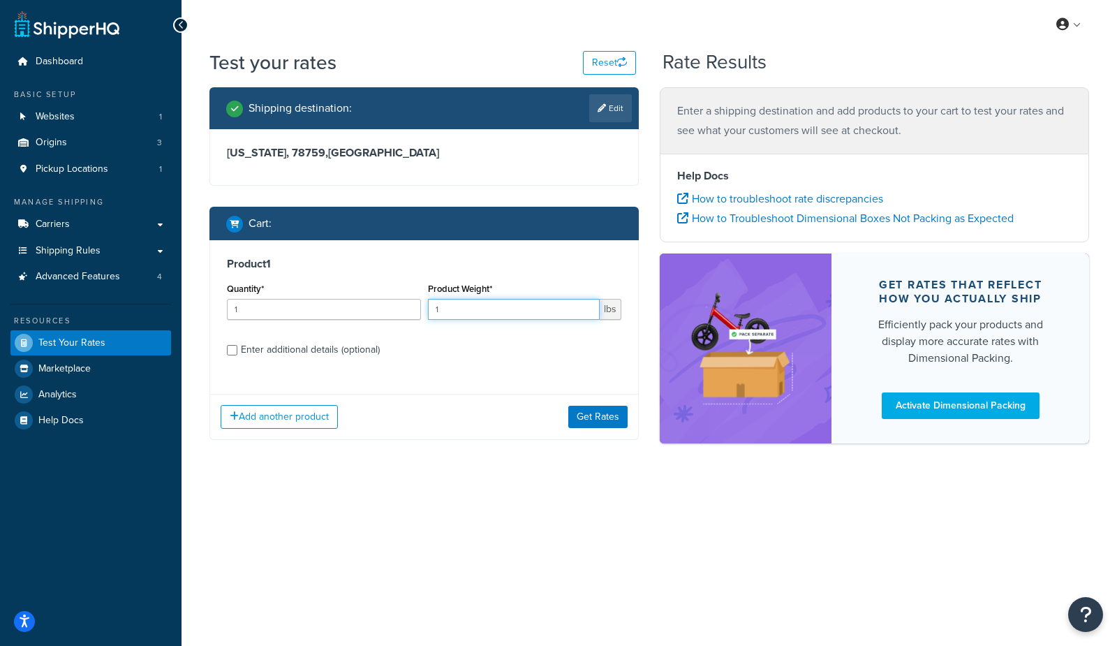
drag, startPoint x: 506, startPoint y: 312, endPoint x: 371, endPoint y: 314, distance: 134.8
click at [371, 314] on div "Quantity* 1 Product Weight* 1 lbs" at bounding box center [424, 304] width 402 height 51
type input "2"
click at [290, 341] on div "Enter additional details (optional)" at bounding box center [310, 350] width 139 height 20
click at [237, 345] on input "Enter additional details (optional)" at bounding box center [232, 350] width 10 height 10
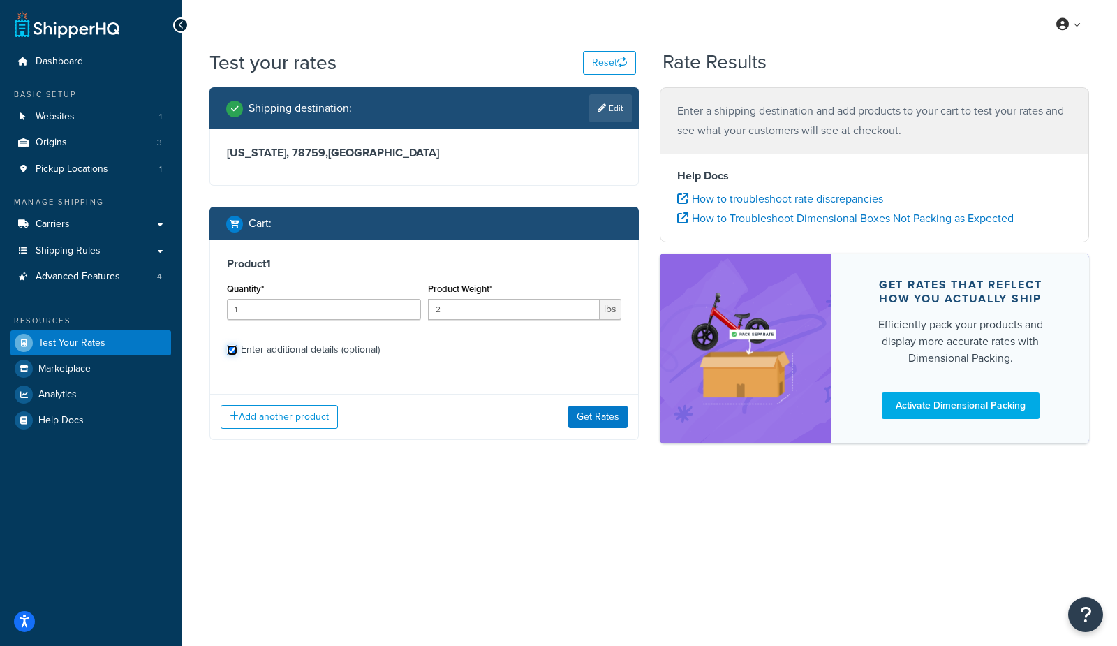
checkbox input "true"
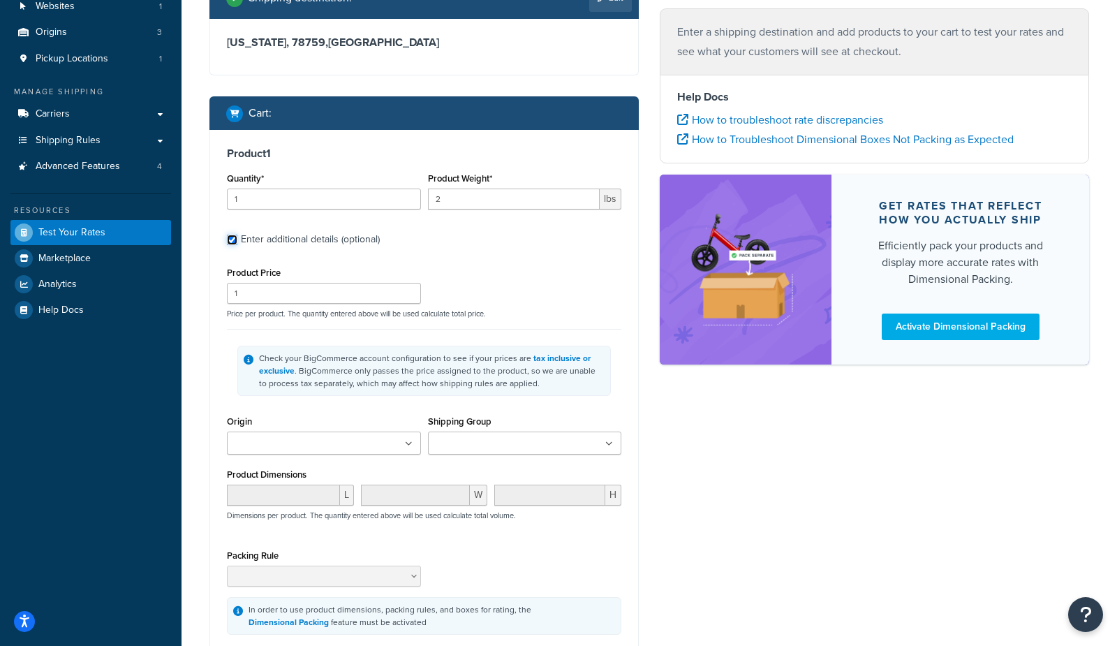
scroll to position [115, 0]
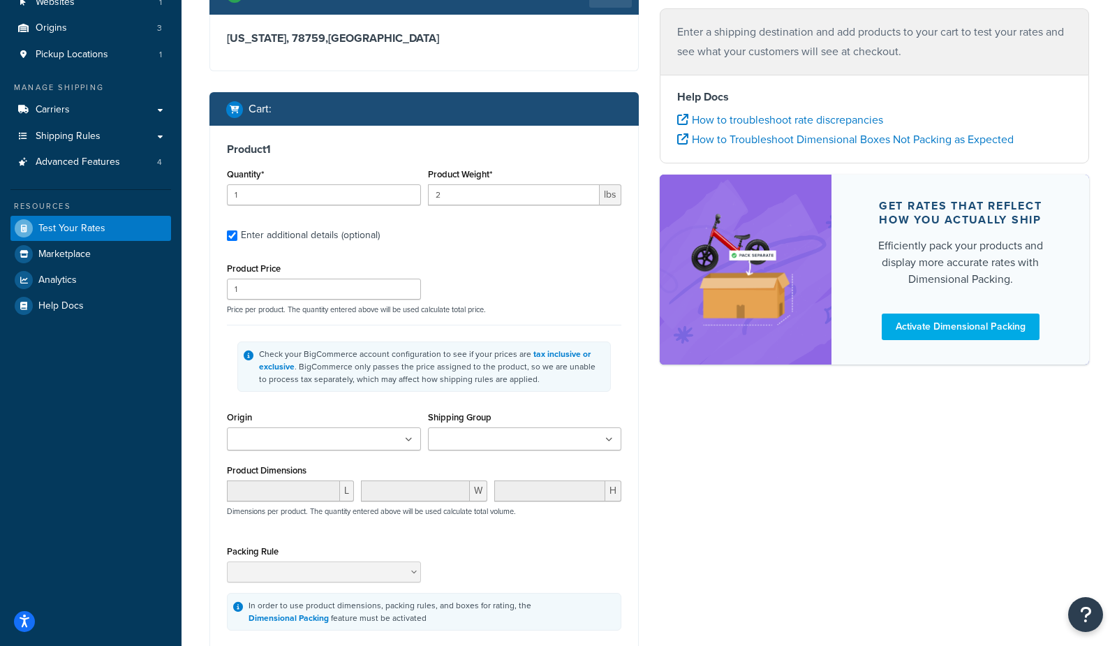
click at [524, 439] on input "Shipping Group" at bounding box center [494, 439] width 124 height 15
click at [846, 485] on div "Shipping destination : Edit Texas, 78759 , United States Cart : Product 1 Quant…" at bounding box center [649, 350] width 901 height 754
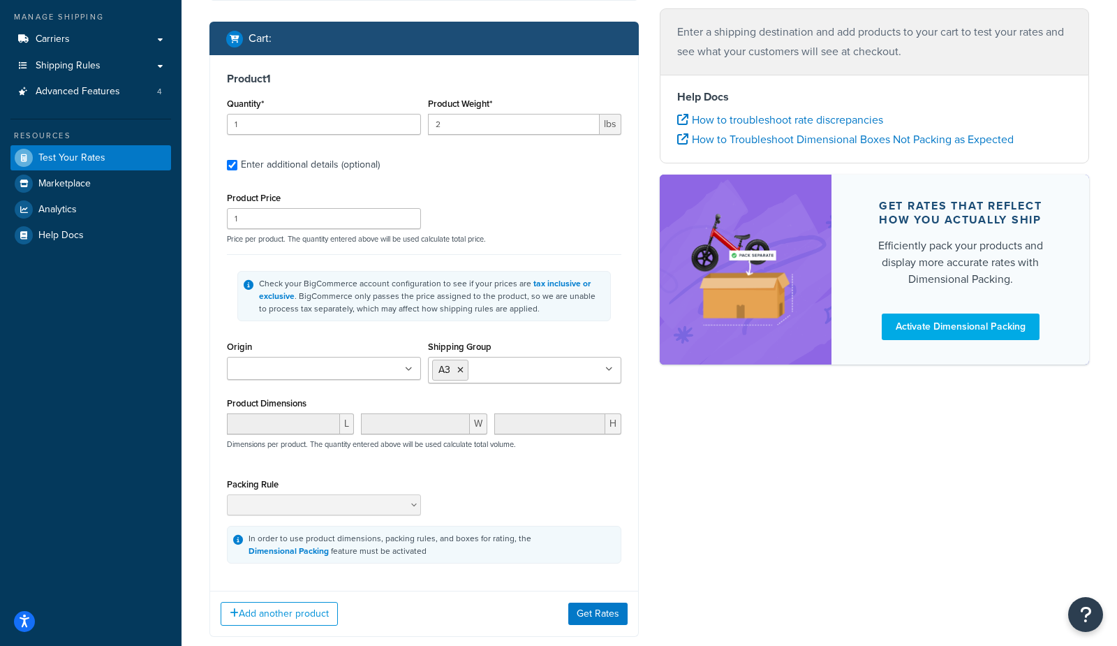
scroll to position [264, 0]
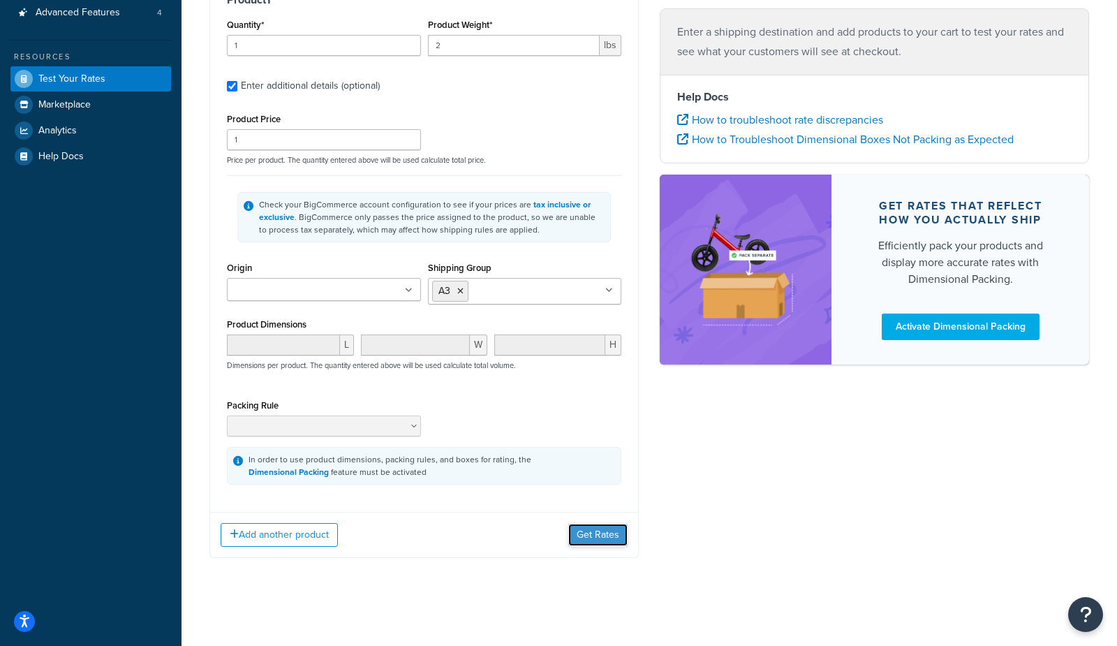
click at [598, 532] on button "Get Rates" at bounding box center [597, 535] width 59 height 22
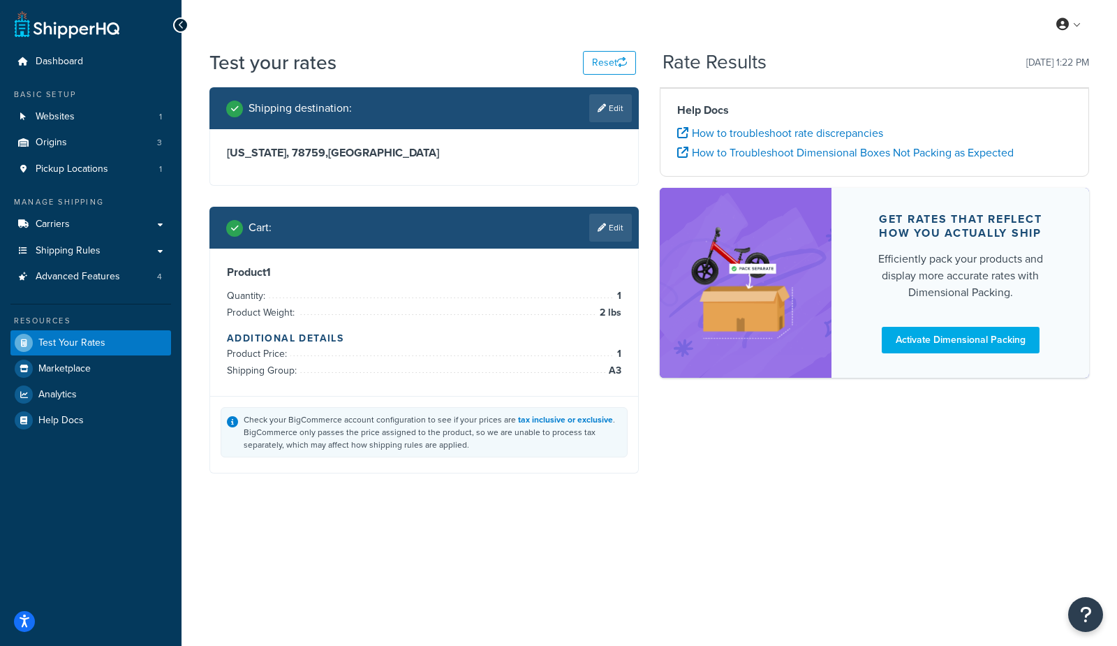
scroll to position [0, 0]
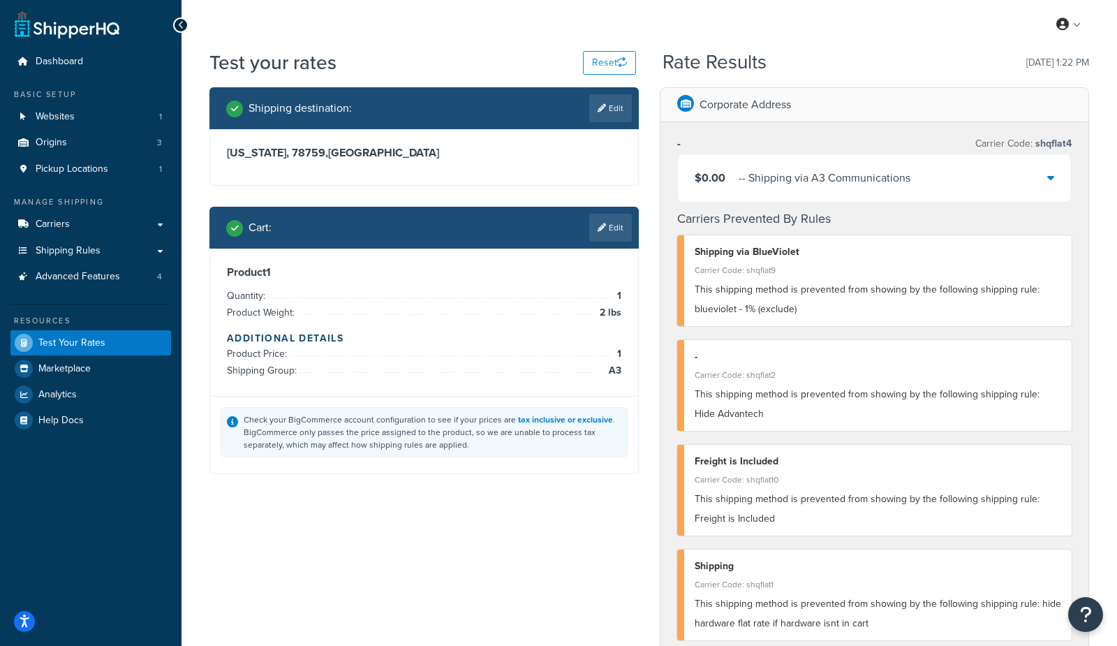
click at [872, 184] on div "- - Shipping via A3 Communications" at bounding box center [825, 178] width 172 height 20
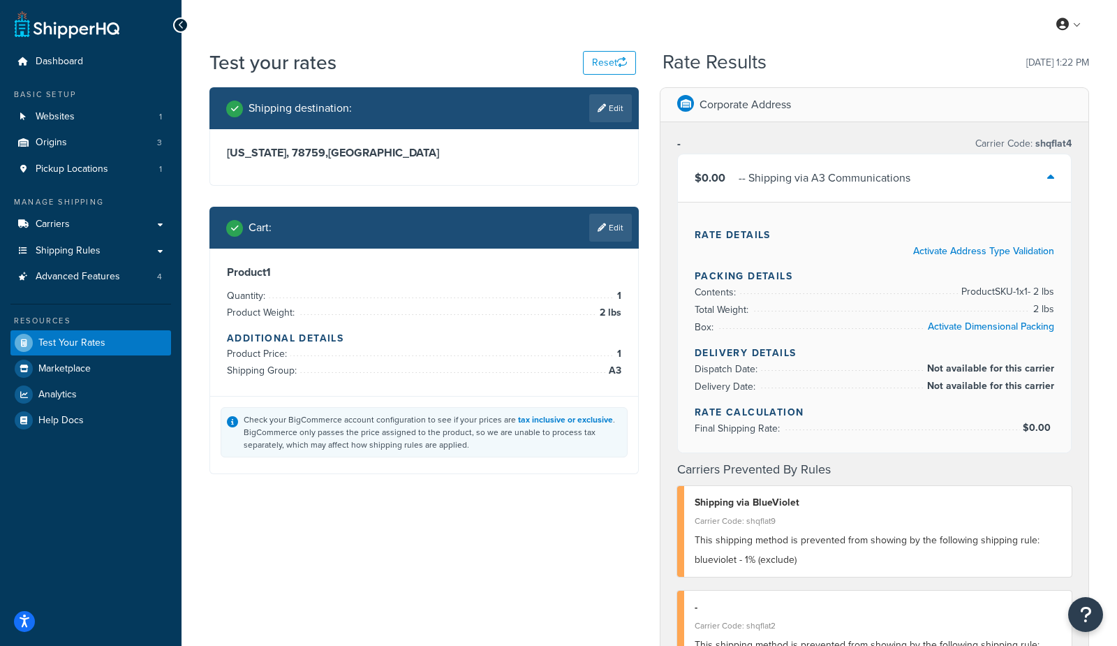
click at [770, 182] on div "- - Shipping via A3 Communications" at bounding box center [825, 178] width 172 height 20
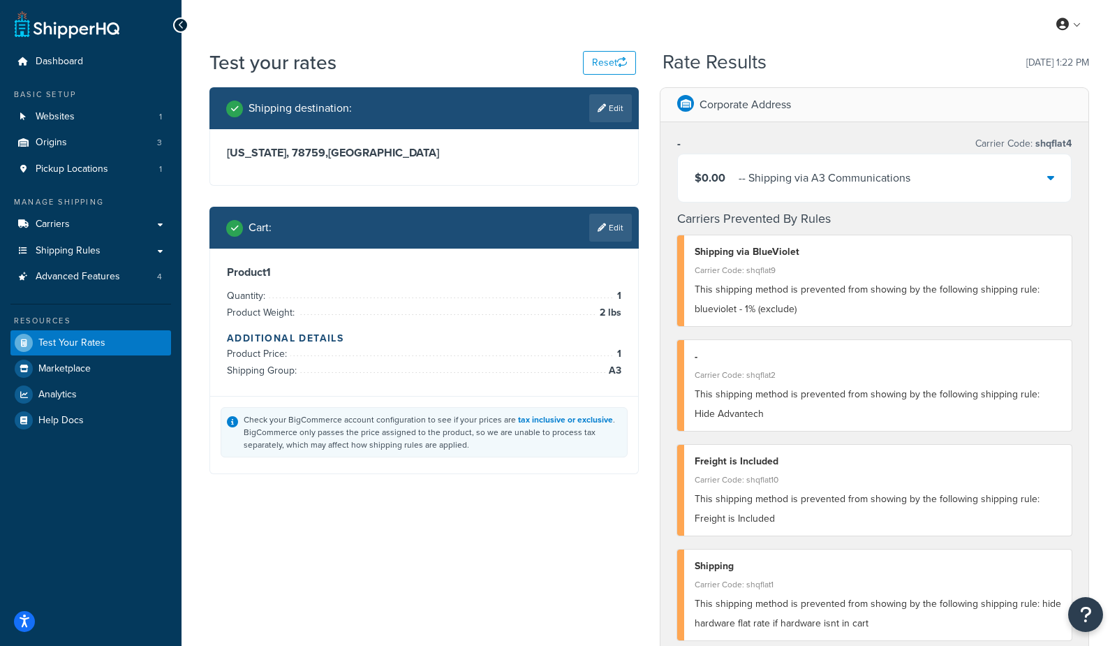
click at [790, 179] on div "- - Shipping via A3 Communications" at bounding box center [825, 178] width 172 height 20
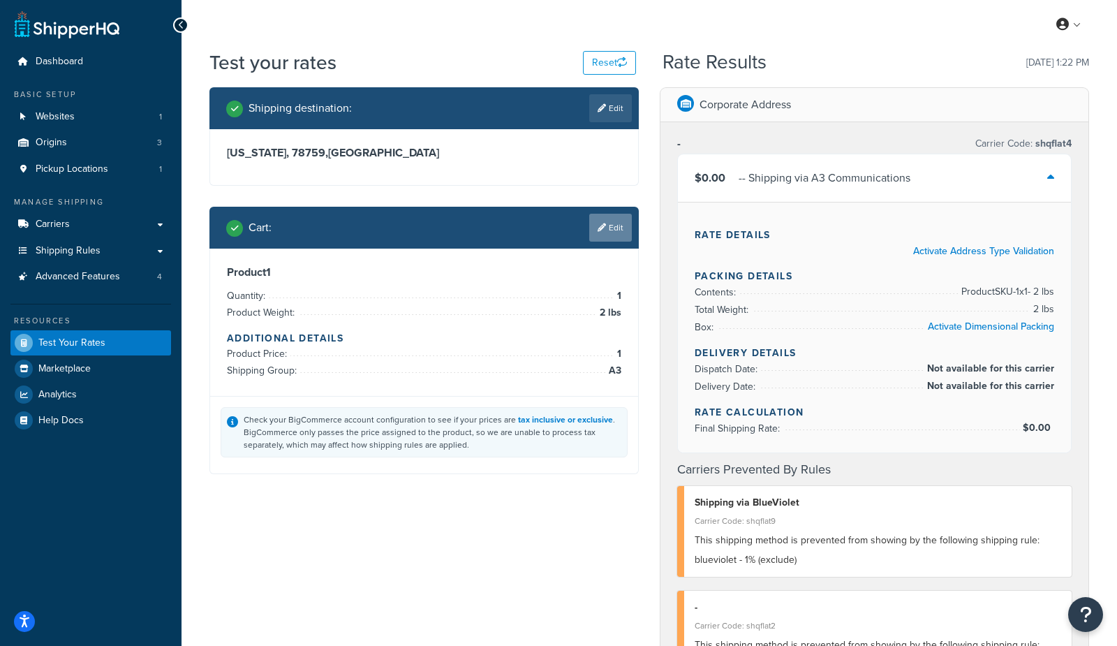
click at [612, 225] on link "Edit" at bounding box center [610, 228] width 43 height 28
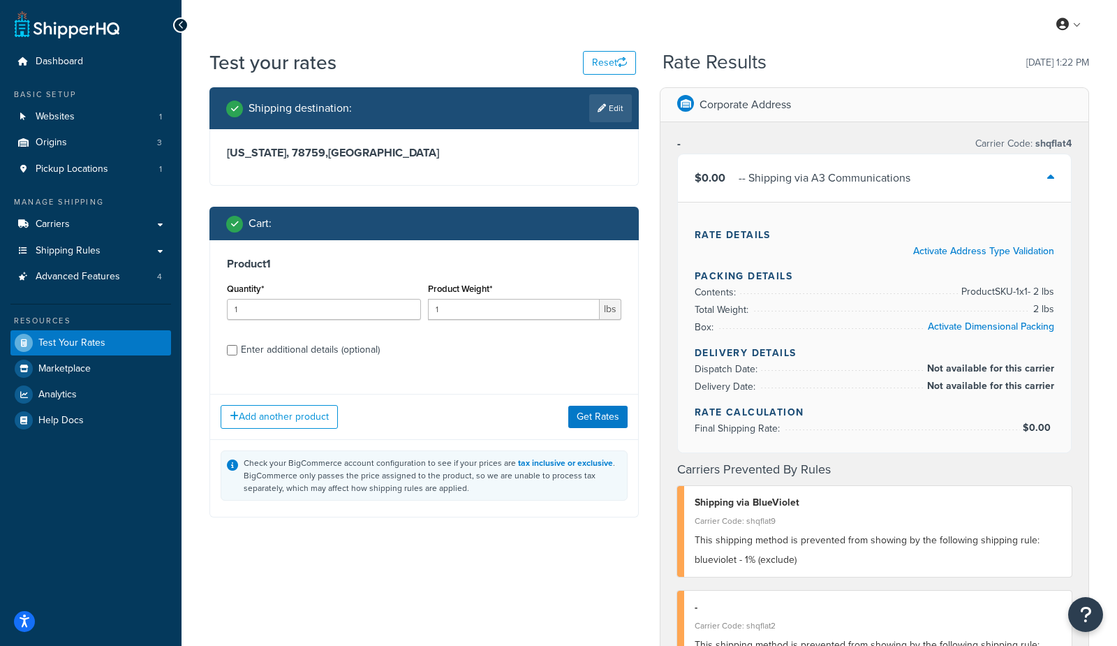
drag, startPoint x: 354, startPoint y: 351, endPoint x: 379, endPoint y: 351, distance: 24.4
click at [354, 351] on div "Enter additional details (optional)" at bounding box center [310, 350] width 139 height 20
click at [237, 351] on input "Enter additional details (optional)" at bounding box center [232, 350] width 10 height 10
checkbox input "true"
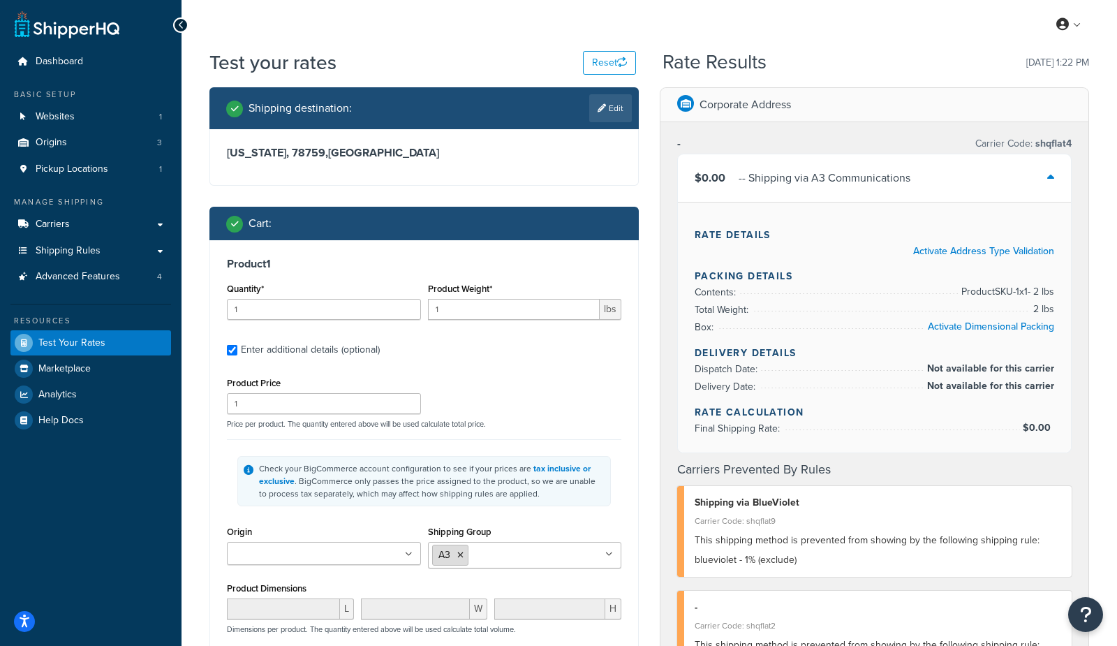
click at [460, 554] on icon at bounding box center [460, 555] width 6 height 8
click at [594, 430] on div "Product Price 1 Price per product. The quantity entered above will be used calc…" at bounding box center [424, 559] width 395 height 370
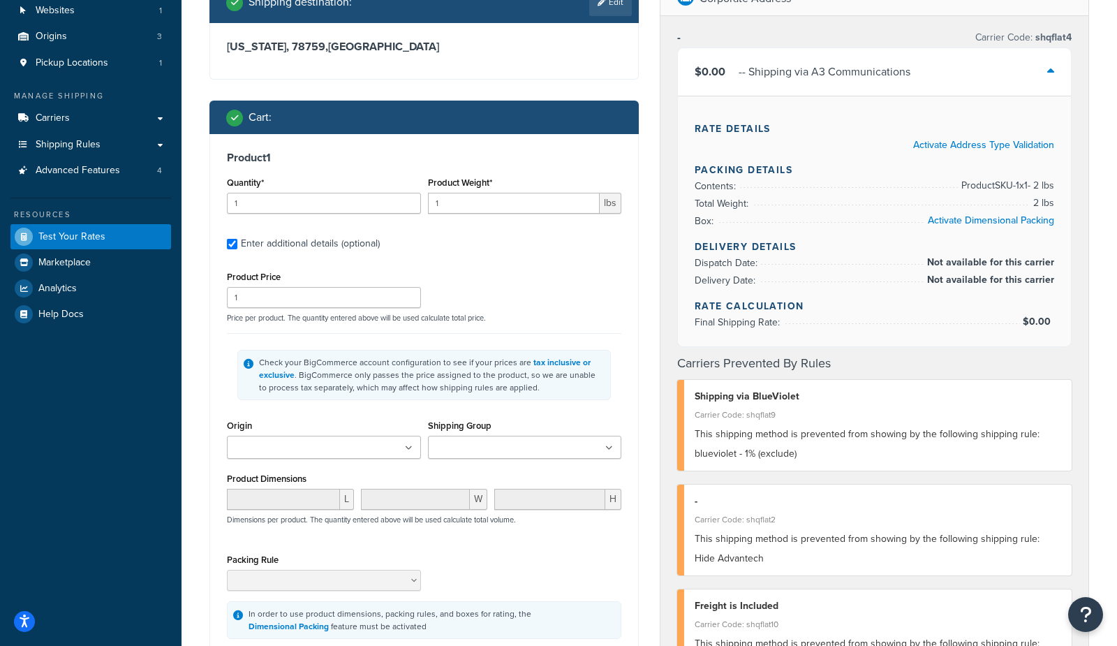
scroll to position [115, 0]
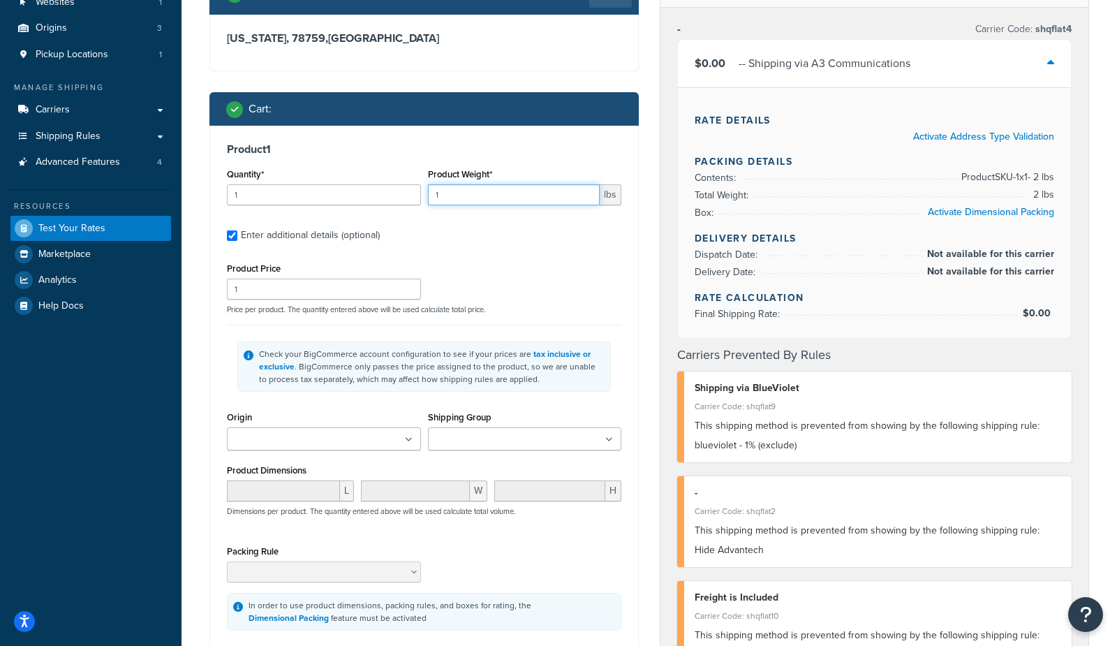
drag, startPoint x: 474, startPoint y: 197, endPoint x: 409, endPoint y: 191, distance: 65.9
click at [409, 191] on div "Quantity* 1 Product Weight* 1 lbs" at bounding box center [424, 190] width 402 height 51
type input "5"
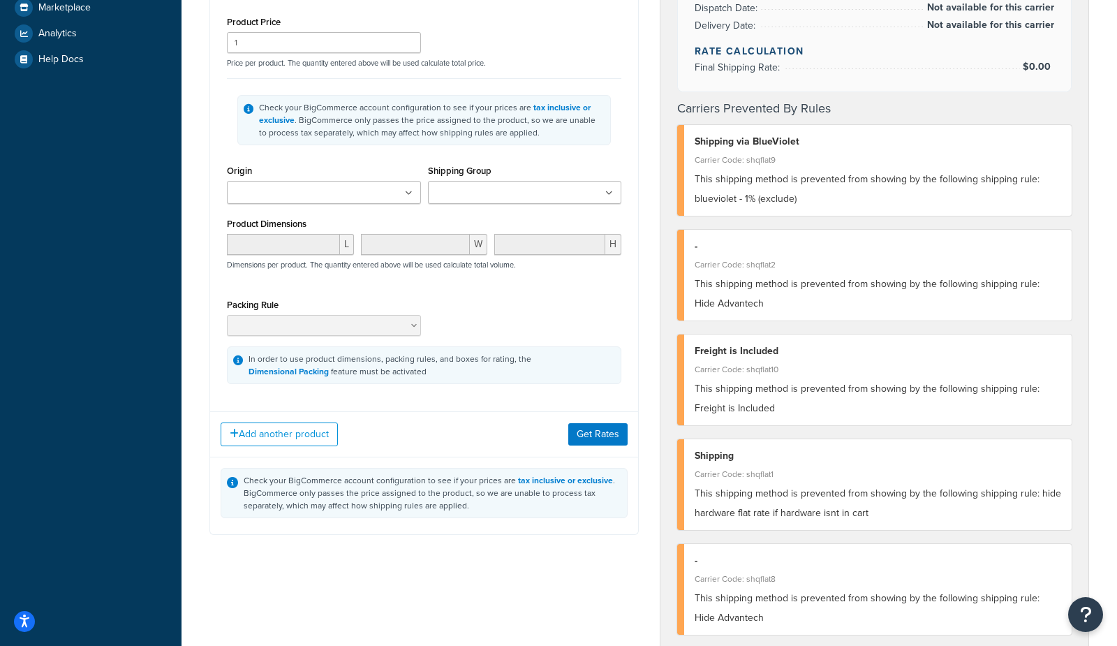
scroll to position [355, 0]
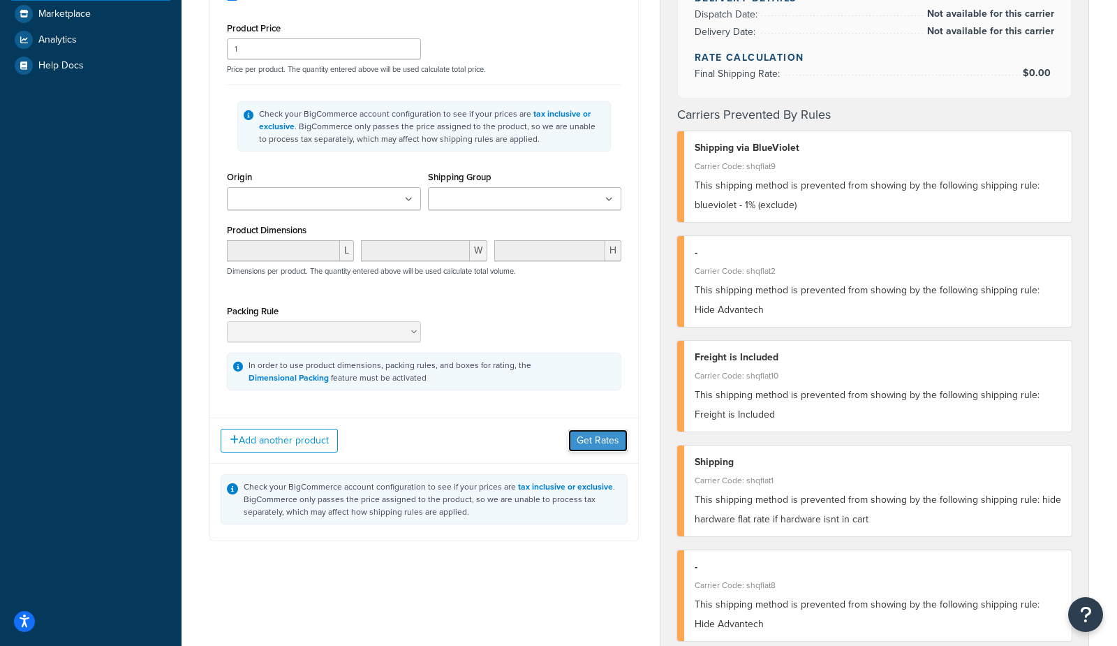
click at [606, 440] on button "Get Rates" at bounding box center [597, 440] width 59 height 22
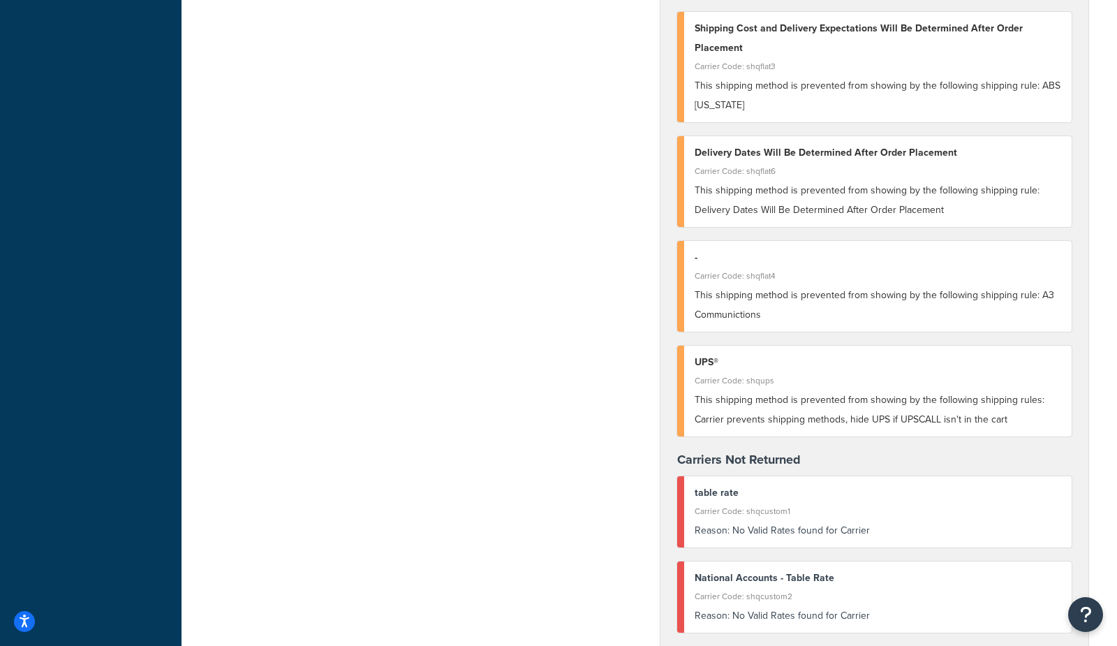
scroll to position [691, 0]
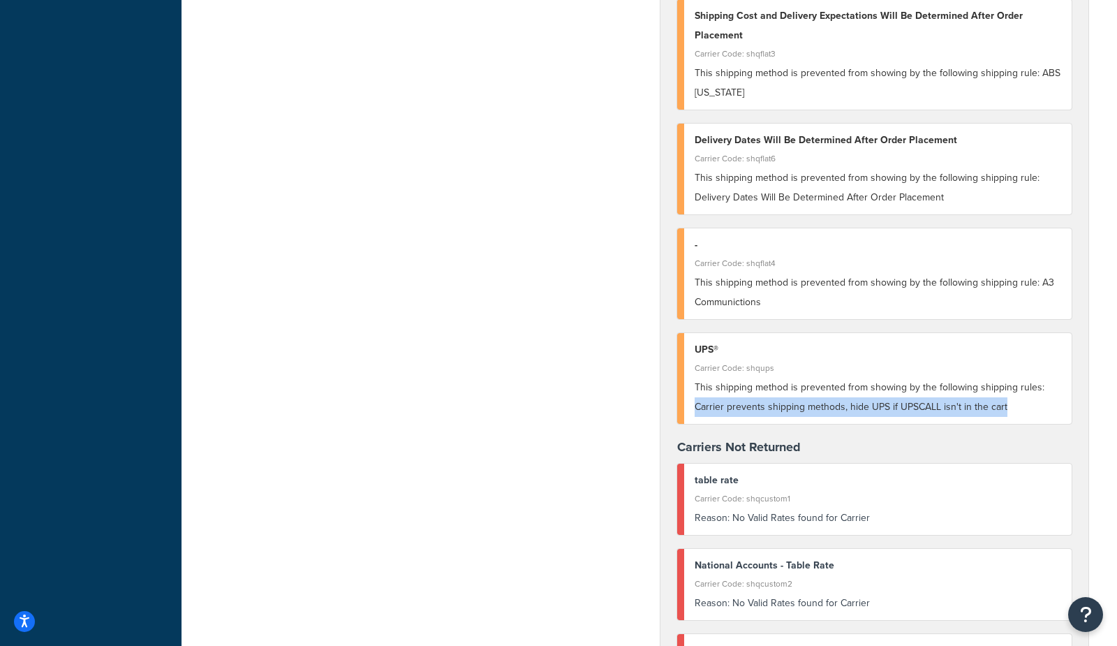
drag, startPoint x: 1000, startPoint y: 409, endPoint x: 681, endPoint y: 409, distance: 319.1
click at [681, 409] on div "UPS® Carrier Code: shqups This shipping method is prevented from showing by the…" at bounding box center [874, 378] width 395 height 91
click at [847, 407] on span "This shipping method is prevented from showing by the following shipping rules:…" at bounding box center [870, 397] width 350 height 34
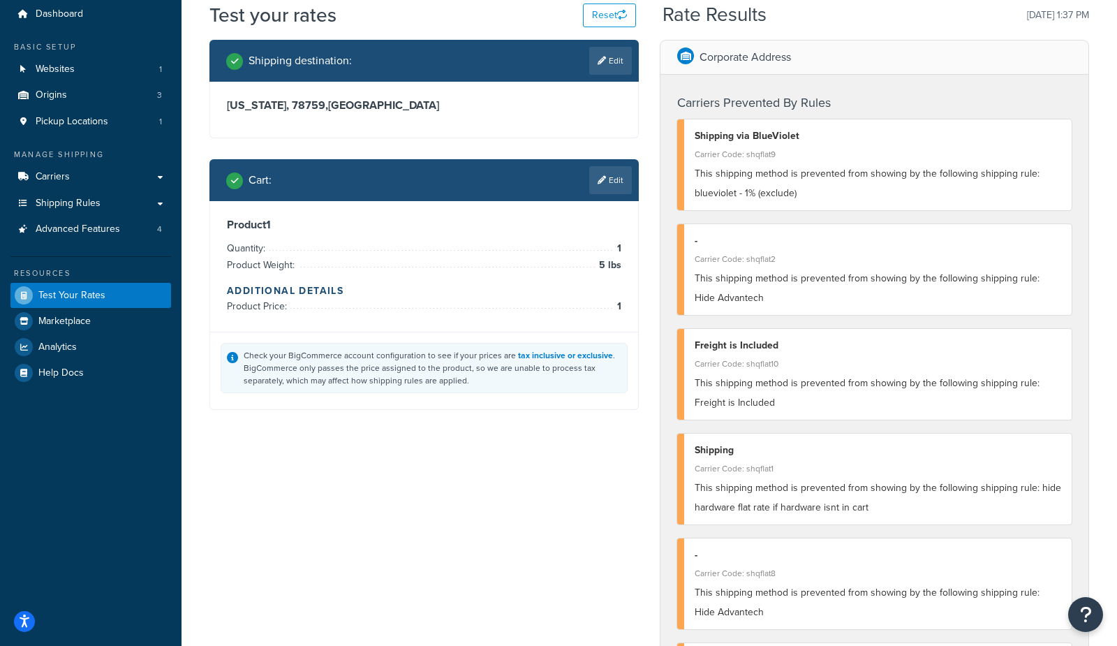
scroll to position [0, 0]
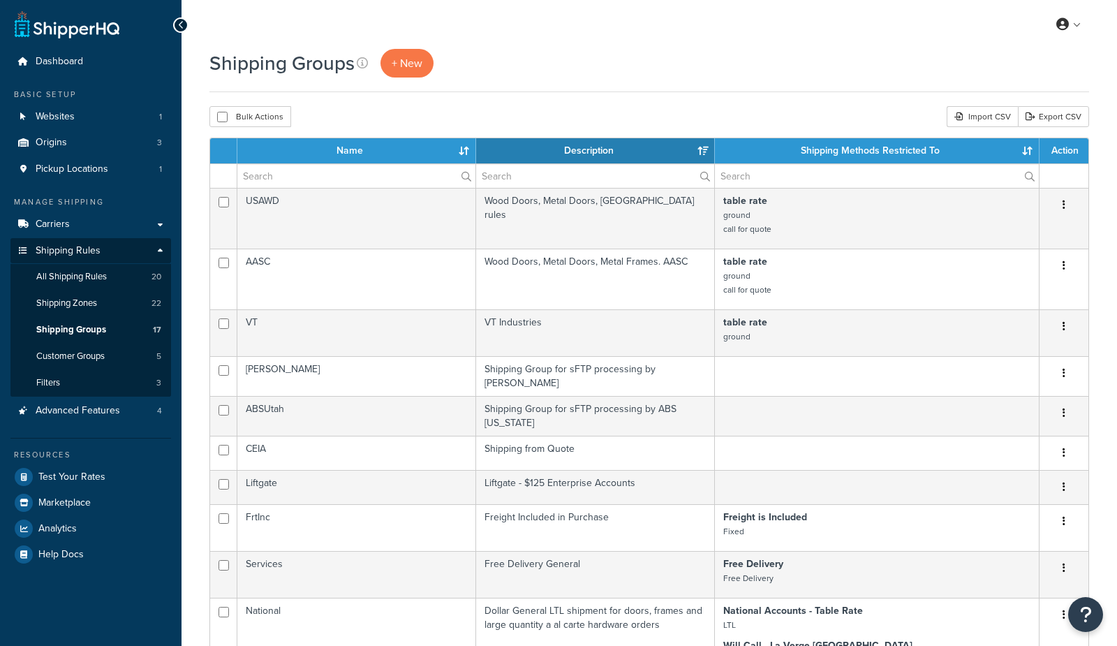
select select "15"
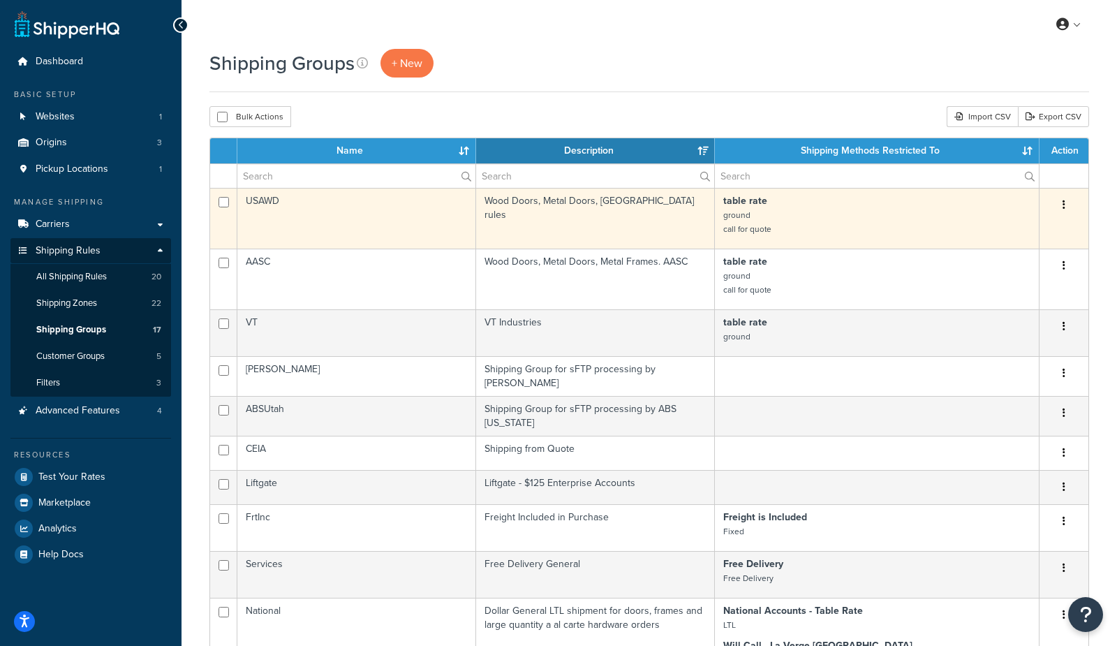
click at [318, 212] on td "USAWD" at bounding box center [356, 218] width 239 height 61
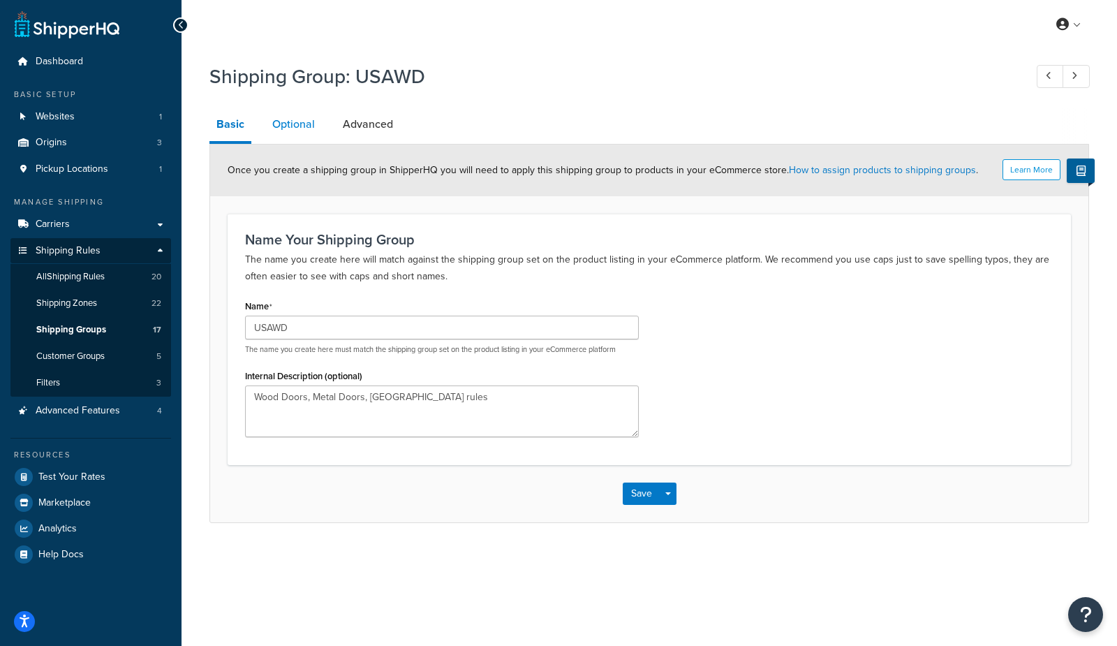
click at [295, 129] on link "Optional" at bounding box center [293, 125] width 57 height 34
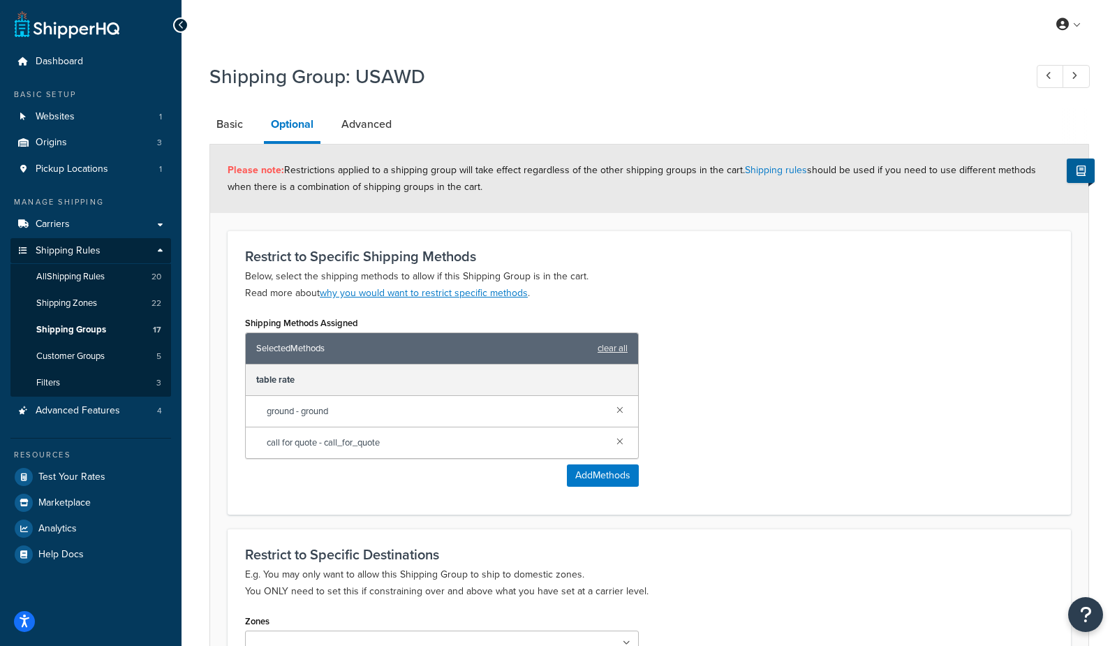
click at [401, 75] on h1 "Shipping Group: USAWD" at bounding box center [611, 76] width 802 height 27
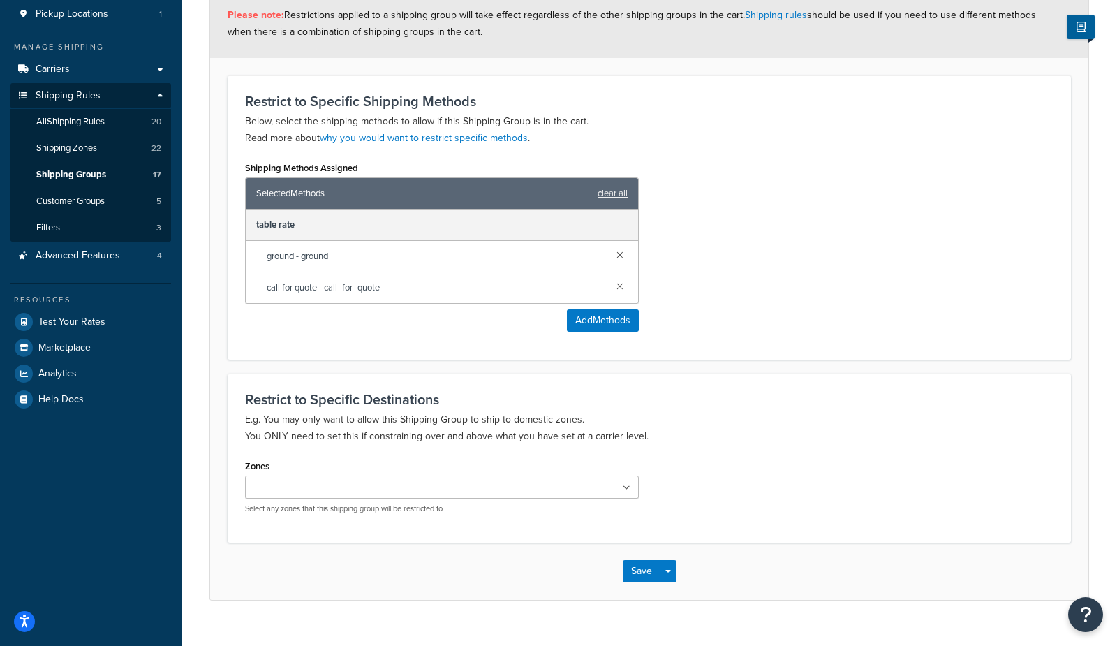
scroll to position [176, 0]
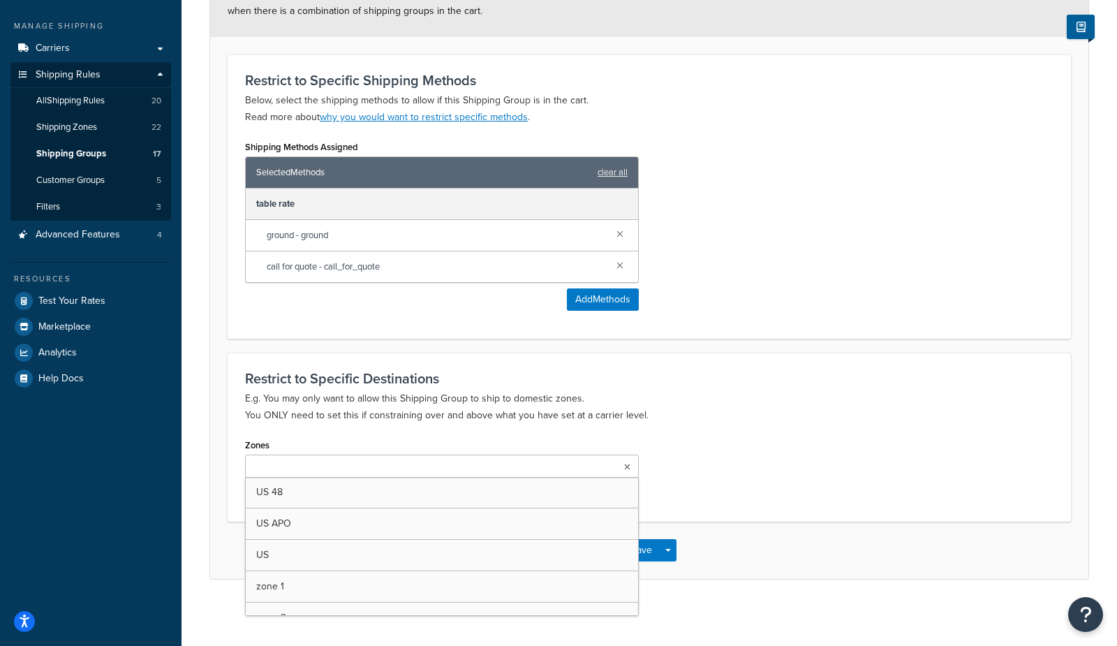
click at [278, 468] on input "Zones" at bounding box center [311, 467] width 124 height 15
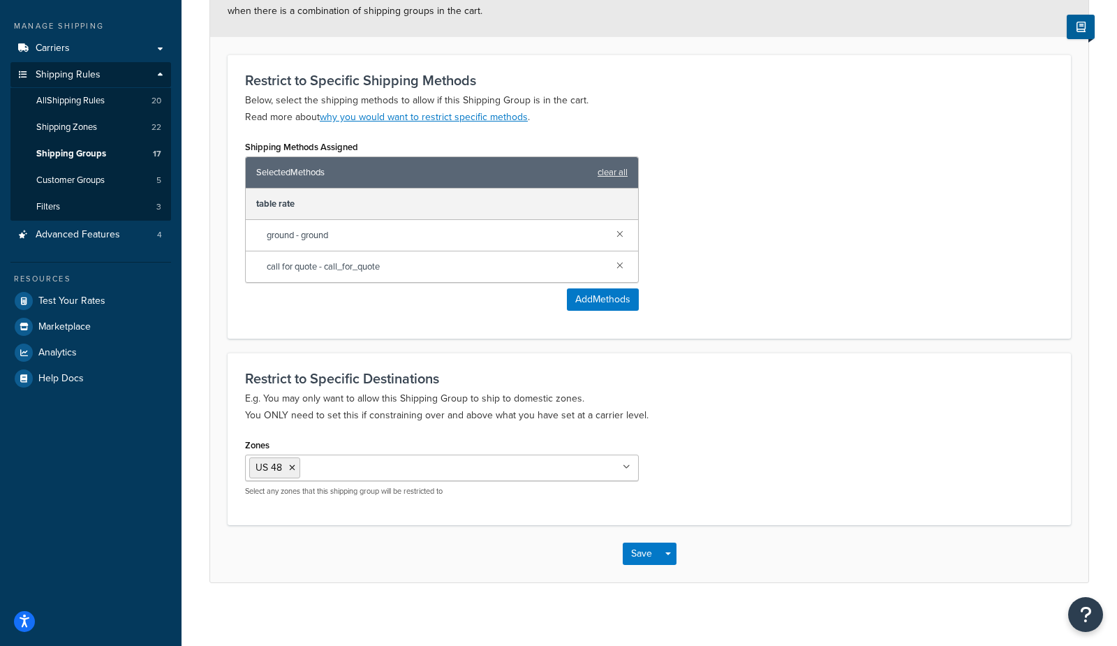
click at [160, 416] on div "Dashboard Basic Setup Websites 1 Origins 3 Pickup Locations 1 Manage Shipping C…" at bounding box center [91, 238] width 182 height 829
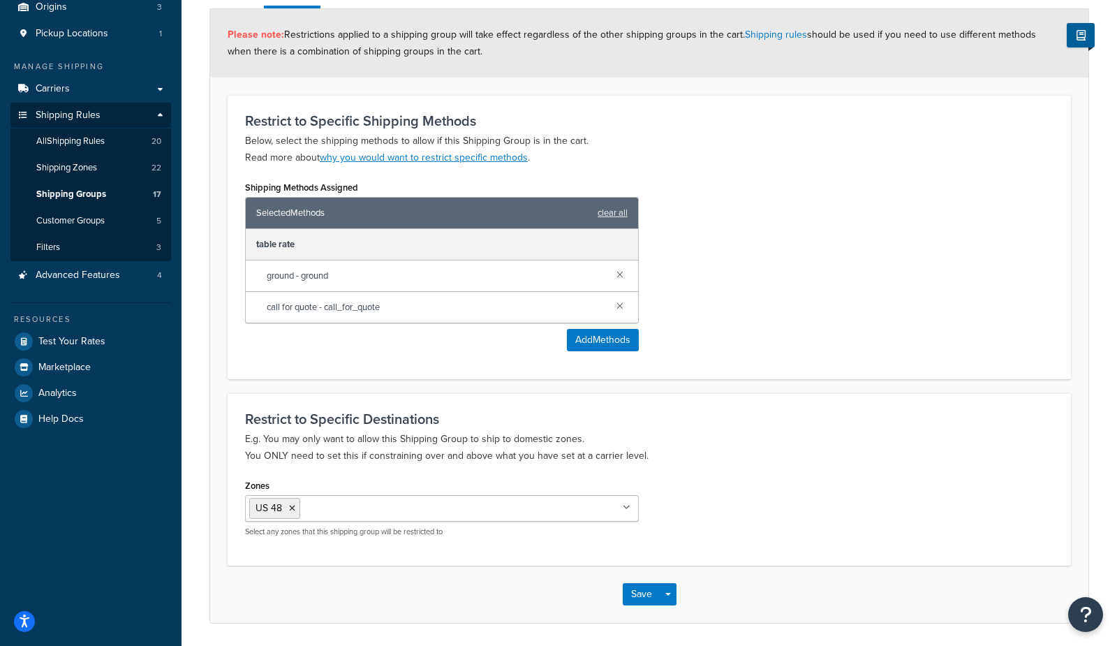
scroll to position [165, 0]
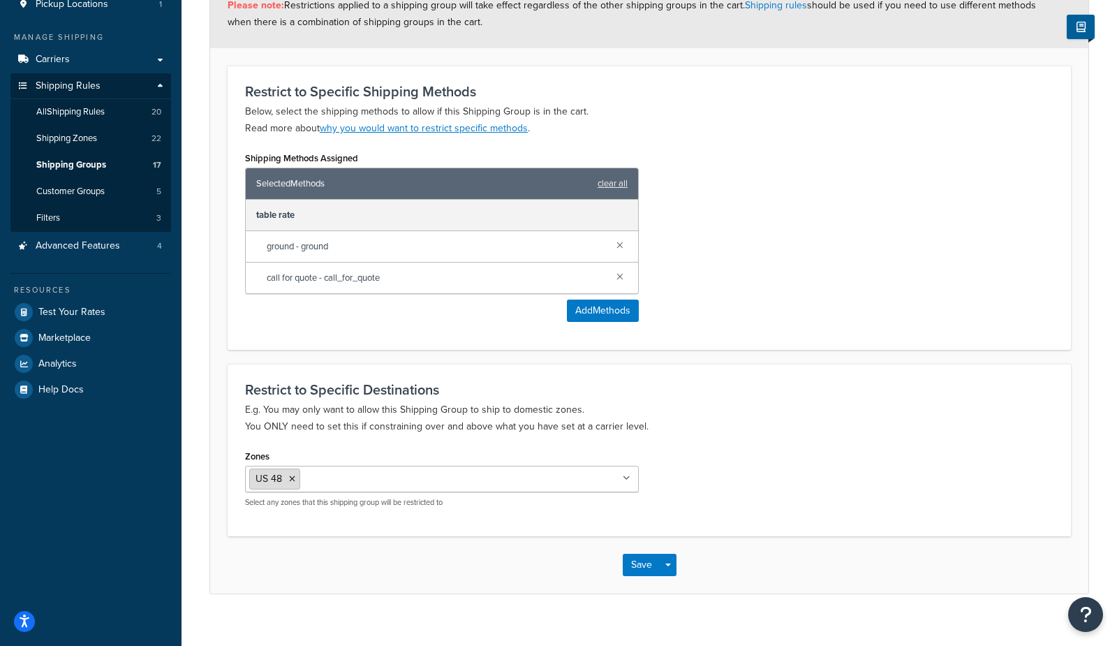
click at [291, 478] on icon at bounding box center [292, 479] width 6 height 8
click at [287, 382] on h3 "Restrict to Specific Destinations" at bounding box center [649, 389] width 809 height 15
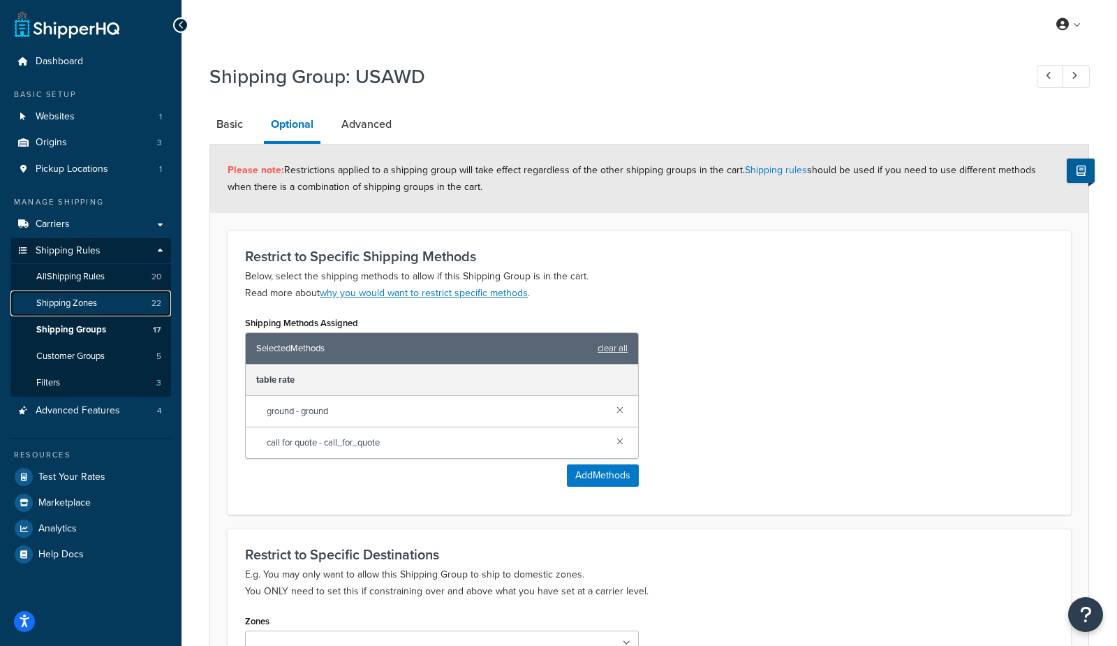
click at [93, 311] on link "Shipping Zones 22" at bounding box center [90, 304] width 161 height 26
click at [93, 329] on span "Shipping Groups" at bounding box center [71, 330] width 70 height 12
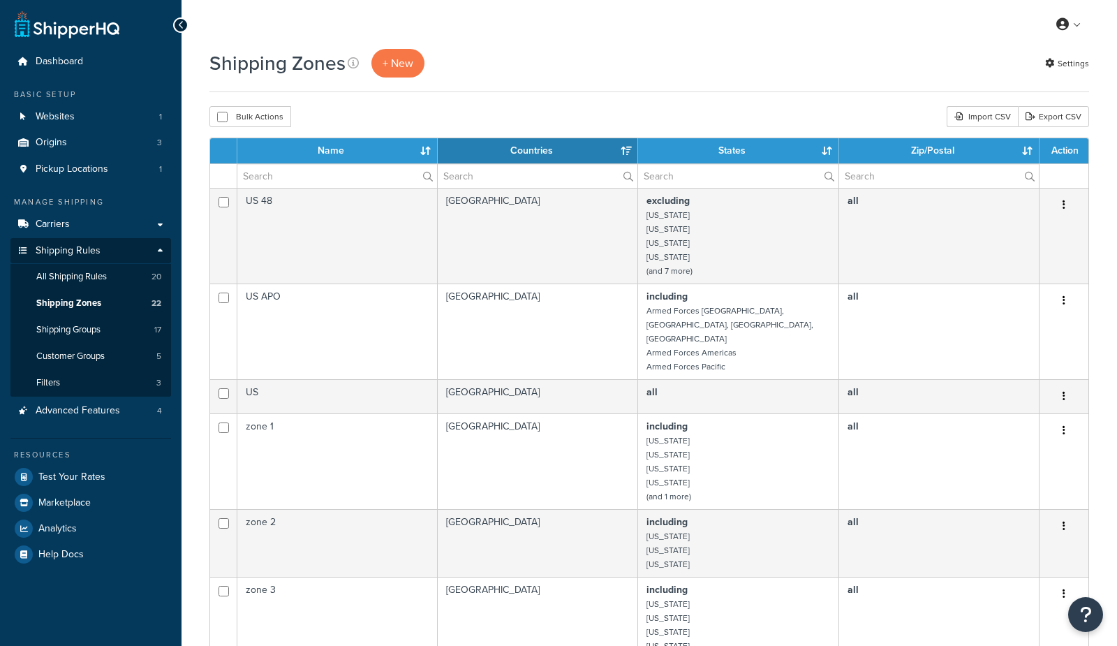
select select "15"
click at [71, 283] on span "All Shipping Rules" at bounding box center [71, 277] width 71 height 12
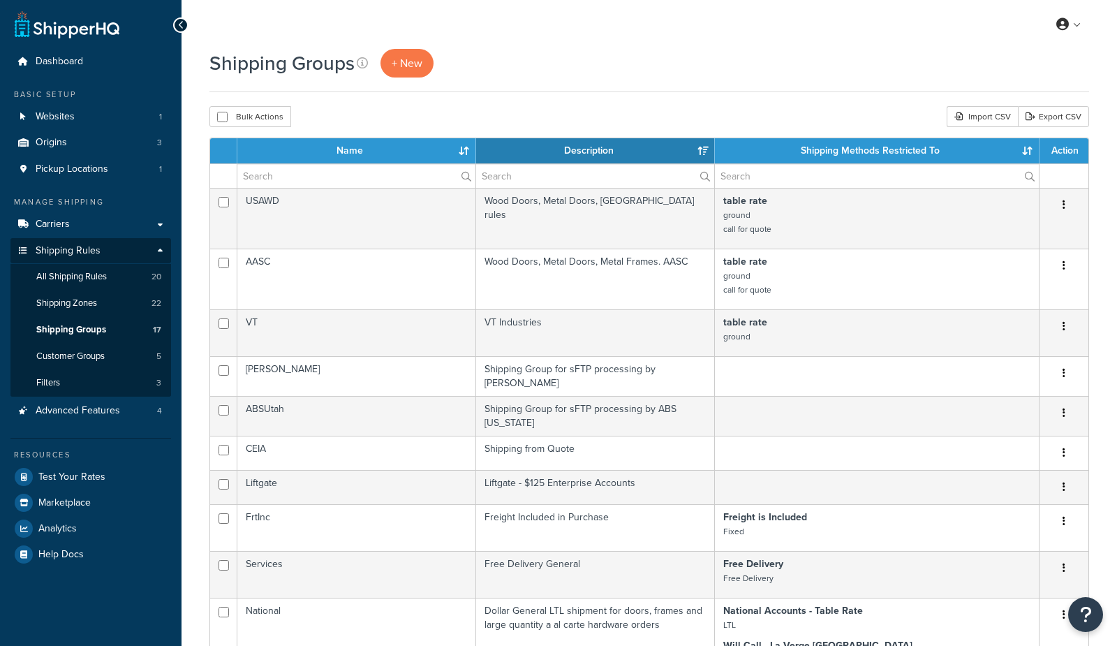
select select "15"
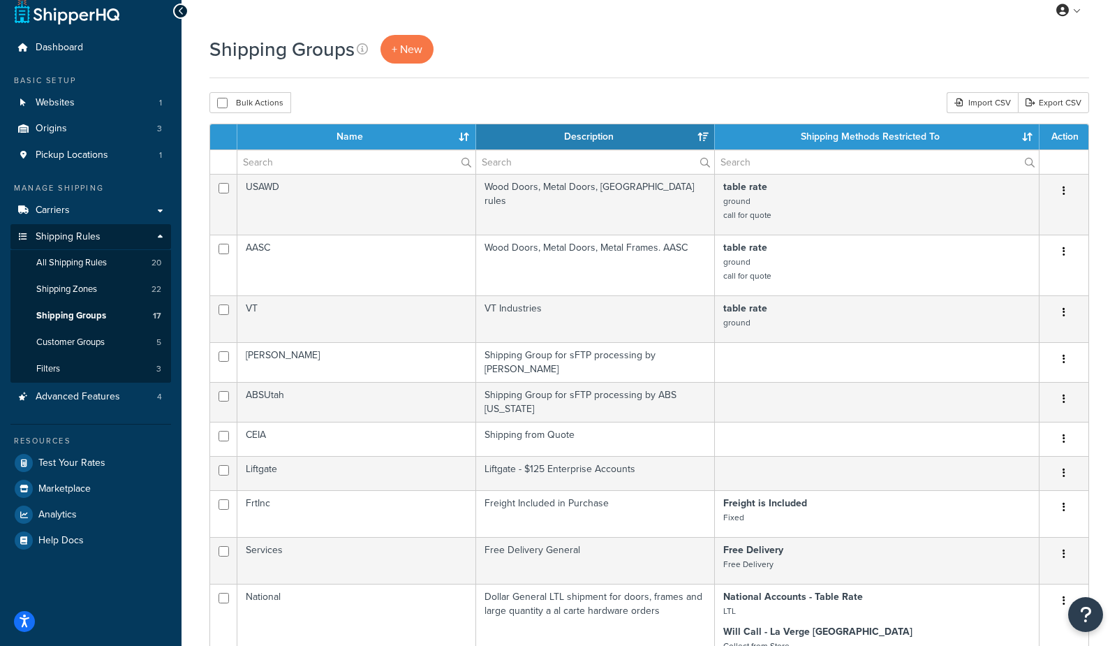
scroll to position [21, 0]
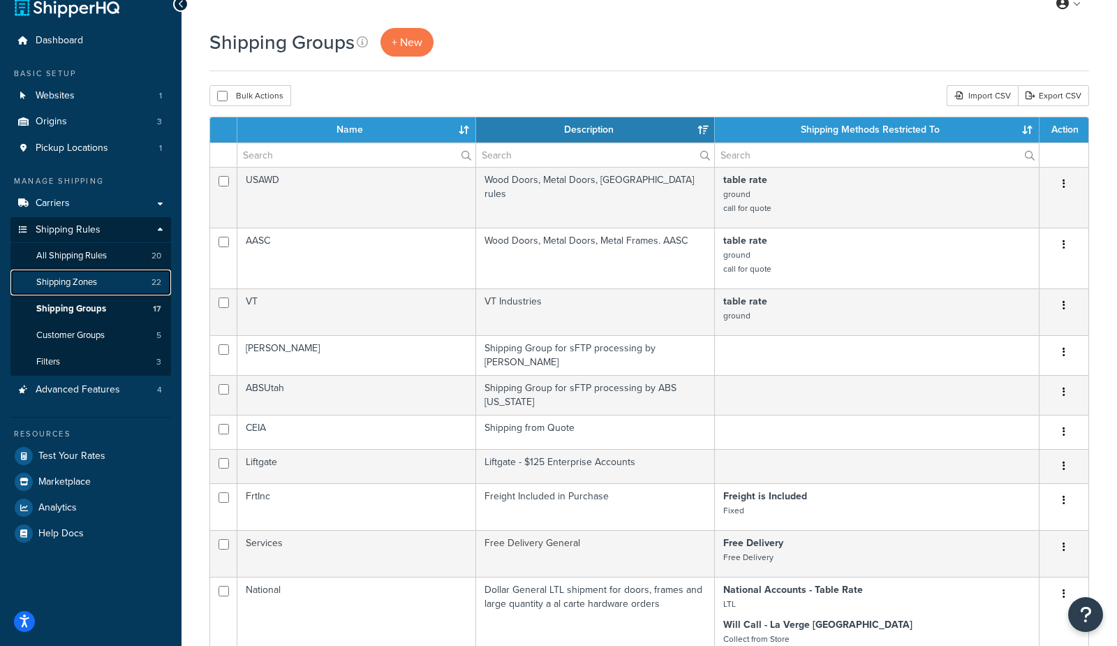
click at [82, 286] on span "Shipping Zones" at bounding box center [66, 283] width 61 height 12
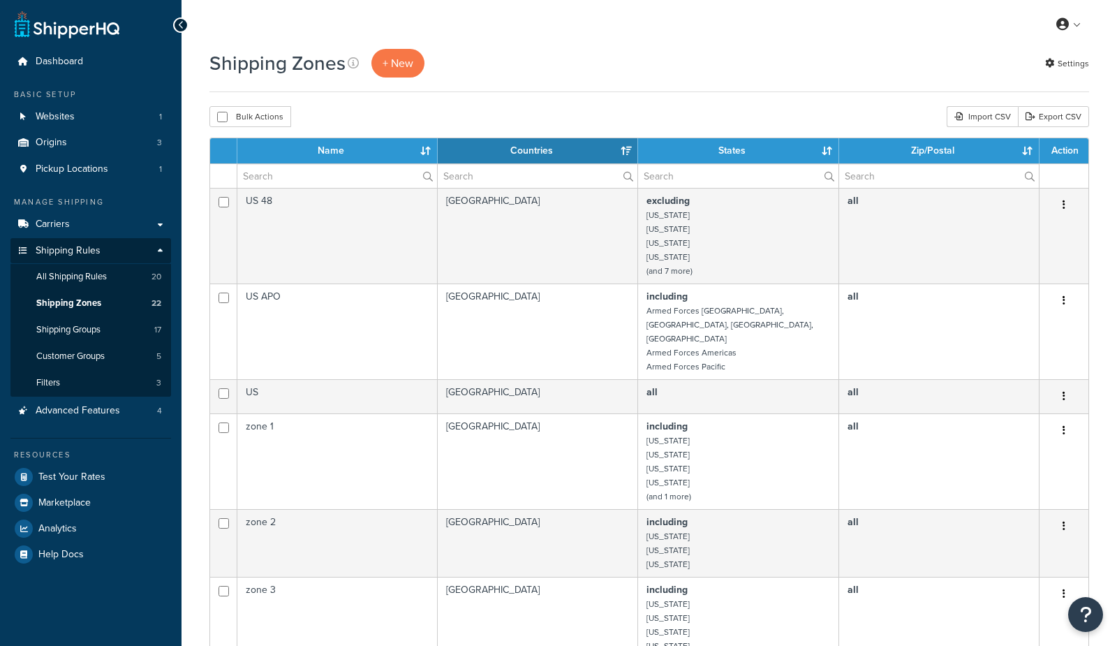
select select "15"
click at [61, 277] on span "All Shipping Rules" at bounding box center [71, 277] width 71 height 12
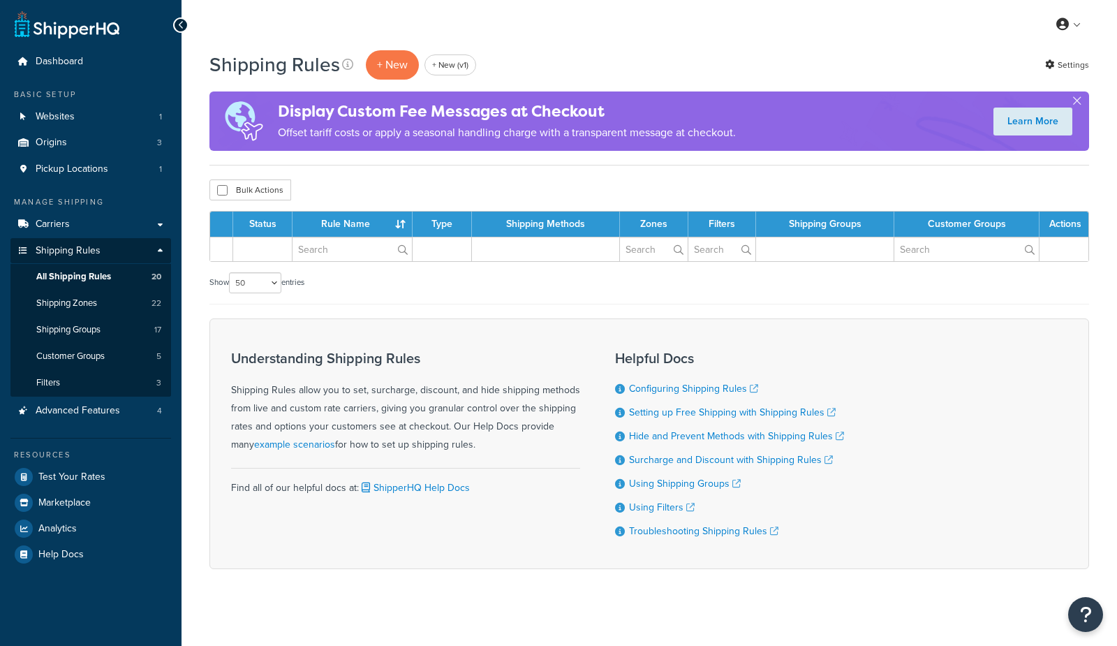
select select "50"
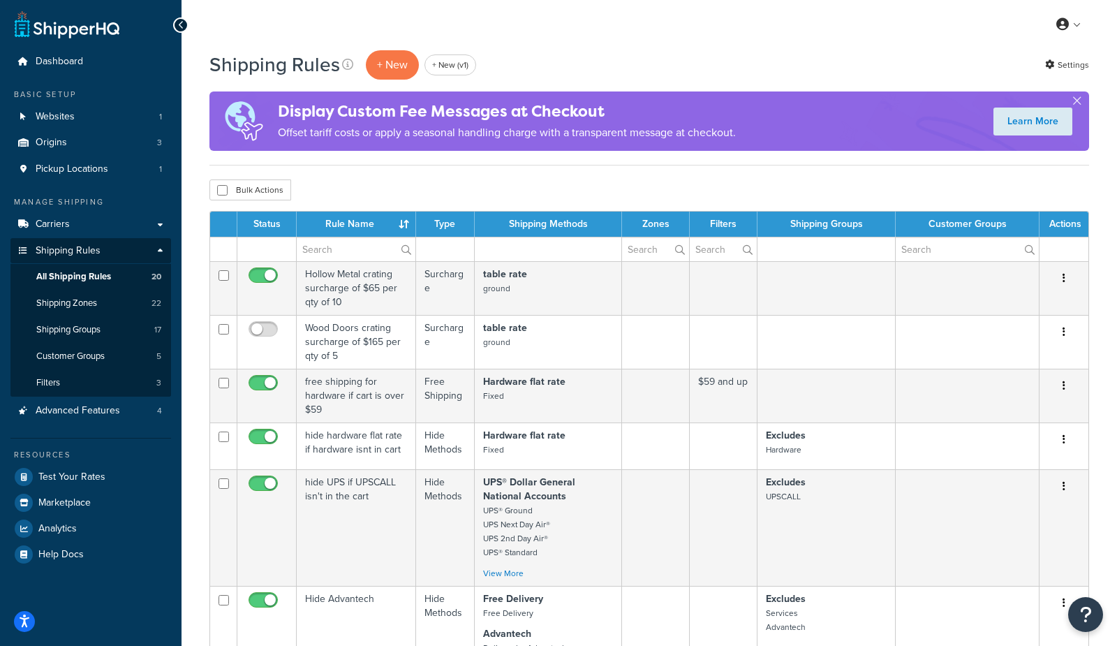
click at [561, 33] on div "My Profile Billing Global Settings Contact Us Logout" at bounding box center [650, 24] width 936 height 49
click at [395, 62] on p "+ New" at bounding box center [392, 64] width 53 height 29
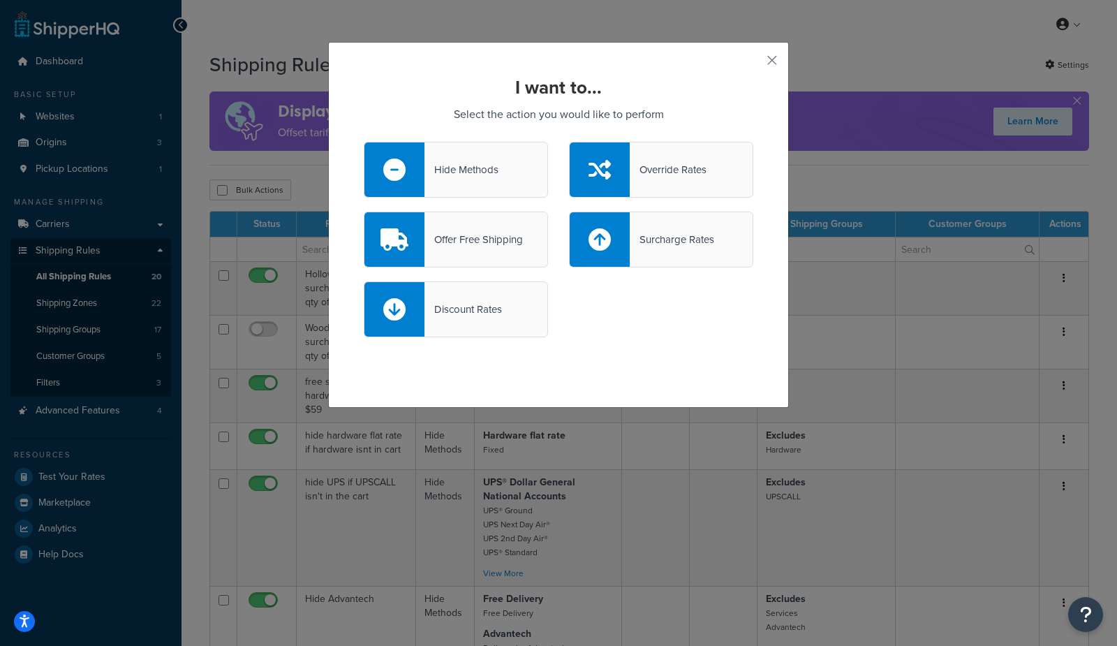
click at [446, 171] on div "Hide Methods" at bounding box center [462, 170] width 74 height 20
click at [0, 0] on input "Hide Methods" at bounding box center [0, 0] width 0 height 0
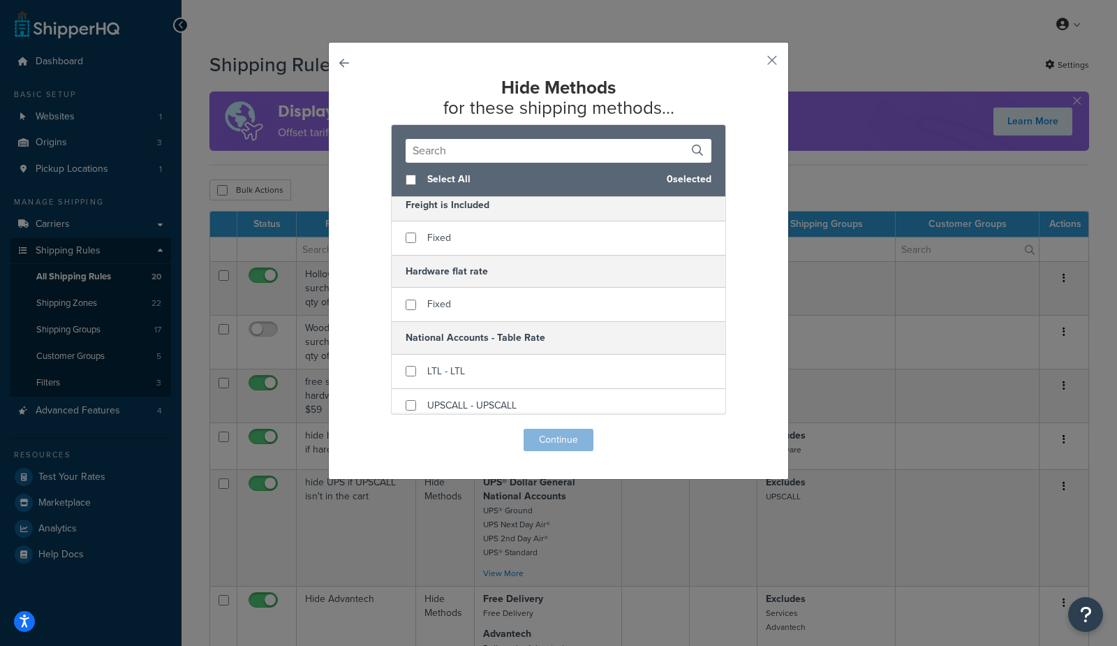
scroll to position [411, 0]
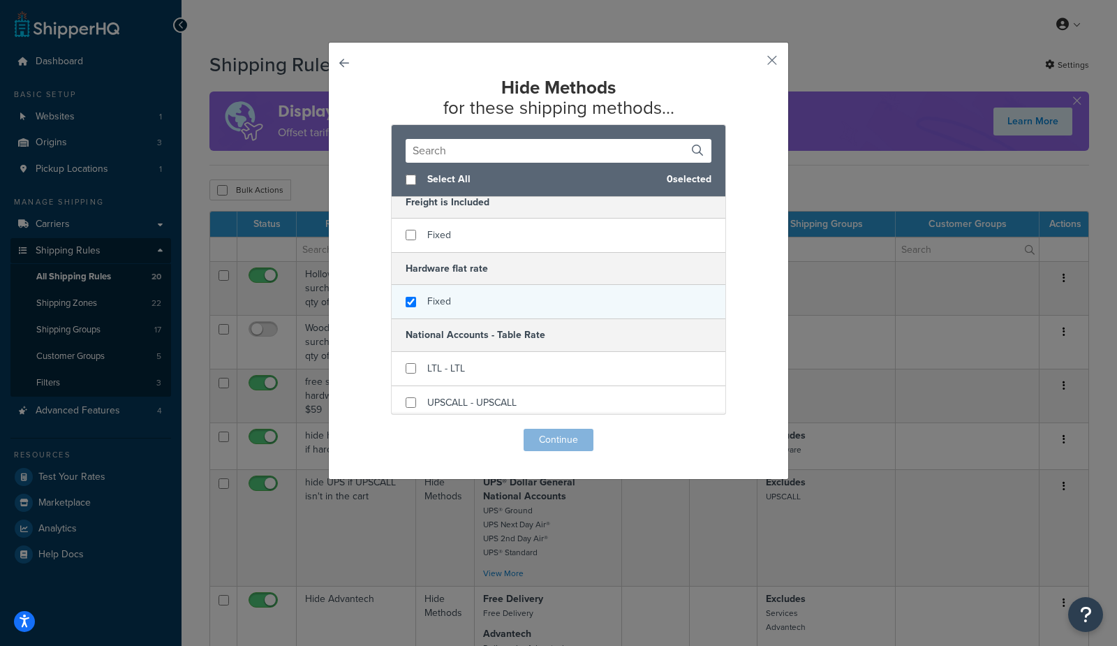
checkbox input "true"
click at [451, 300] on div "Fixed" at bounding box center [559, 302] width 334 height 34
click at [554, 434] on button "Continue" at bounding box center [559, 440] width 70 height 22
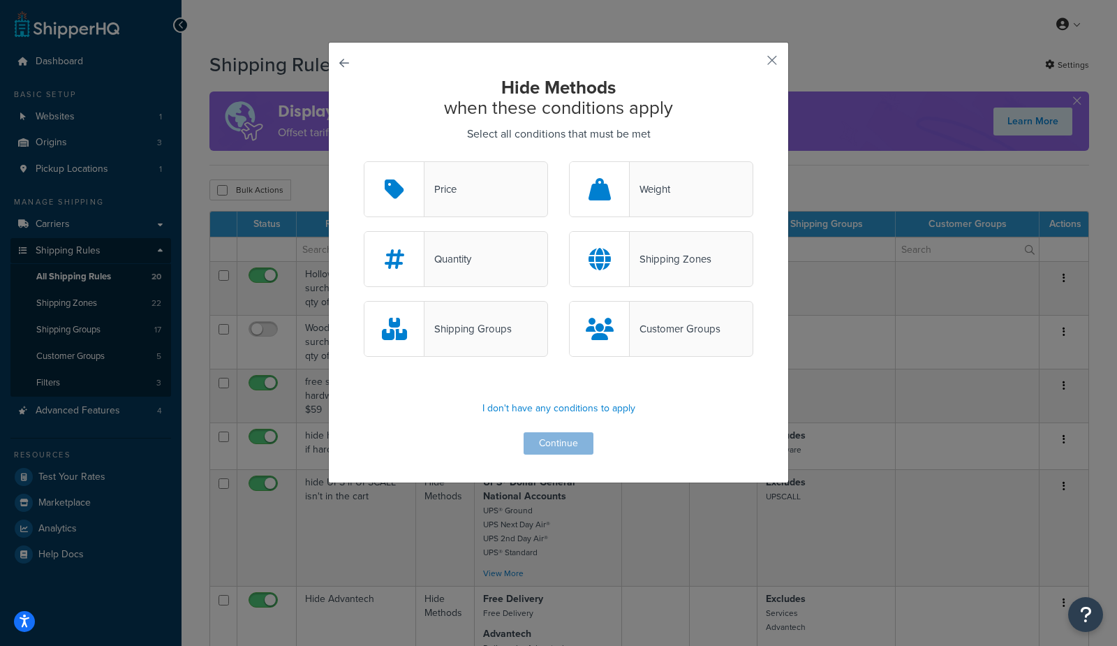
click at [481, 198] on div "Price" at bounding box center [456, 189] width 184 height 56
click at [0, 0] on input "Price" at bounding box center [0, 0] width 0 height 0
click at [564, 445] on button "Continue" at bounding box center [559, 443] width 70 height 22
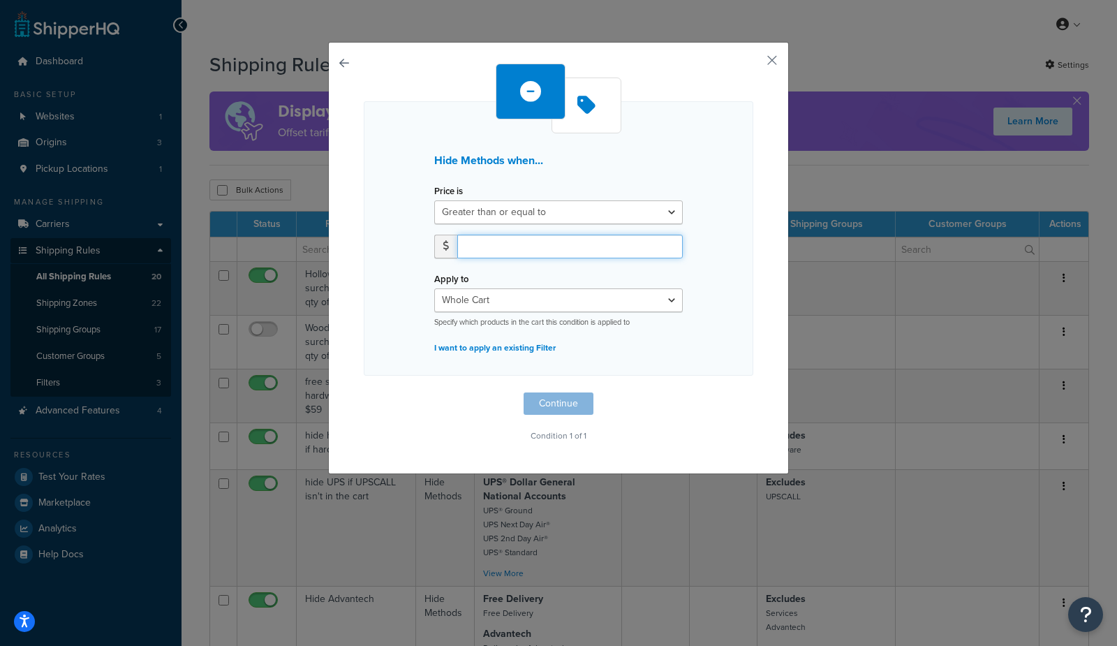
click at [517, 248] on input "number" at bounding box center [570, 247] width 226 height 24
type input "200"
click at [537, 398] on button "Continue" at bounding box center [559, 403] width 70 height 22
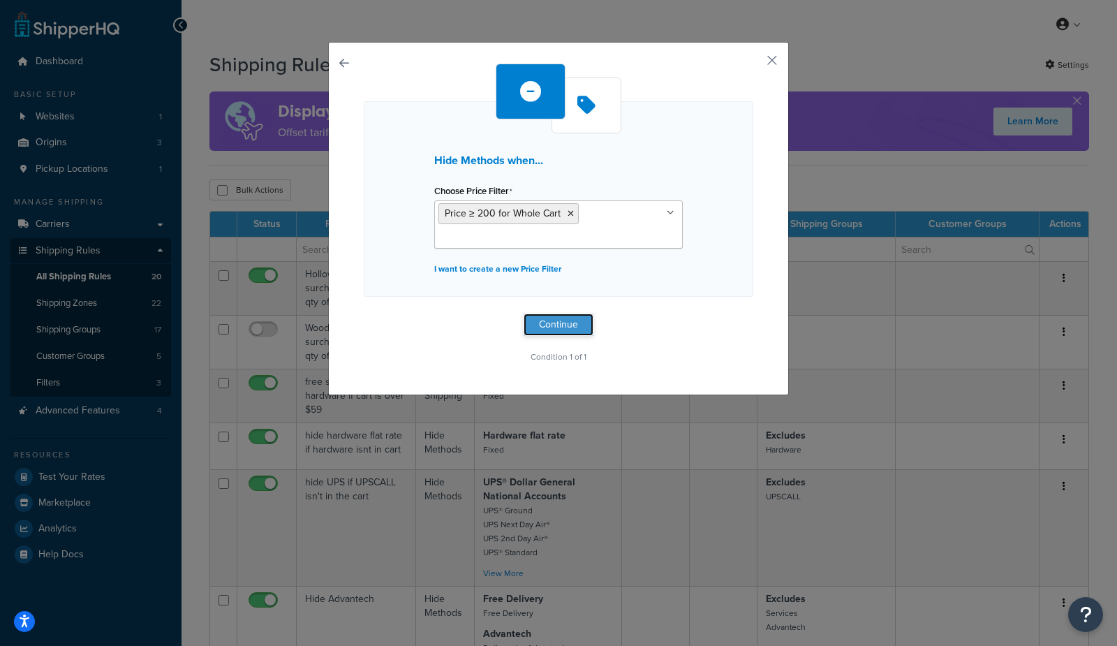
click at [538, 315] on button "Continue" at bounding box center [559, 325] width 70 height 22
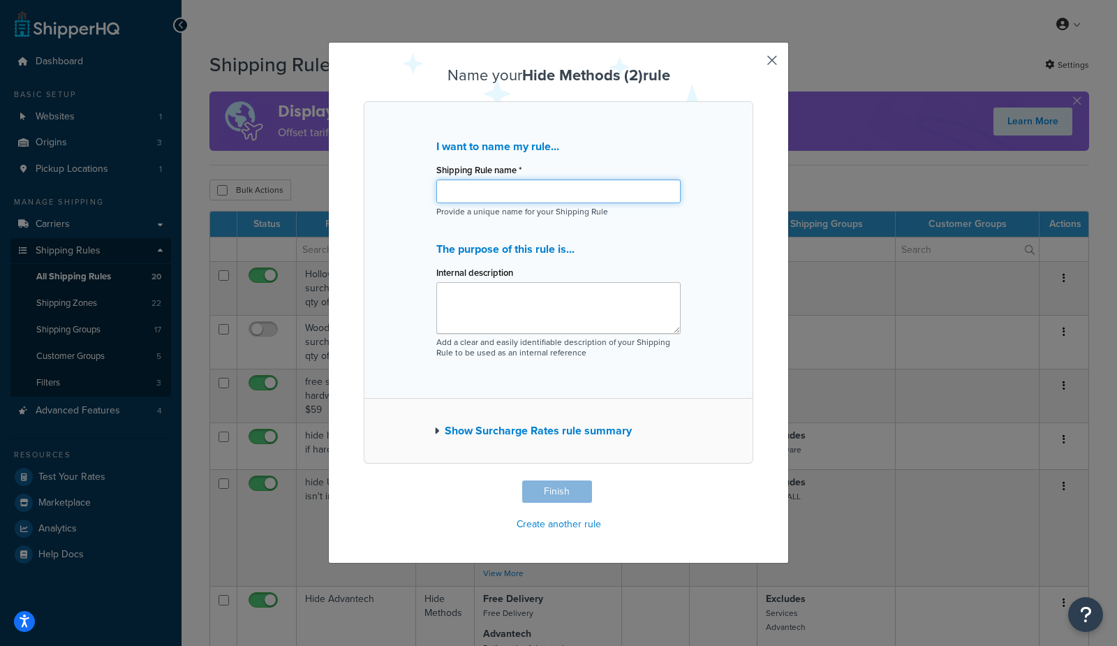
click at [489, 194] on input "Shipping Rule name *" at bounding box center [558, 191] width 244 height 24
type input "test rule"
click at [550, 485] on button "Finish" at bounding box center [557, 491] width 70 height 22
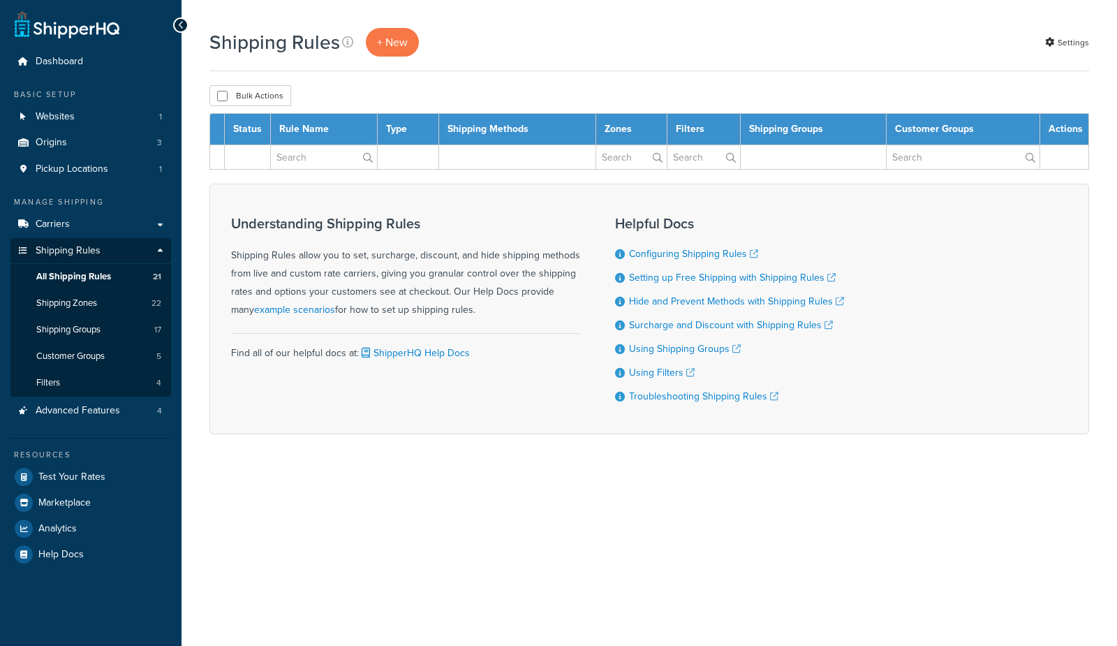
select select "50"
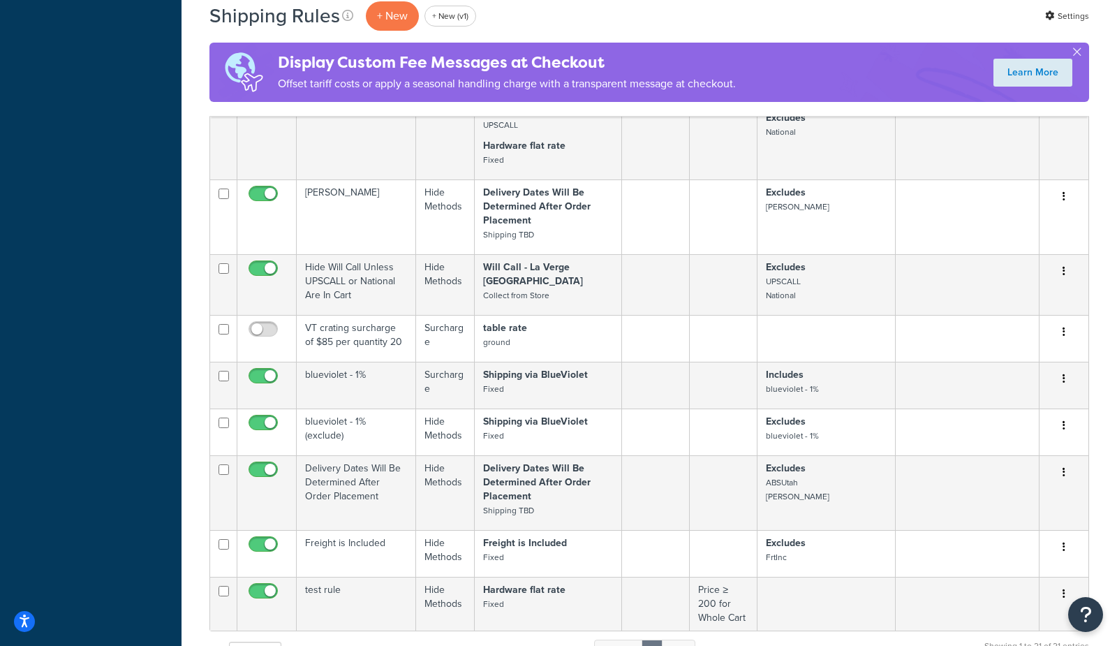
scroll to position [1479, 0]
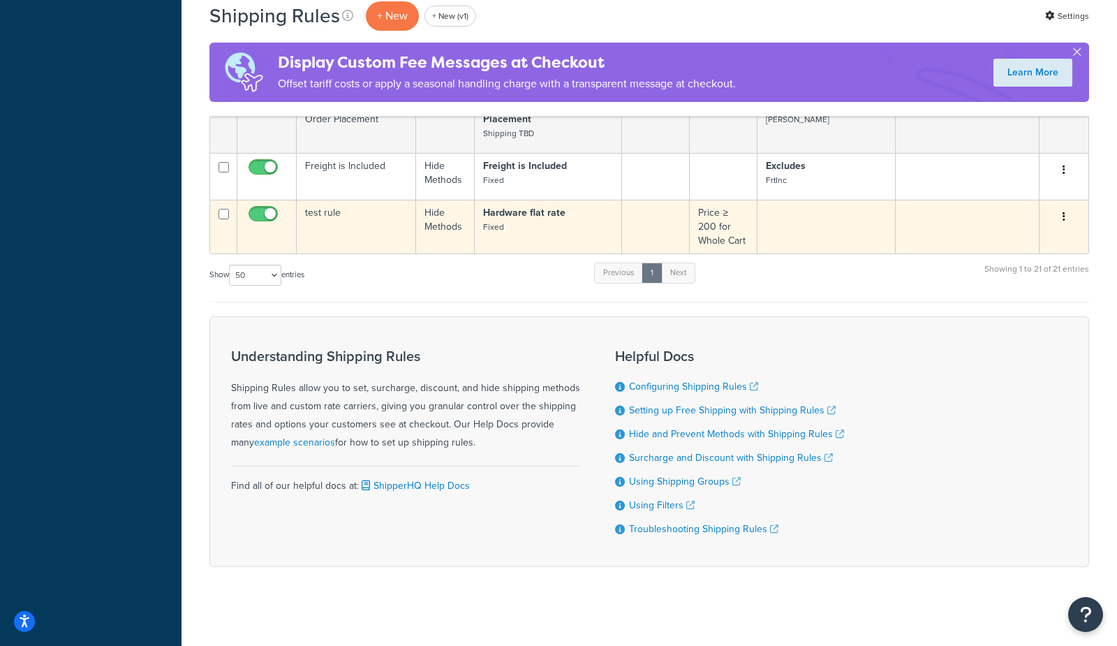
click at [268, 212] on input "checkbox" at bounding box center [265, 217] width 38 height 17
checkbox input "false"
click at [221, 209] on input "checkbox" at bounding box center [224, 214] width 10 height 10
checkbox input "true"
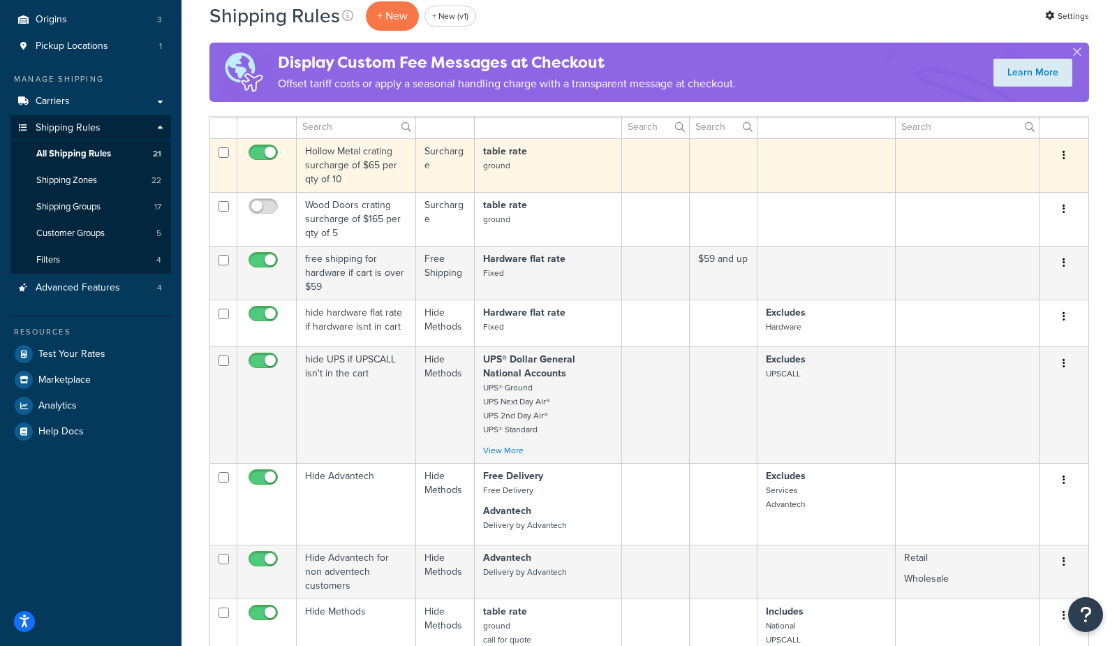
scroll to position [0, 0]
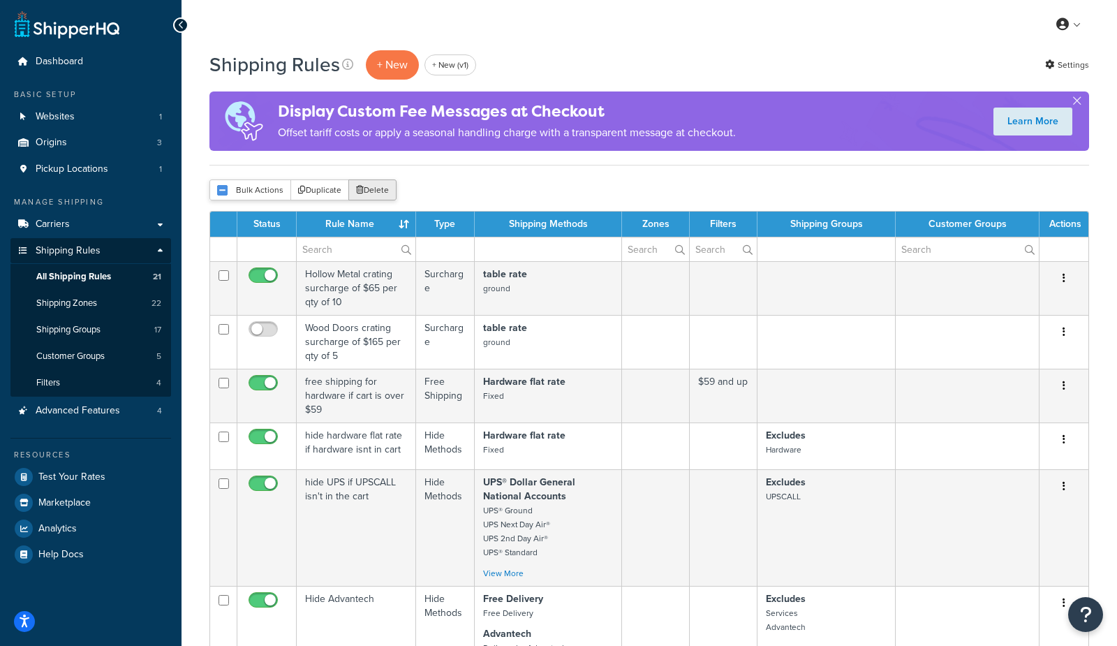
click at [374, 193] on button "Delete" at bounding box center [372, 189] width 48 height 21
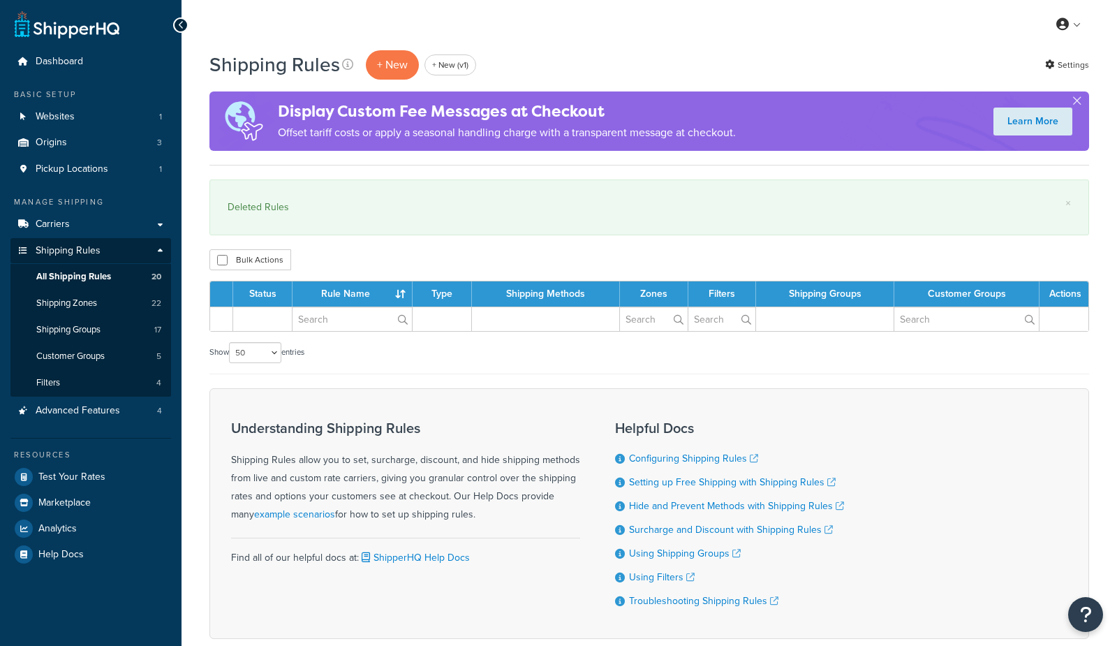
select select "50"
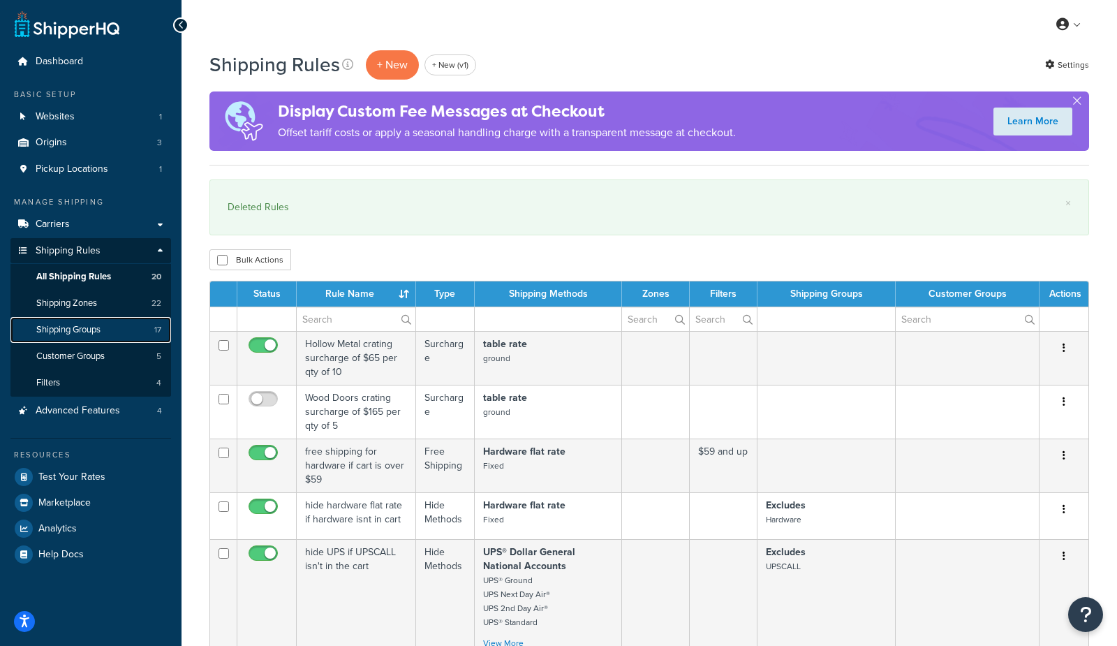
click at [94, 330] on span "Shipping Groups" at bounding box center [68, 330] width 64 height 12
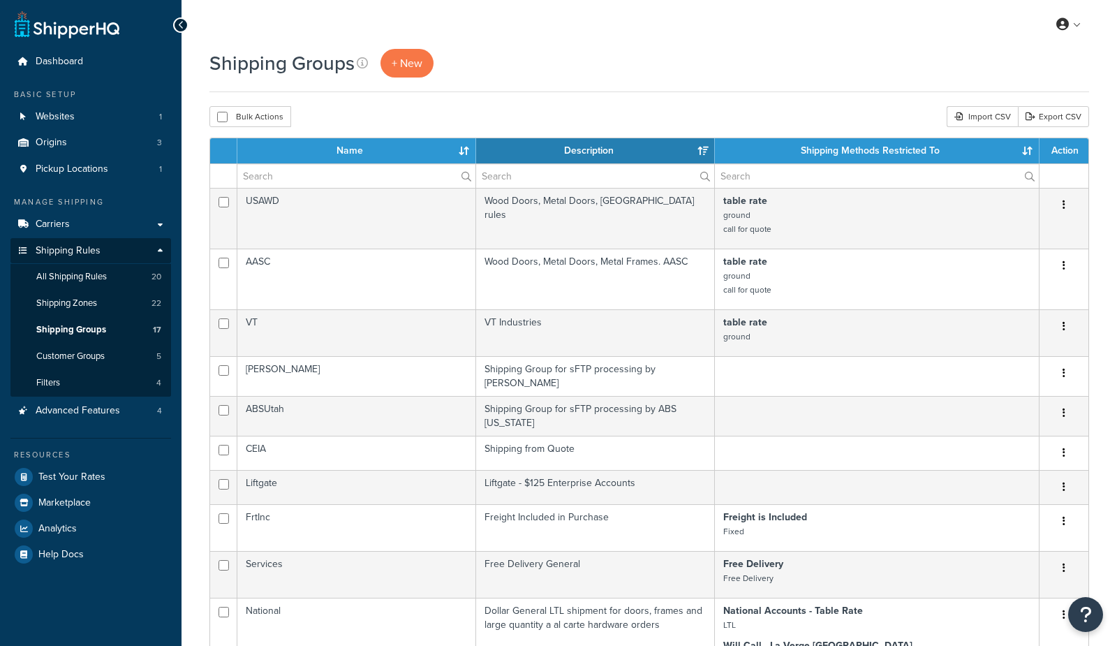
select select "15"
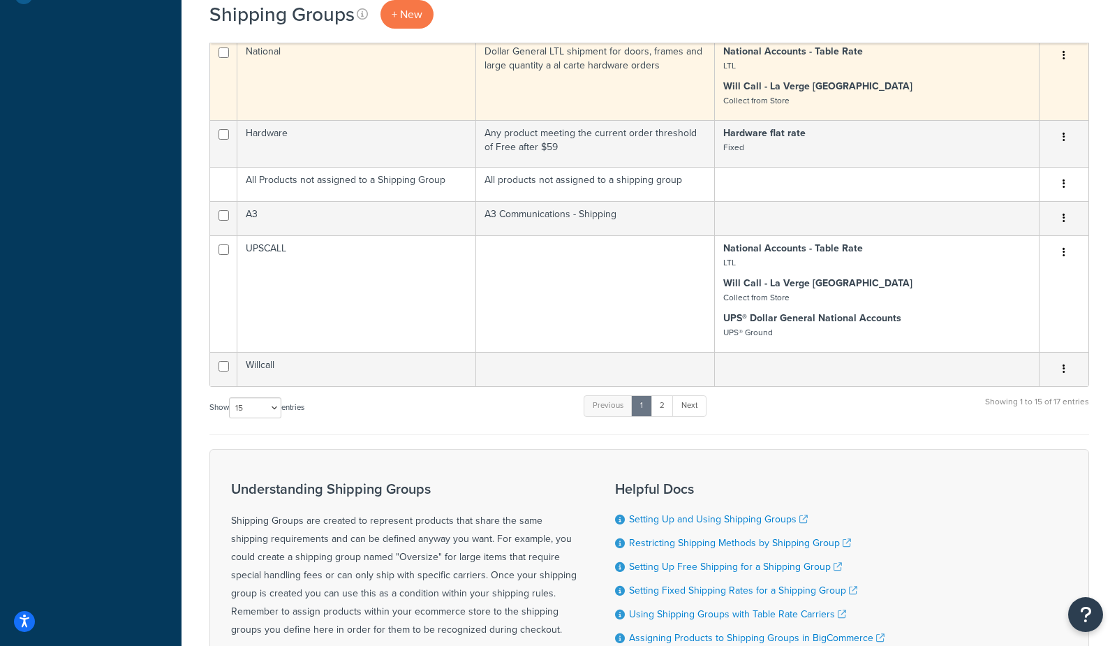
scroll to position [704, 0]
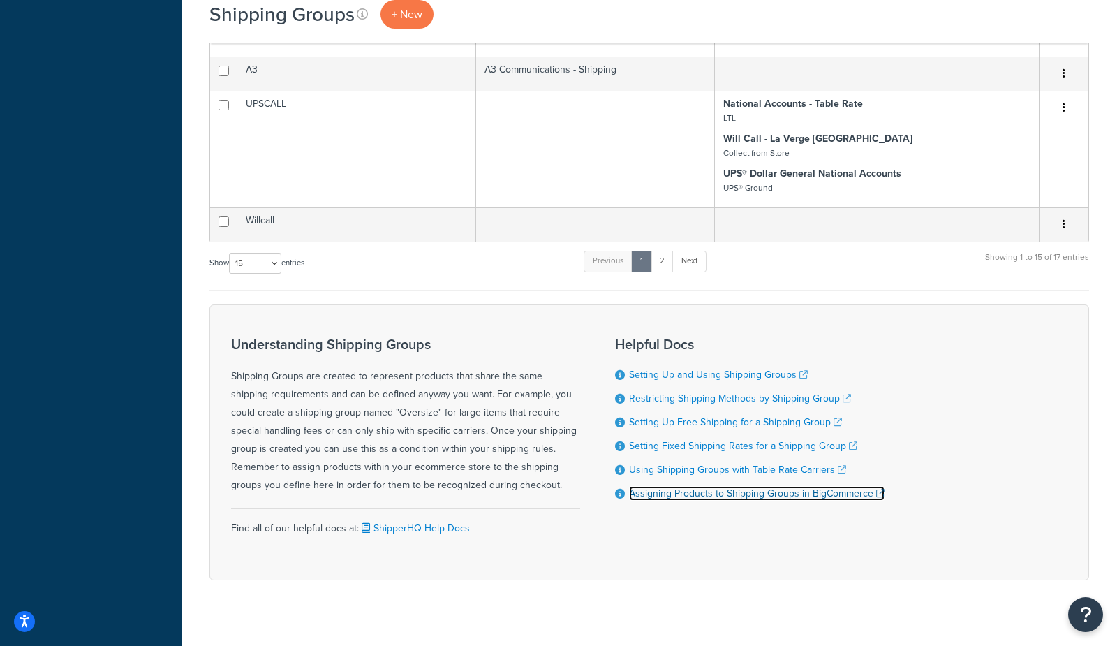
click at [728, 486] on link "Assigning Products to Shipping Groups in BigCommerce" at bounding box center [757, 493] width 256 height 15
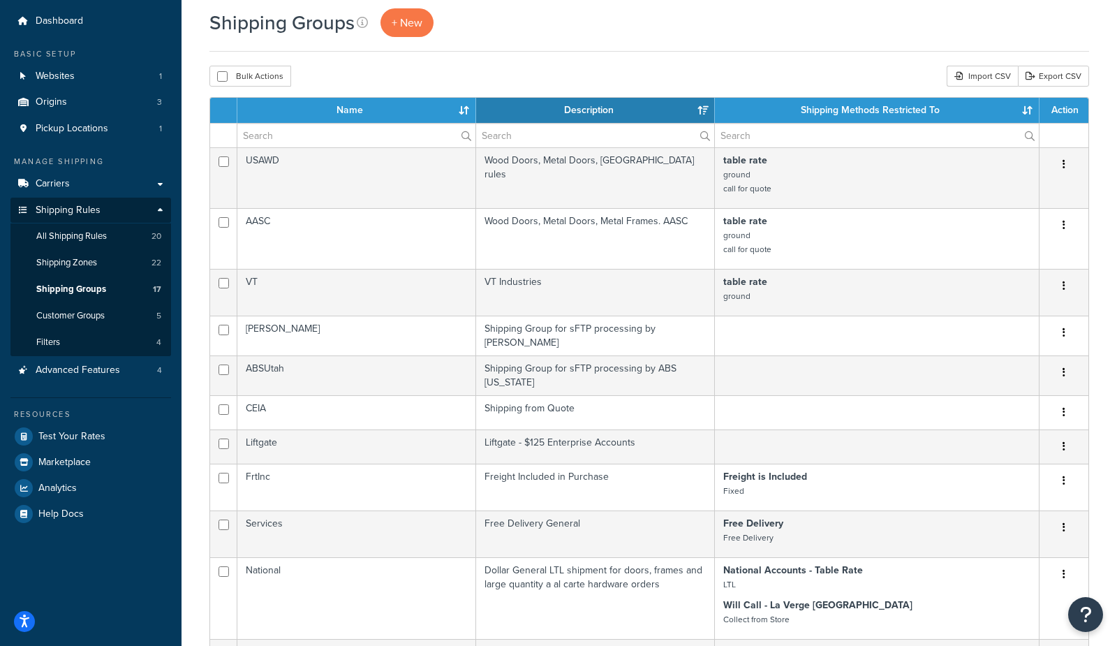
scroll to position [0, 0]
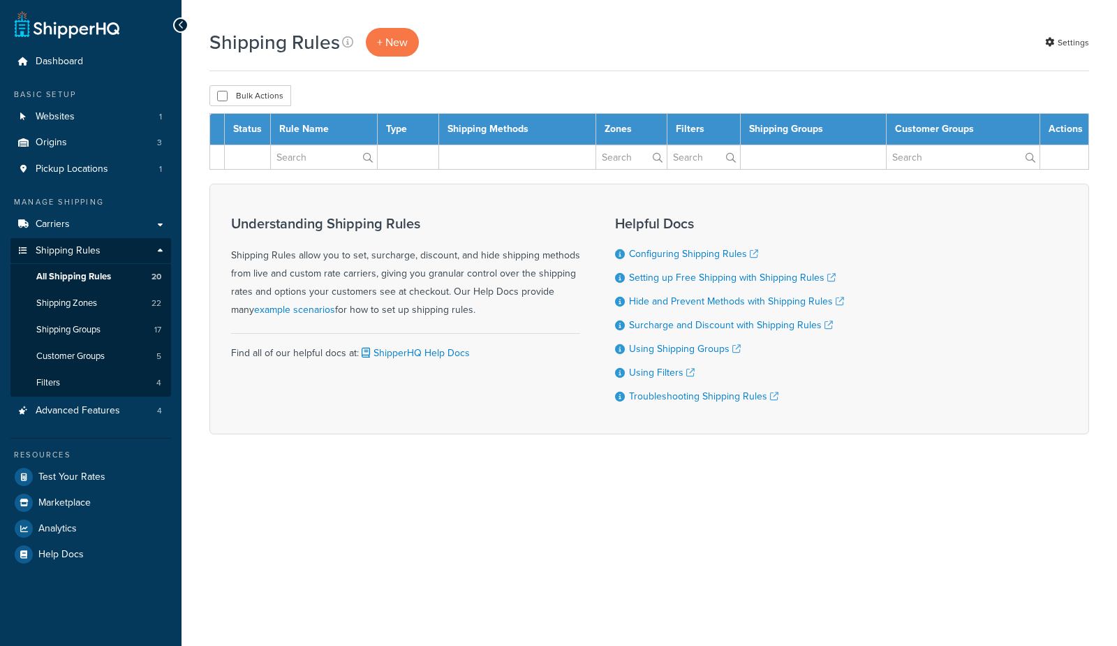
select select "50"
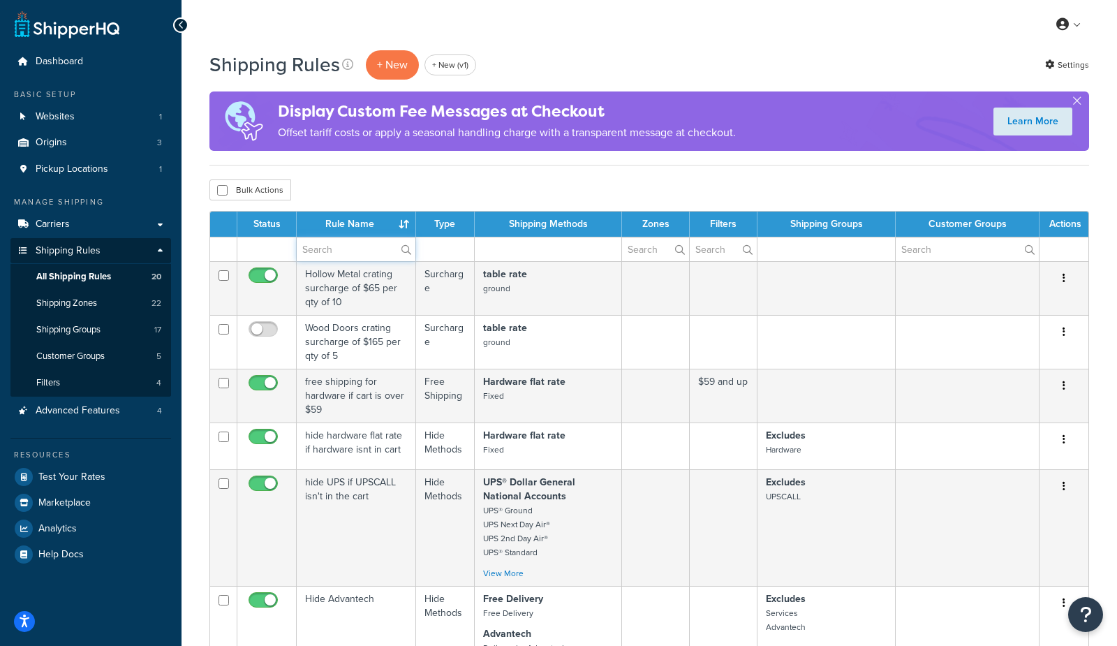
click at [309, 250] on input "text" at bounding box center [356, 249] width 119 height 24
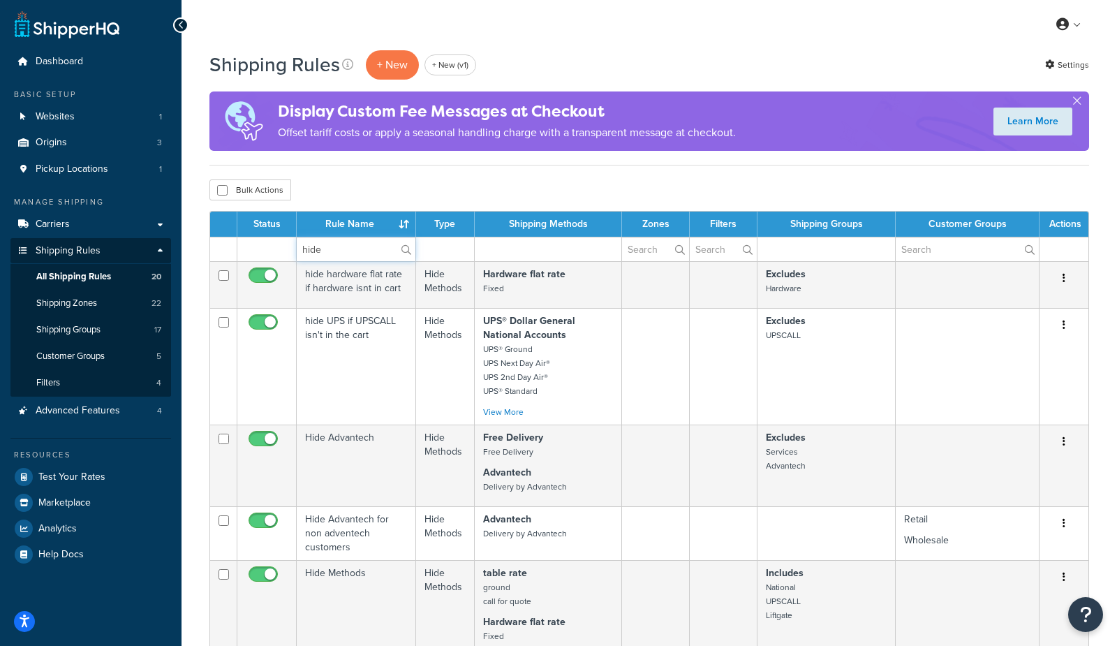
type input "hide"
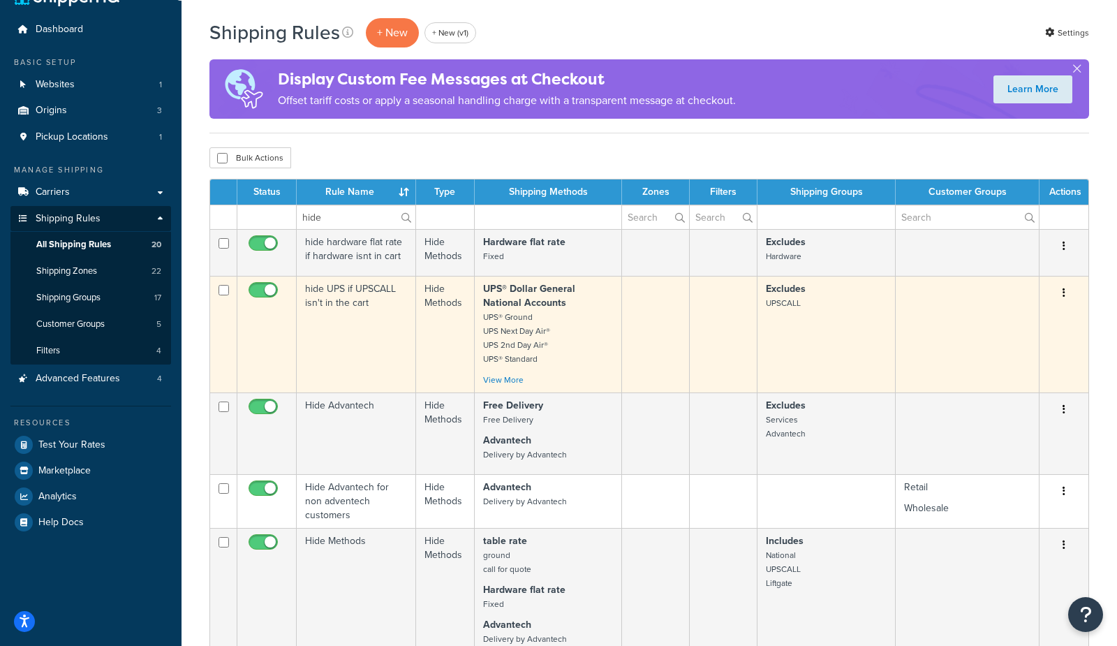
scroll to position [43, 0]
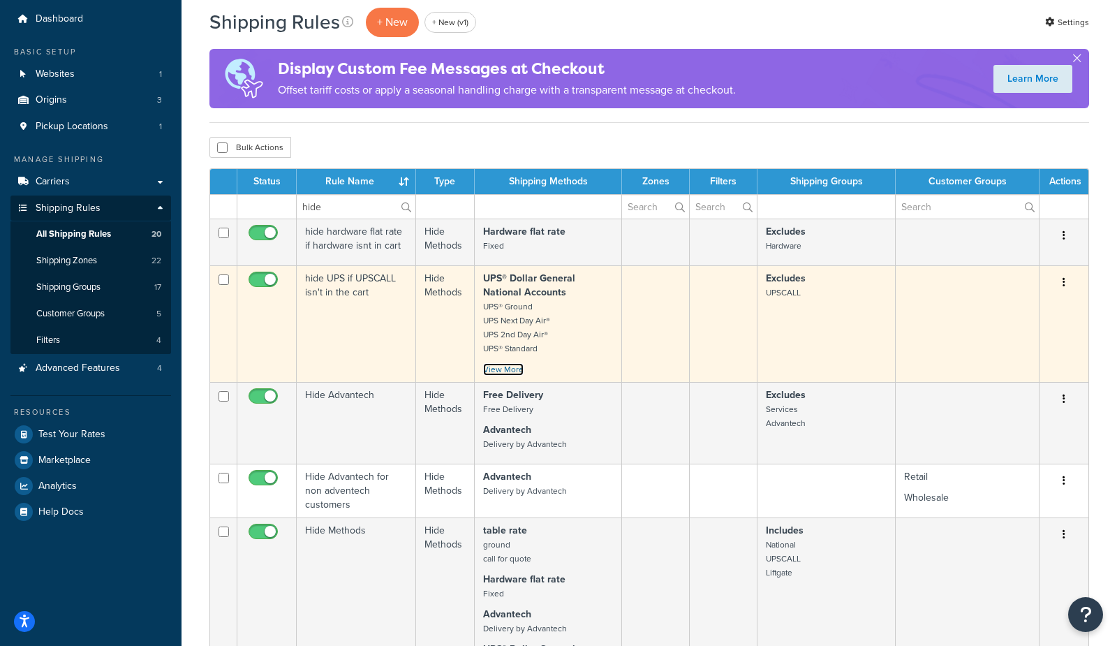
click at [517, 369] on link "View More" at bounding box center [503, 369] width 41 height 13
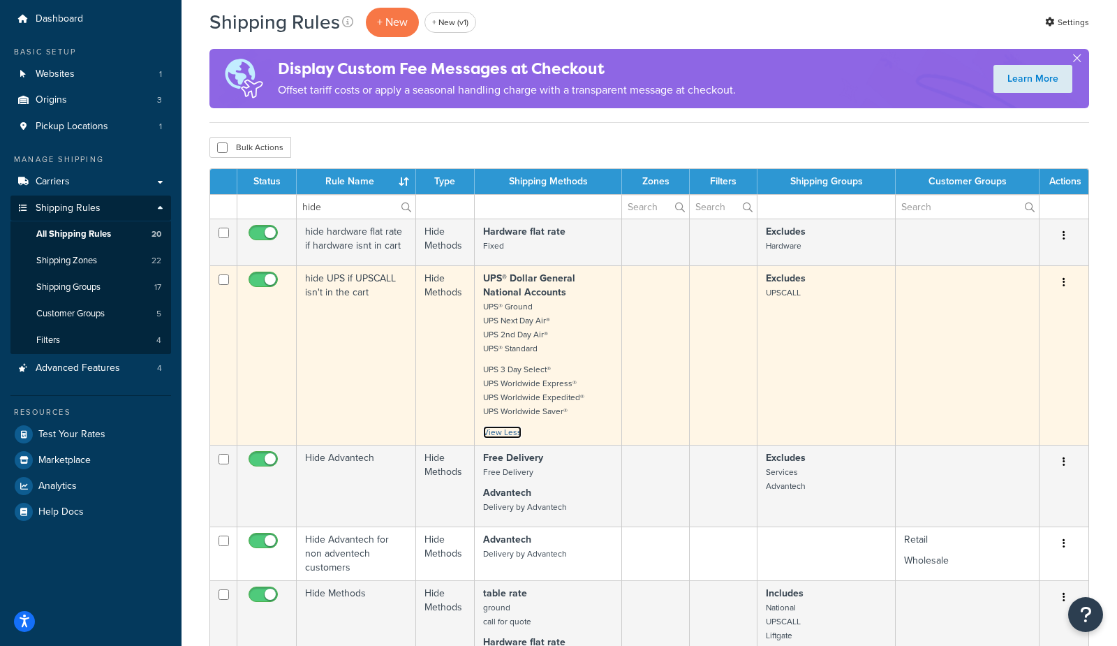
scroll to position [35, 0]
